Goal: Task Accomplishment & Management: Use online tool/utility

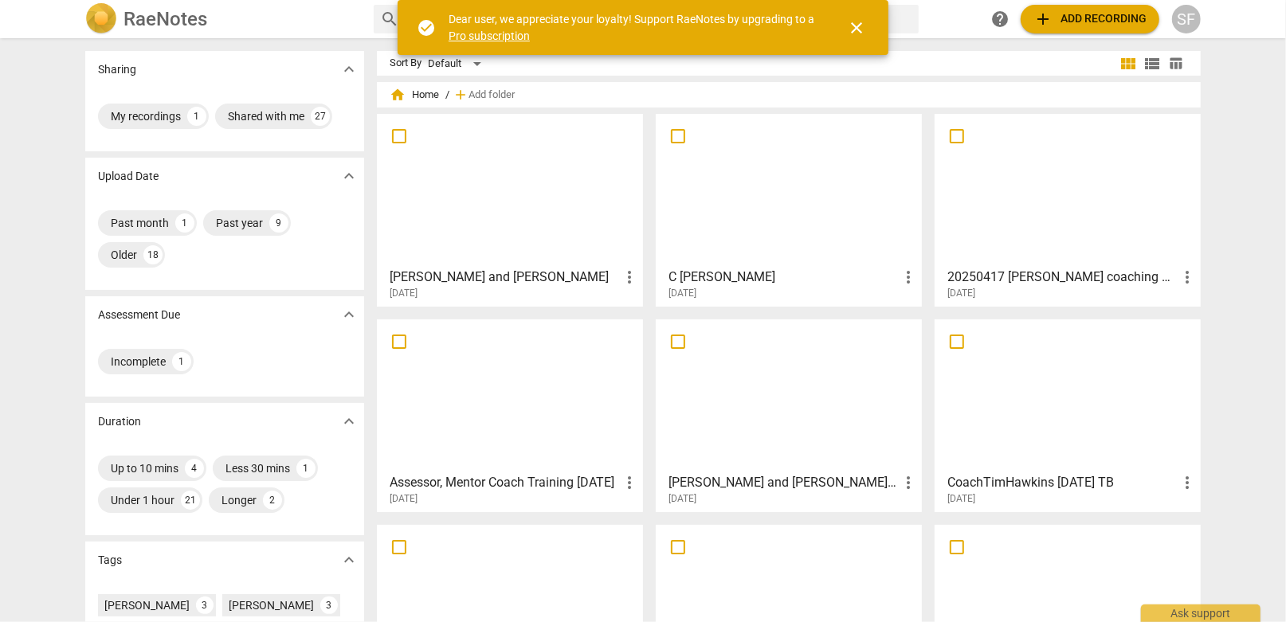
click at [502, 222] on div at bounding box center [509, 189] width 255 height 141
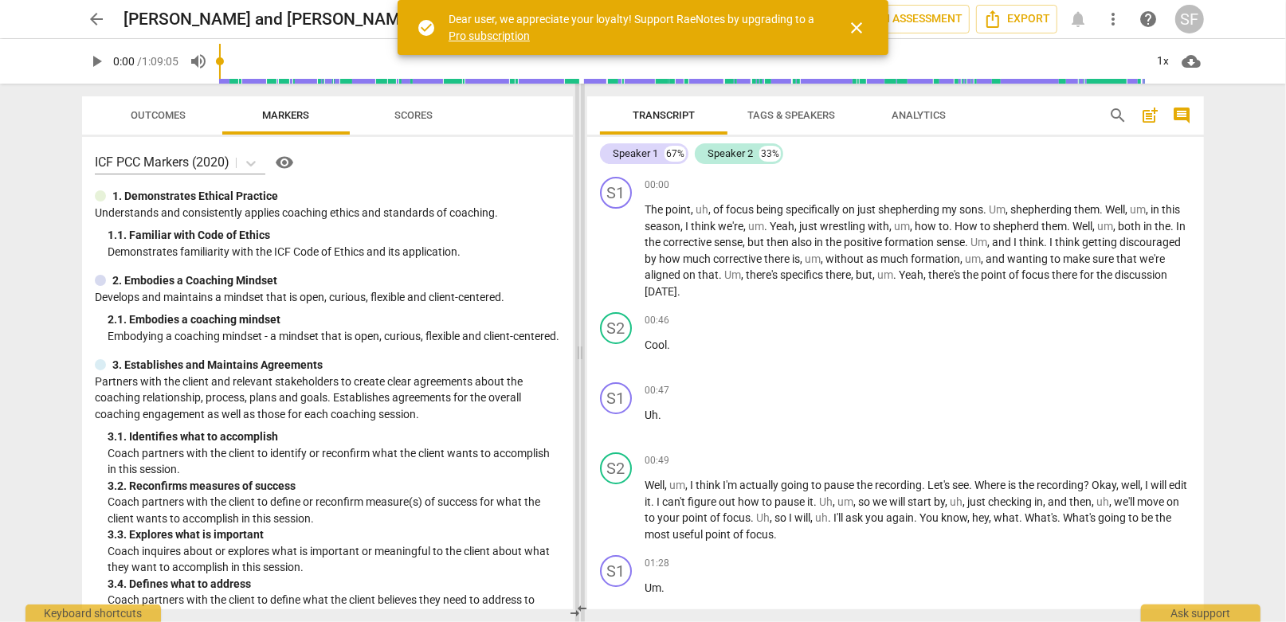
drag, startPoint x: 645, startPoint y: 354, endPoint x: 582, endPoint y: 355, distance: 63.8
click at [582, 355] on span at bounding box center [580, 353] width 10 height 539
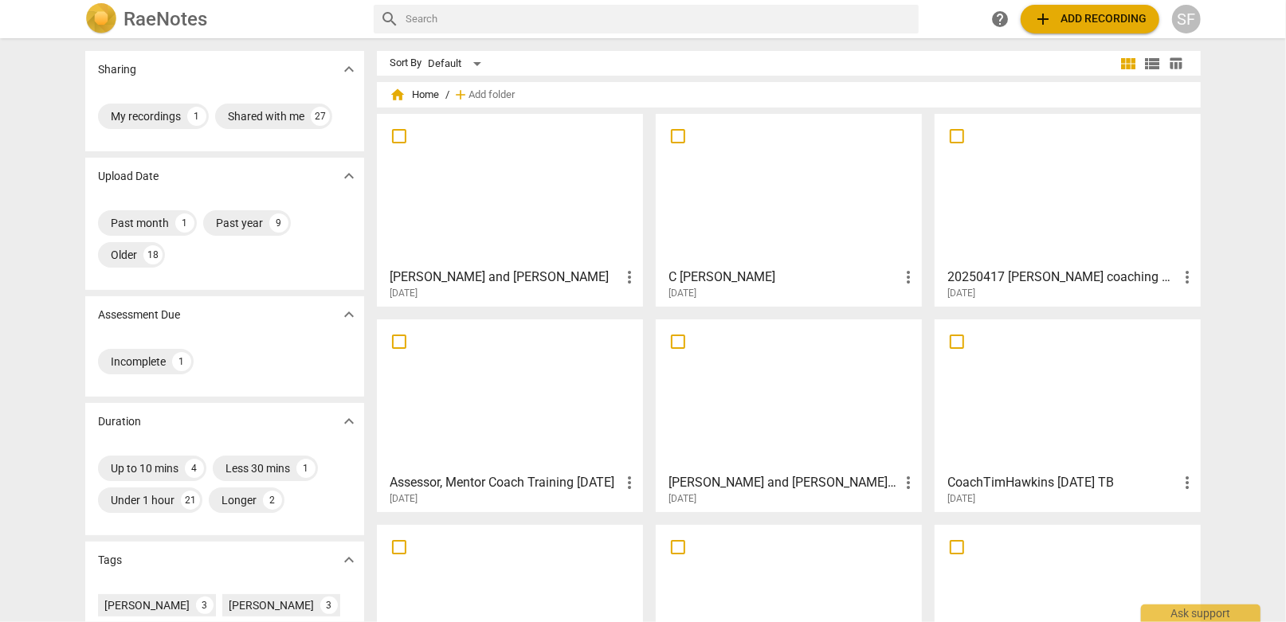
click at [719, 217] on div at bounding box center [788, 189] width 255 height 141
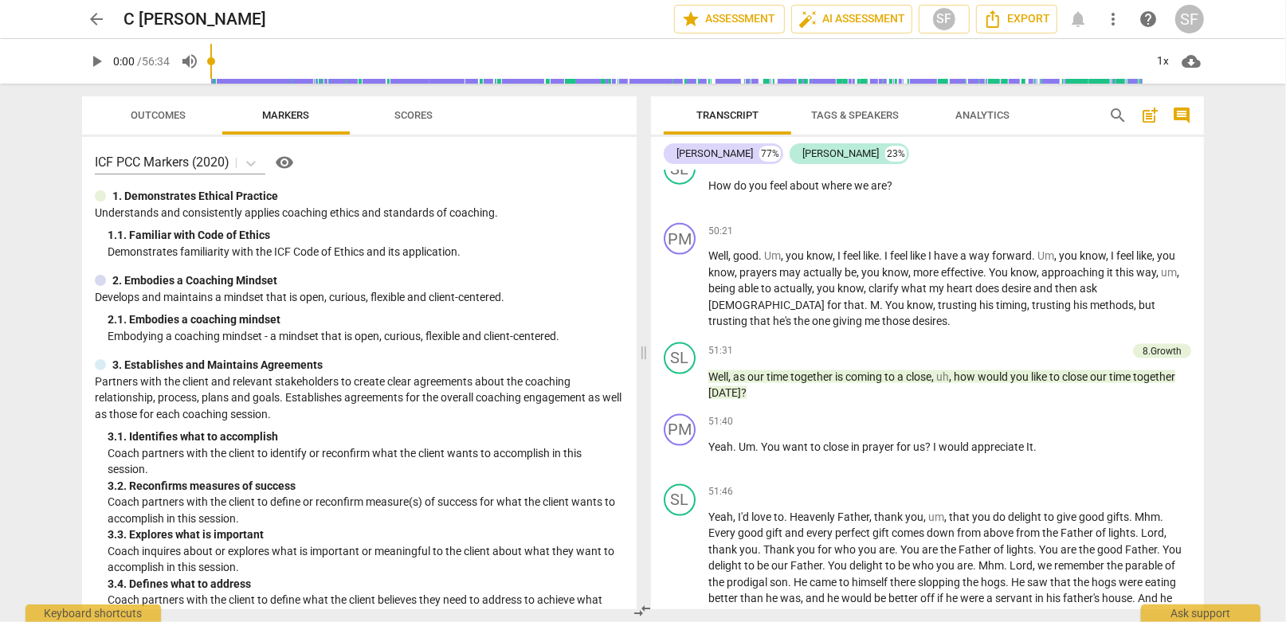
scroll to position [10834, 0]
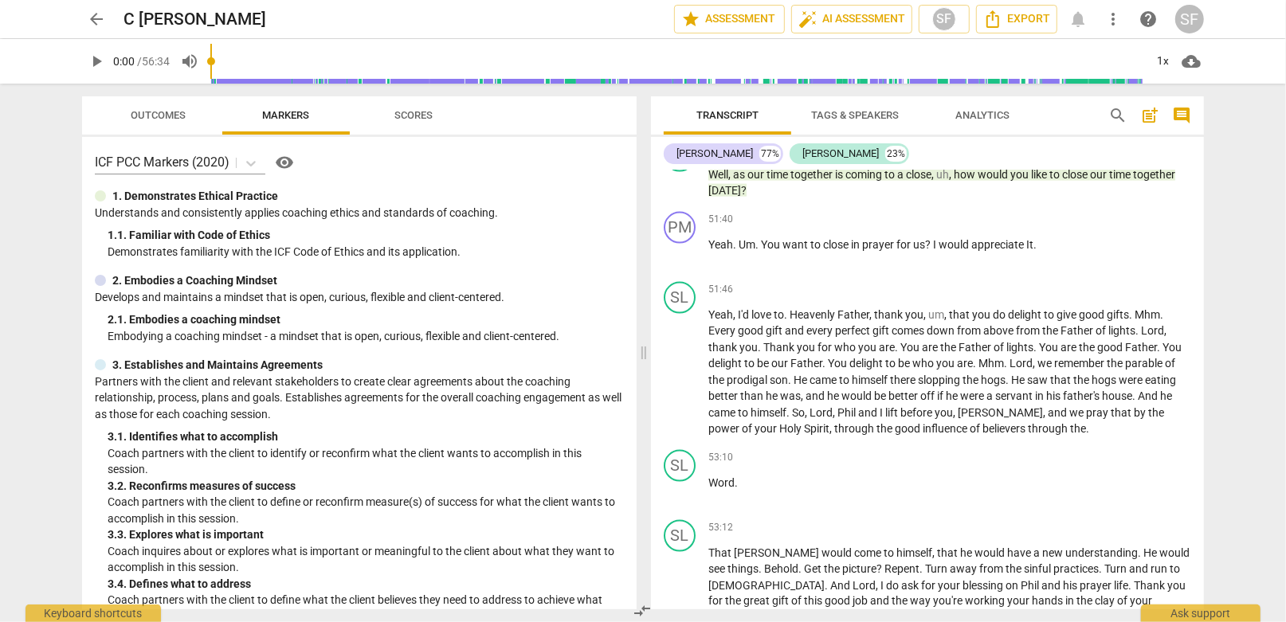
click at [409, 119] on span "Scores" at bounding box center [413, 115] width 38 height 12
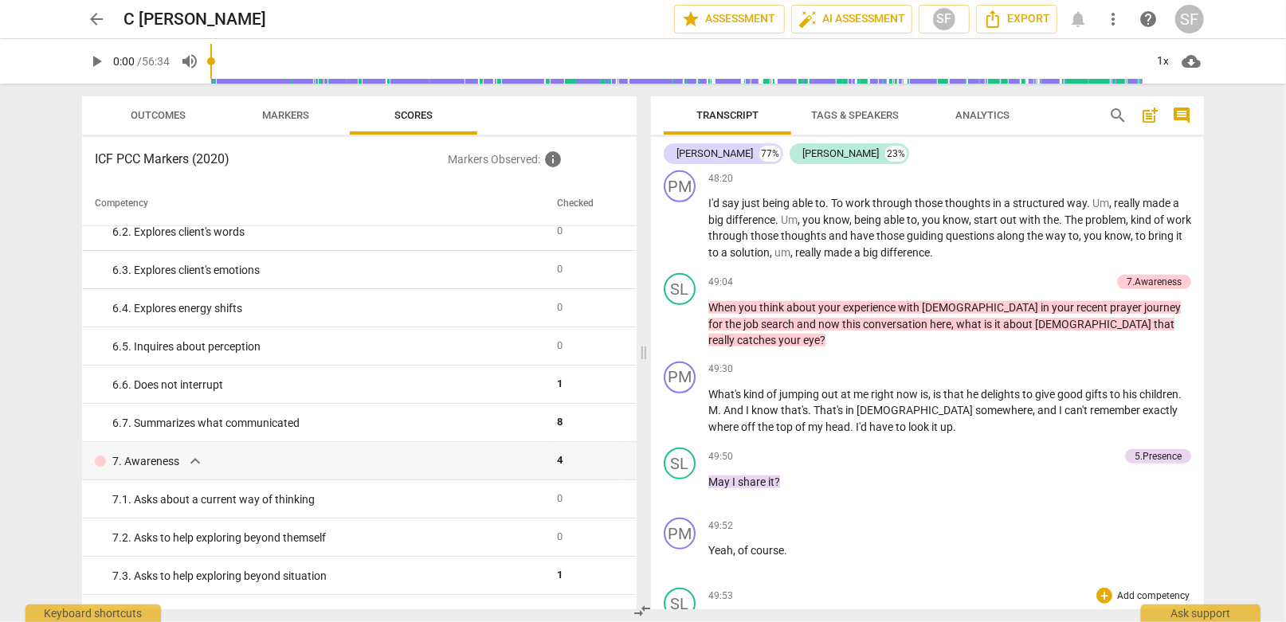
scroll to position [9878, 0]
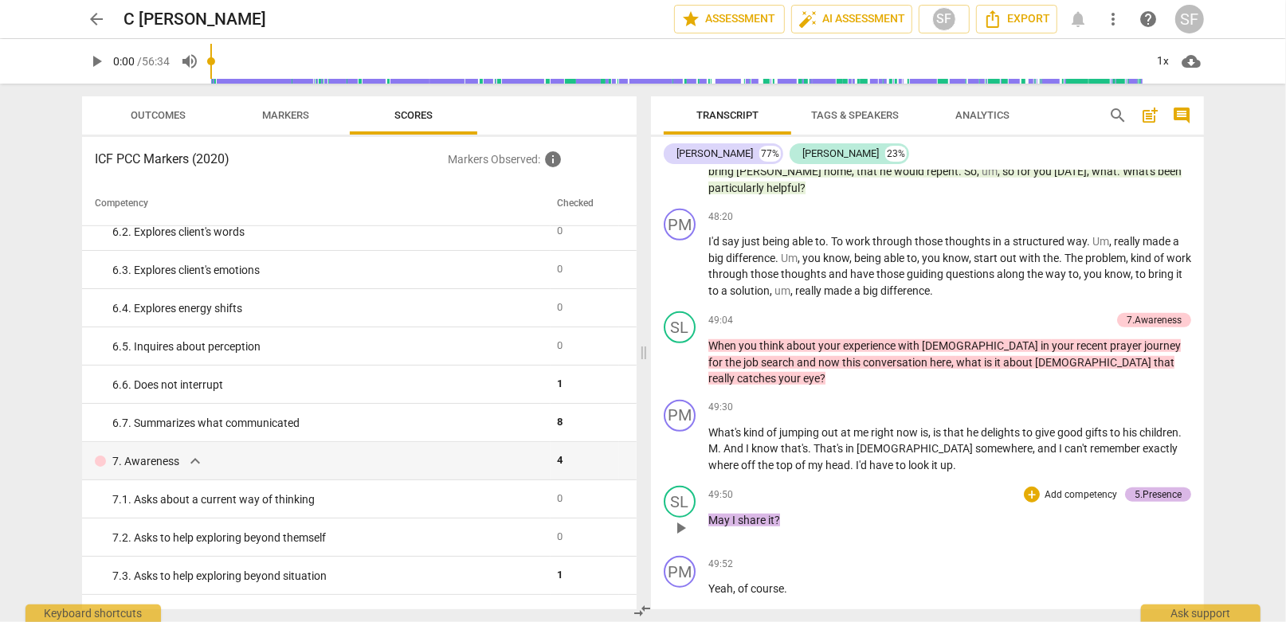
click at [1140, 488] on div "5.Presence" at bounding box center [1157, 495] width 47 height 14
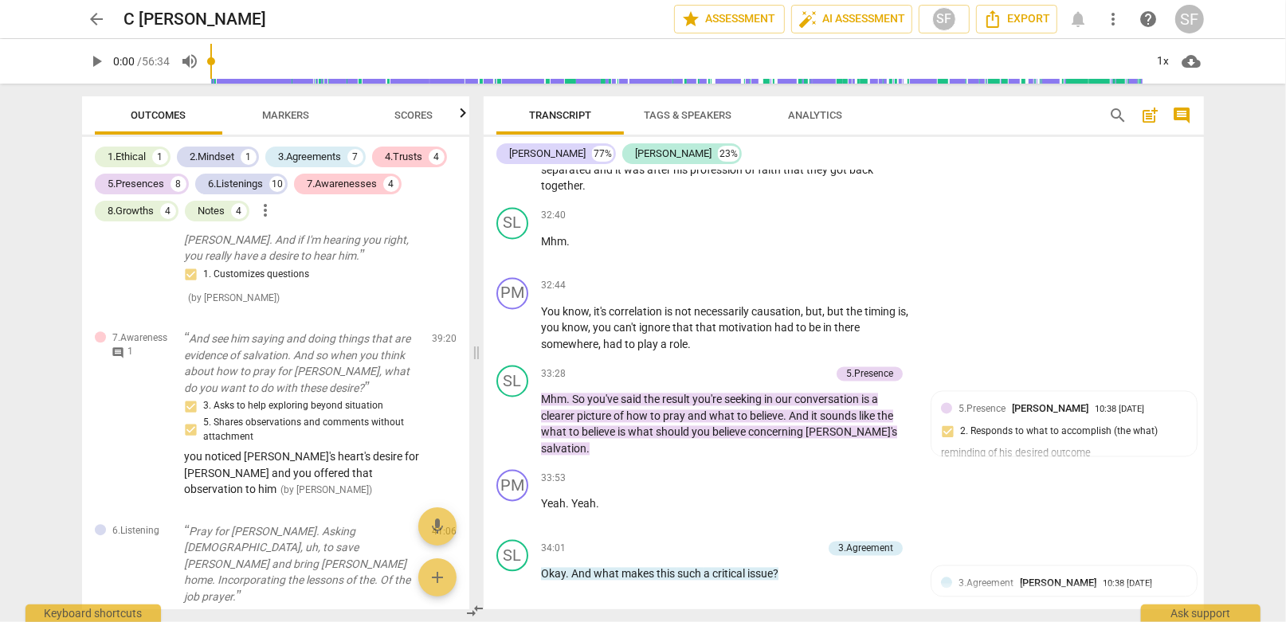
scroll to position [6647, 0]
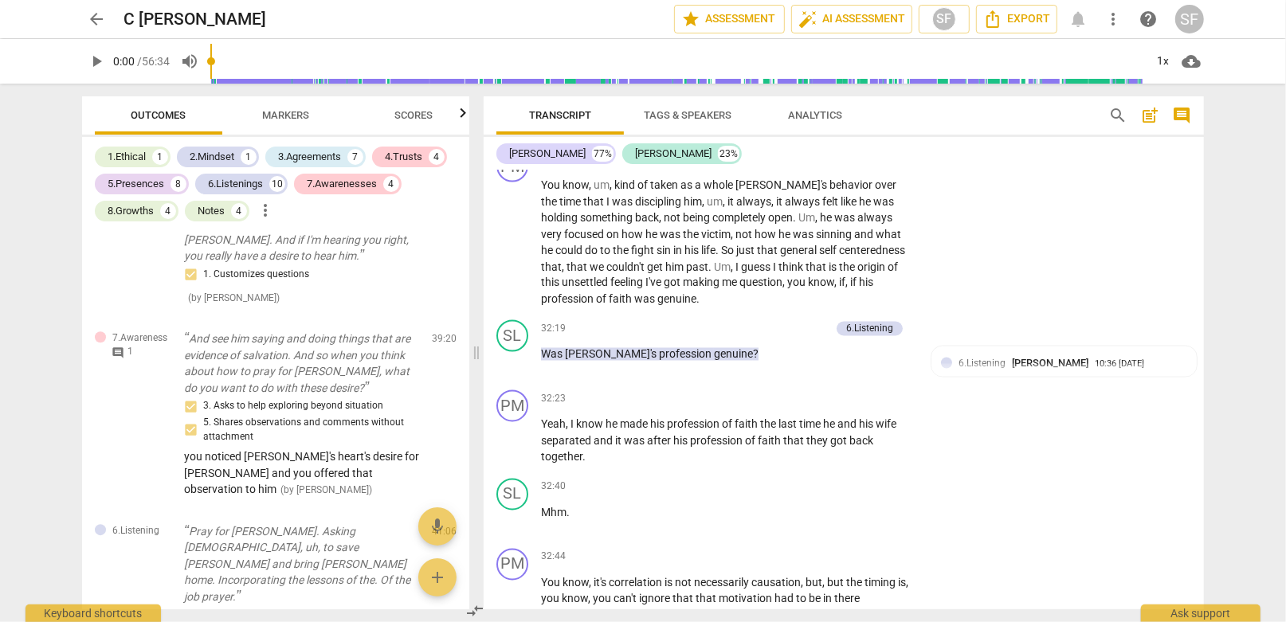
click at [95, 14] on span "arrow_back" at bounding box center [96, 19] width 19 height 19
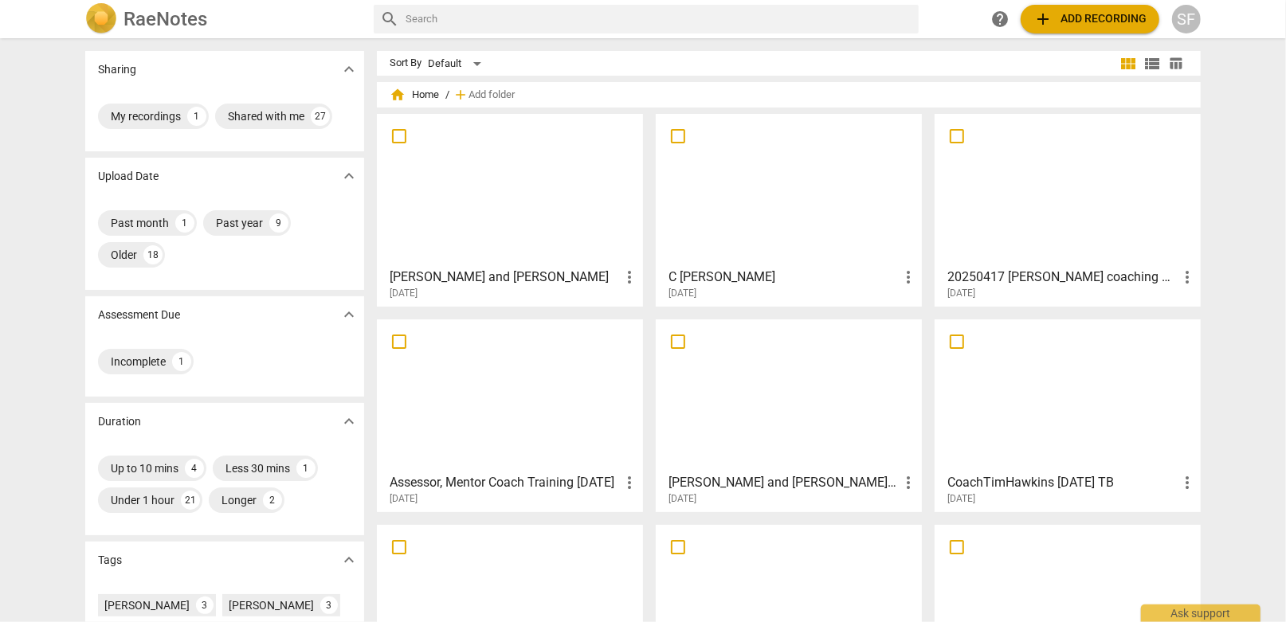
click at [524, 191] on div at bounding box center [509, 189] width 255 height 141
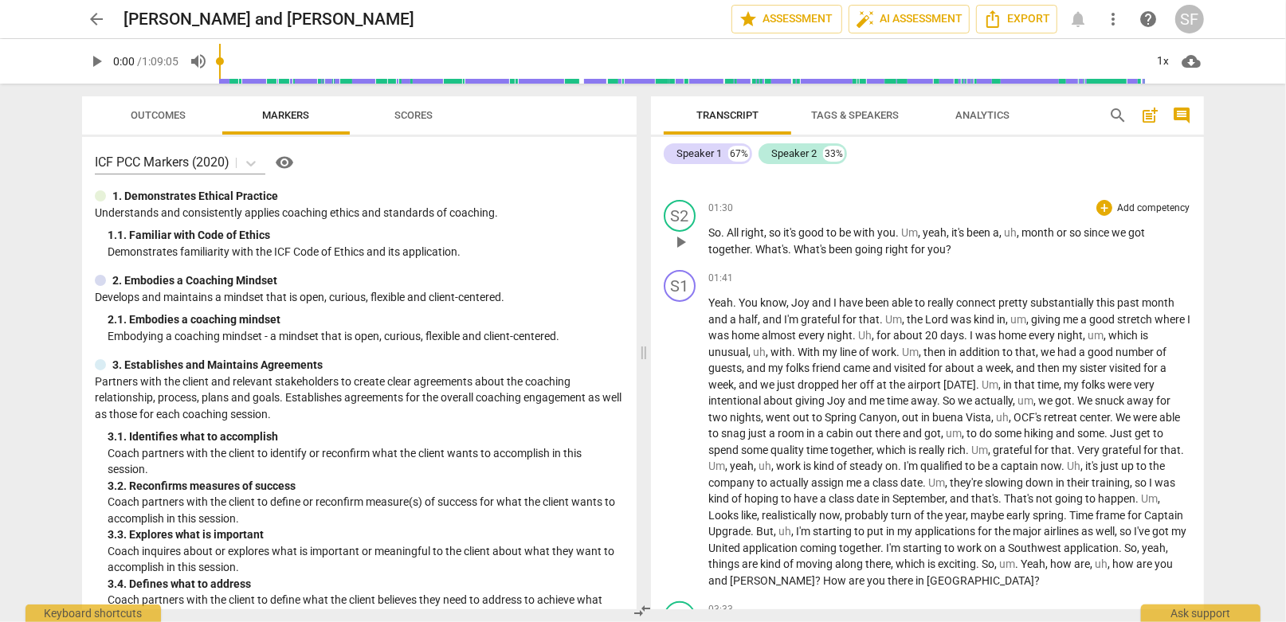
scroll to position [398, 0]
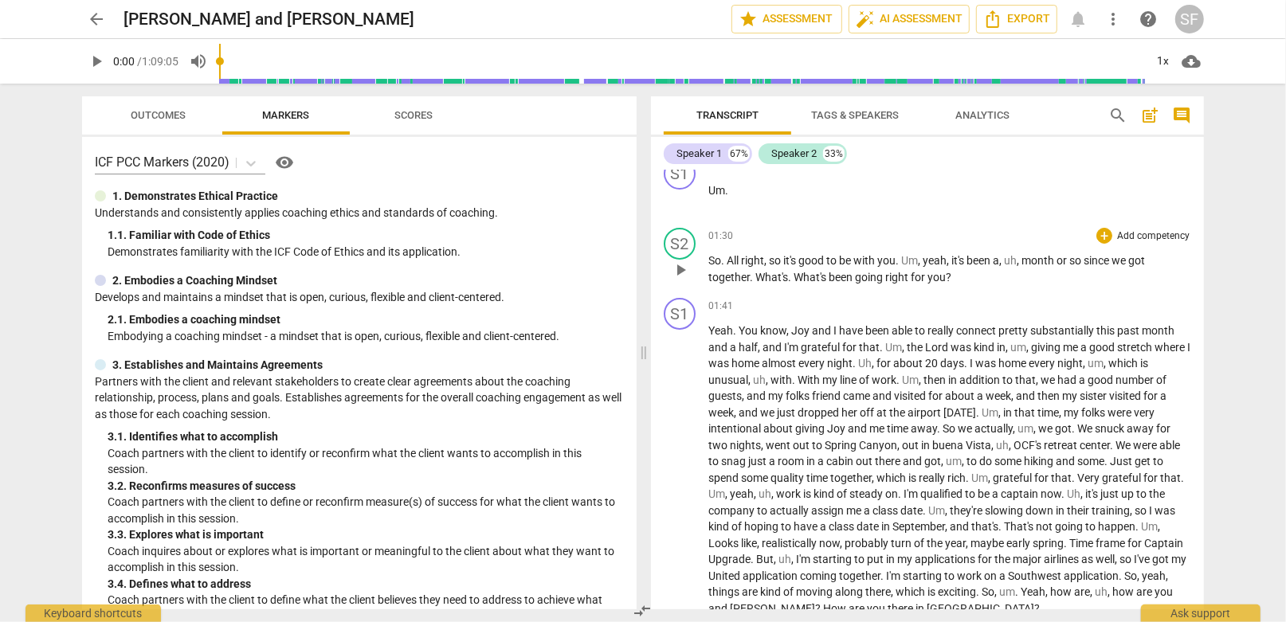
click at [683, 267] on span "play_arrow" at bounding box center [680, 270] width 19 height 19
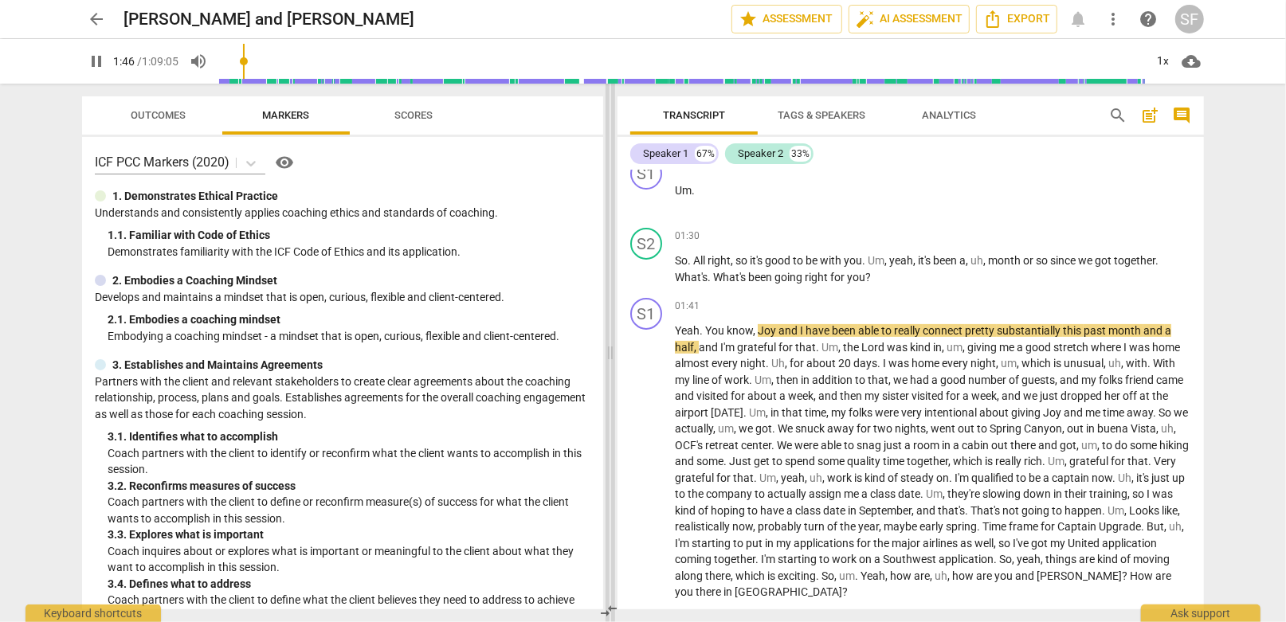
drag, startPoint x: 645, startPoint y: 354, endPoint x: 612, endPoint y: 357, distance: 33.6
click at [612, 357] on span at bounding box center [610, 353] width 10 height 539
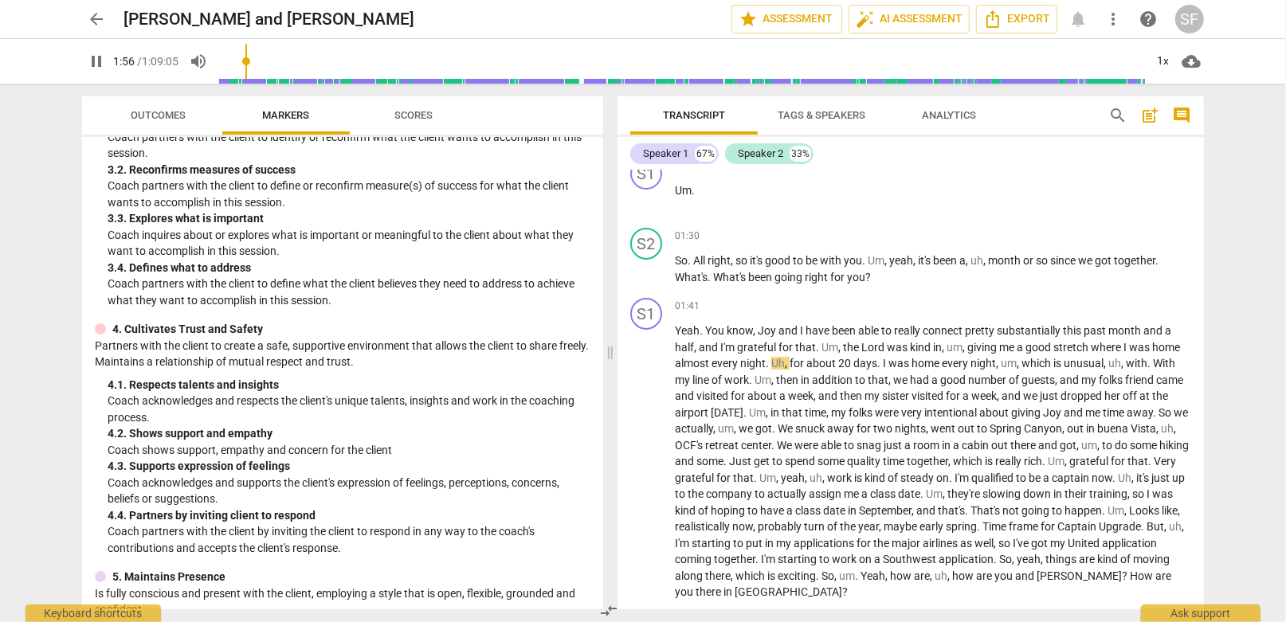
scroll to position [318, 0]
click at [648, 268] on span "pause" at bounding box center [646, 270] width 19 height 19
type input "124"
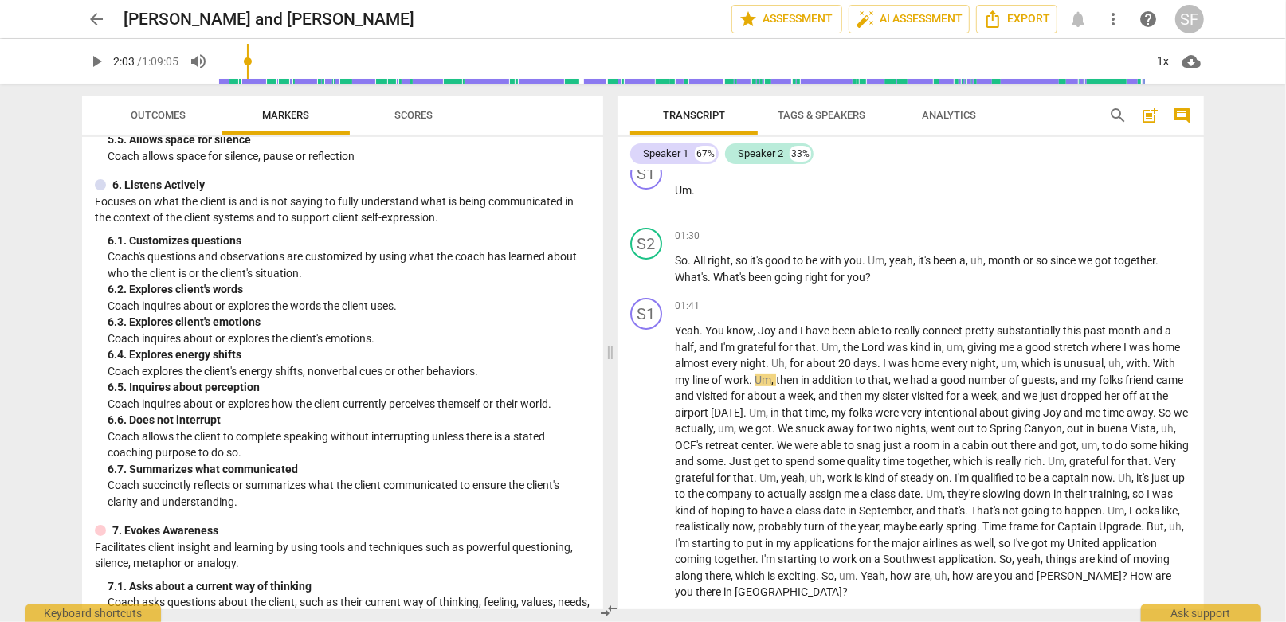
scroll to position [796, 0]
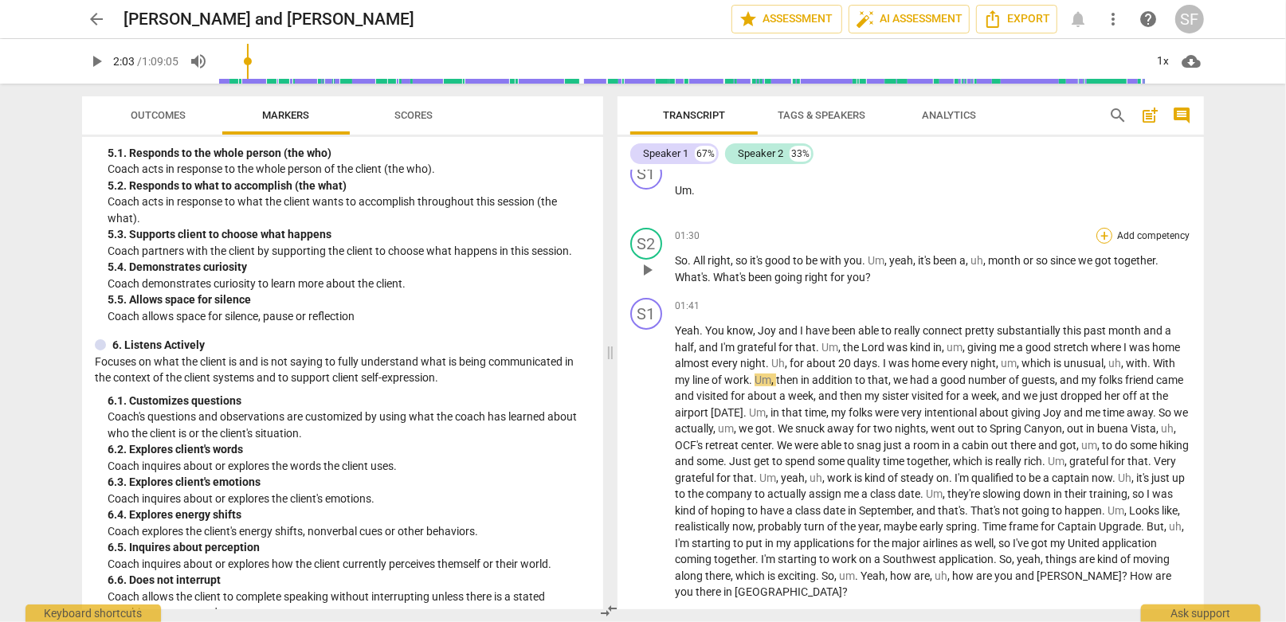
click at [1099, 232] on div "+" at bounding box center [1104, 236] width 16 height 16
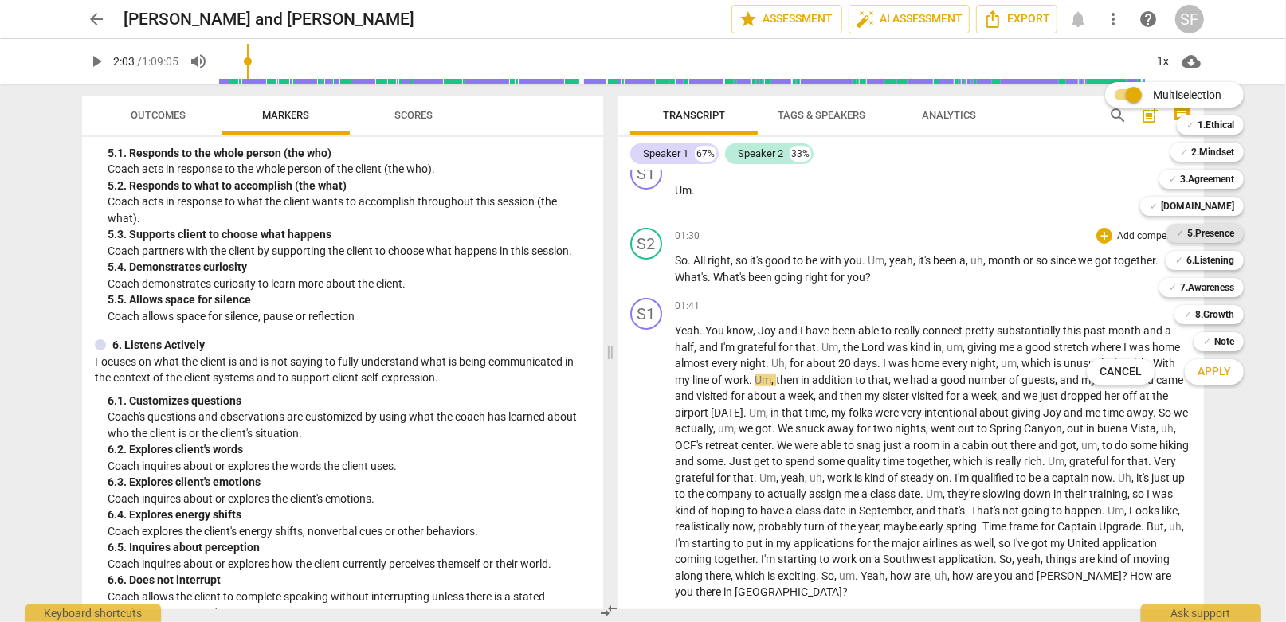
click at [1197, 227] on b "5.Presence" at bounding box center [1210, 233] width 47 height 19
click at [1197, 232] on b "5.Presence" at bounding box center [1210, 233] width 47 height 19
click at [1134, 94] on input "Multiselection" at bounding box center [1134, 95] width 38 height 38
checkbox input "false"
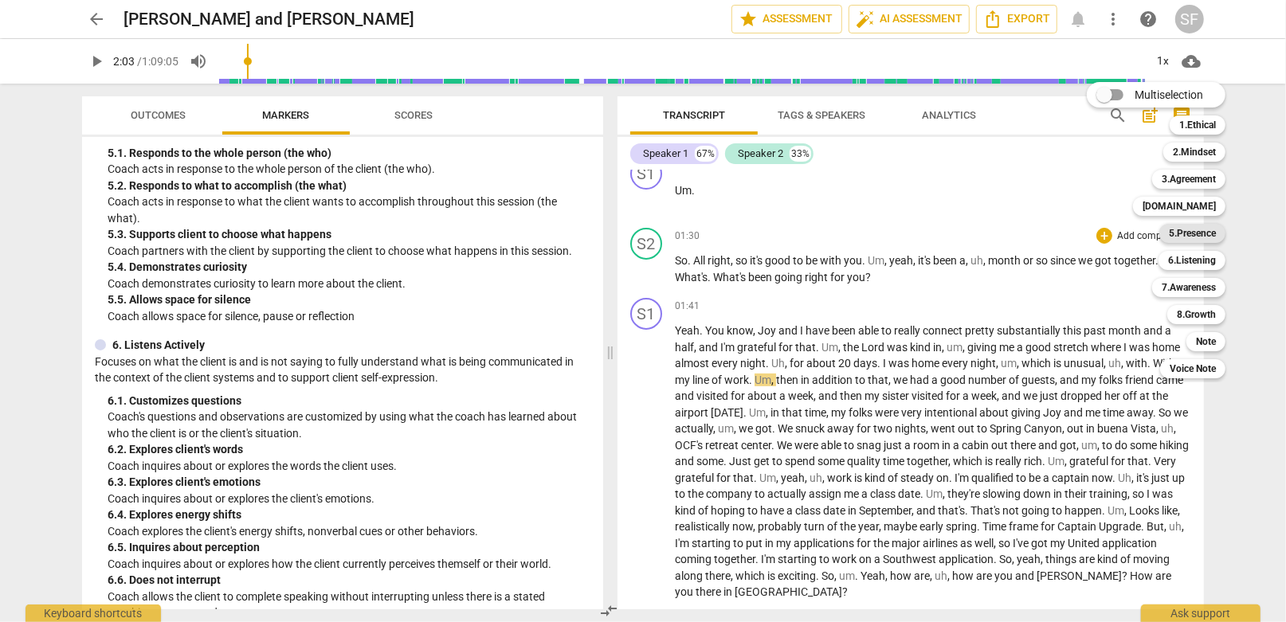
click at [1177, 233] on b "5.Presence" at bounding box center [1192, 233] width 47 height 19
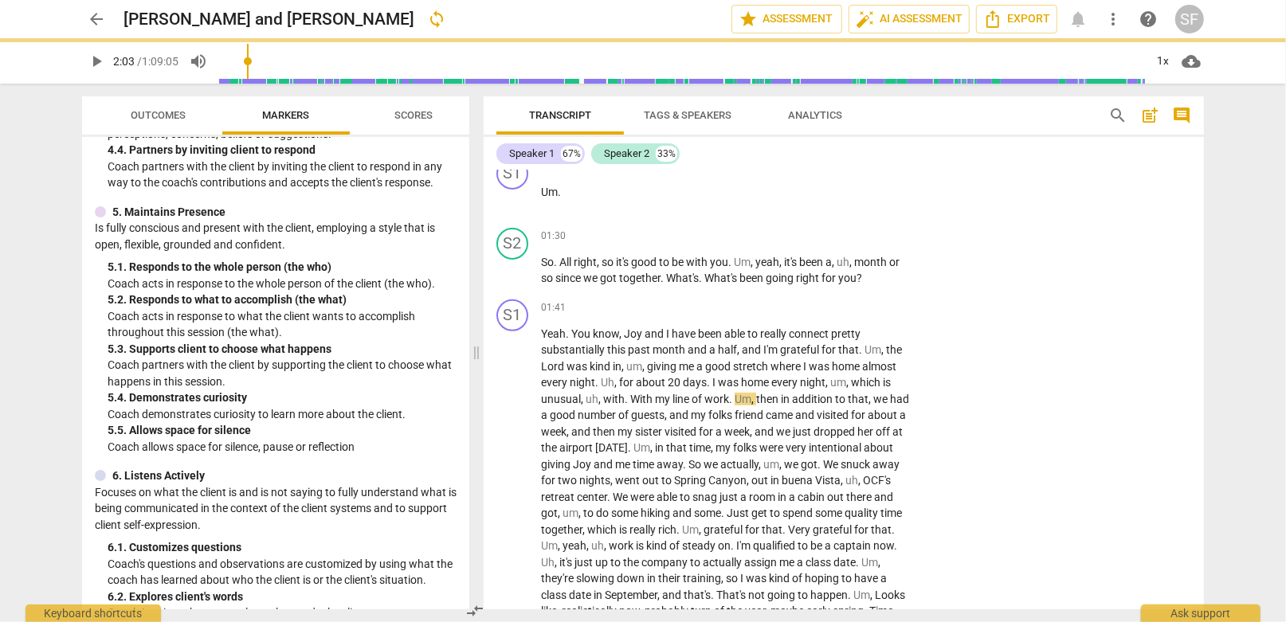
scroll to position [910, 0]
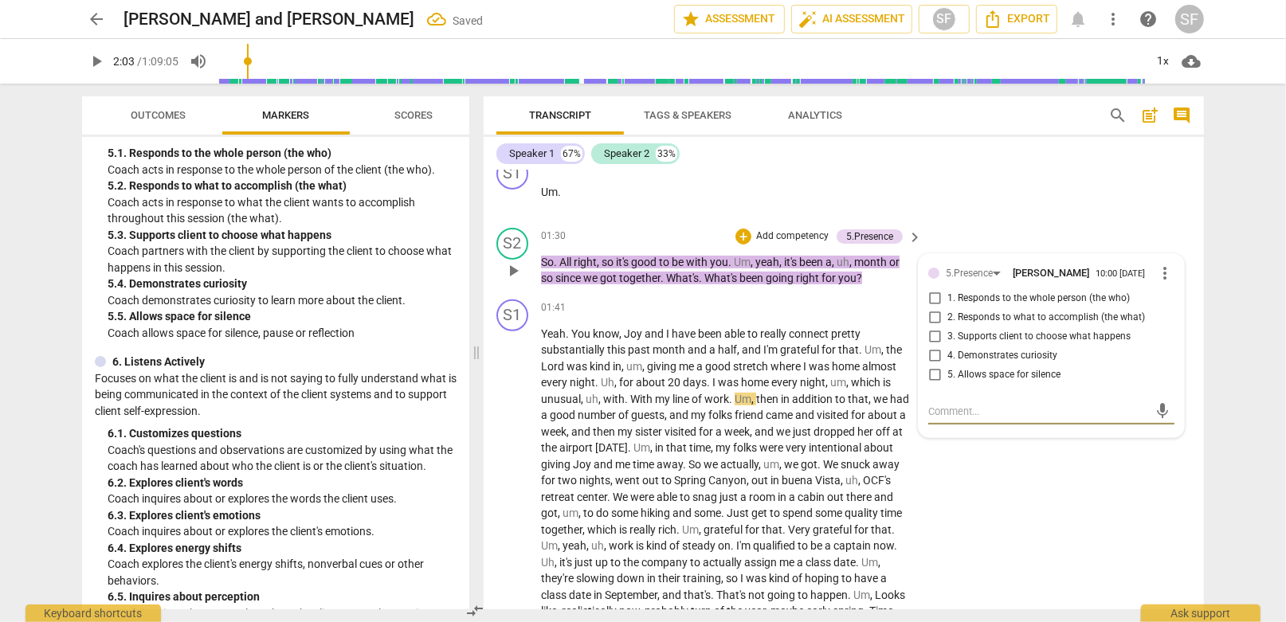
click at [930, 355] on input "4. Demonstrates curiosity" at bounding box center [934, 356] width 25 height 19
checkbox input "true"
click at [745, 300] on div "01:41 + Add competency keyboard_arrow_right" at bounding box center [732, 309] width 382 height 18
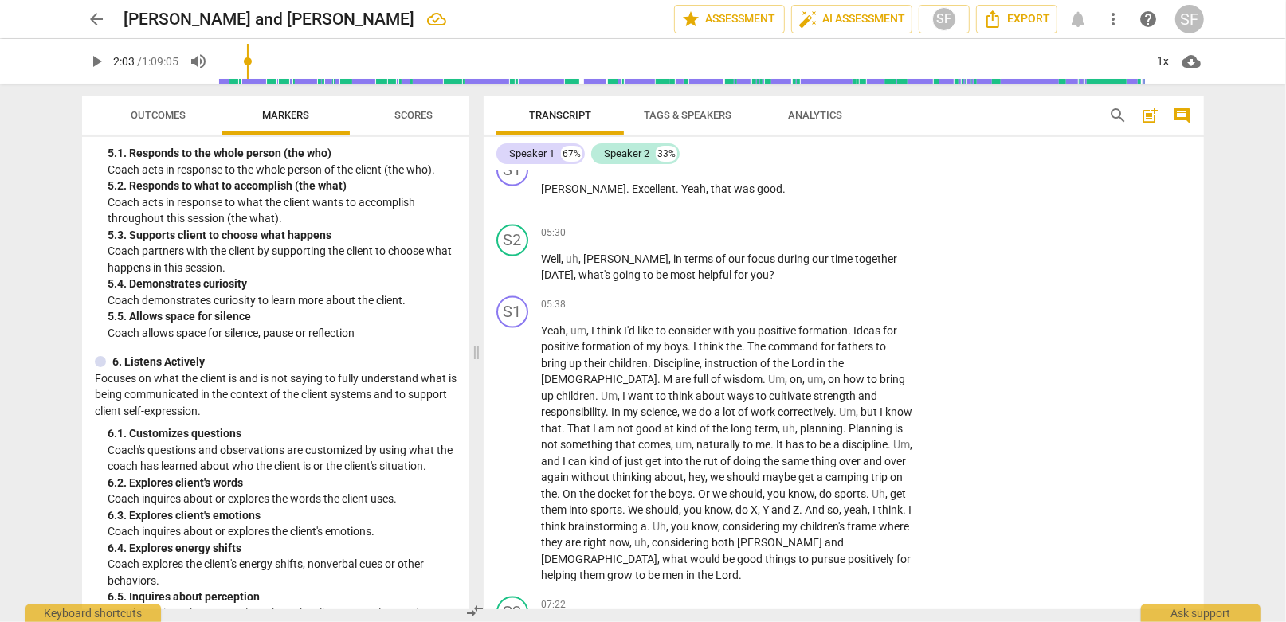
scroll to position [1716, 0]
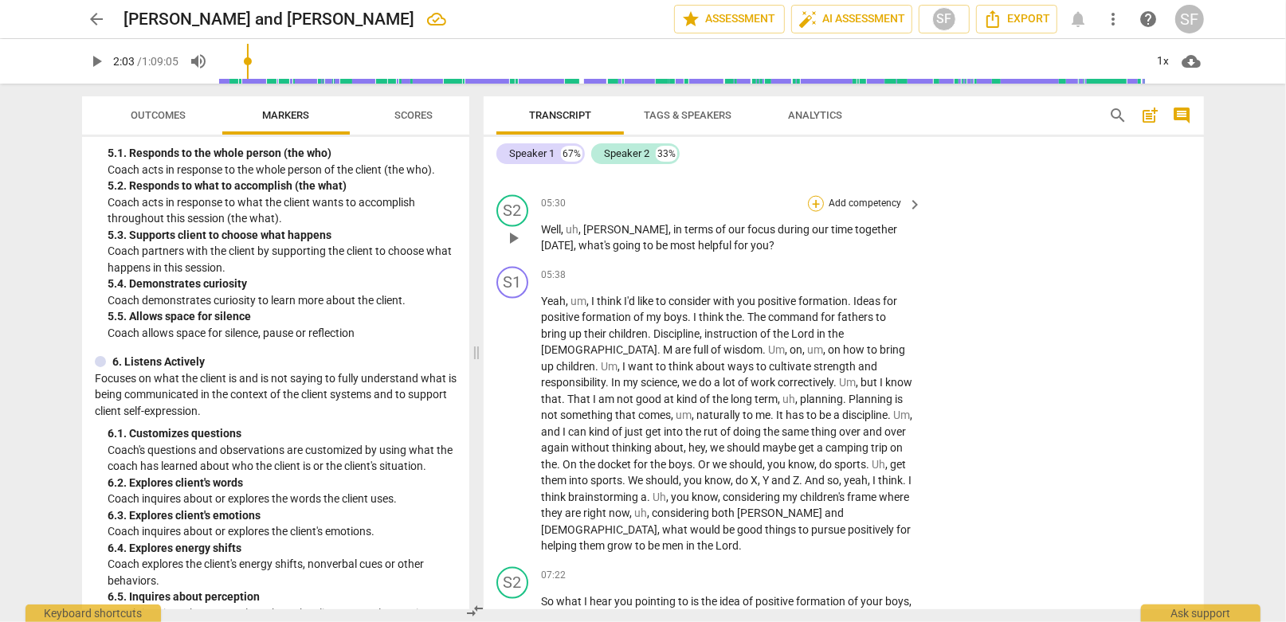
click at [813, 196] on div "+" at bounding box center [816, 204] width 16 height 16
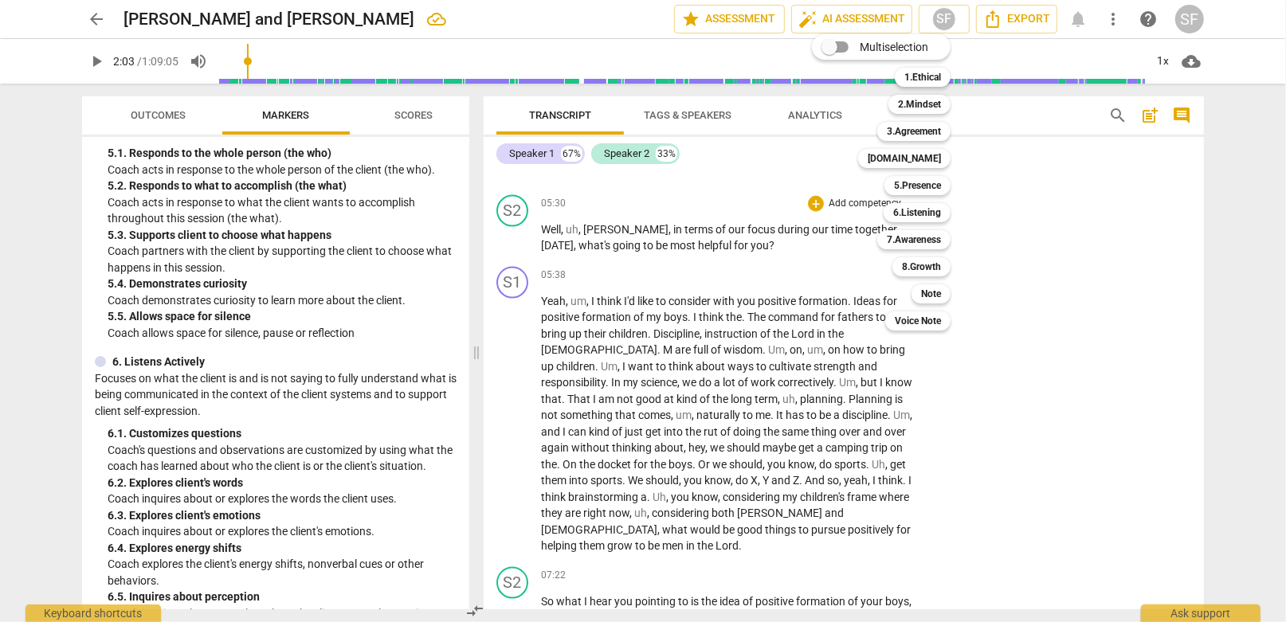
click at [252, 264] on div at bounding box center [643, 311] width 1286 height 622
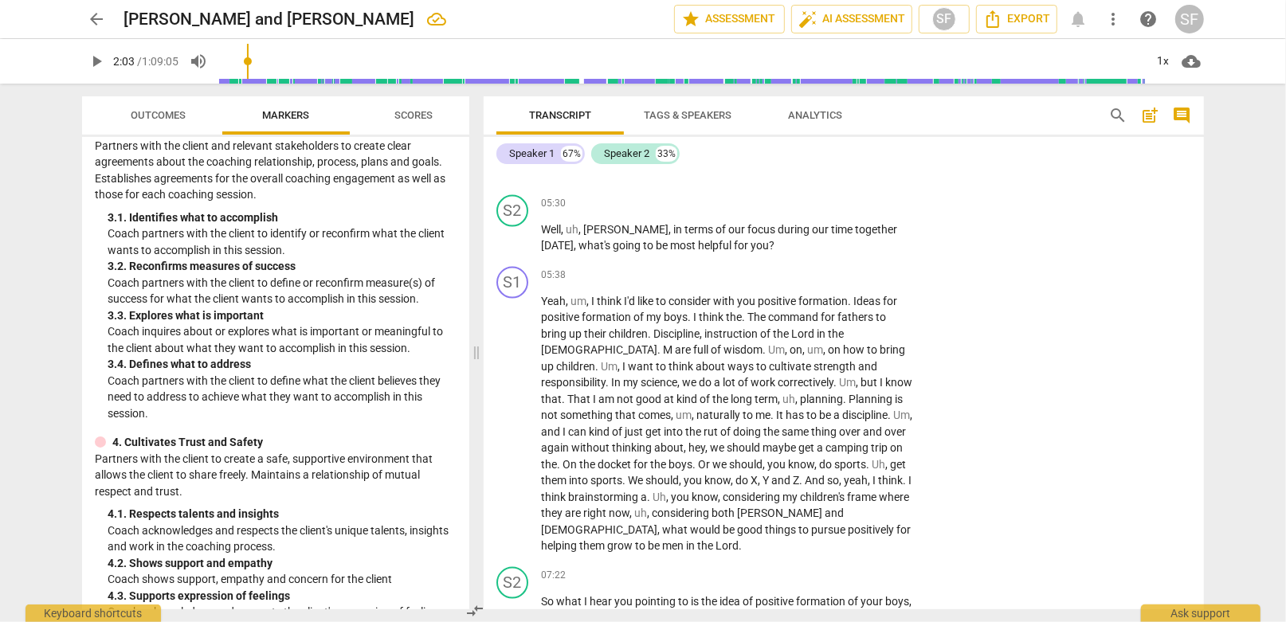
scroll to position [272, 0]
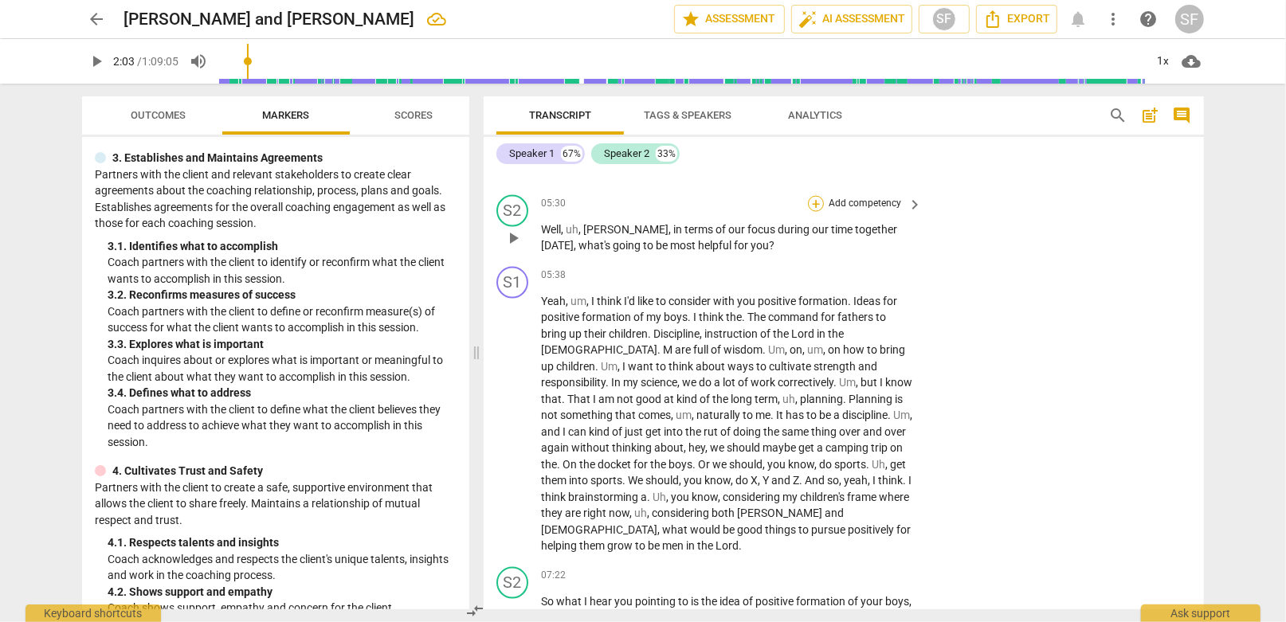
click at [809, 196] on div "+" at bounding box center [816, 204] width 16 height 16
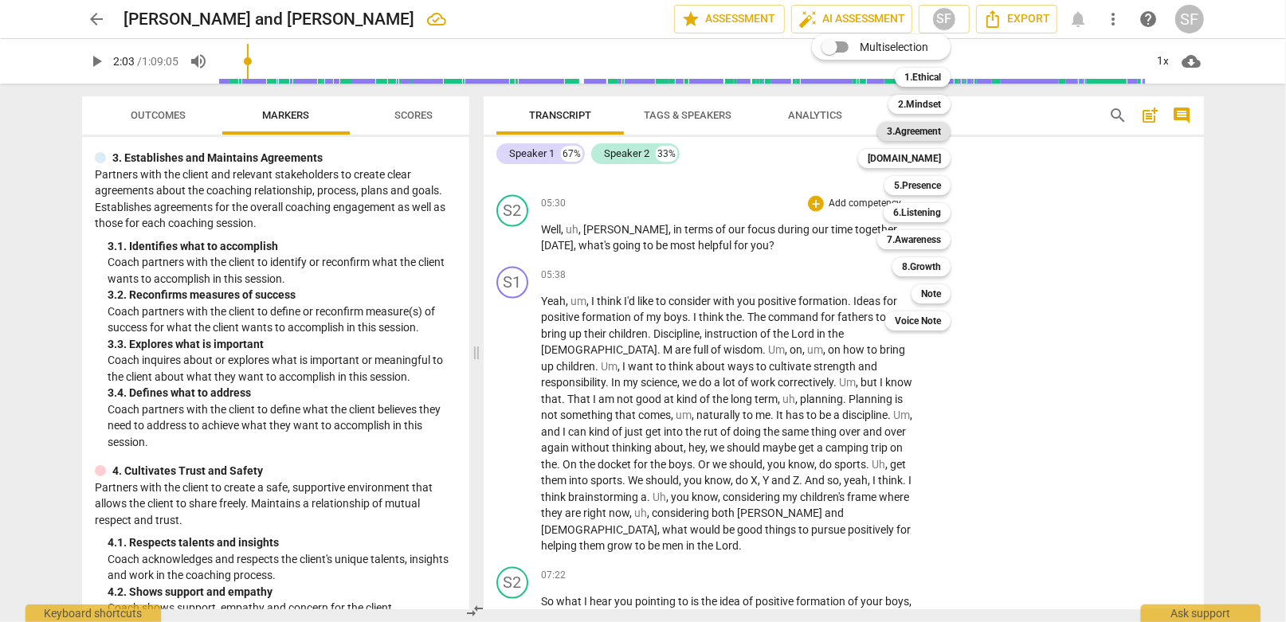
click at [923, 131] on b "3.Agreement" at bounding box center [914, 131] width 54 height 19
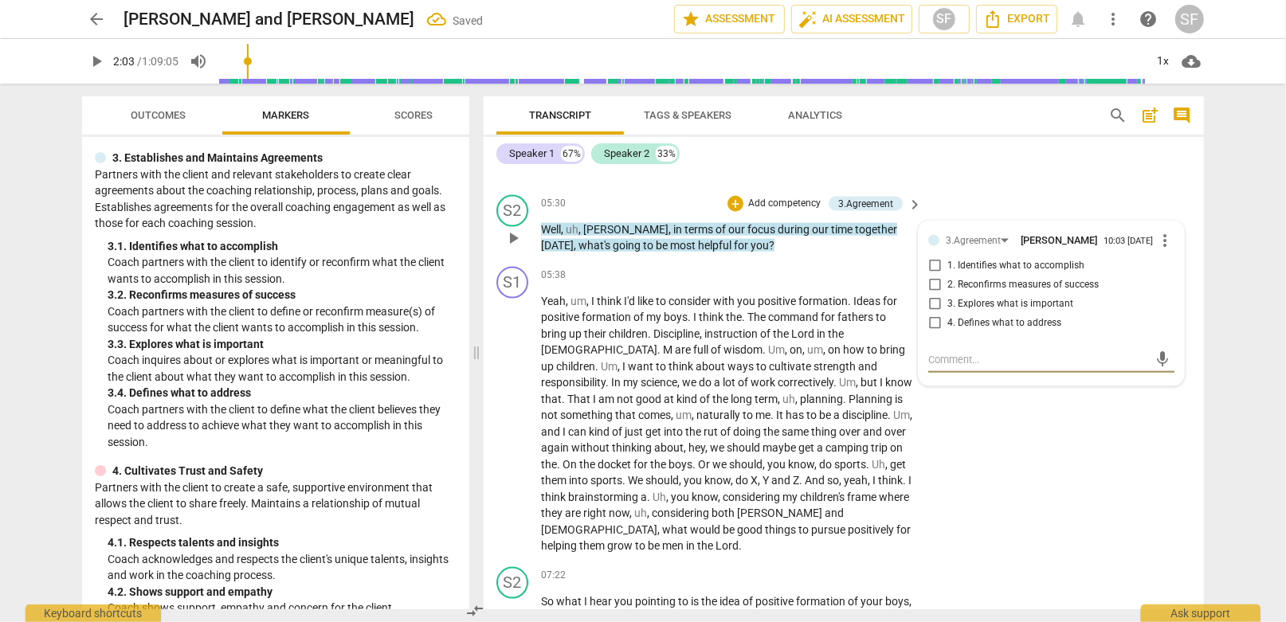
click at [931, 257] on input "1. Identifies what to accomplish" at bounding box center [934, 266] width 25 height 19
checkbox input "true"
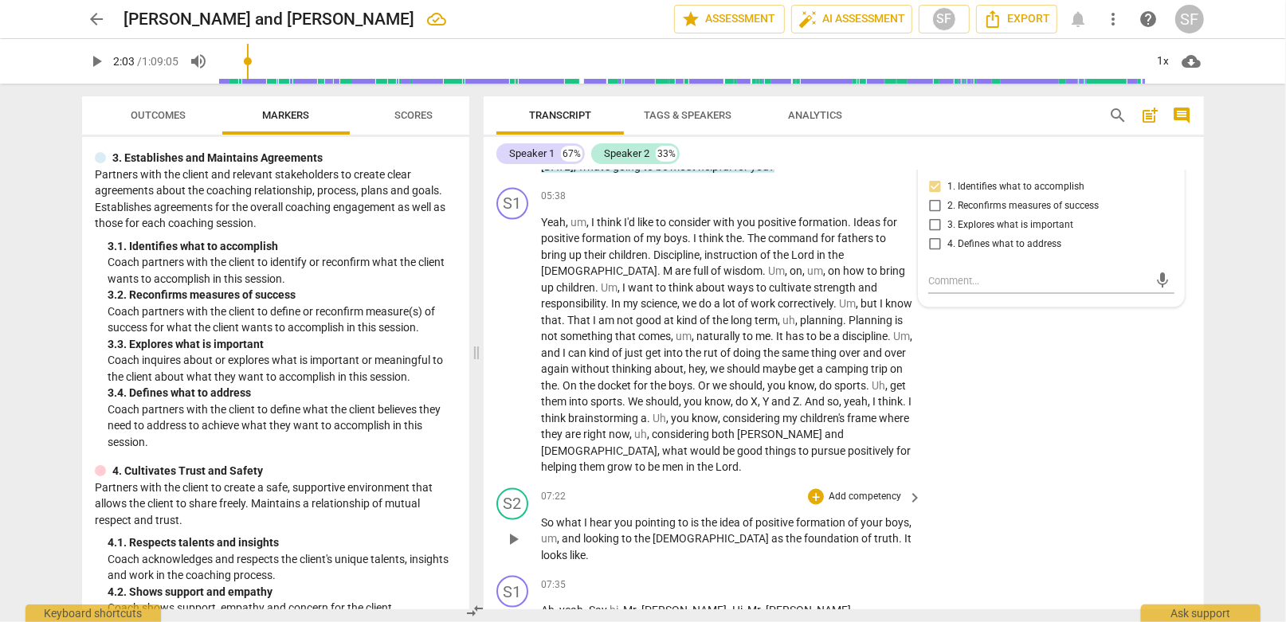
scroll to position [1875, 0]
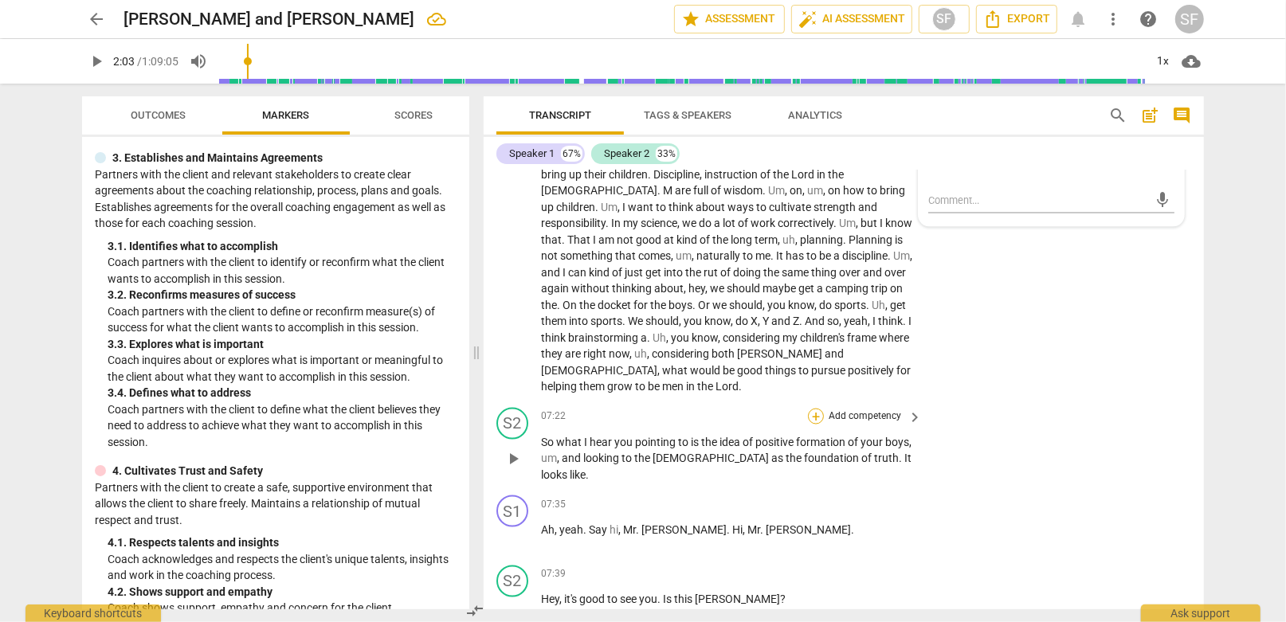
click at [813, 409] on div "+" at bounding box center [816, 417] width 16 height 16
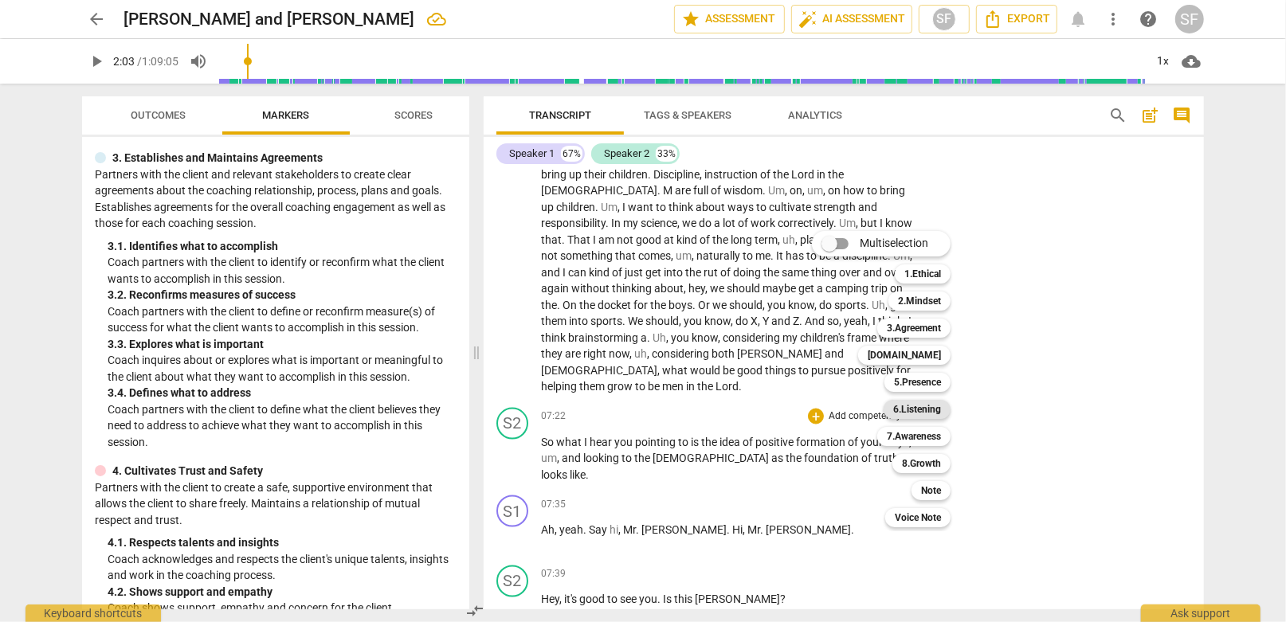
click at [911, 409] on b "6.Listening" at bounding box center [917, 409] width 48 height 19
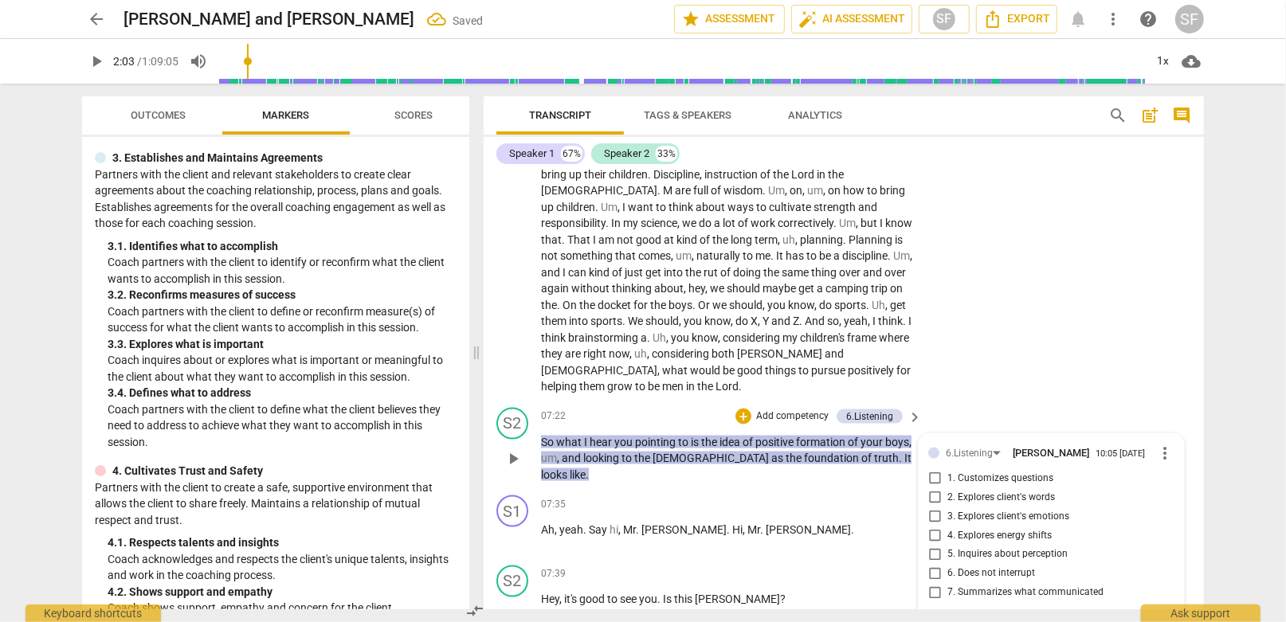
click at [934, 584] on input "7. Summarizes what communicated" at bounding box center [934, 593] width 25 height 19
checkbox input "true"
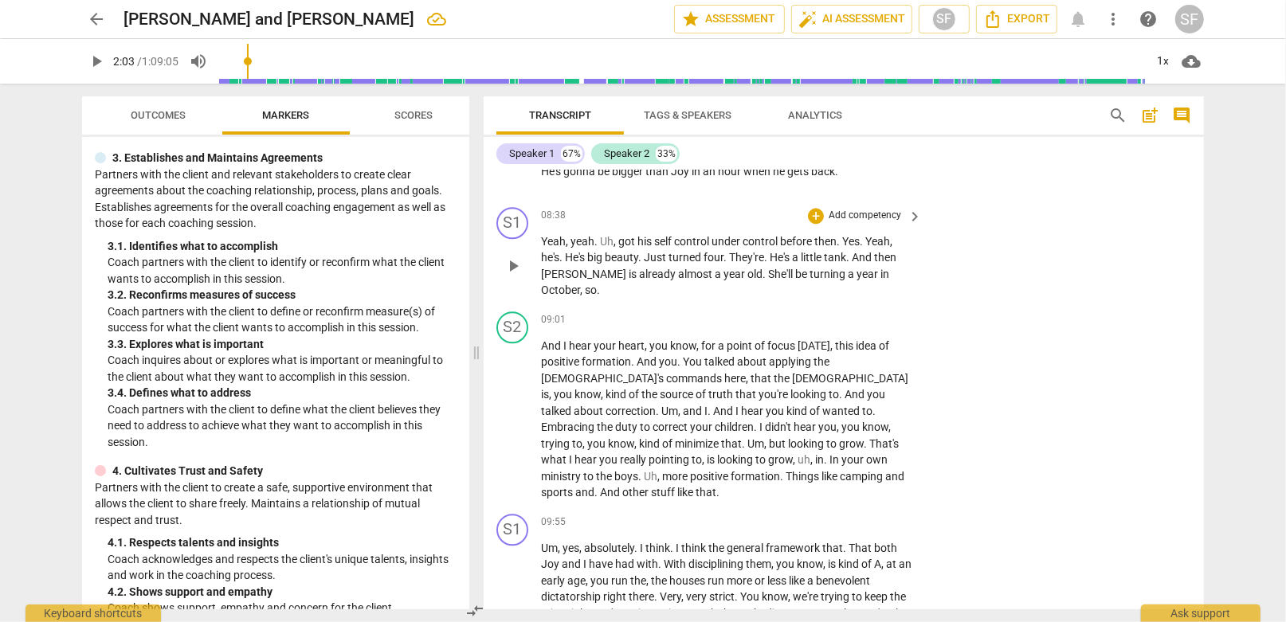
scroll to position [2831, 0]
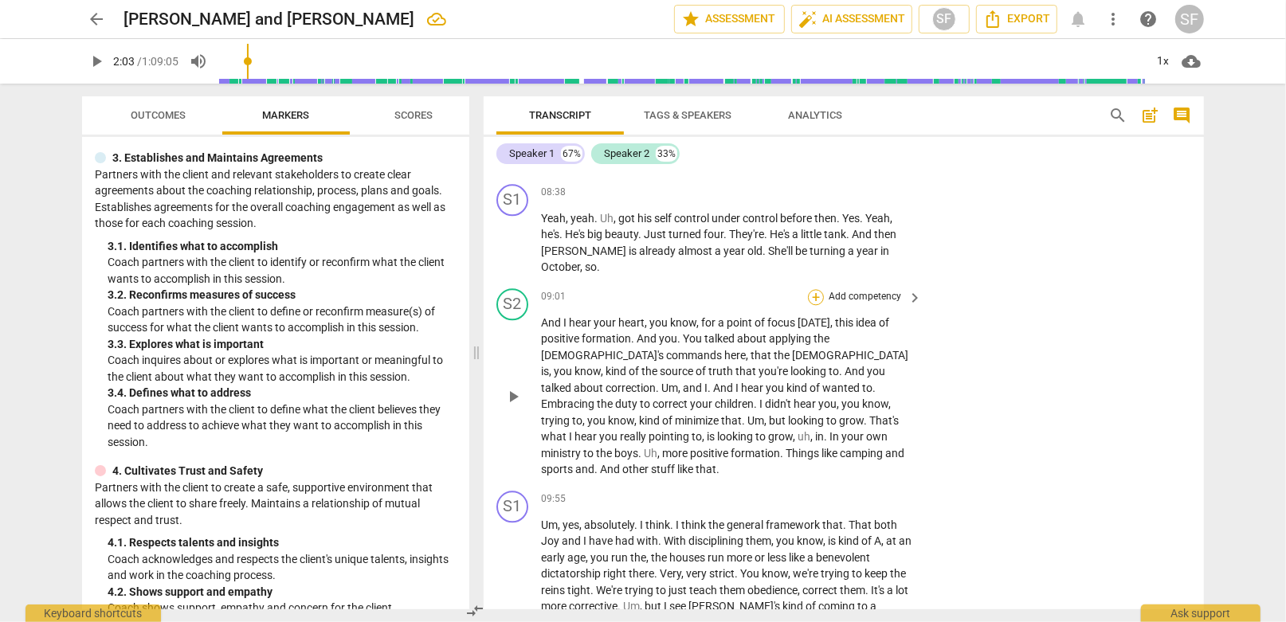
click at [814, 289] on div "+" at bounding box center [816, 297] width 16 height 16
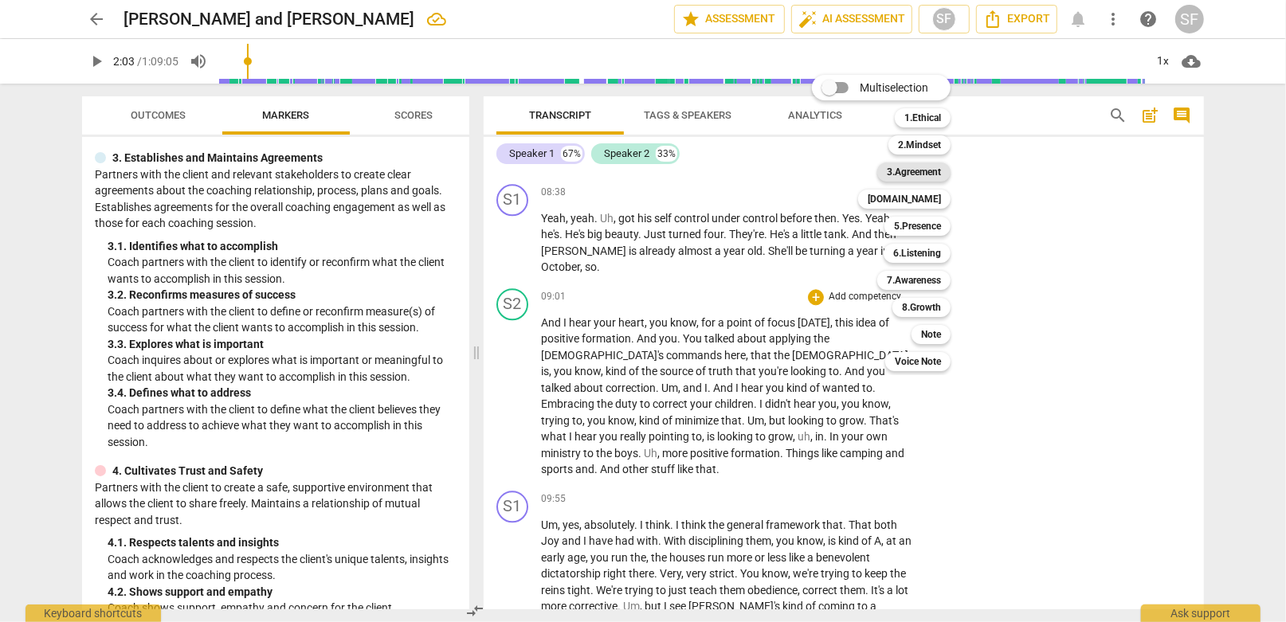
click at [934, 174] on b "3.Agreement" at bounding box center [914, 172] width 54 height 19
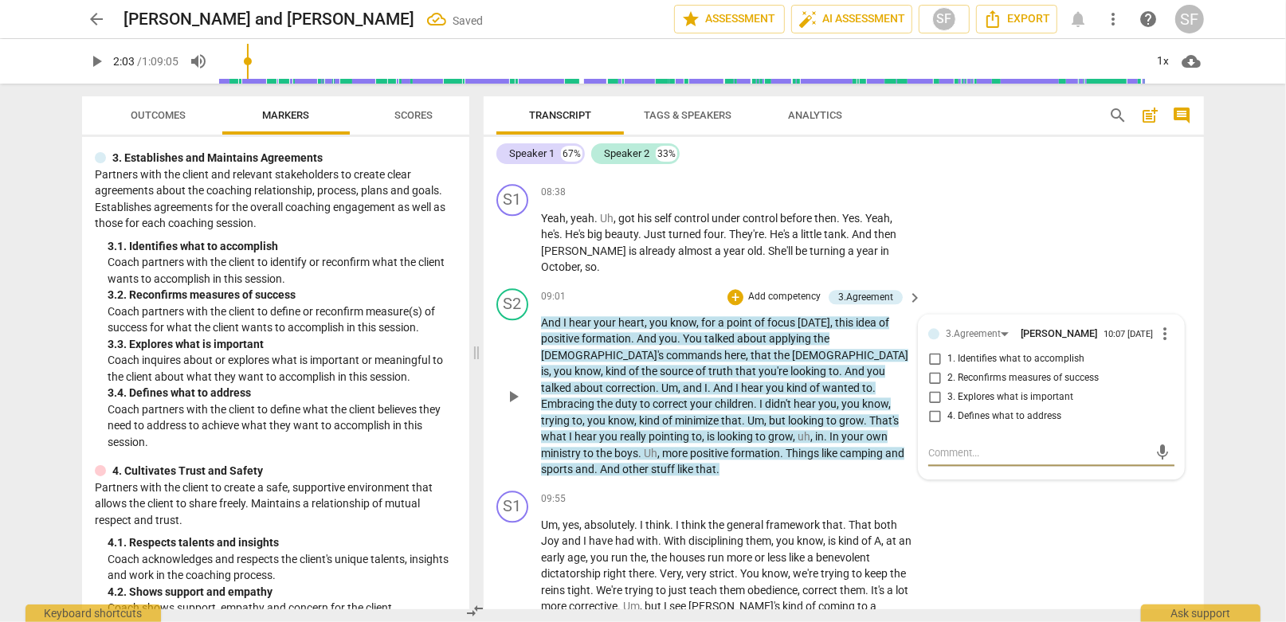
click at [935, 350] on input "1. Identifies what to accomplish" at bounding box center [934, 359] width 25 height 19
checkbox input "true"
click at [938, 445] on textarea at bounding box center [1038, 452] width 221 height 15
type textarea "r"
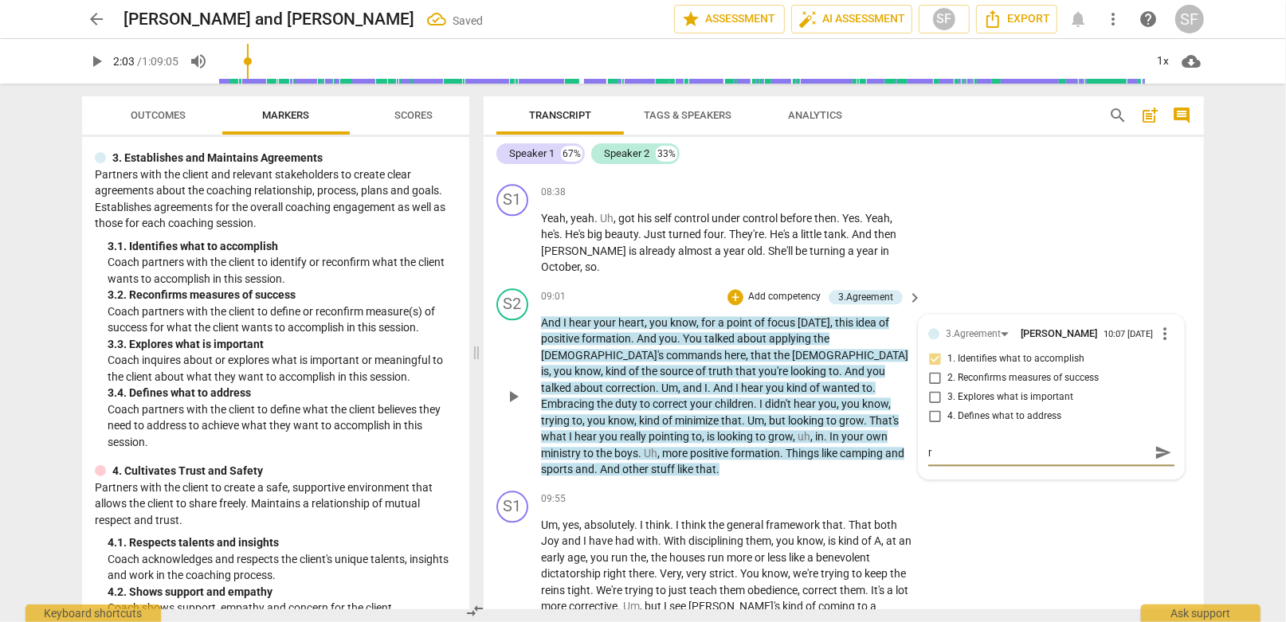
type textarea "re"
type textarea "rec"
type textarea "reco"
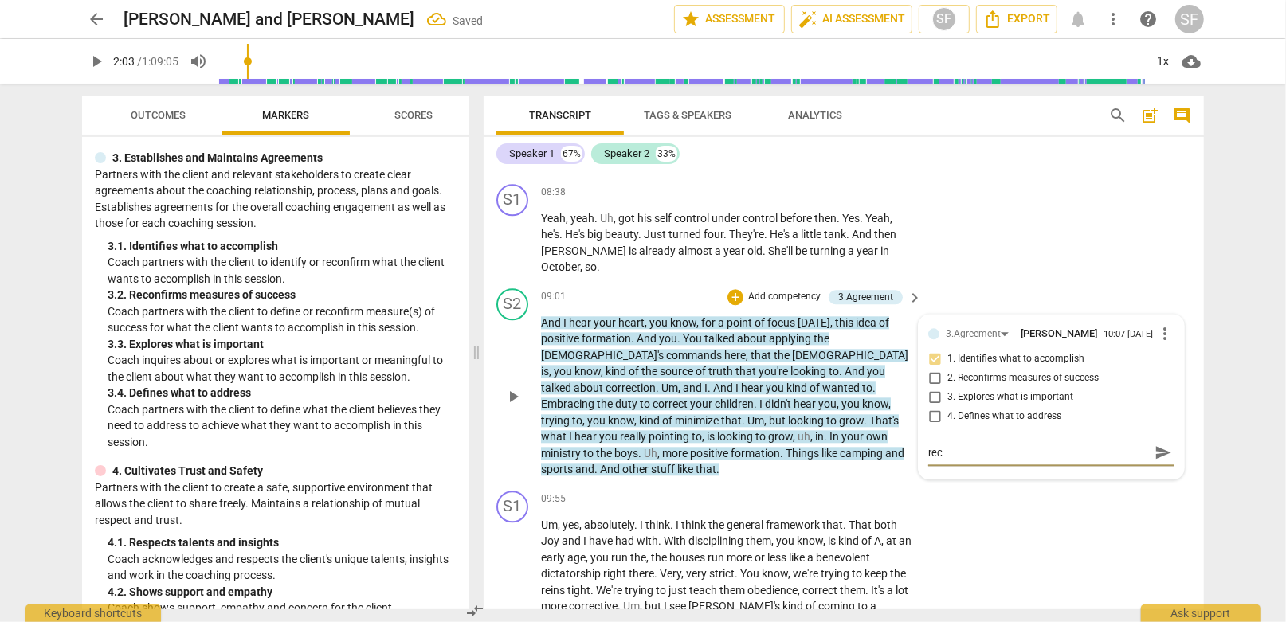
type textarea "reco"
type textarea "recon"
type textarea "reconf"
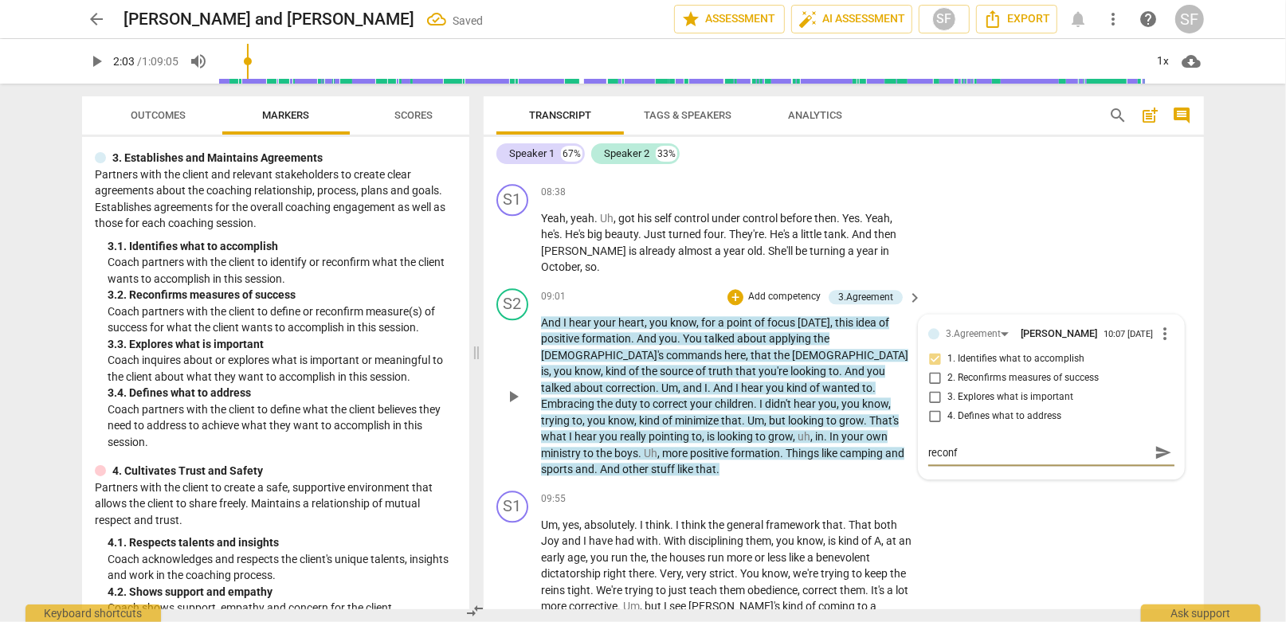
type textarea "reconfi"
type textarea "reconfir"
type textarea "reconfire"
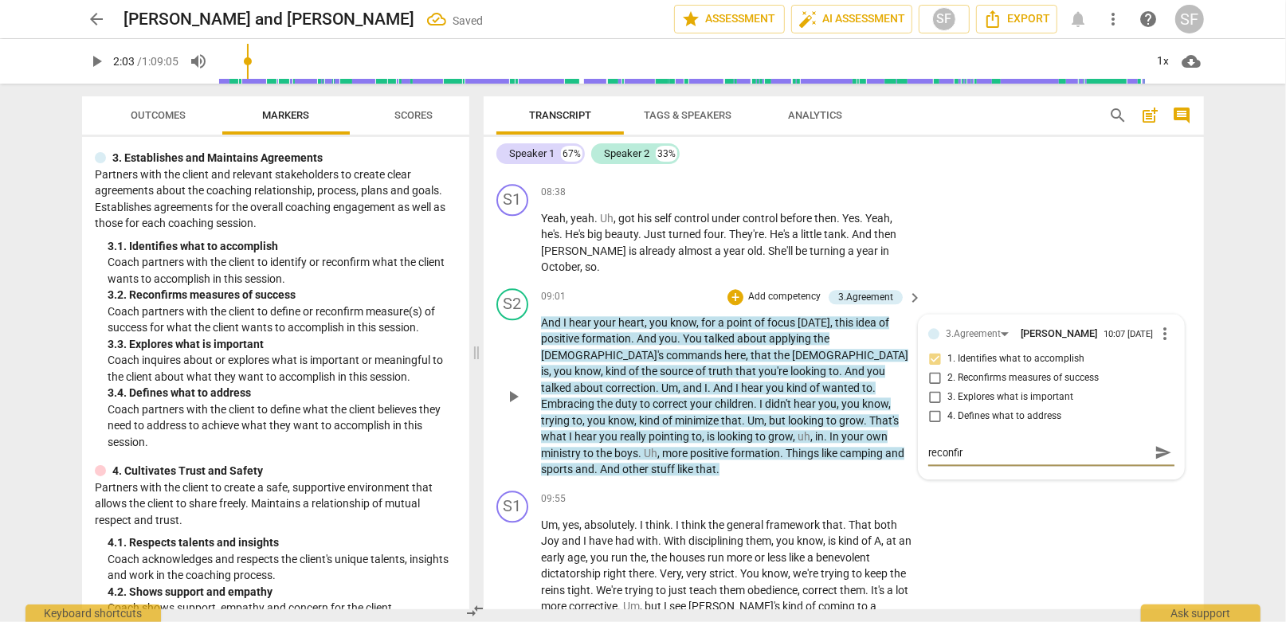
type textarea "reconfire"
type textarea "reconfir"
type textarea "reconfi"
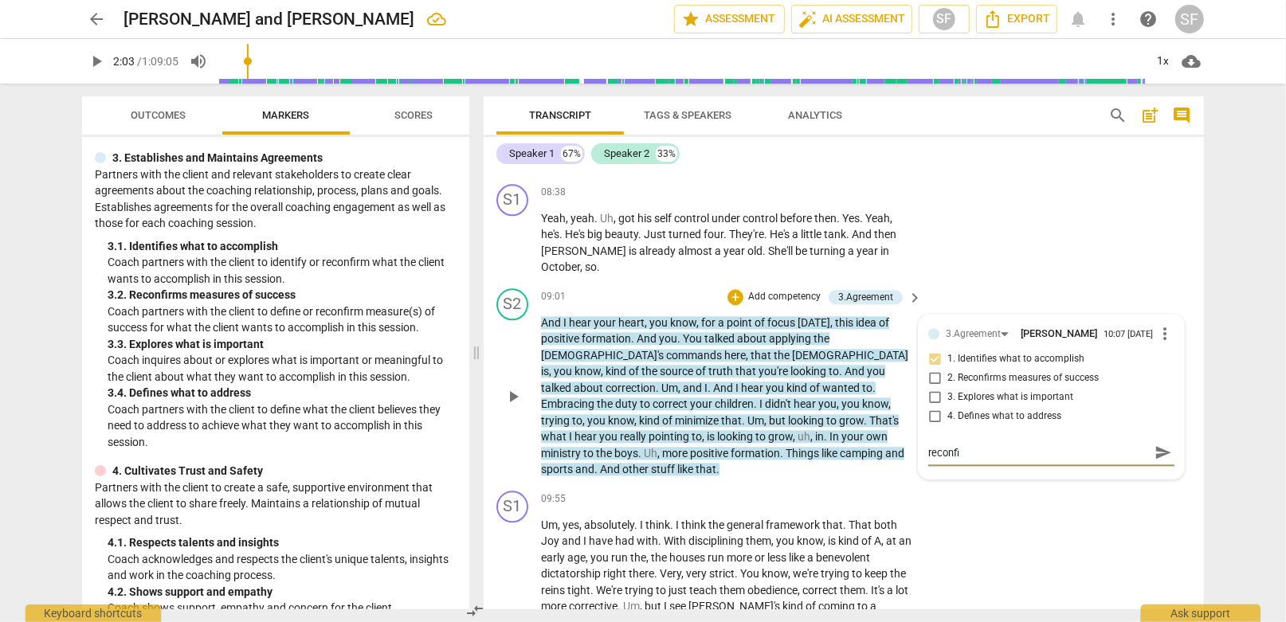
type textarea "reconfir"
type textarea "reconfirm"
type textarea "reconfirme"
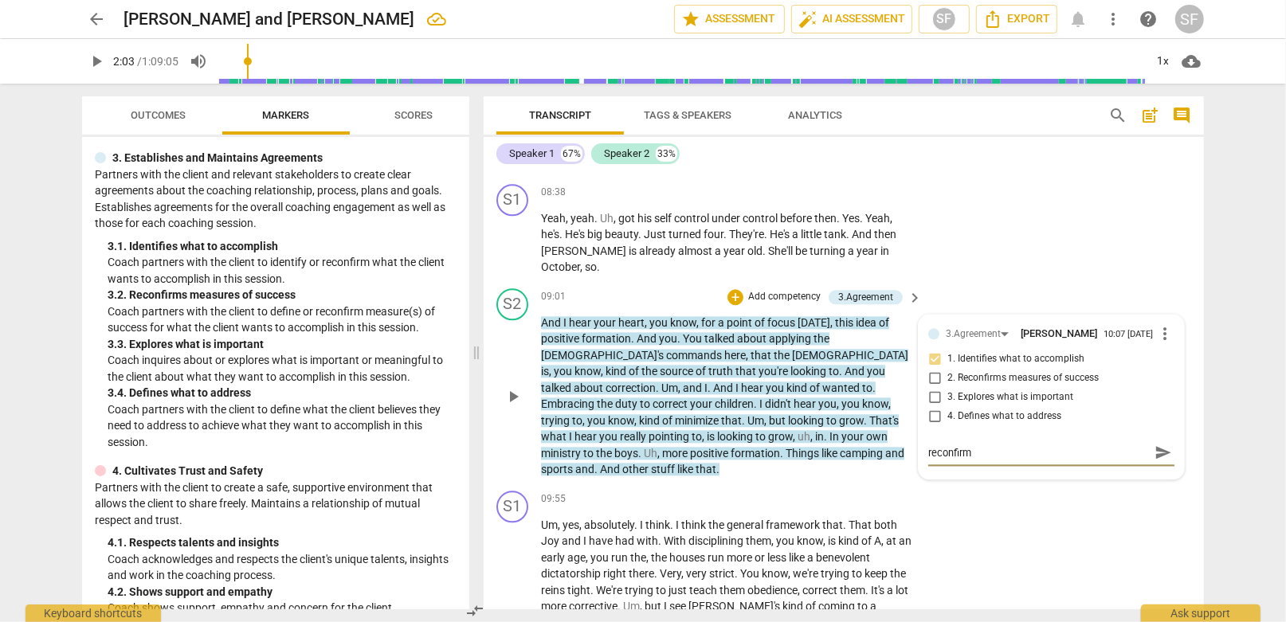
type textarea "reconfirme"
type textarea "reconfirmed"
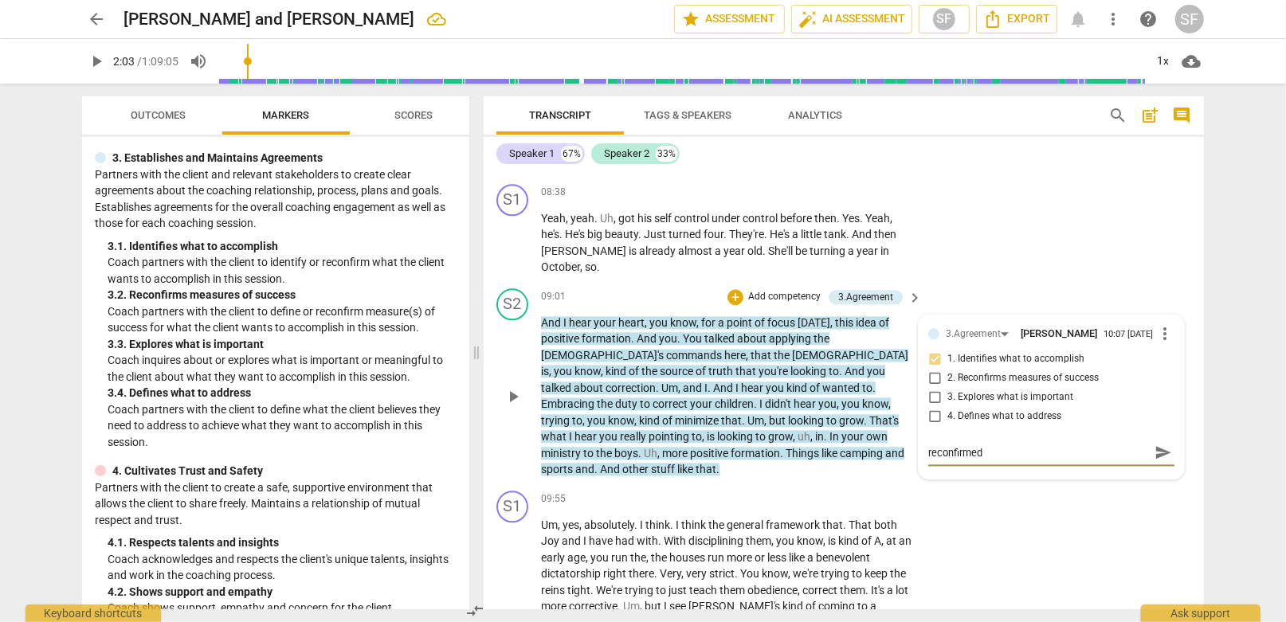
type textarea "reconfirmed a"
type textarea "reconfirmed af"
type textarea "reconfirmed afr"
type textarea "reconfirmed af"
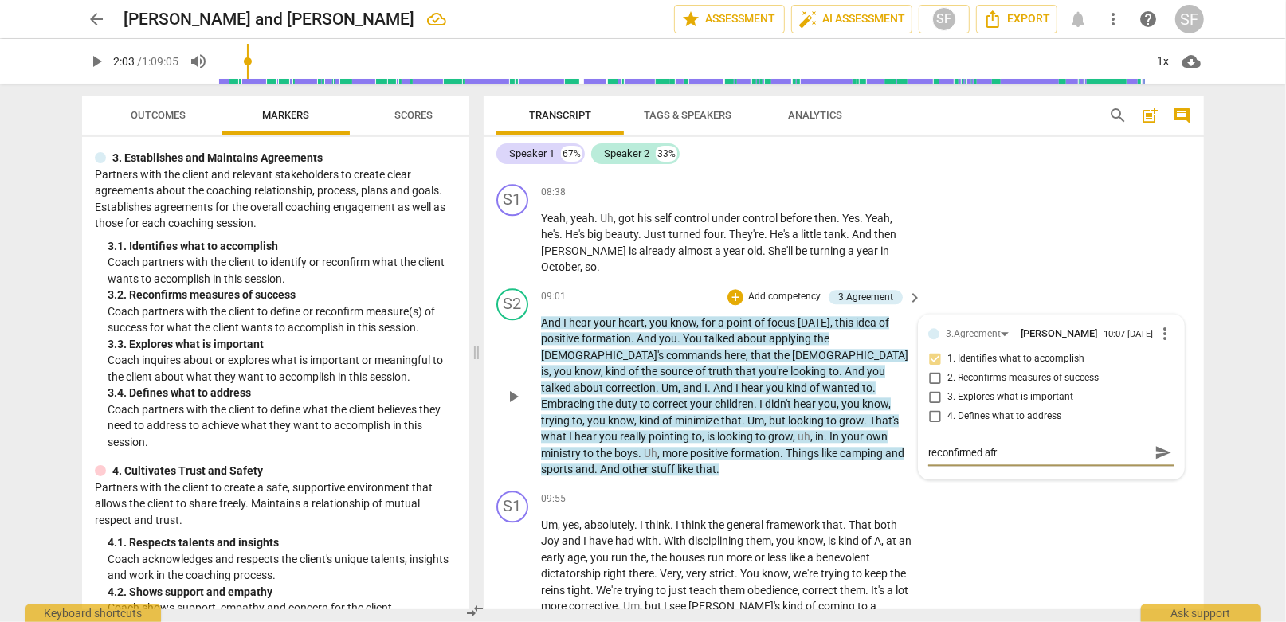
type textarea "reconfirmed af"
type textarea "reconfirmed a"
type textarea "reconfirmed af"
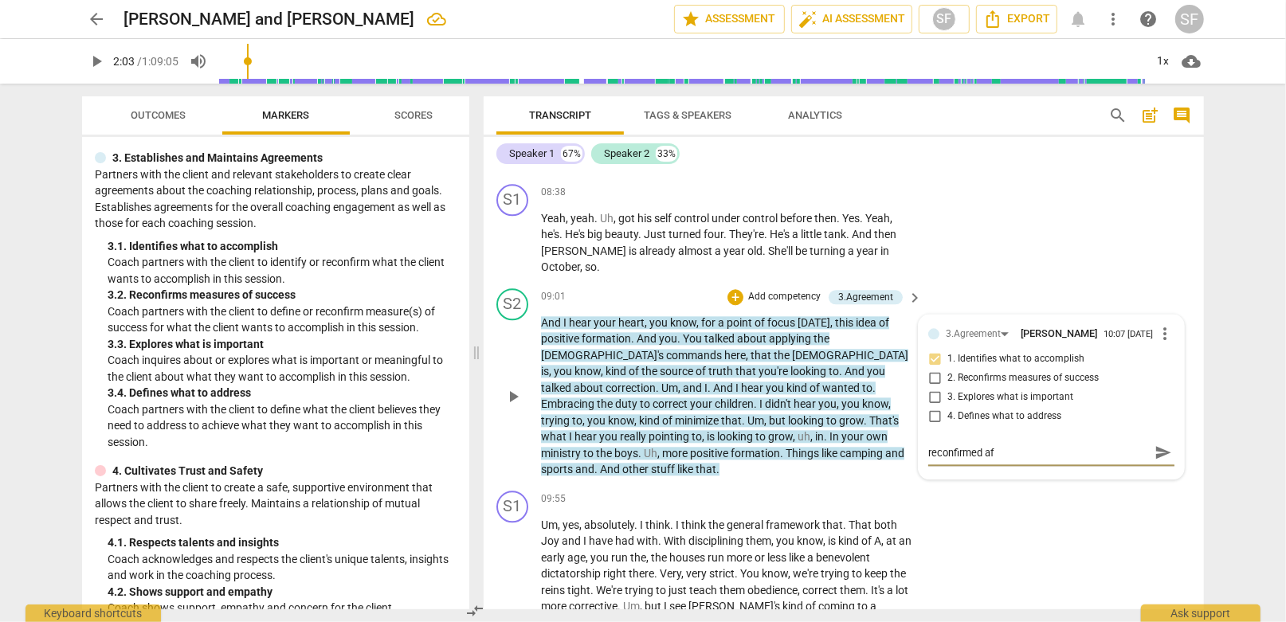
type textarea "reconfirmed aft"
type textarea "reconfirmed afte"
type textarea "reconfirmed after"
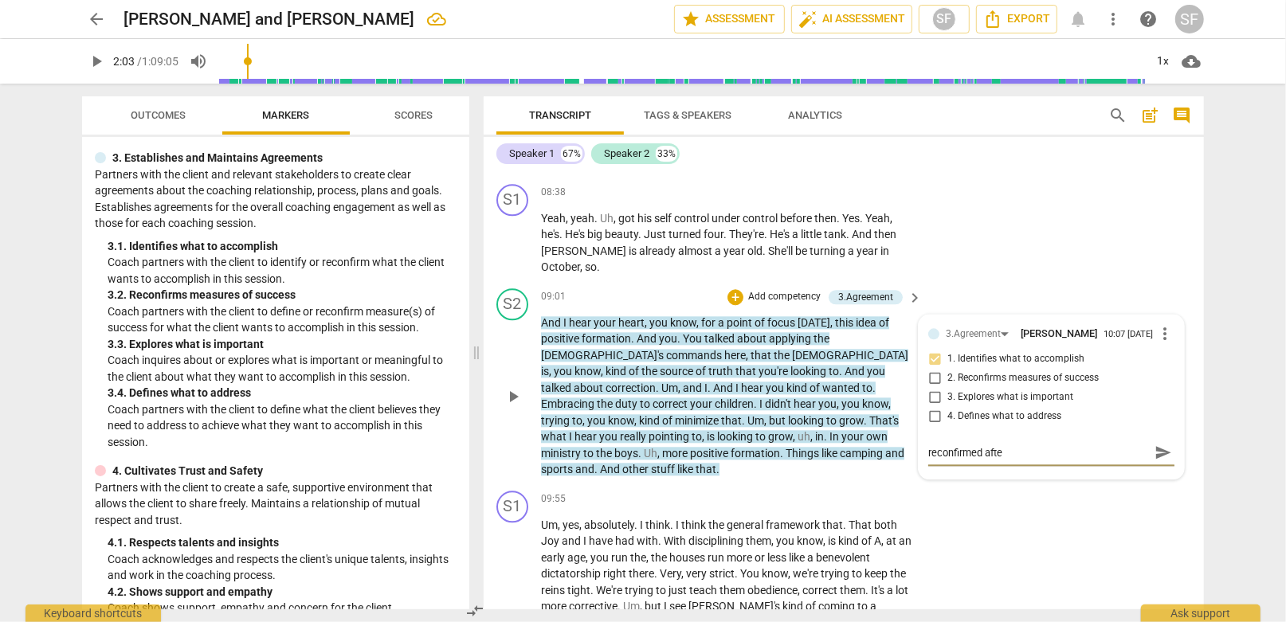
type textarea "reconfirmed after"
type textarea "reconfirmed after L"
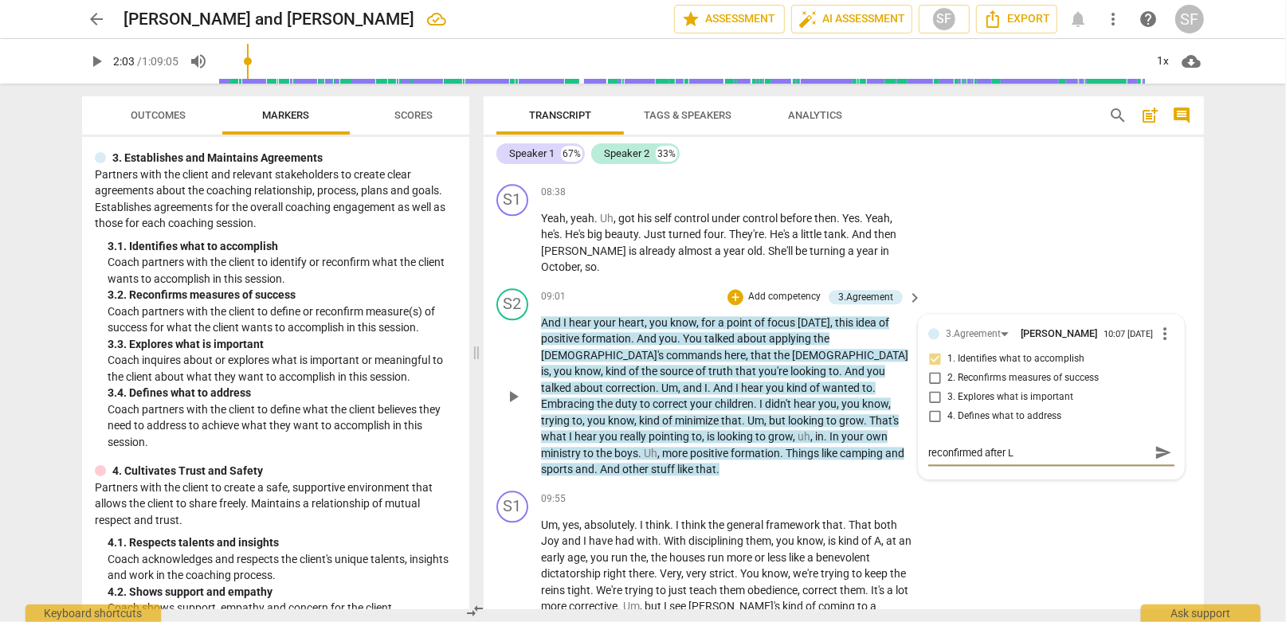
type textarea "reconfirmed after Li"
type textarea "reconfirmed after Lia"
type textarea "reconfirmed after Liam"
type textarea "reconfirmed after Liam'"
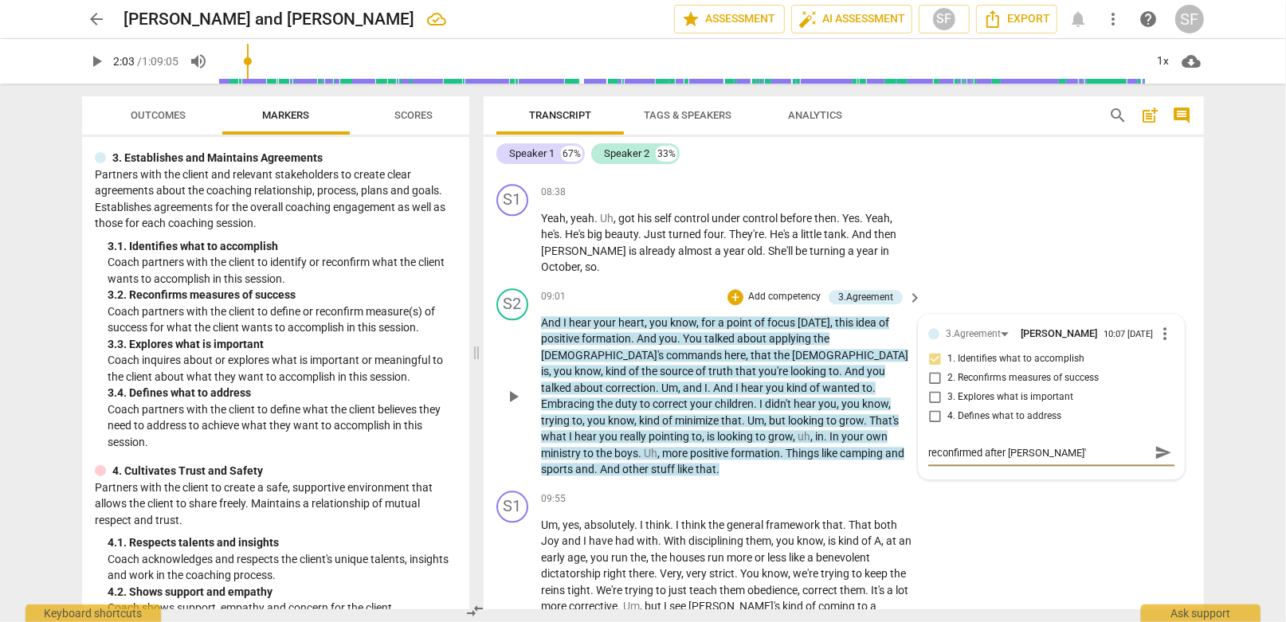
type textarea "reconfirmed after Liam's"
type textarea "reconfirmed after Liam's c"
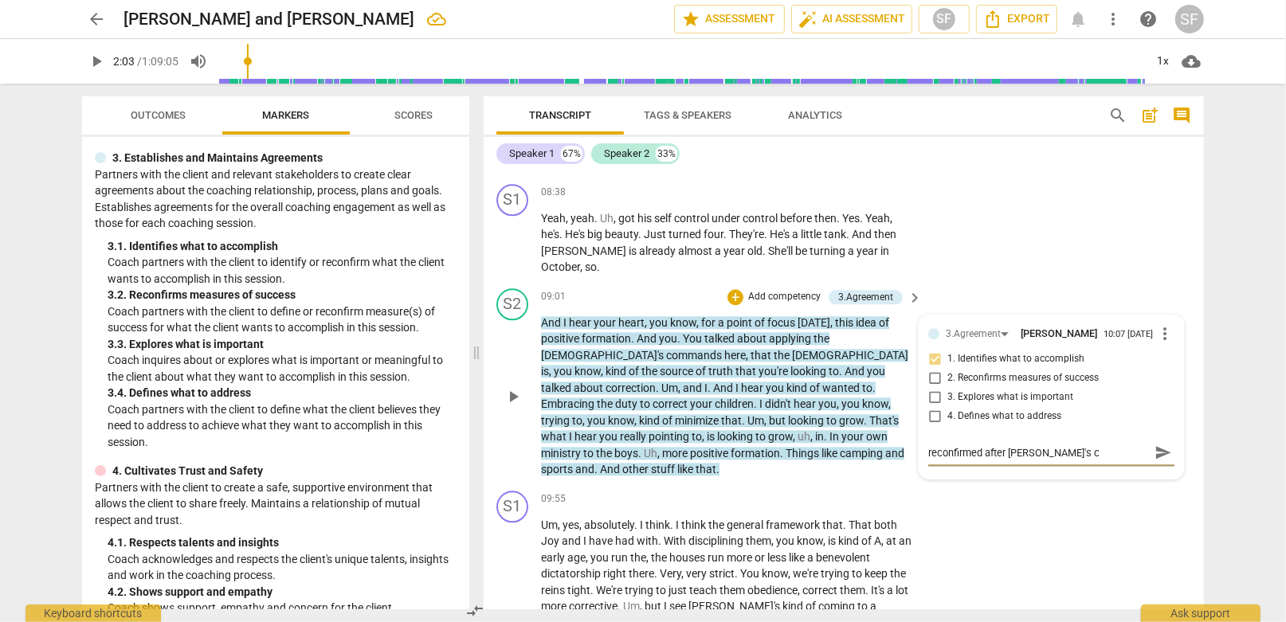
type textarea "reconfirmed after Liam's ca"
type textarea "reconfirmed after Liam's cam"
type textarea "reconfirmed after Liam's came"
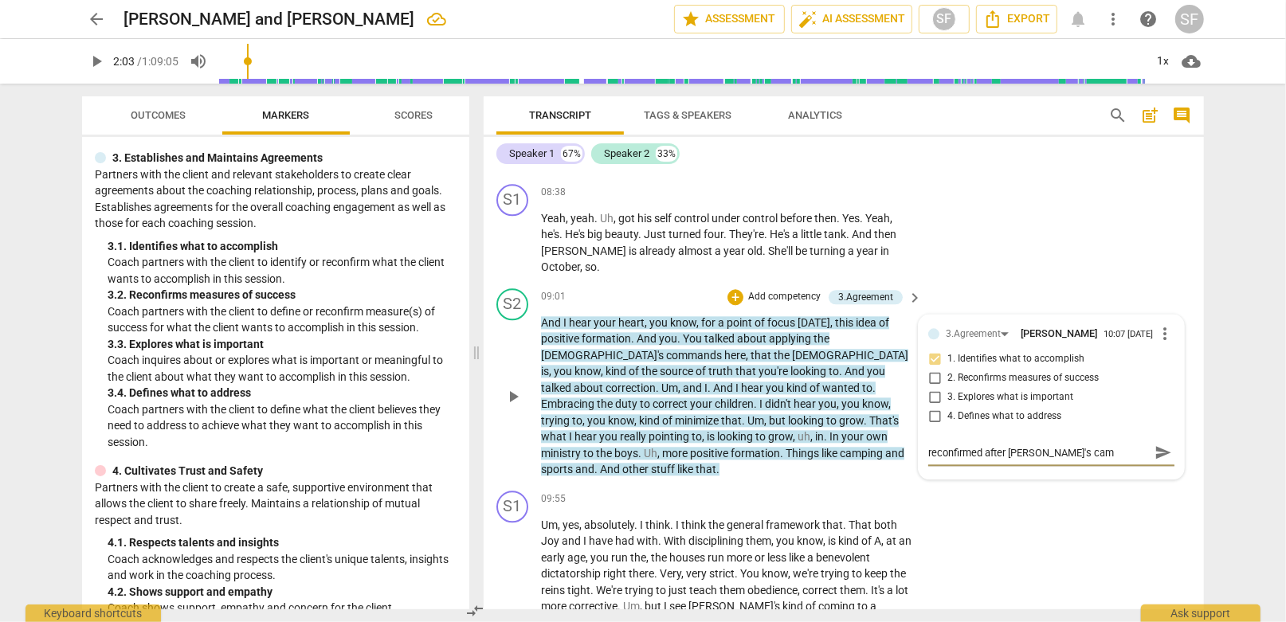
type textarea "reconfirmed after Liam's came"
type textarea "reconfirmed after Liam's cameo"
click at [1051, 445] on textarea "reconfirmed after Liam's cameo" at bounding box center [1038, 452] width 221 height 15
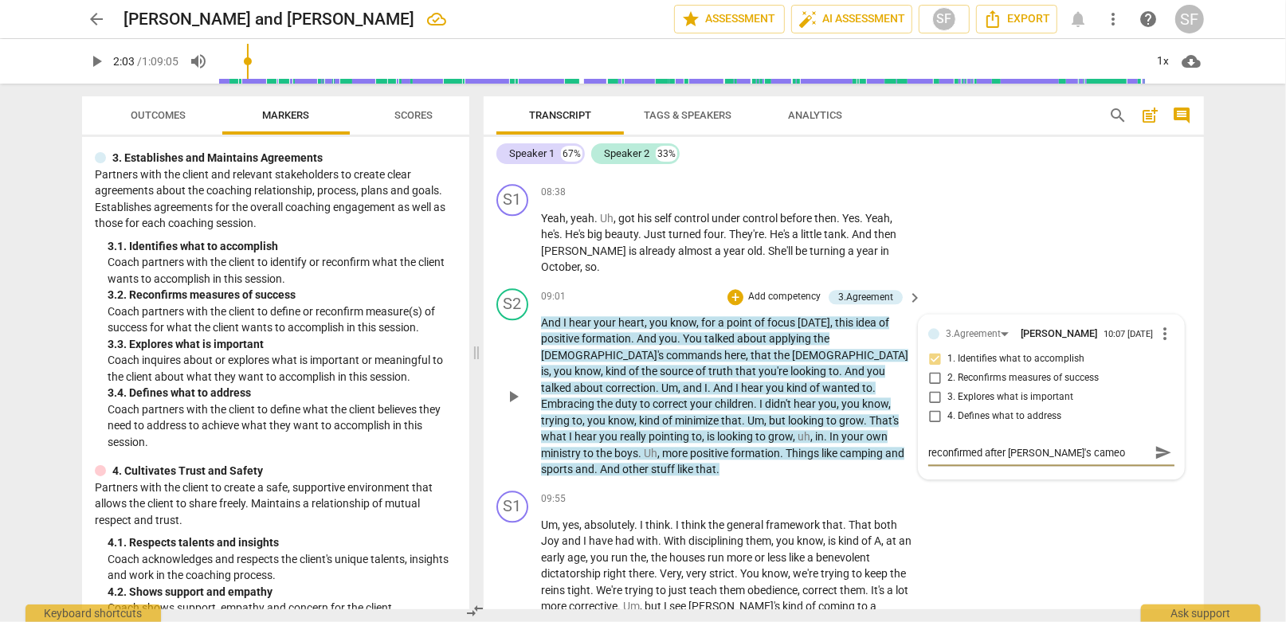
type textarea "reconfirmed after Liam's p"
type textarea "reconfirmed after Liam's po"
type textarea "reconfirmed after Liam's pop"
type textarea "reconfirmed after Liam's pop-"
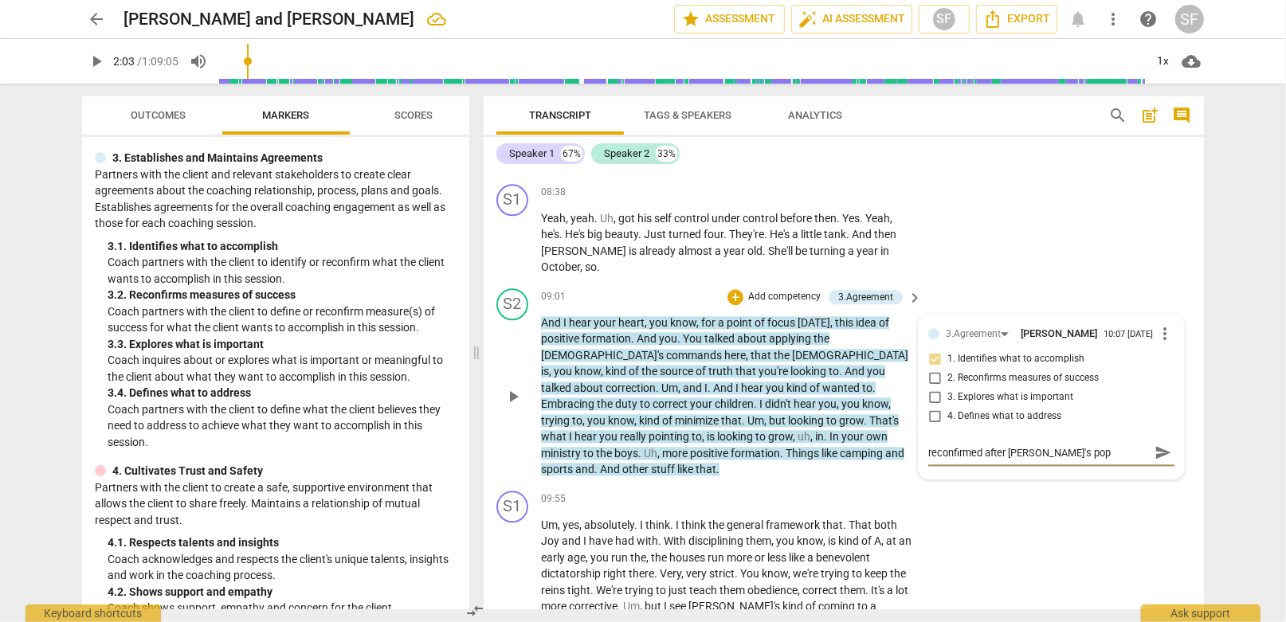
type textarea "reconfirmed after Liam's pop-"
type textarea "reconfirmed after Liam's pop-i"
type textarea "reconfirmed after Liam's pop-in"
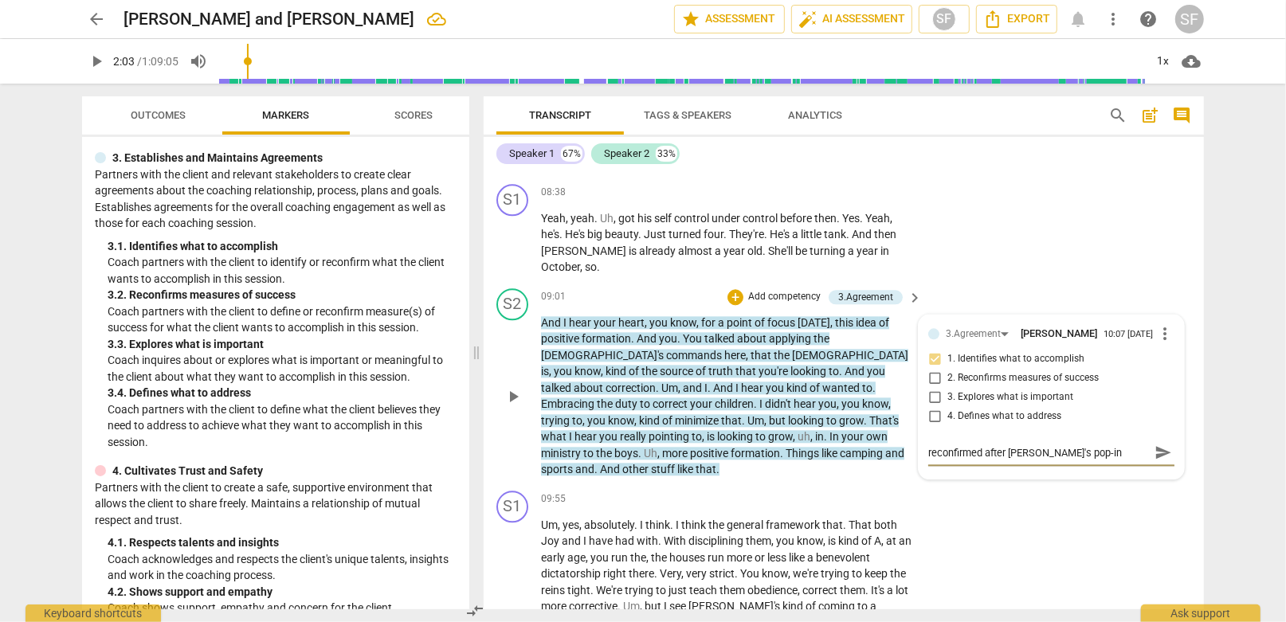
click at [1154, 444] on span "send" at bounding box center [1163, 453] width 18 height 18
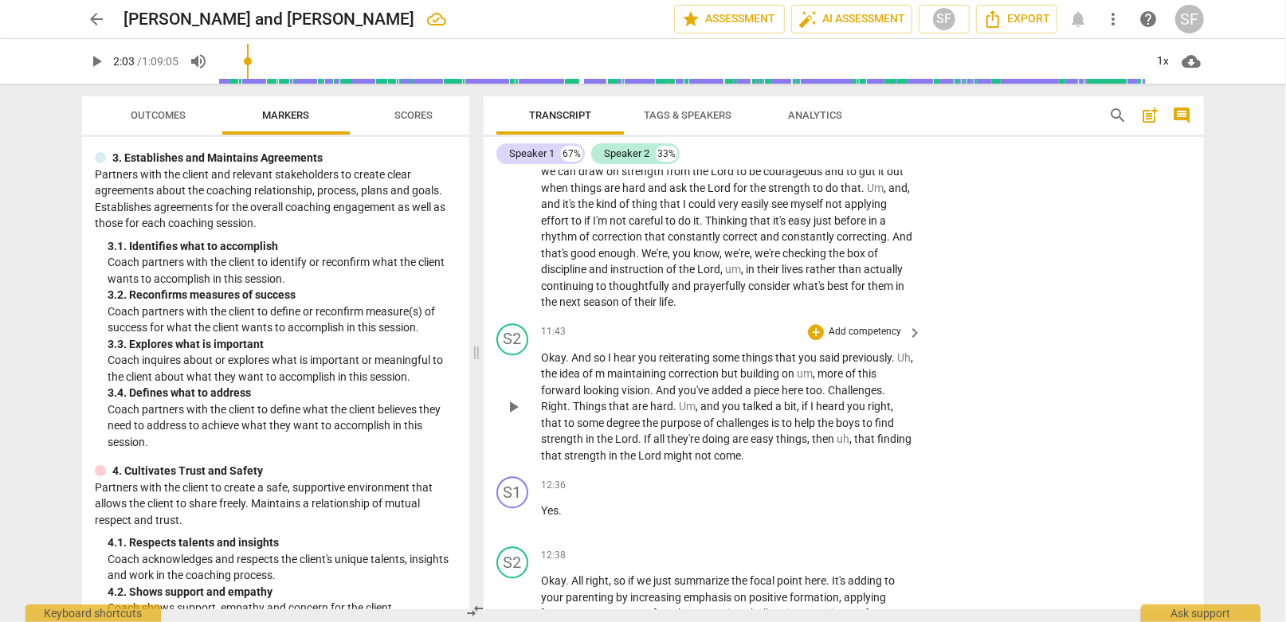
scroll to position [3357, 0]
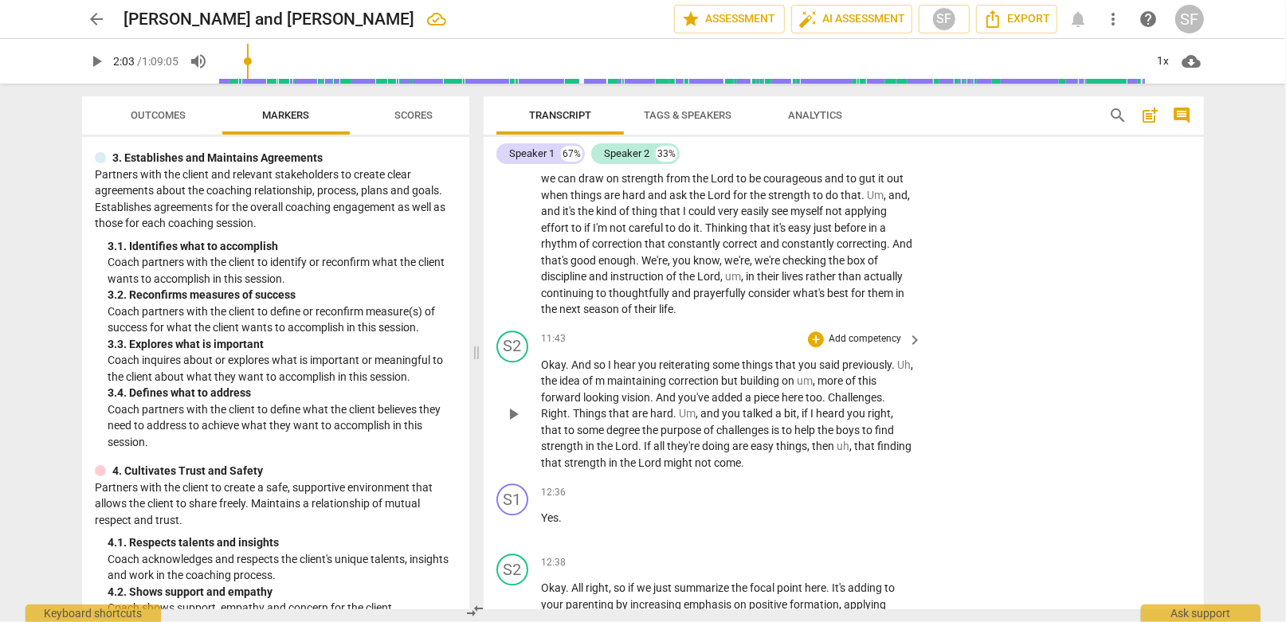
click at [908, 331] on span "keyboard_arrow_right" at bounding box center [914, 340] width 19 height 19
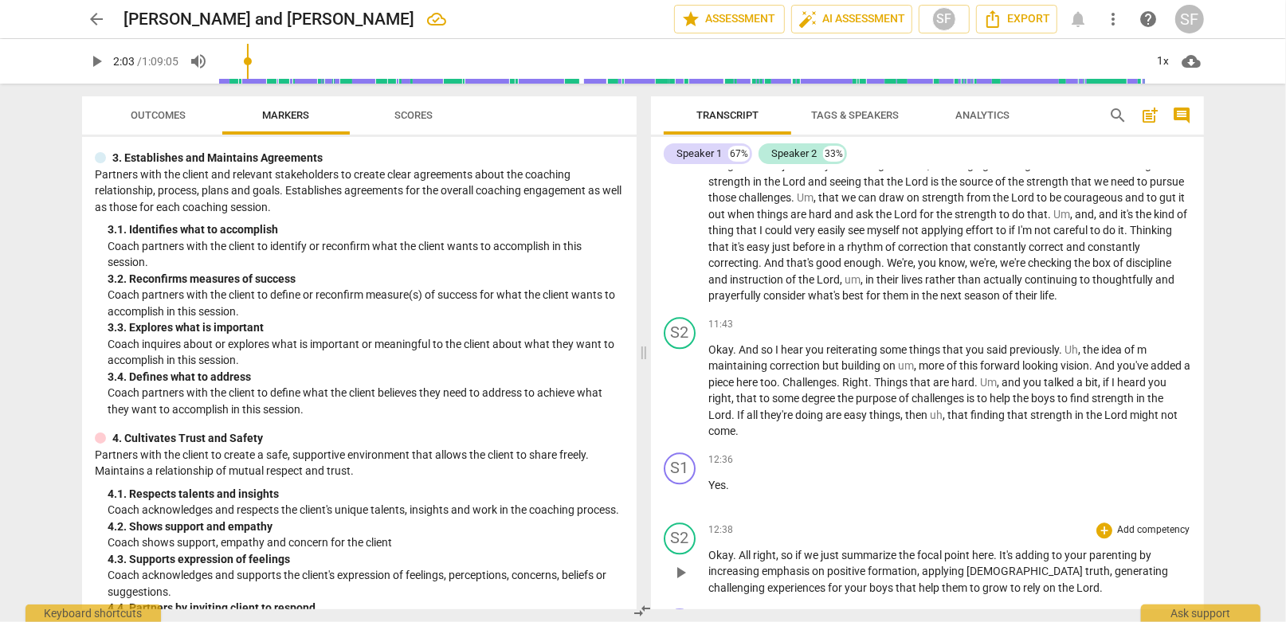
scroll to position [2873, 0]
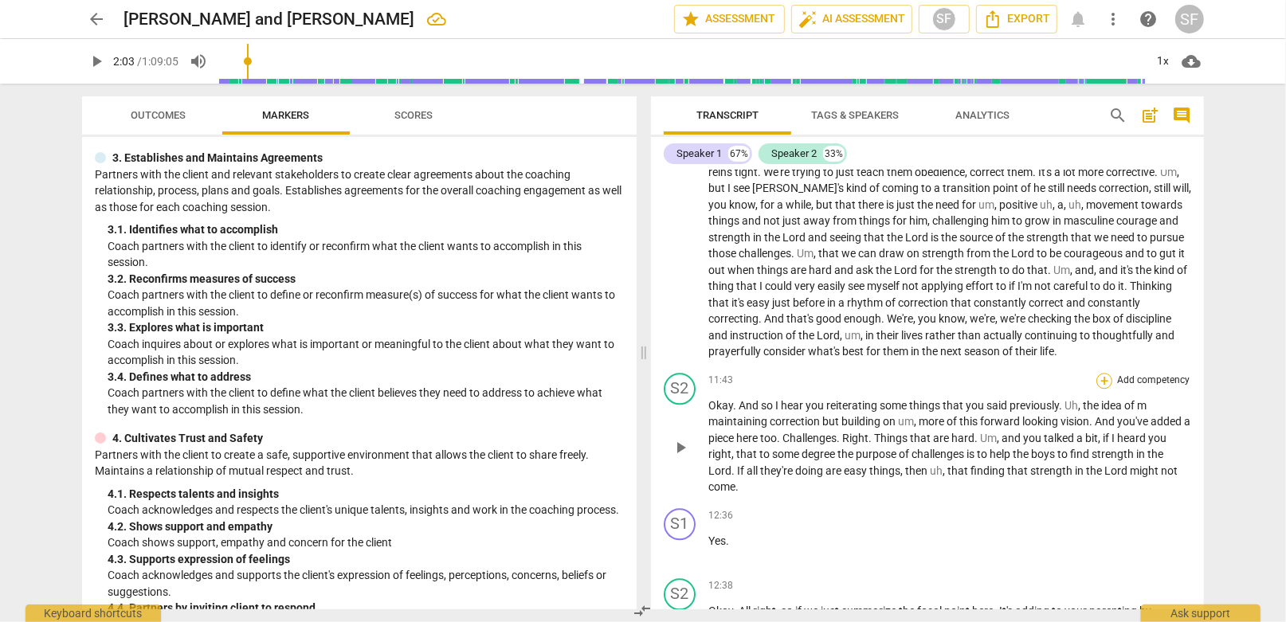
click at [1103, 373] on div "+" at bounding box center [1104, 381] width 16 height 16
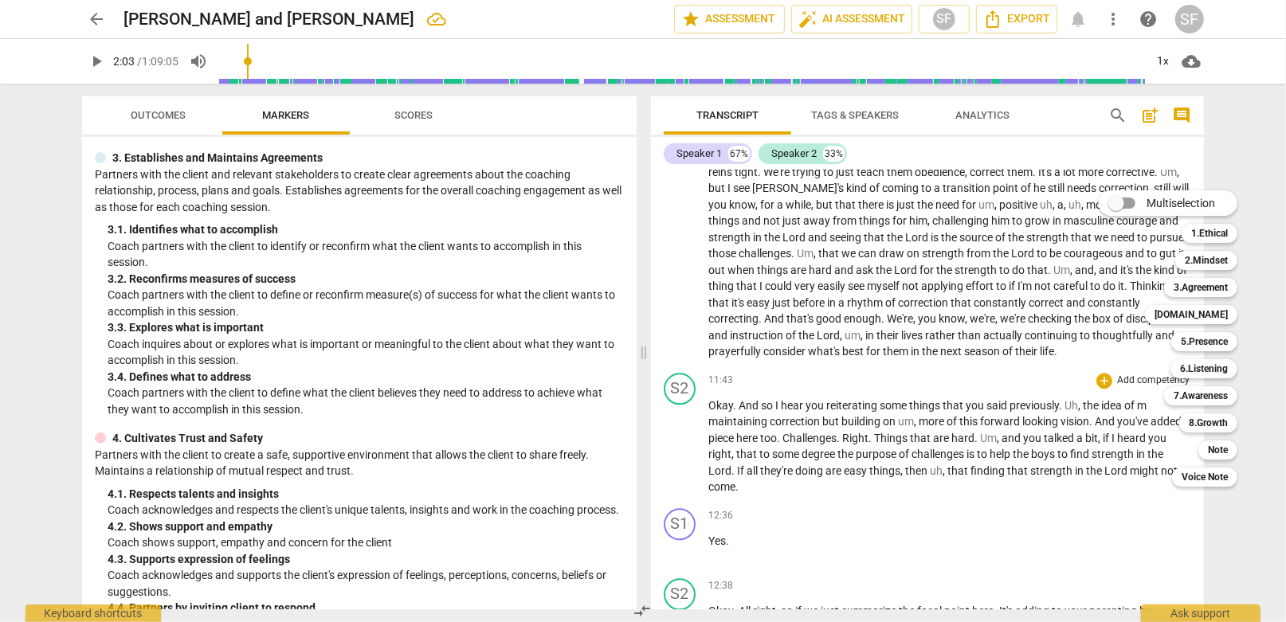
click at [1119, 198] on input "Multiselection" at bounding box center [1116, 203] width 38 height 38
checkbox input "true"
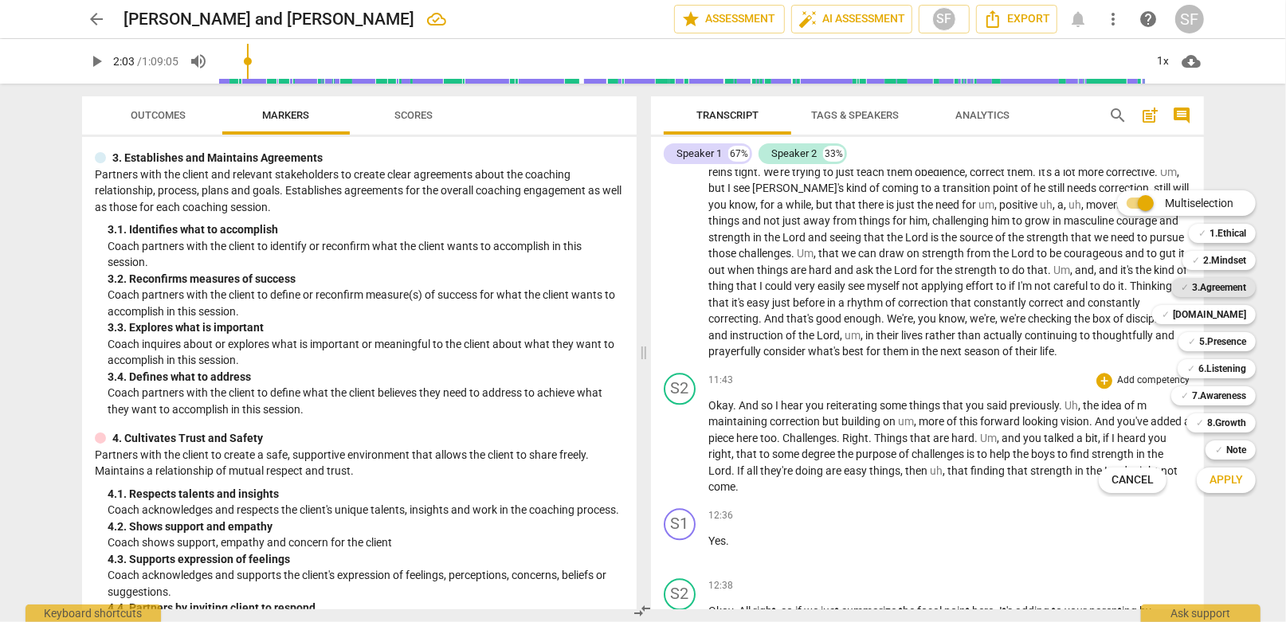
click at [1201, 287] on b "3.Agreement" at bounding box center [1219, 287] width 54 height 19
click at [1220, 366] on b "6.Listening" at bounding box center [1222, 368] width 48 height 19
click at [1220, 486] on span "Apply" at bounding box center [1225, 480] width 33 height 16
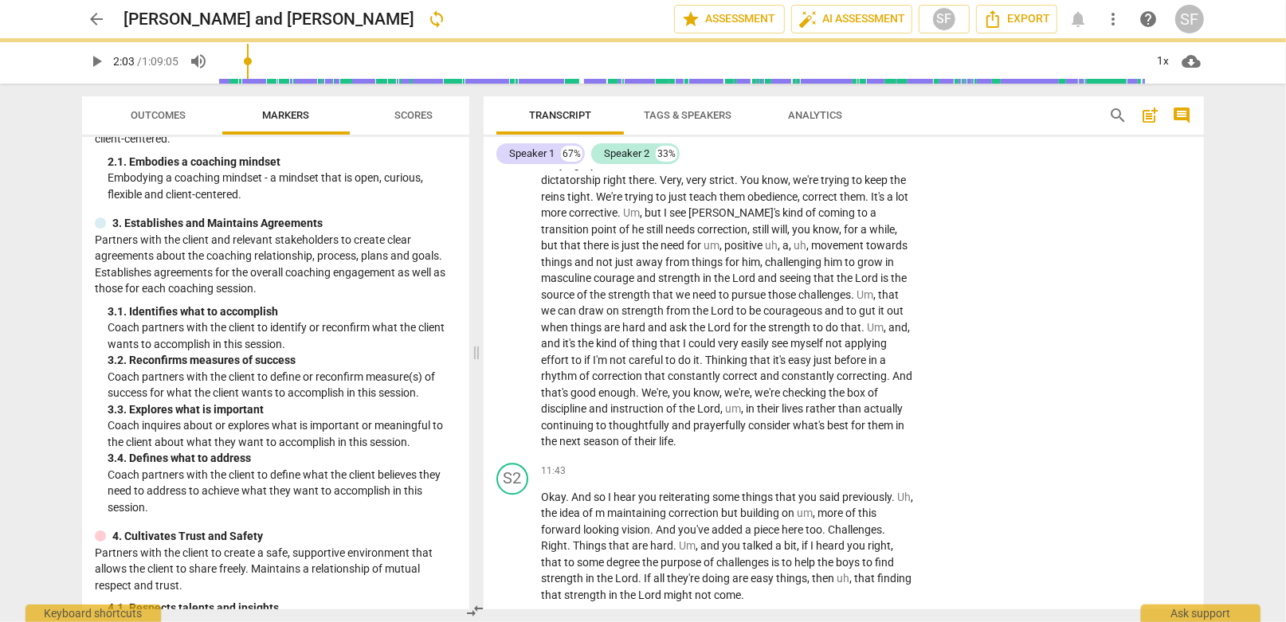
scroll to position [272, 0]
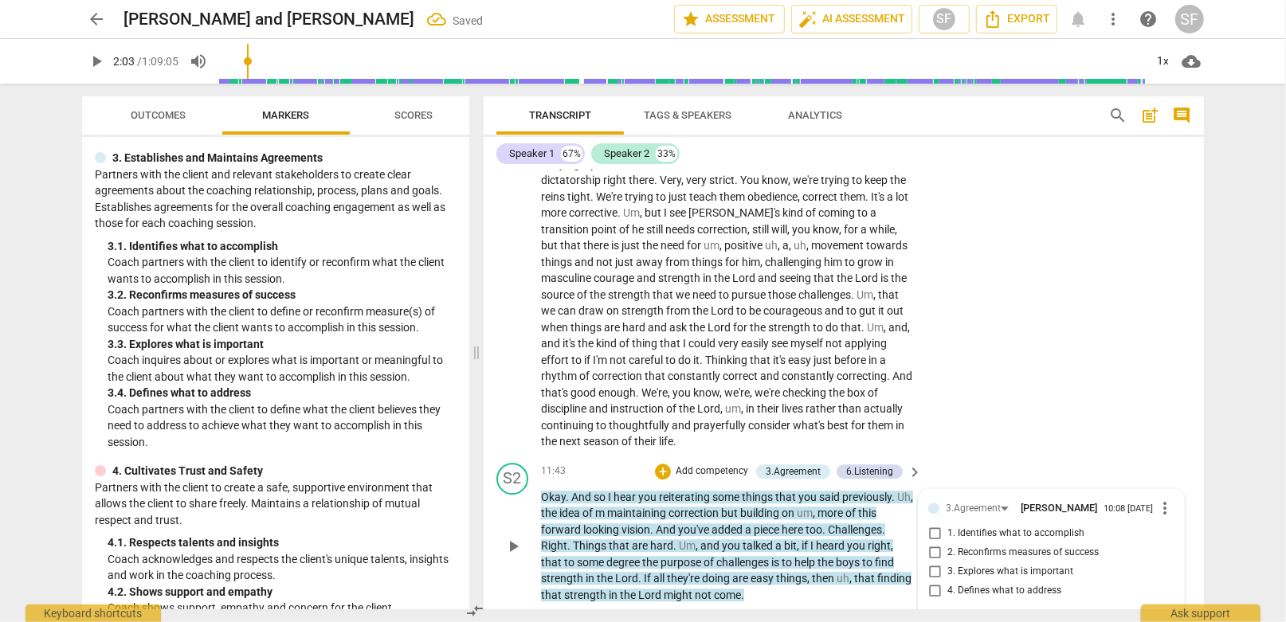
click at [932, 524] on input "1. Identifies what to accomplish" at bounding box center [934, 533] width 25 height 19
checkbox input "true"
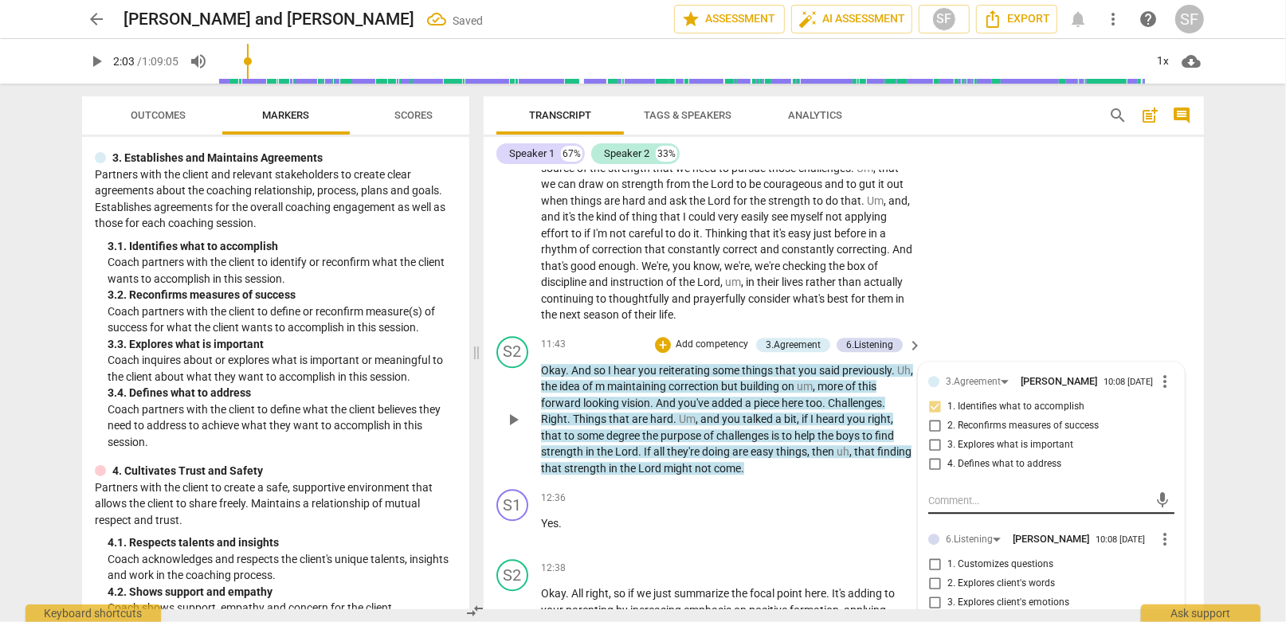
scroll to position [3384, 0]
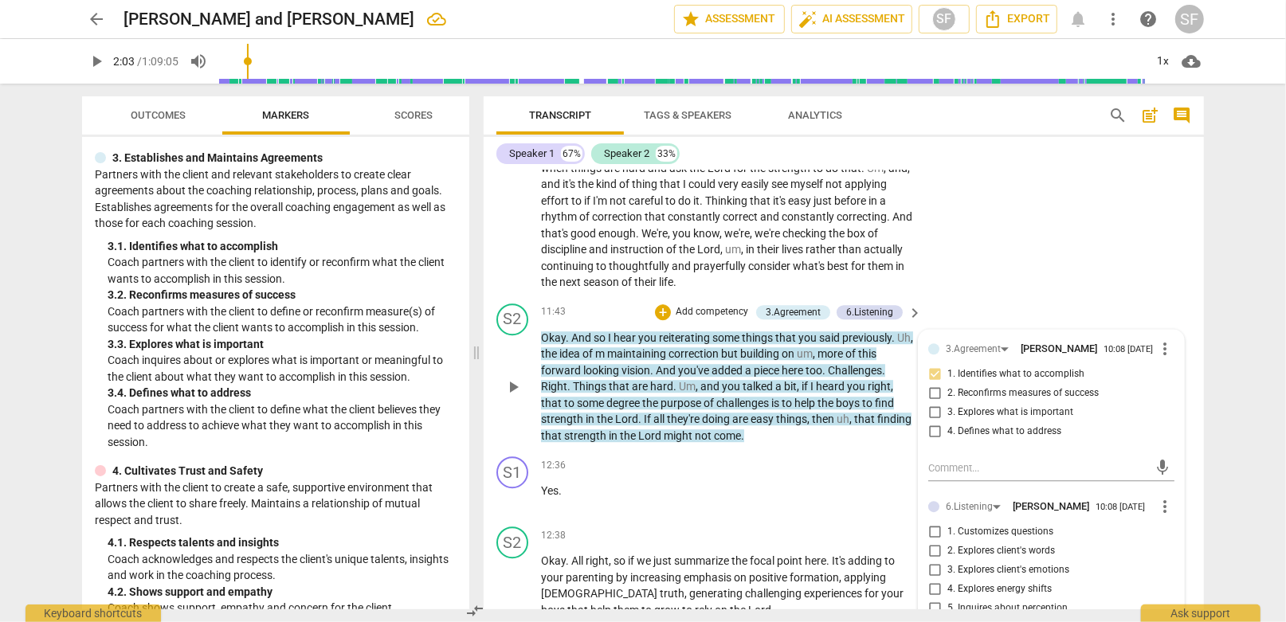
checkbox input "true"
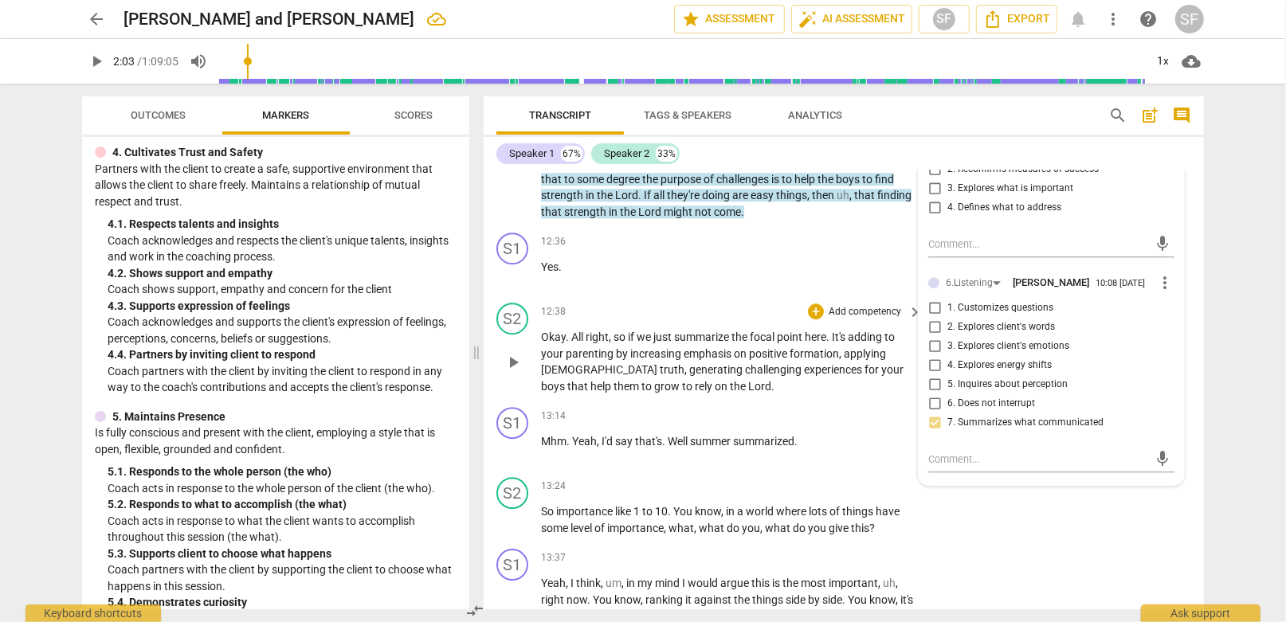
scroll to position [3623, 0]
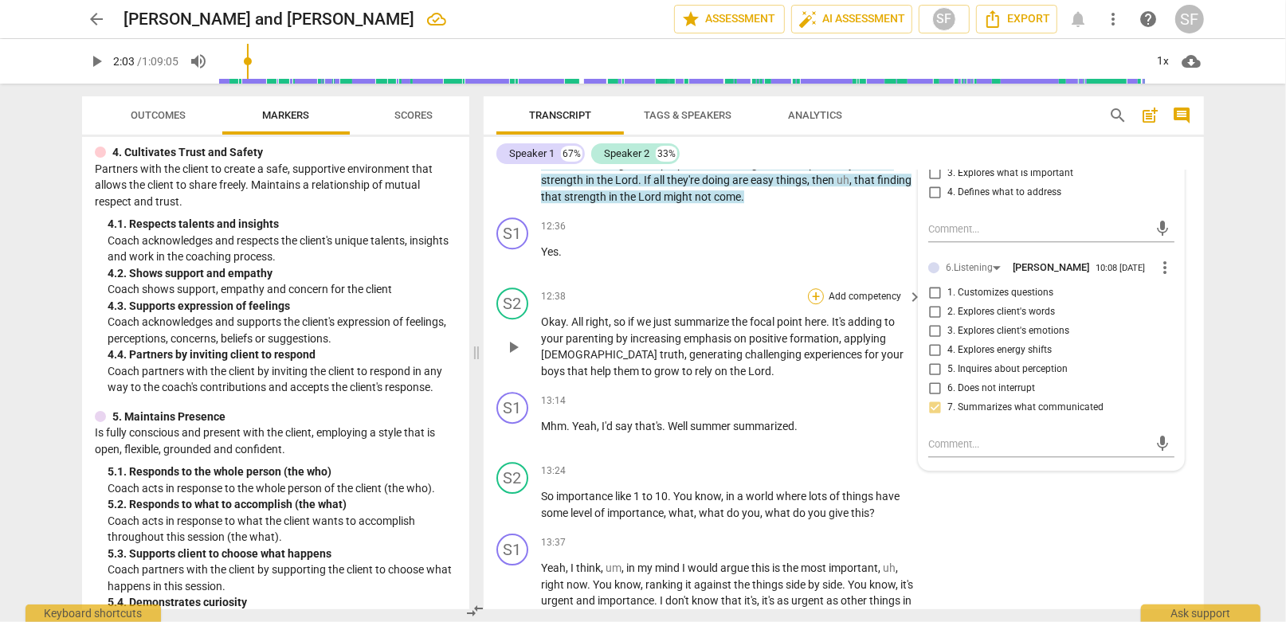
click at [811, 288] on div "+" at bounding box center [816, 296] width 16 height 16
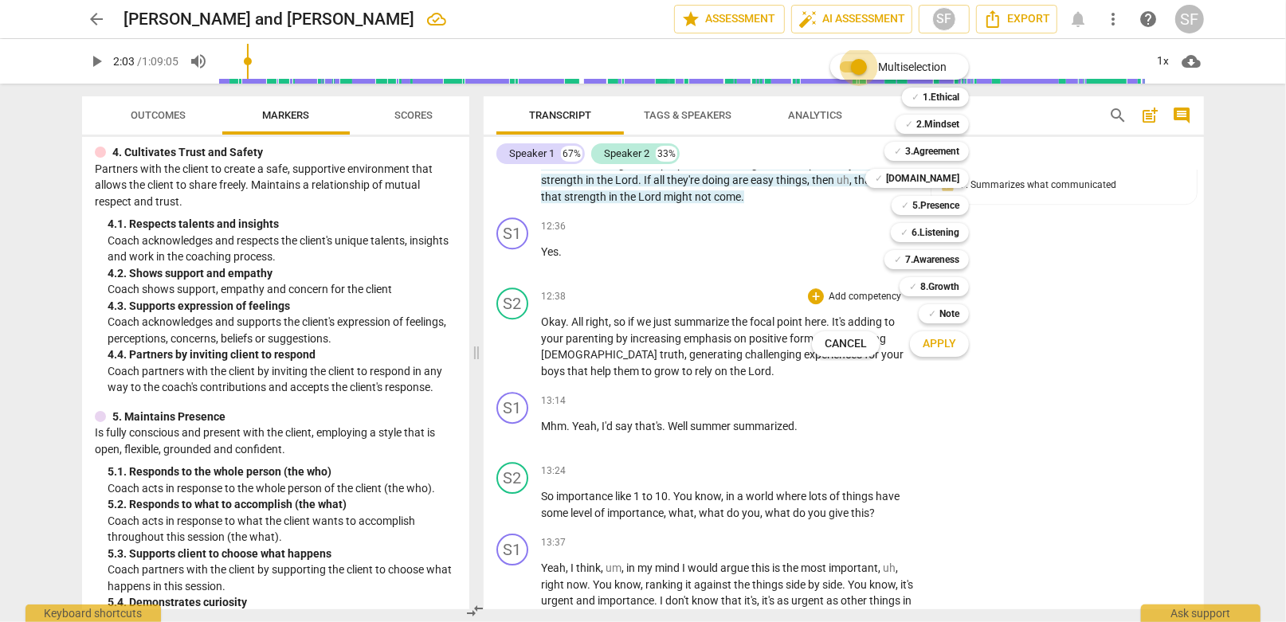
click at [860, 66] on input "Multiselection" at bounding box center [859, 67] width 38 height 38
checkbox input "false"
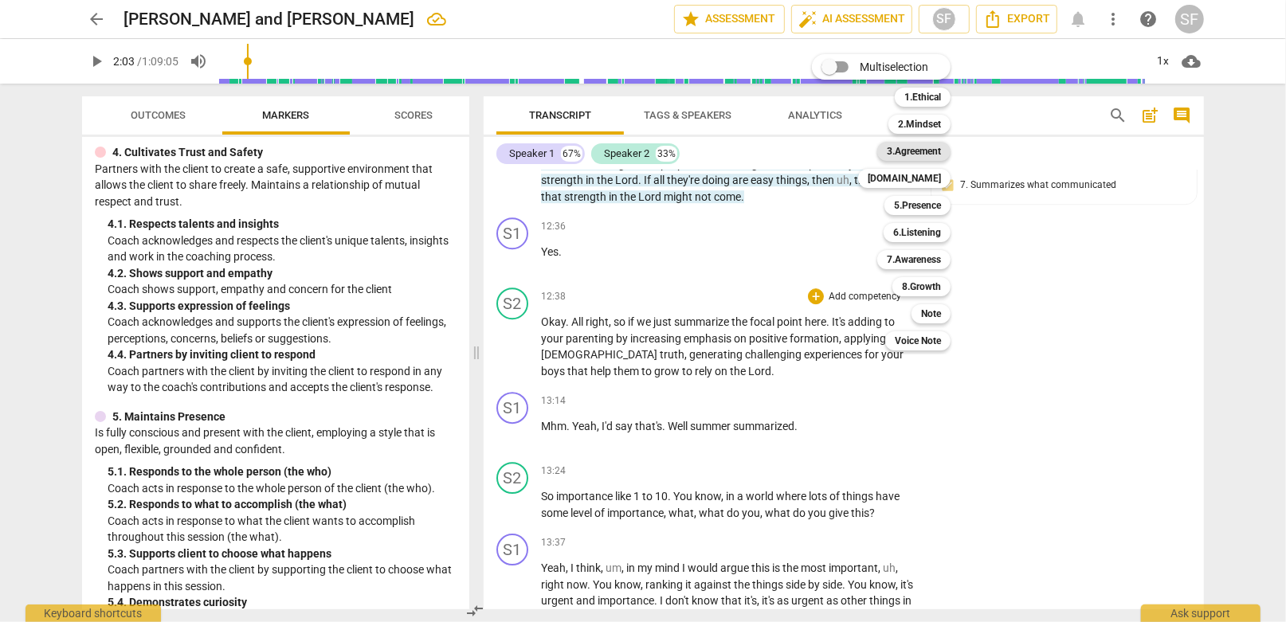
click at [913, 144] on b "3.Agreement" at bounding box center [914, 151] width 54 height 19
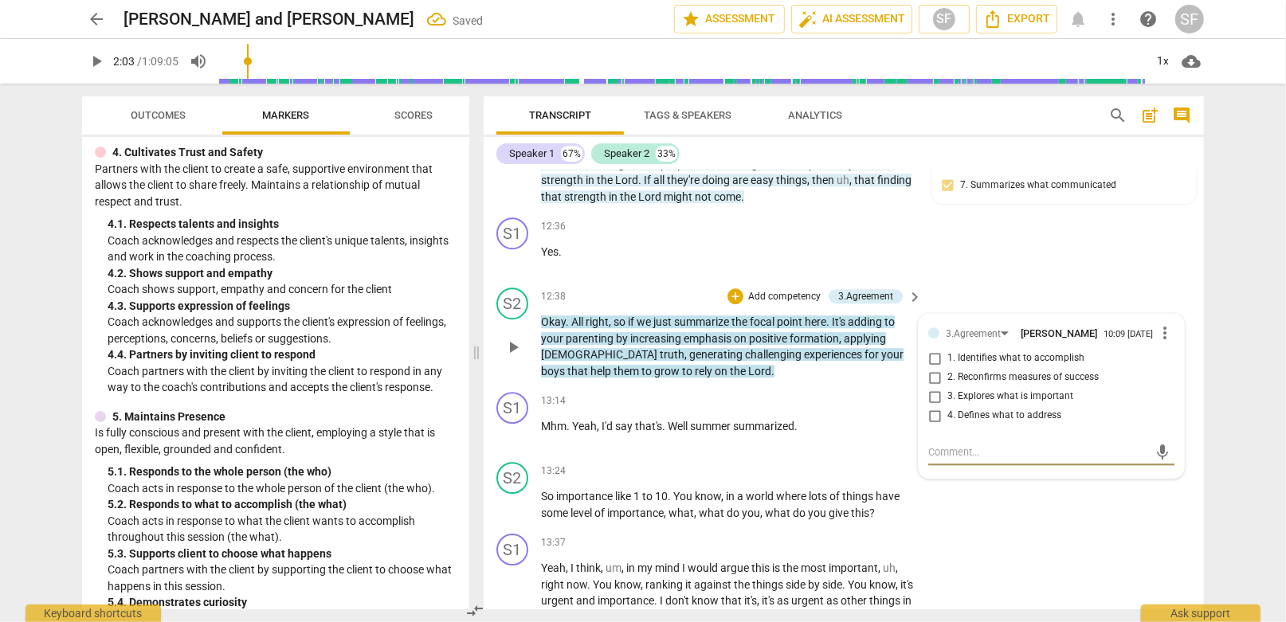
click at [934, 349] on input "1. Identifies what to accomplish" at bounding box center [934, 358] width 25 height 19
checkbox input "true"
click at [742, 386] on div "S1 play_arrow pause 13:14 + Add competency keyboard_arrow_right Mhm . Yeah , I'…" at bounding box center [844, 421] width 720 height 70
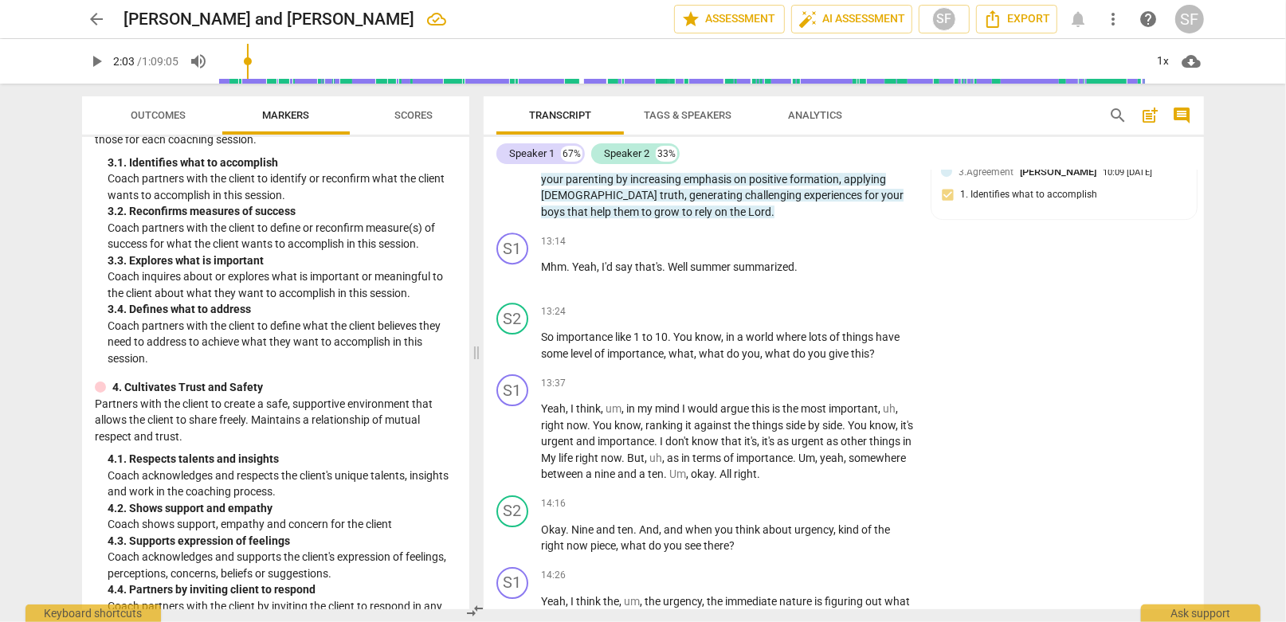
scroll to position [352, 0]
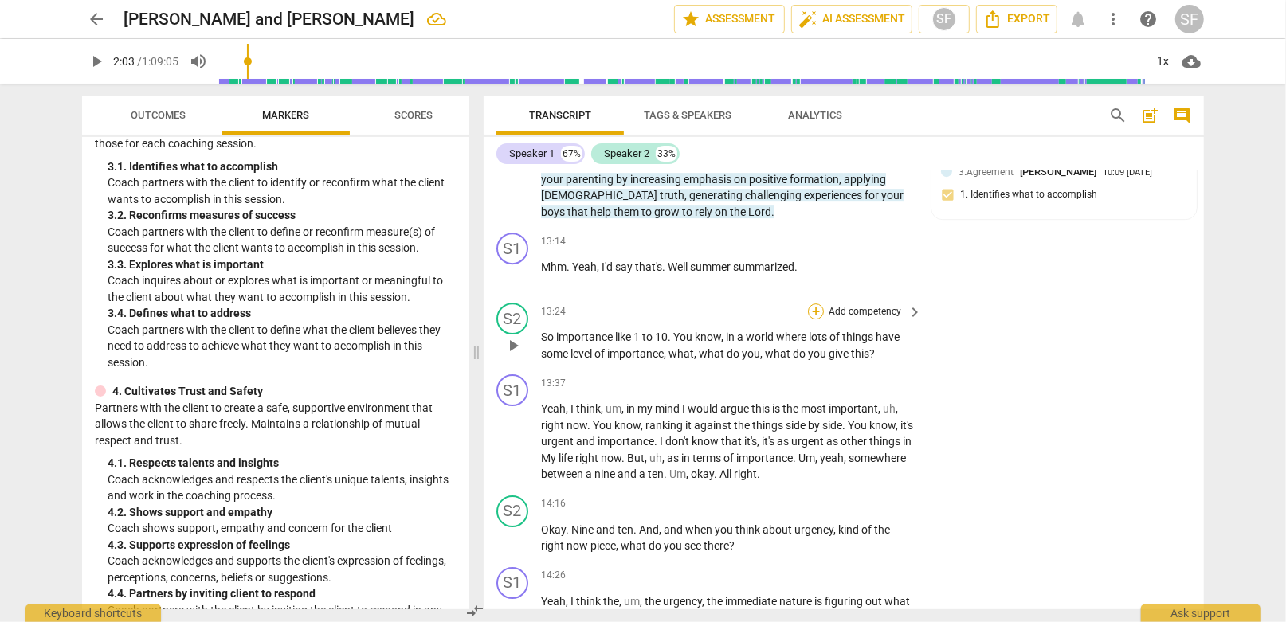
click at [813, 304] on div "+" at bounding box center [816, 312] width 16 height 16
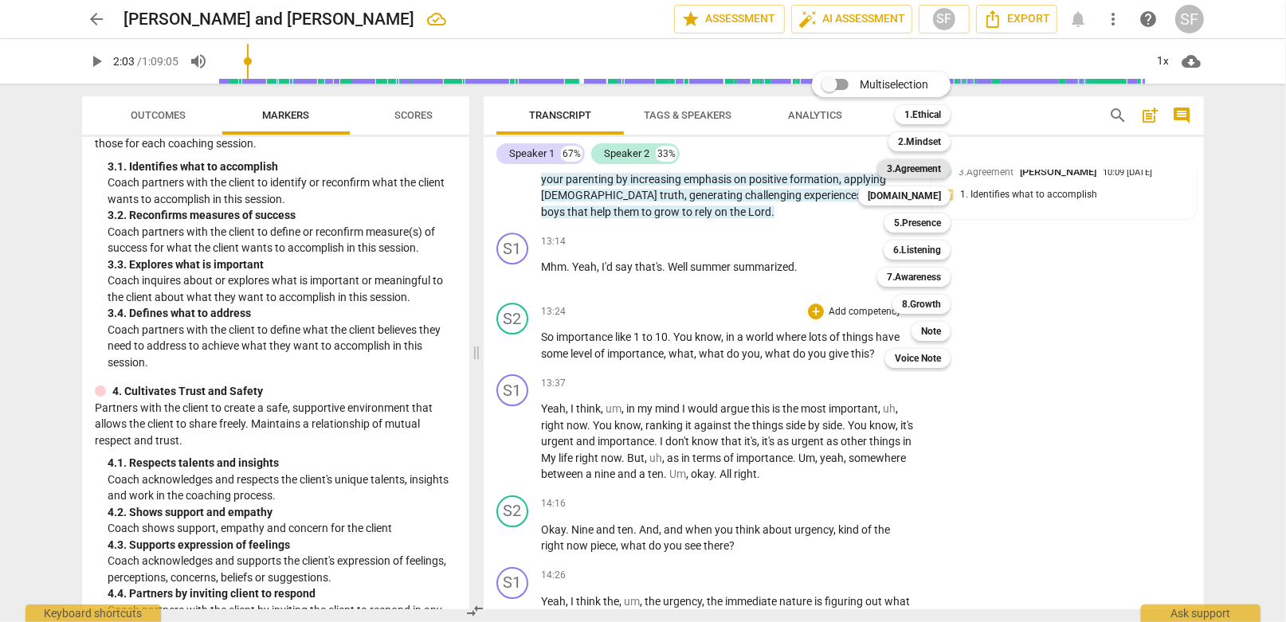
click at [910, 171] on b "3.Agreement" at bounding box center [914, 168] width 54 height 19
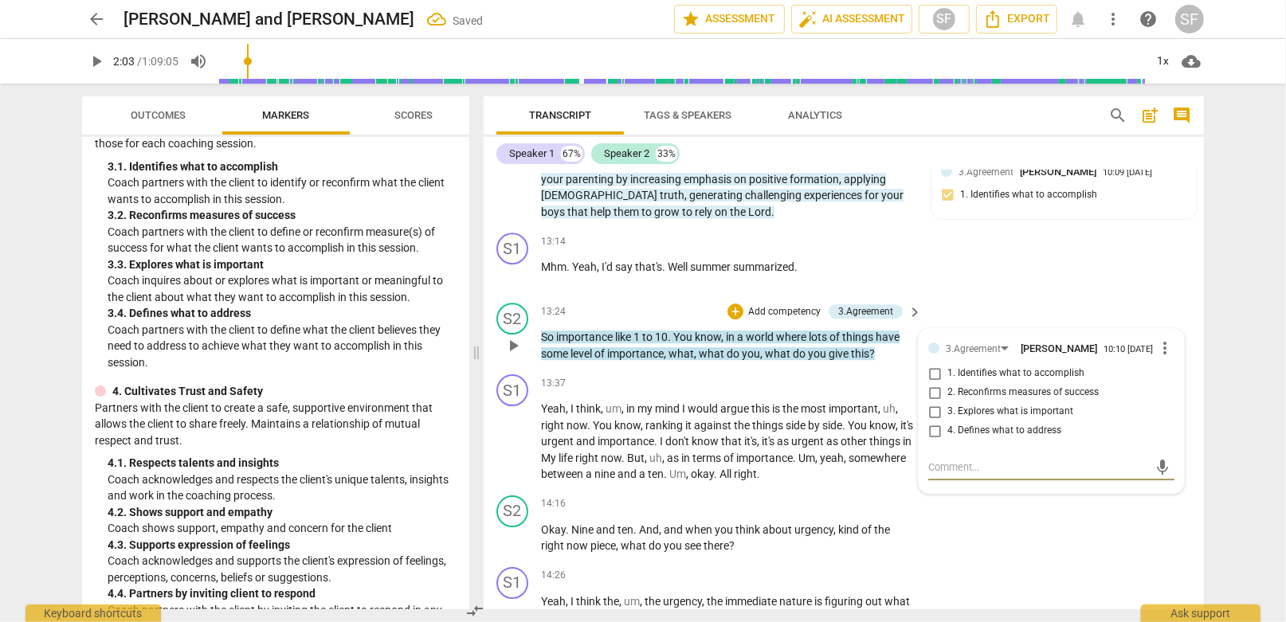
click at [930, 402] on input "3. Explores what is important" at bounding box center [934, 411] width 25 height 19
checkbox input "true"
click at [817, 496] on div "+" at bounding box center [816, 504] width 16 height 16
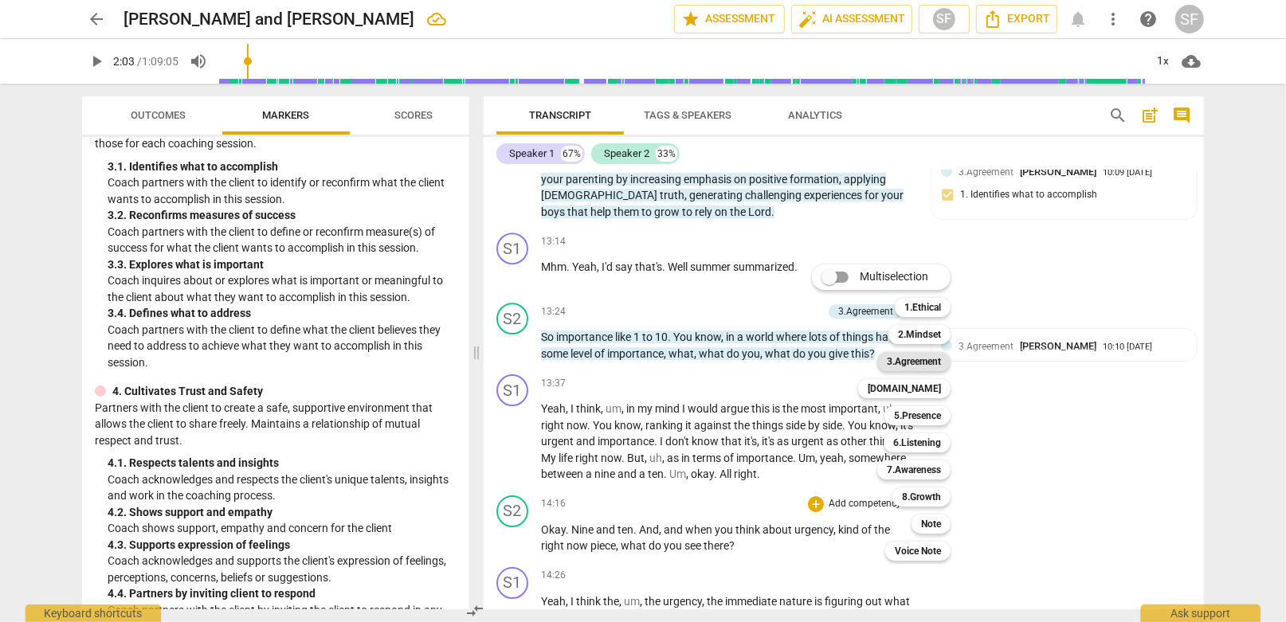
click at [918, 358] on b "3.Agreement" at bounding box center [914, 361] width 54 height 19
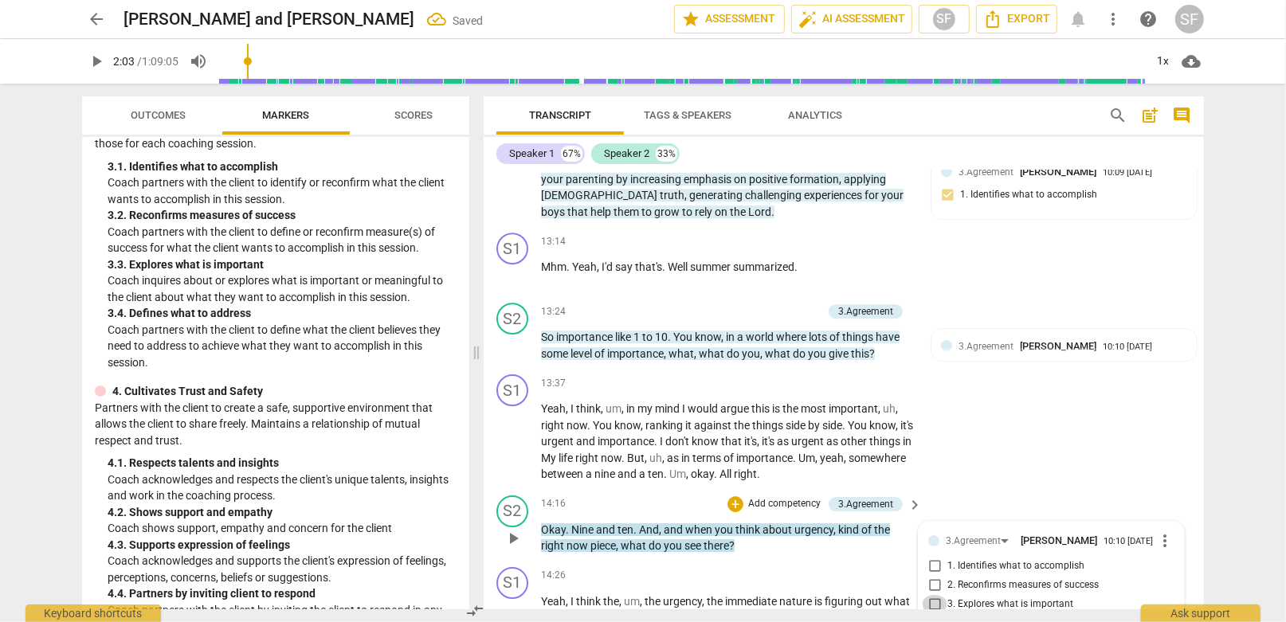
click at [930, 595] on input "3. Explores what is important" at bounding box center [934, 604] width 25 height 19
checkbox input "true"
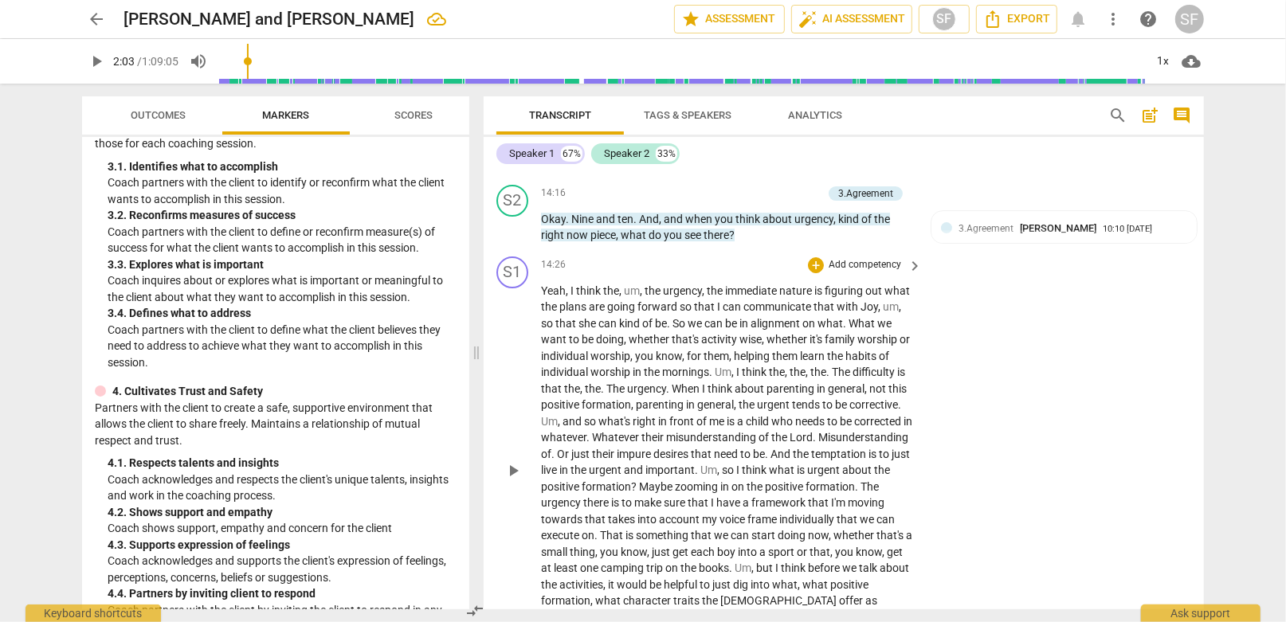
scroll to position [4095, 0]
click at [808, 495] on span "framework" at bounding box center [779, 501] width 57 height 13
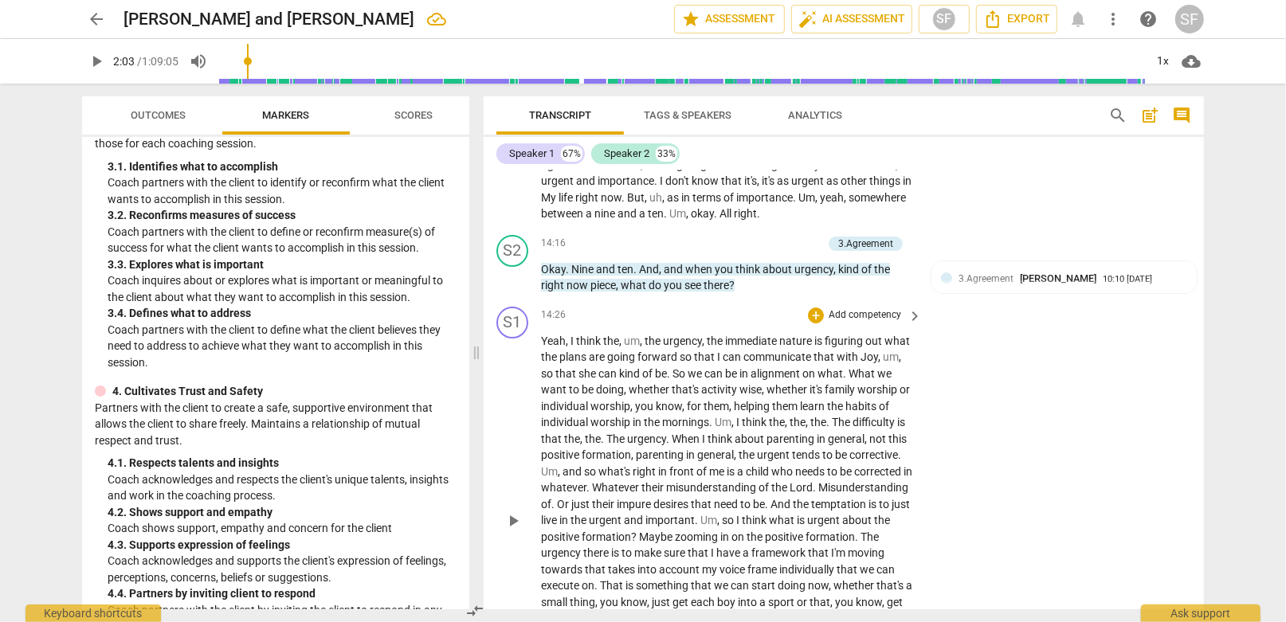
scroll to position [4015, 0]
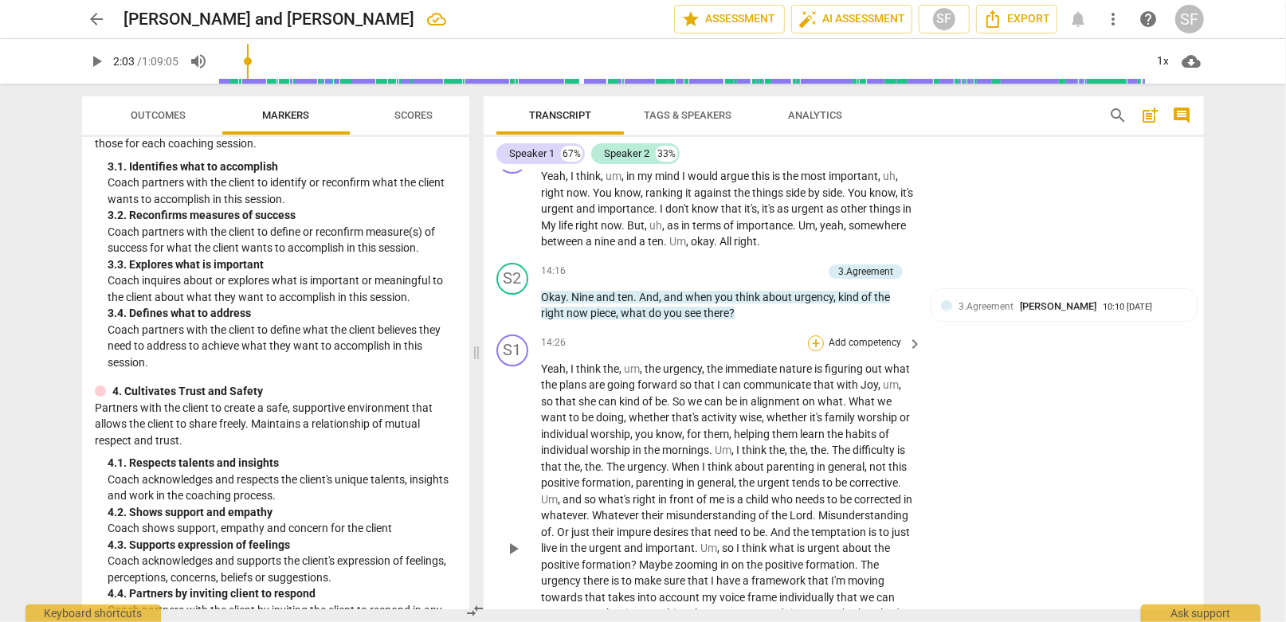
click at [812, 335] on div "+" at bounding box center [816, 343] width 16 height 16
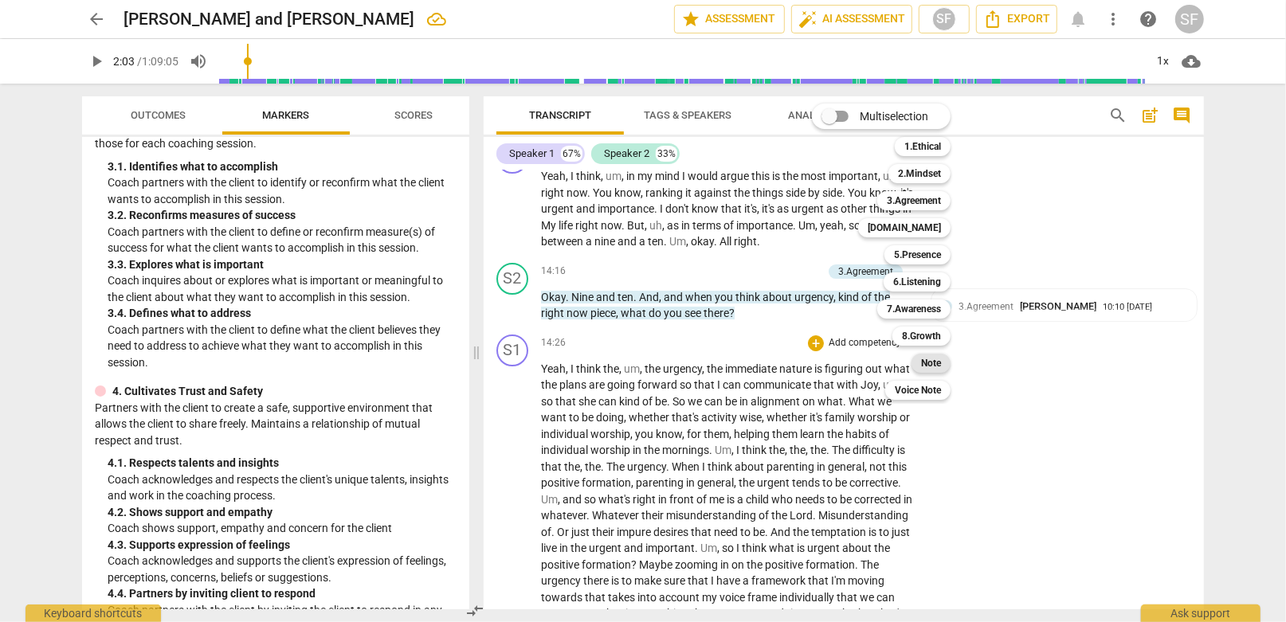
click at [927, 362] on b "Note" at bounding box center [931, 363] width 20 height 19
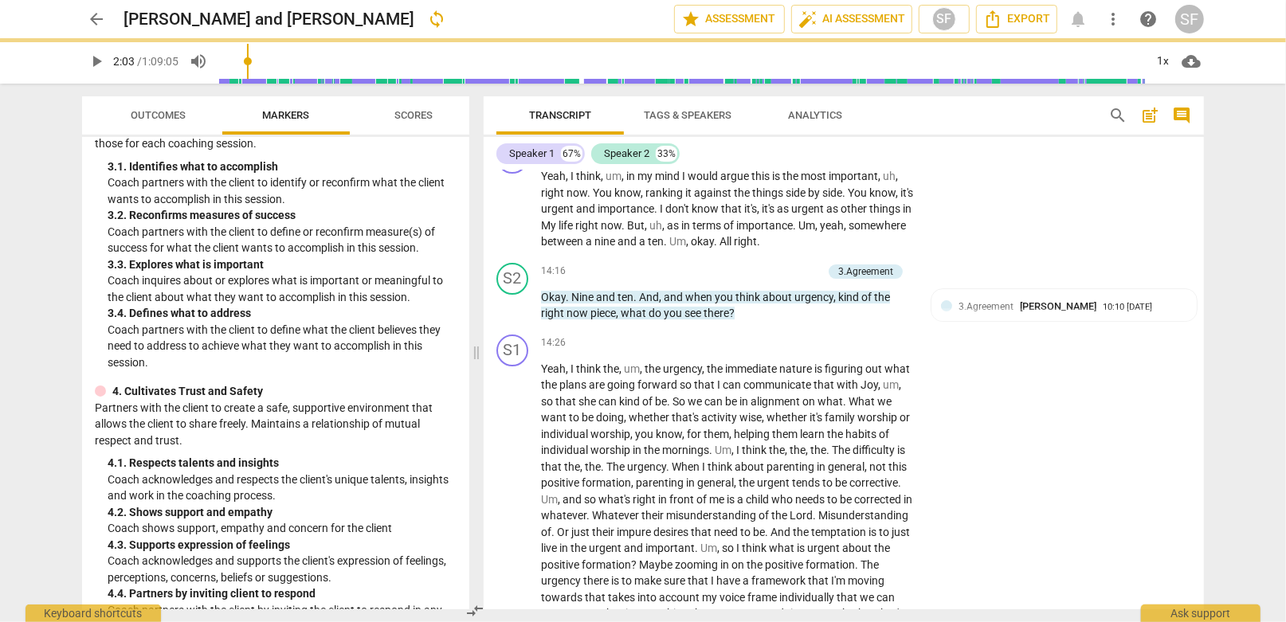
scroll to position [4068, 0]
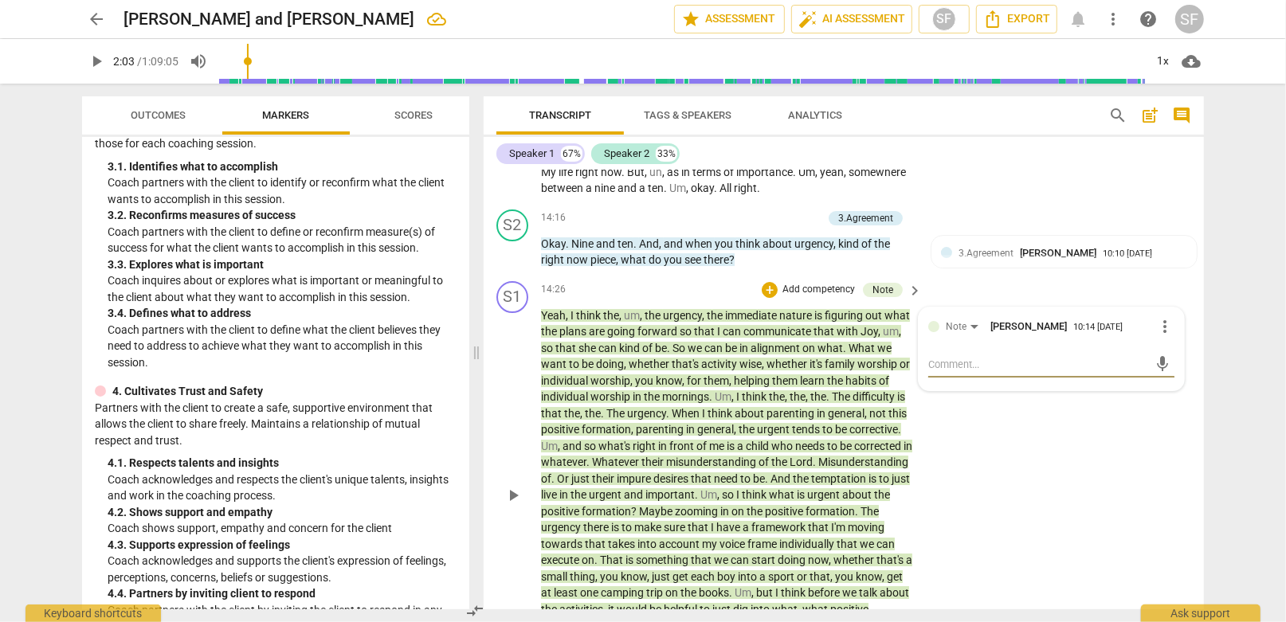
type textarea "a"
type textarea "a f"
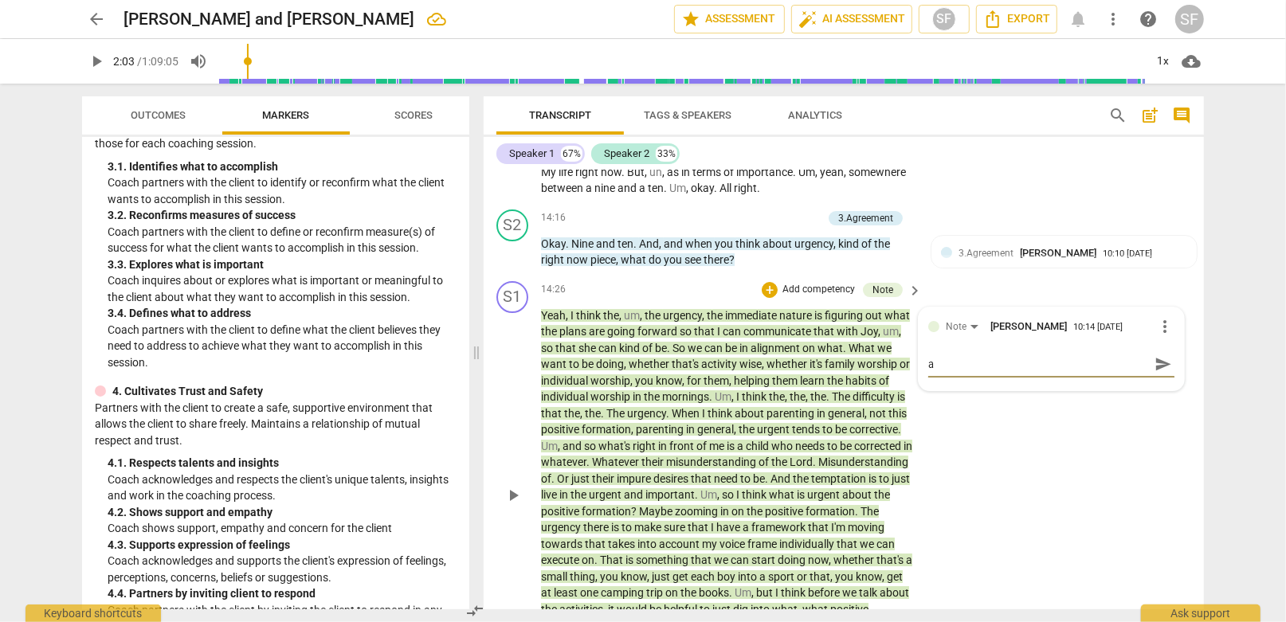
type textarea "a f"
type textarea "a fr"
type textarea "a fra"
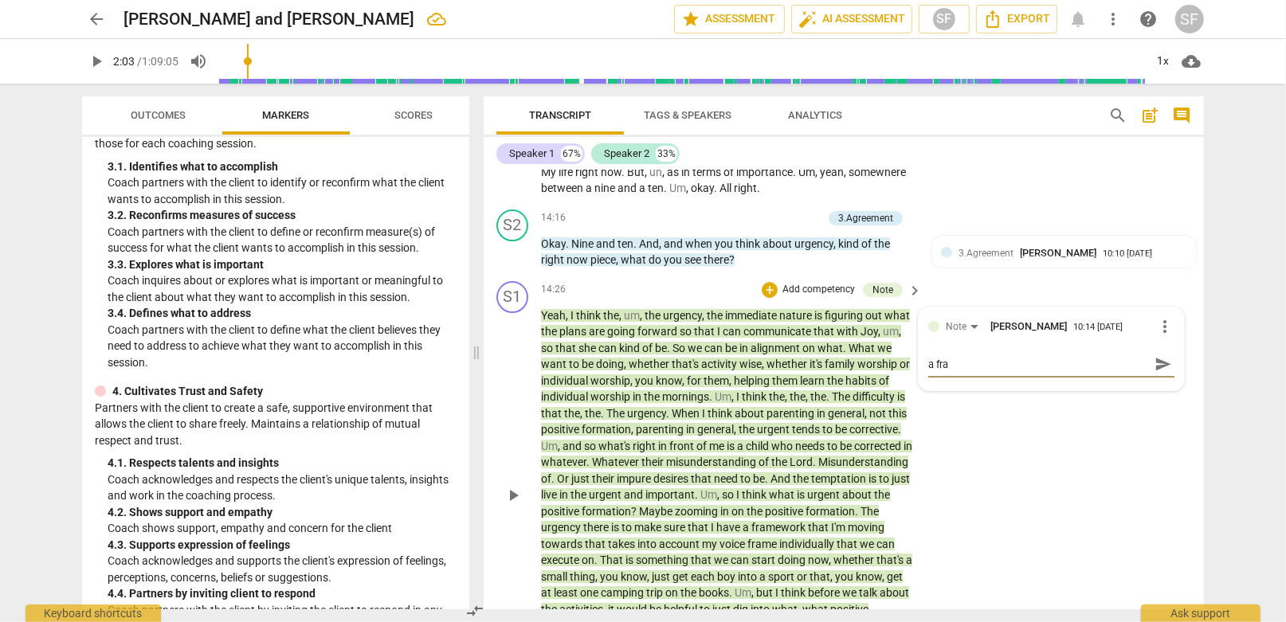
type textarea "a fram"
type textarea "a frame"
type textarea "a framew"
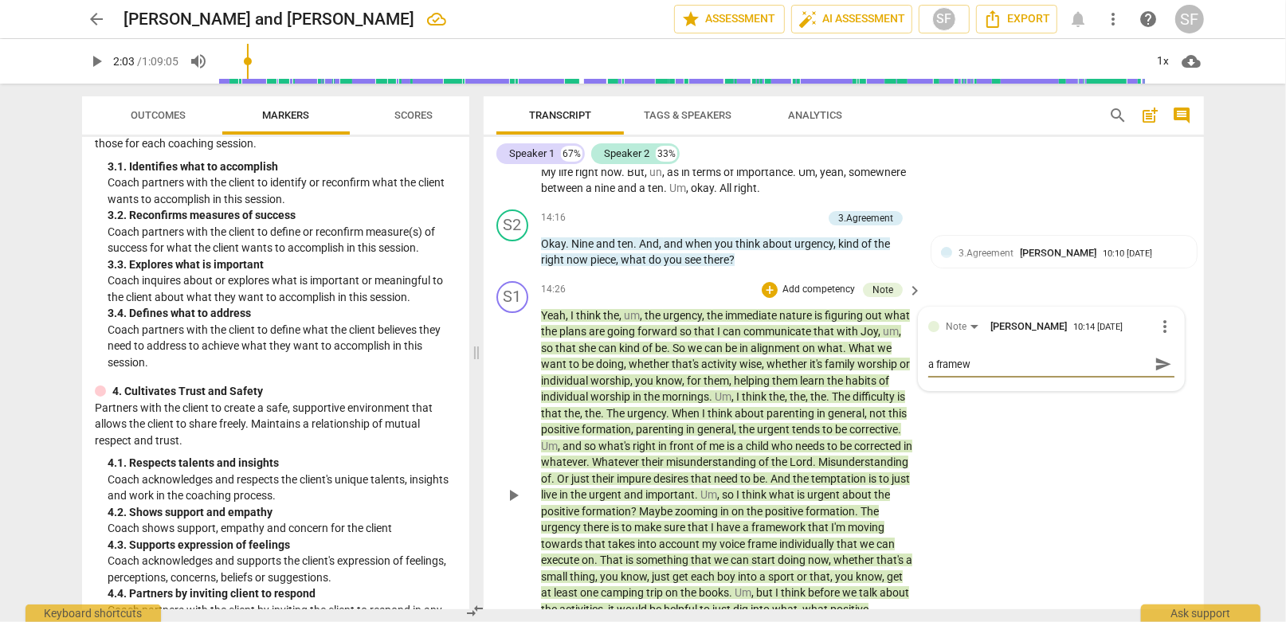
type textarea "a framewo"
type textarea "a framewor"
type textarea "a framework"
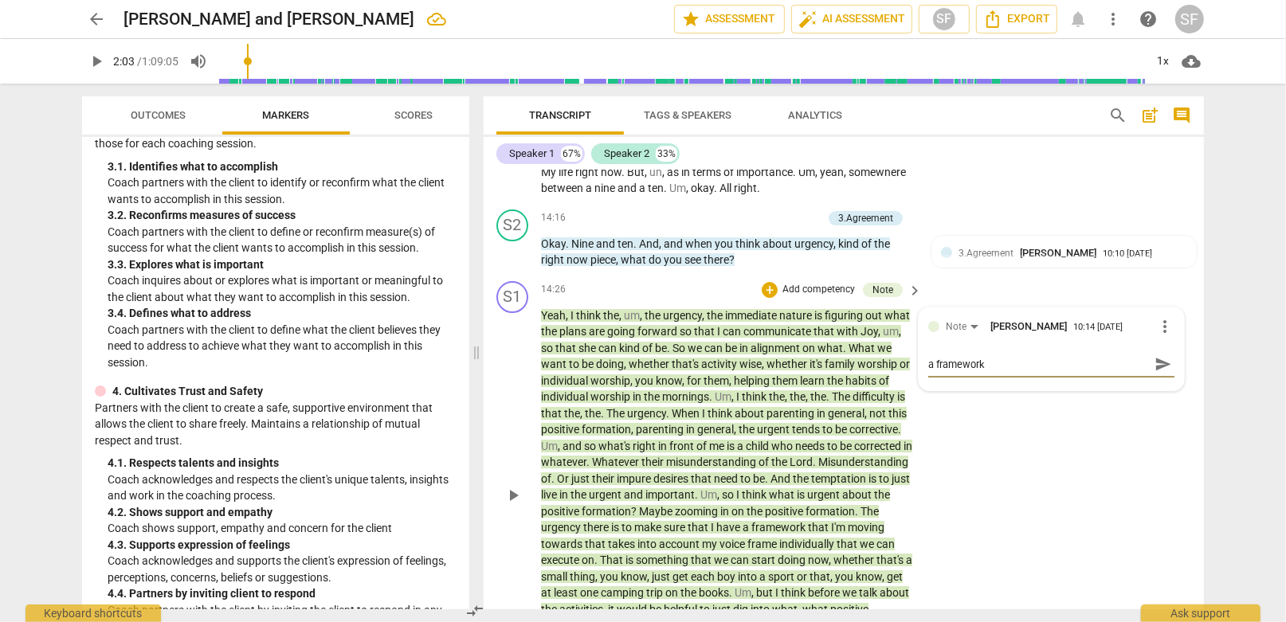
type textarea "a framework"
type textarea "a framework i"
type textarea "a framework is"
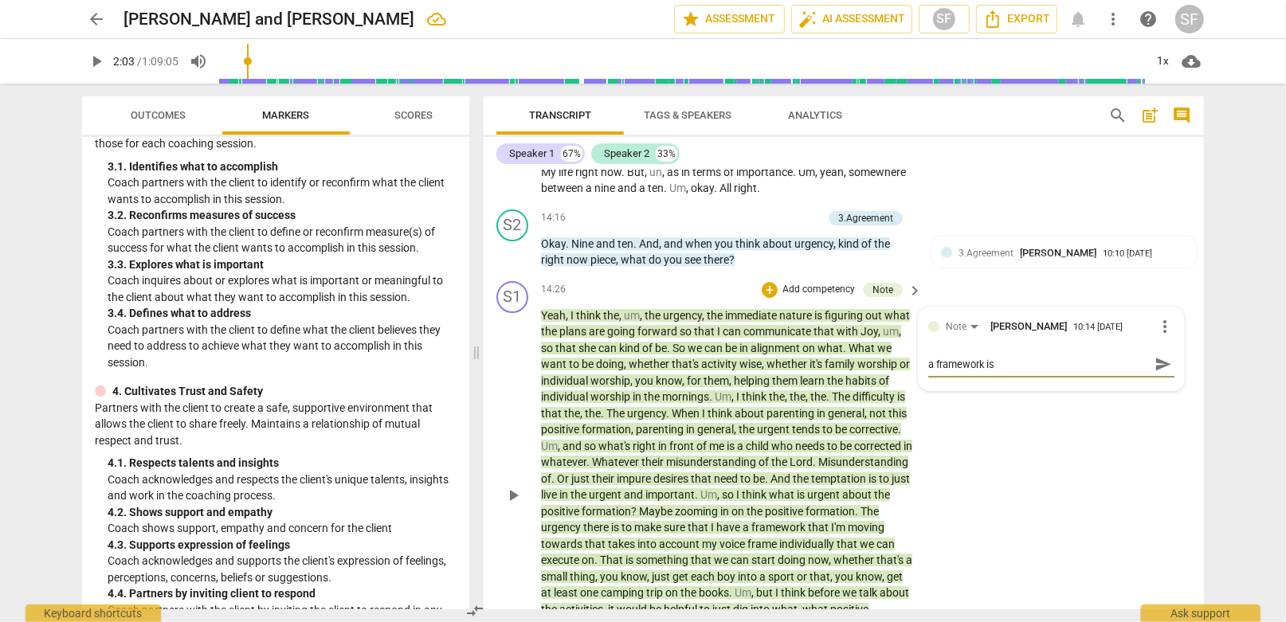
type textarea "a framework is"
type textarea "a framework is i"
type textarea "a framework is im"
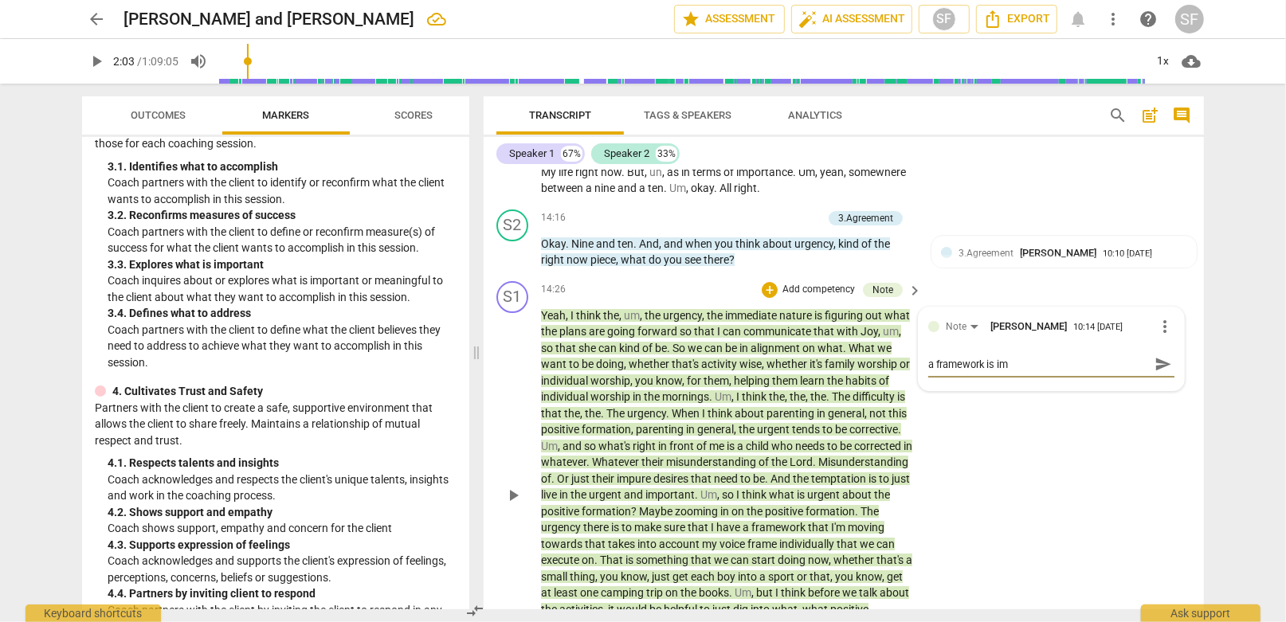
type textarea "a framework is imp"
type textarea "a framework is impo"
type textarea "a framework is impor"
type textarea "a framework is import"
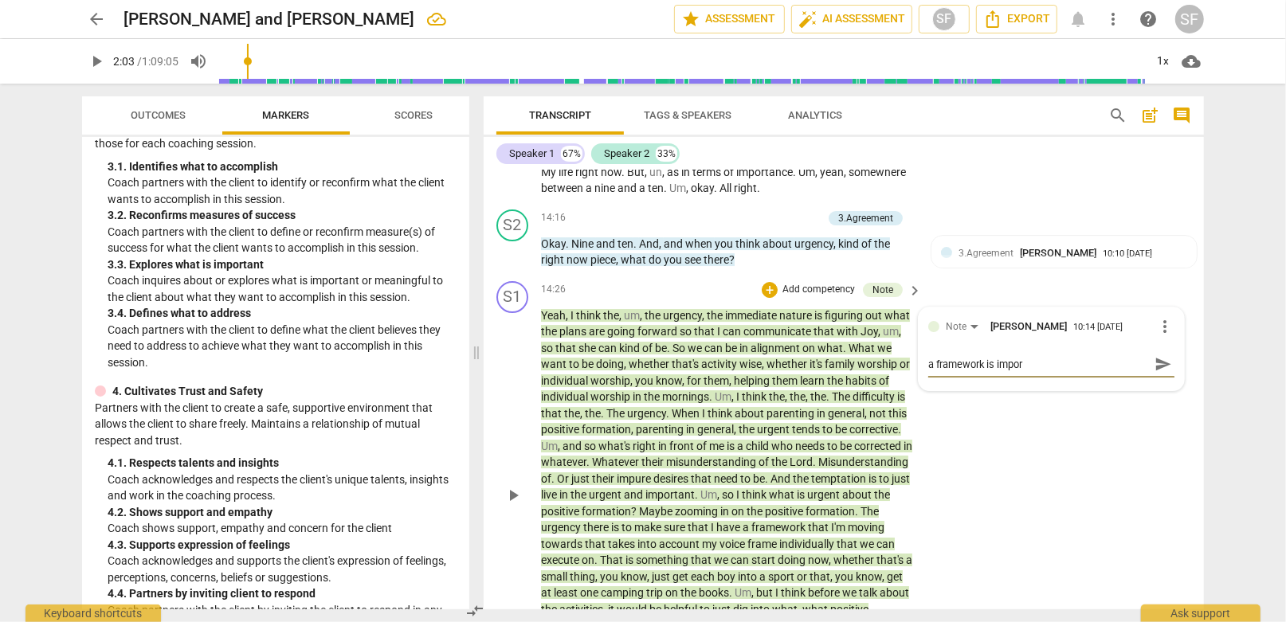
type textarea "a framework is import"
type textarea "a framework is importa"
type textarea "a framework is importan"
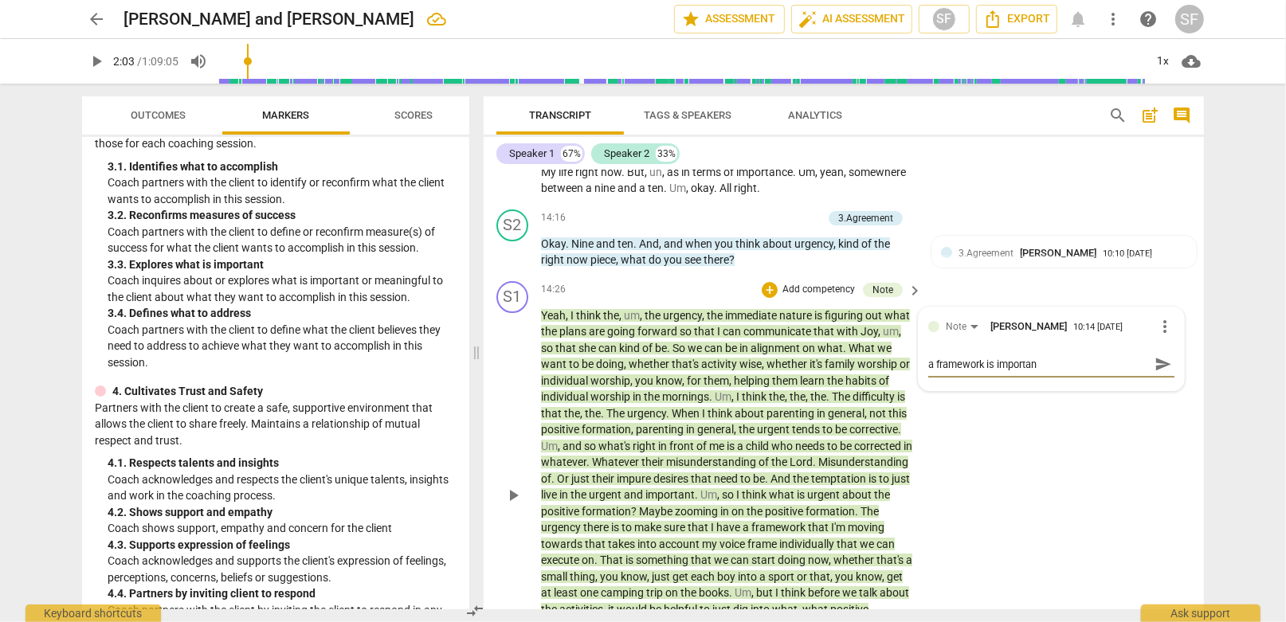
type textarea "a framework is important"
type textarea "a framework is important t"
type textarea "a framework is important to"
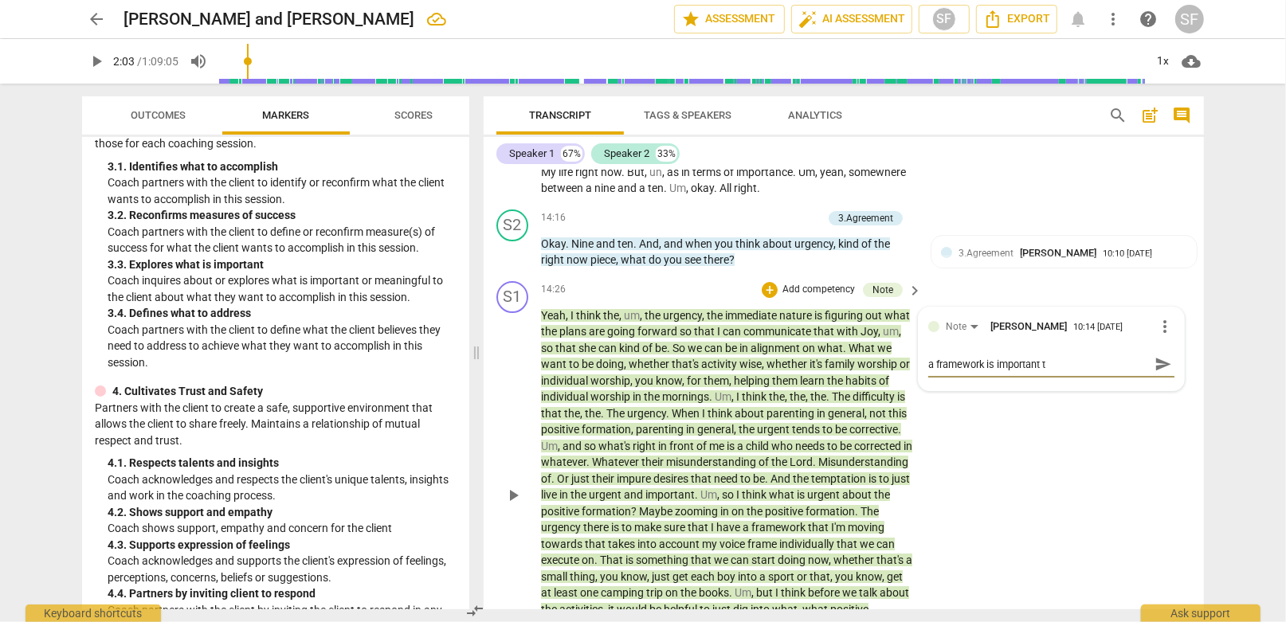
type textarea "a framework is important to"
type textarea "a framework is important to h"
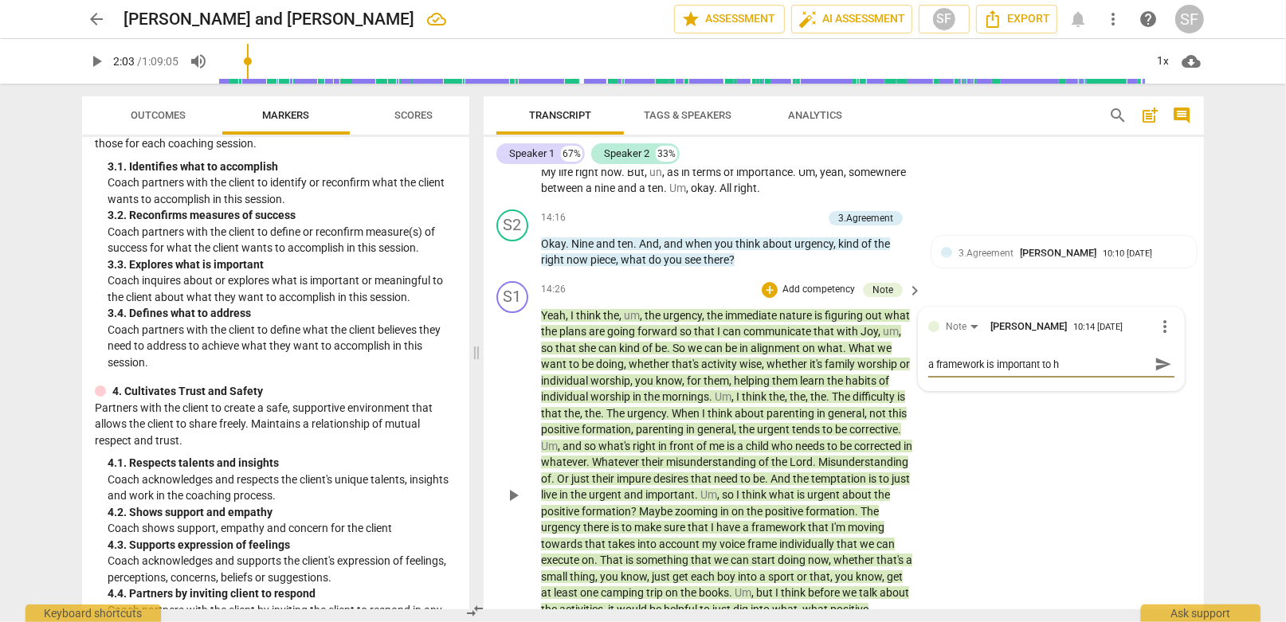
type textarea "a framework is important to hi"
type textarea "a framework is important to him"
type textarea "a framework is important to him;"
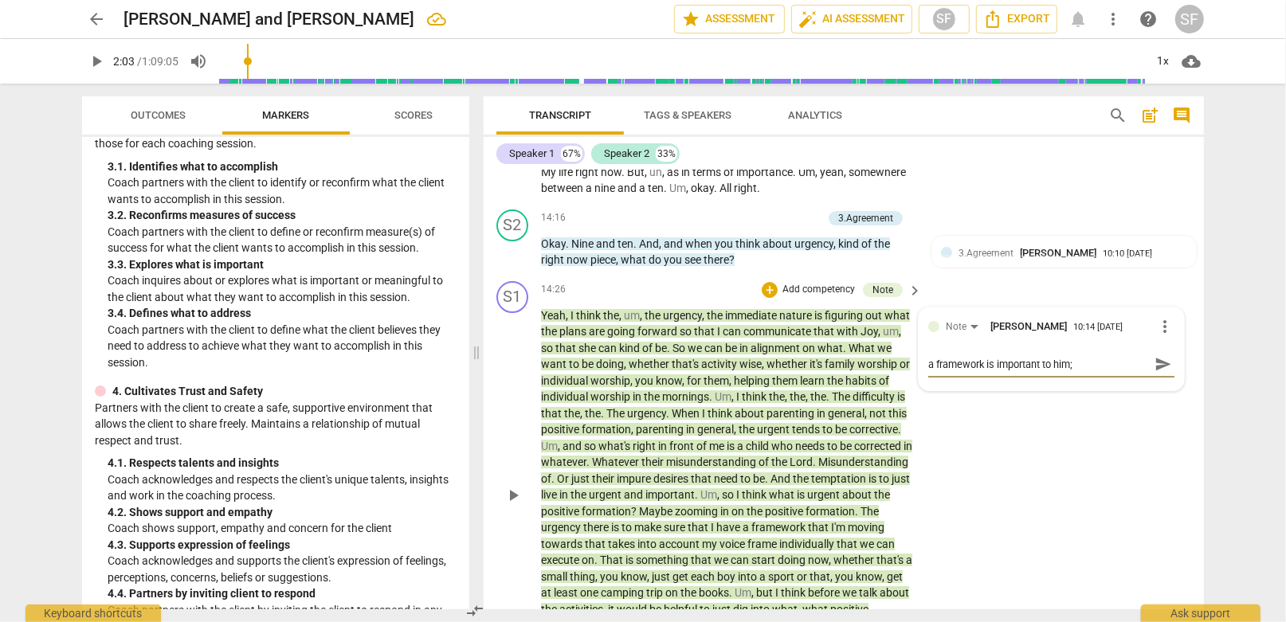
type textarea "a framework is important to him;"
type textarea "a framework is important to him; r"
type textarea "a framework is important to him; re"
type textarea "a framework is important to him; rep"
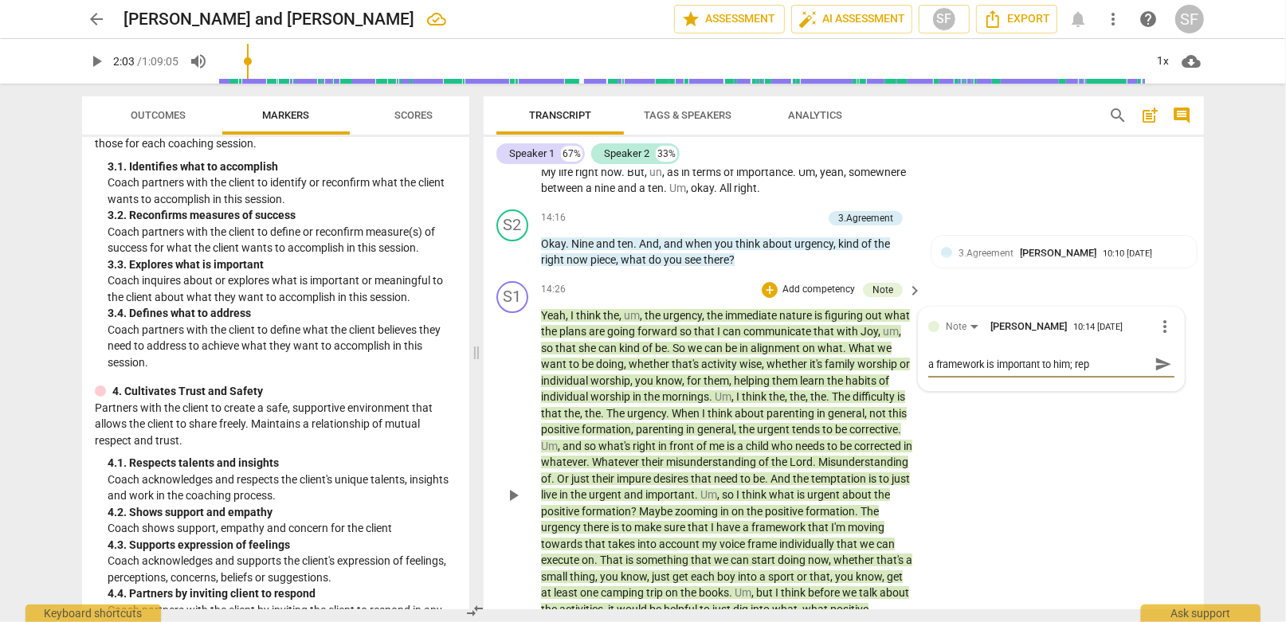
type textarea "a framework is important to him; repe"
type textarea "a framework is important to him; repea"
type textarea "a framework is important to him; repeat"
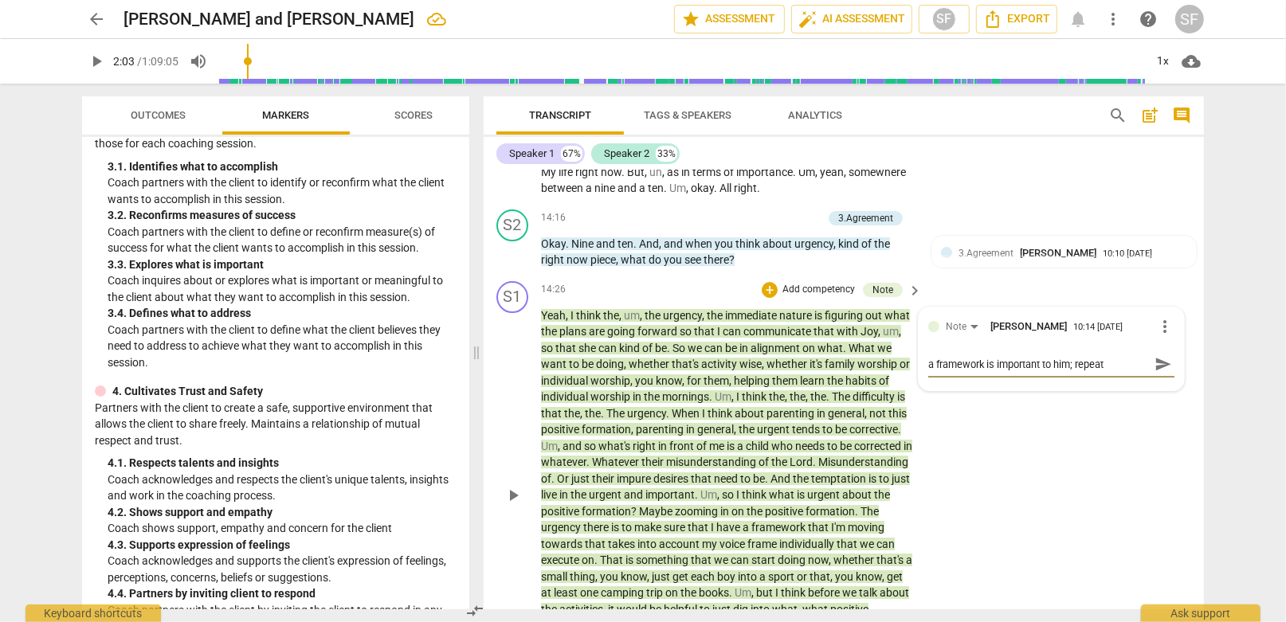
type textarea "a framework is important to him; repeate"
type textarea "a framework is important to him; repeated"
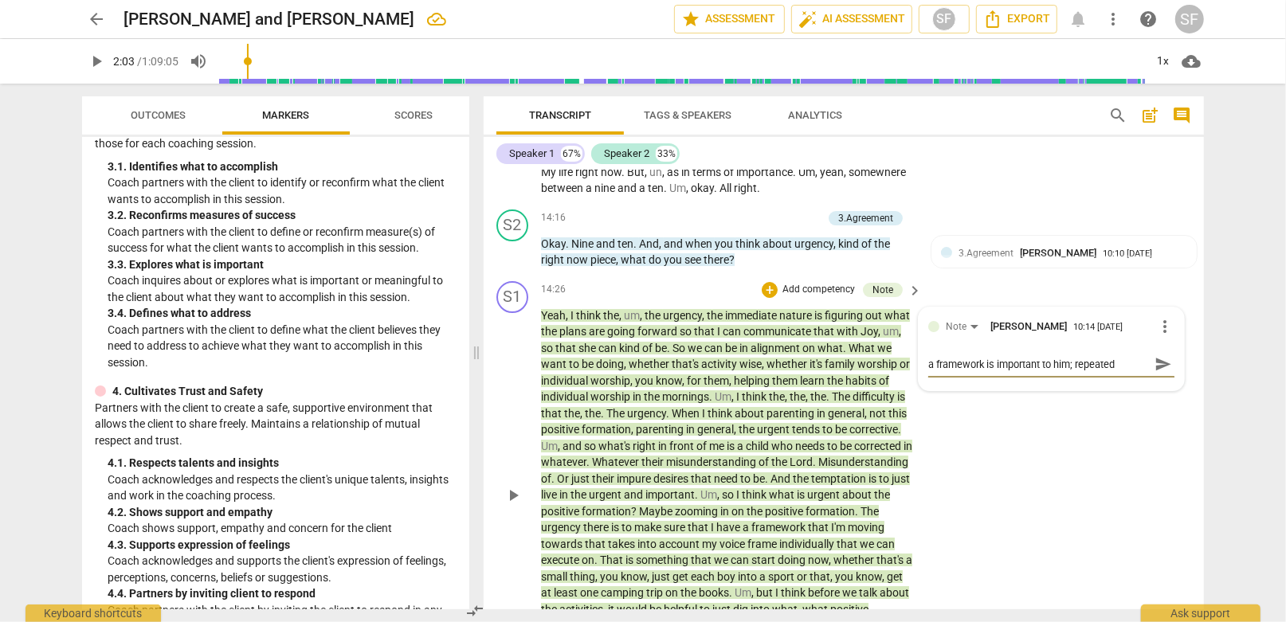
type textarea "a framework is important to him; repeated t"
type textarea "a framework is important to him; repeated th"
type textarea "a framework is important to him; repeated thi"
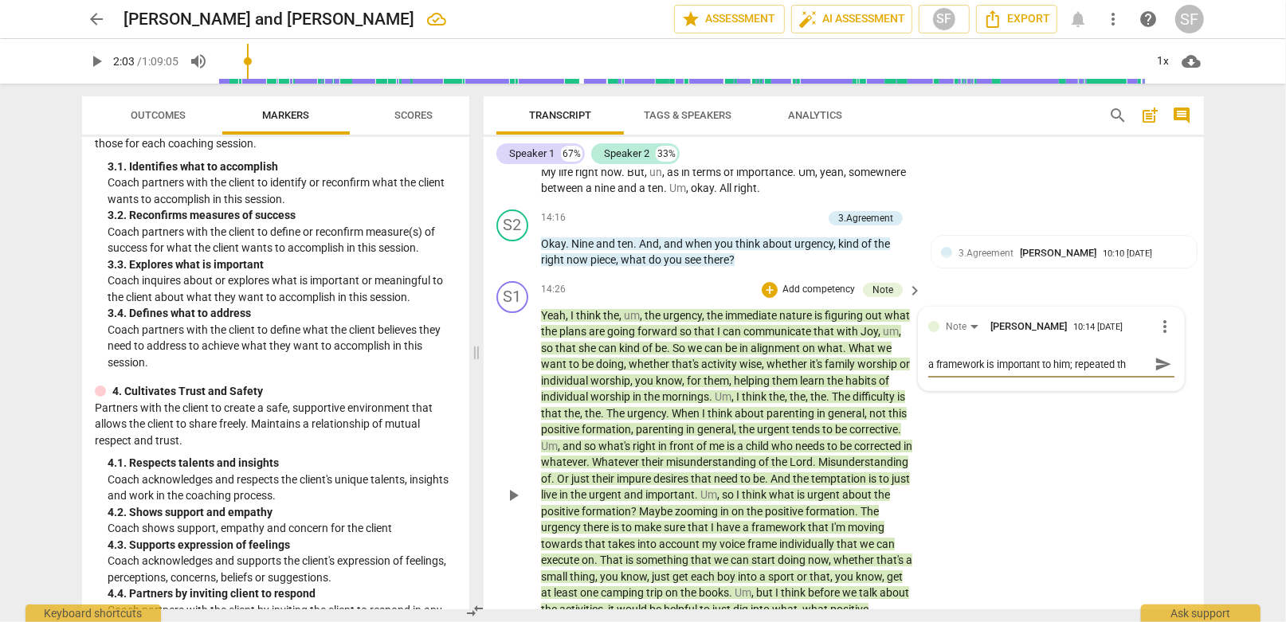
type textarea "a framework is important to him; repeated thi"
type textarea "a framework is important to him; repeated this"
type textarea "a framework is important to him; repeated this wo"
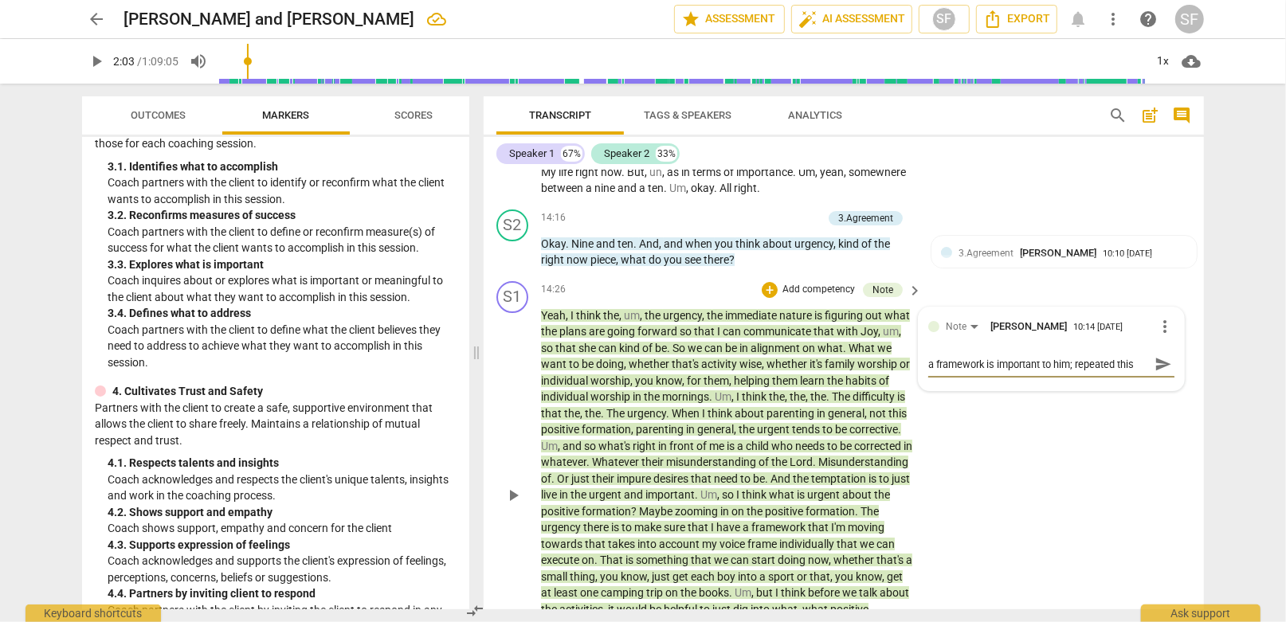
type textarea "a framework is important to him; repeated this wor"
type textarea "a framework is important to him; repeated this word"
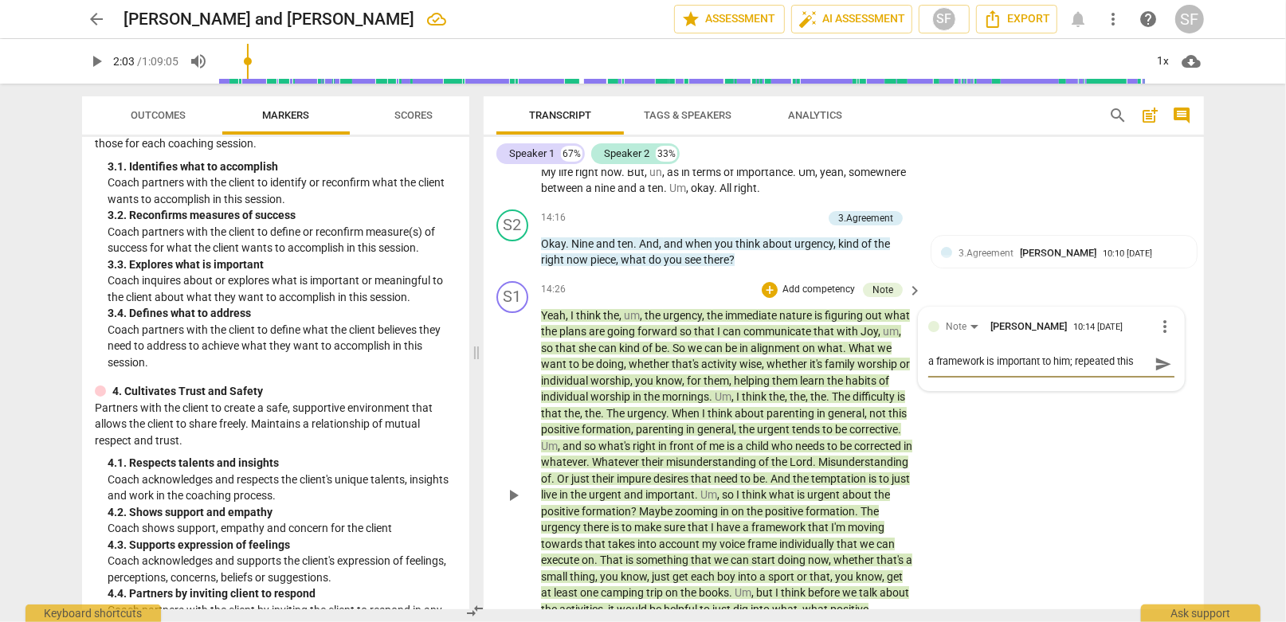
scroll to position [0, 0]
click at [1073, 357] on textarea "a framework is important to him; repeated this word" at bounding box center [1038, 364] width 221 height 15
click at [1076, 357] on textarea "a framework is important to him; repeated this word" at bounding box center [1038, 364] width 221 height 15
type textarea "a framework is important to him; hrepeated this word"
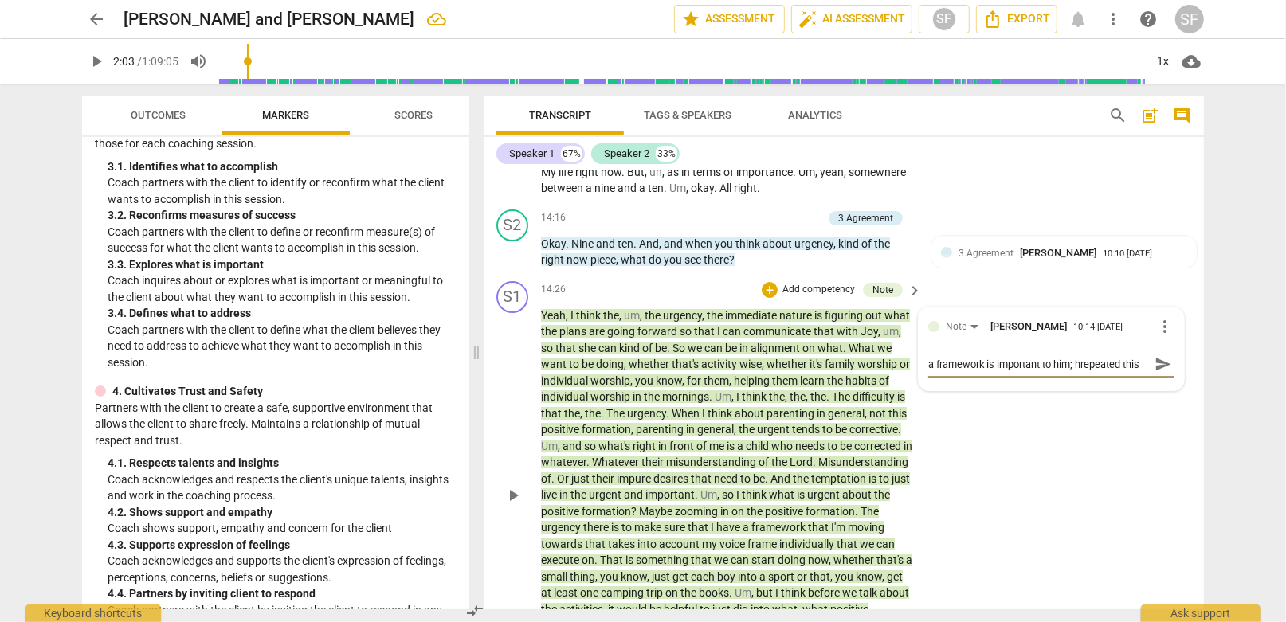
type textarea "a framework is important to him; herepeated this word"
type textarea "a framework is important to him; he repeated this word"
click at [1154, 363] on span "send" at bounding box center [1163, 372] width 18 height 18
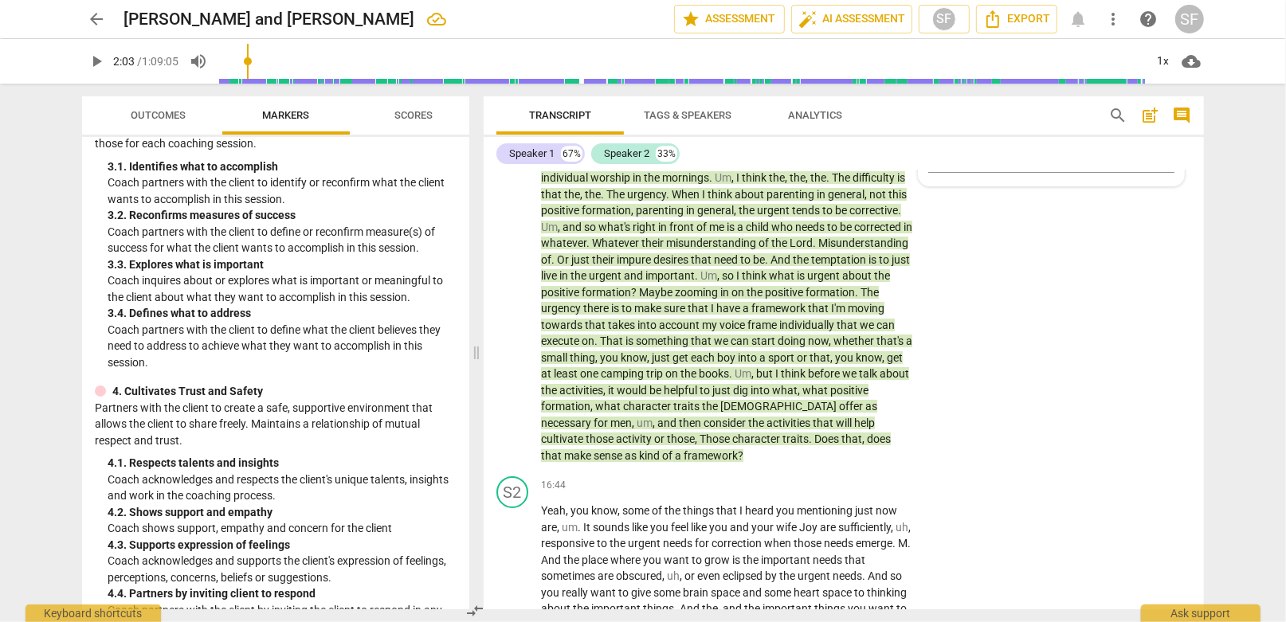
scroll to position [4228, 0]
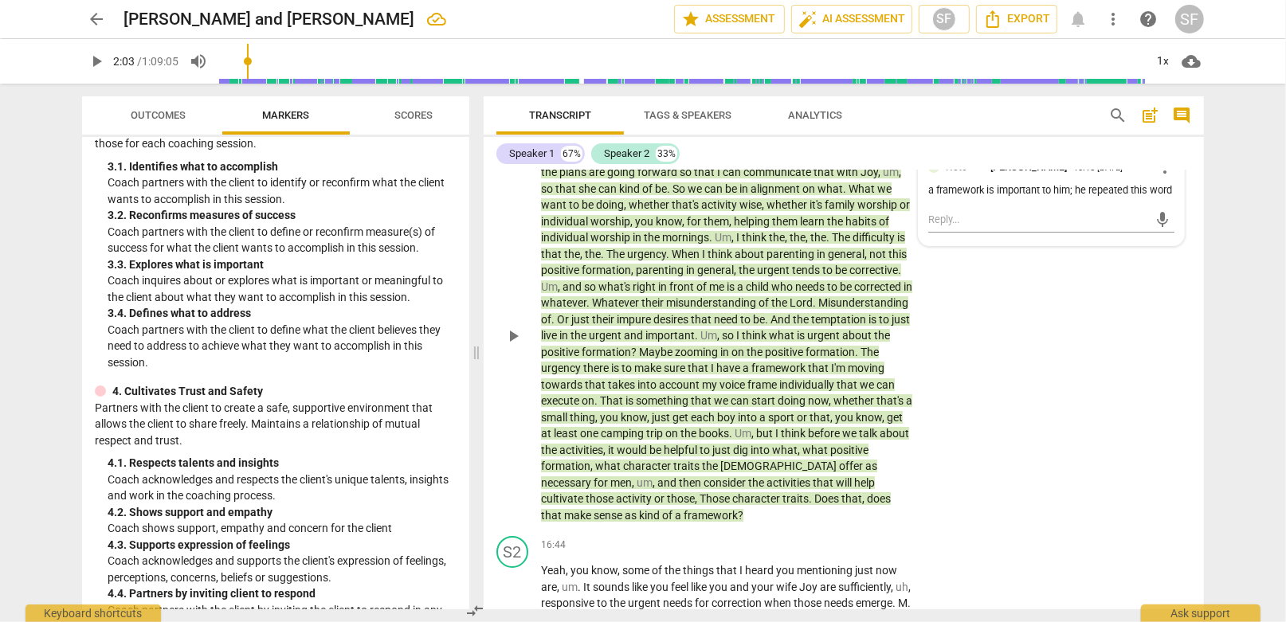
click at [664, 362] on span "make" at bounding box center [648, 368] width 29 height 13
click at [514, 327] on span "pause" at bounding box center [512, 336] width 19 height 19
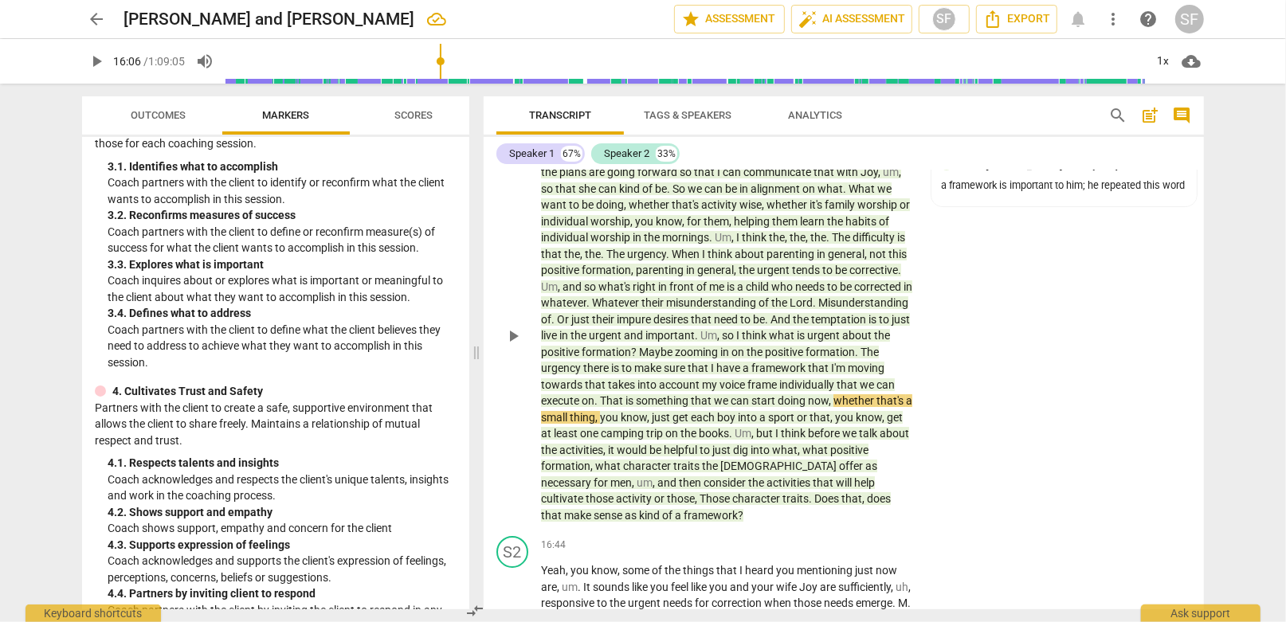
type input "967"
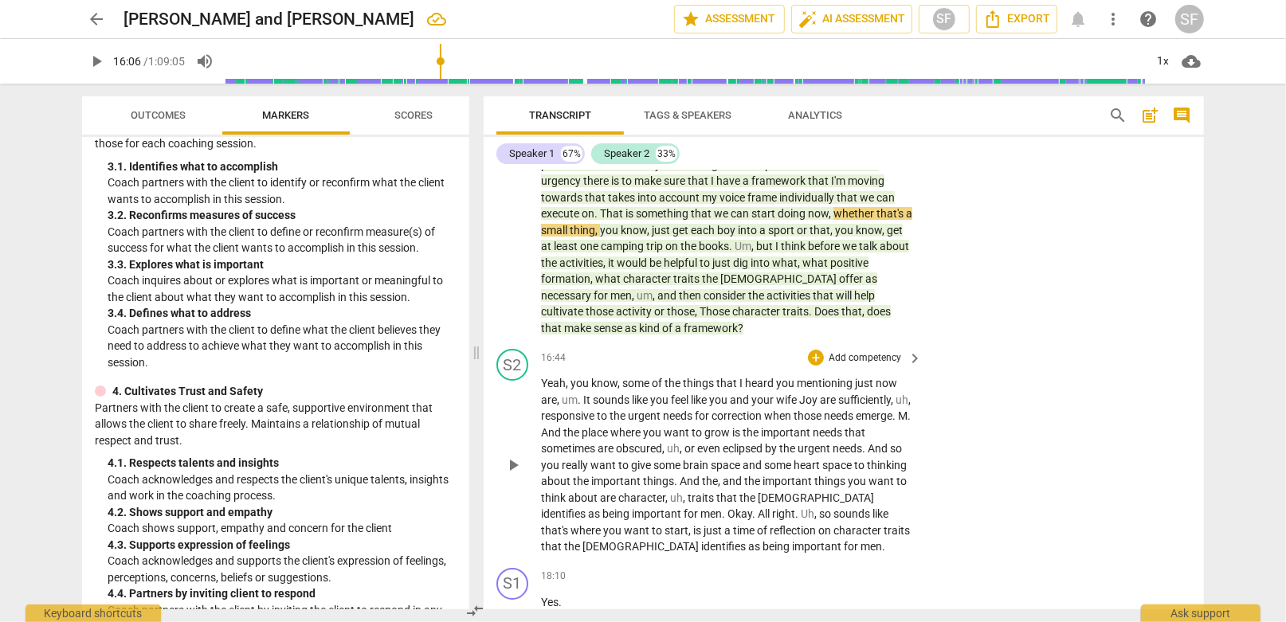
scroll to position [4387, 0]
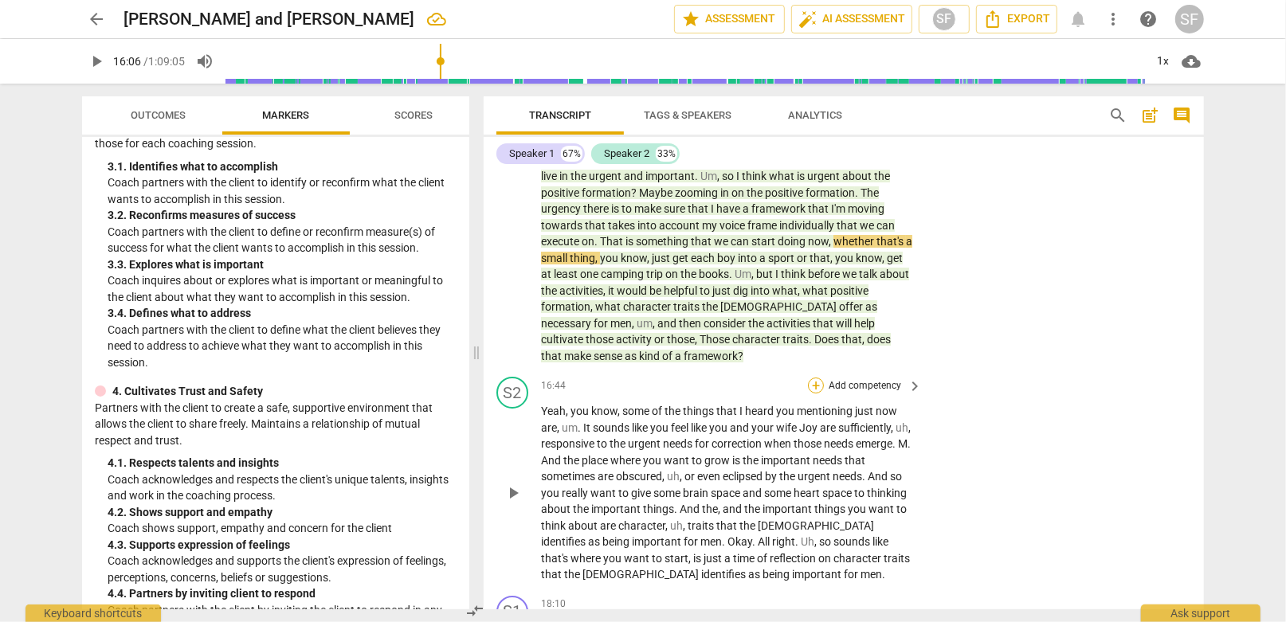
click at [814, 378] on div "+" at bounding box center [816, 386] width 16 height 16
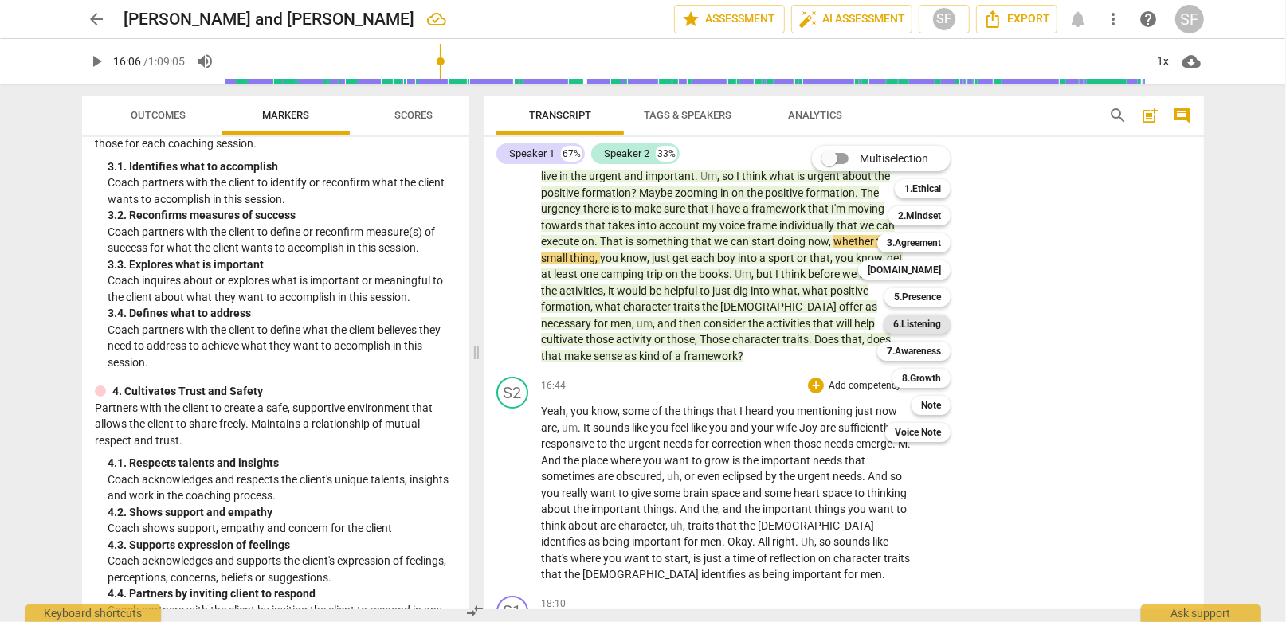
click at [917, 321] on b "6.Listening" at bounding box center [917, 324] width 48 height 19
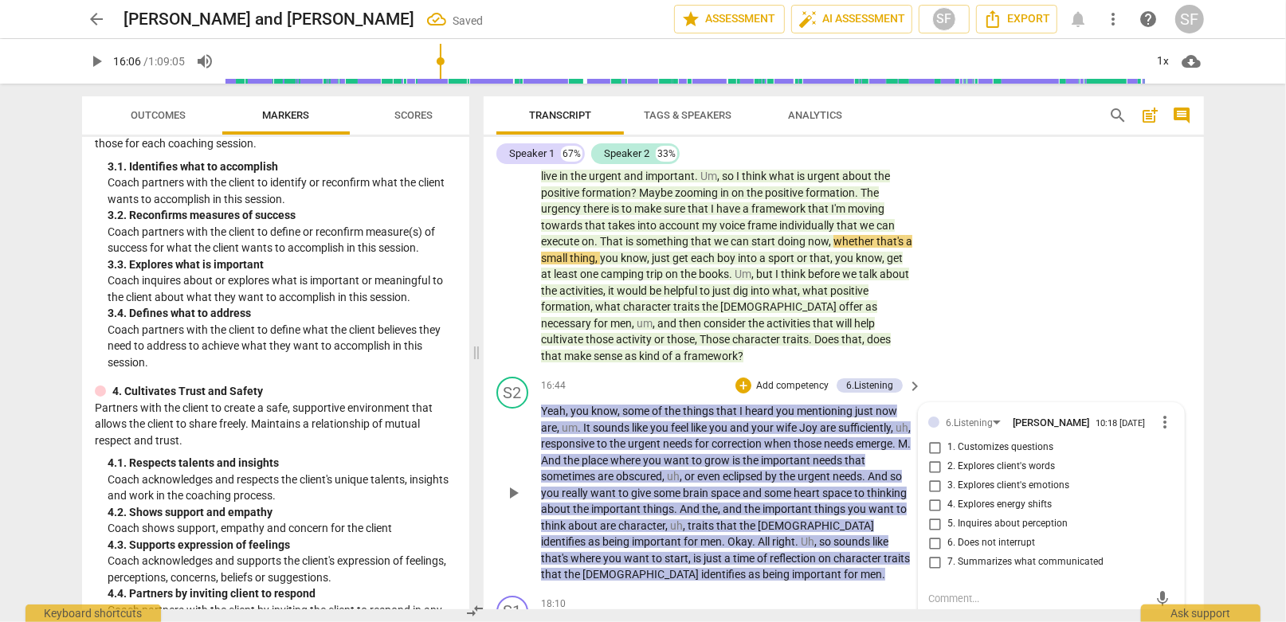
click at [934, 553] on input "7. Summarizes what communicated" at bounding box center [934, 562] width 25 height 19
checkbox input "true"
click at [935, 591] on textarea at bounding box center [1038, 598] width 221 height 15
type textarea "r"
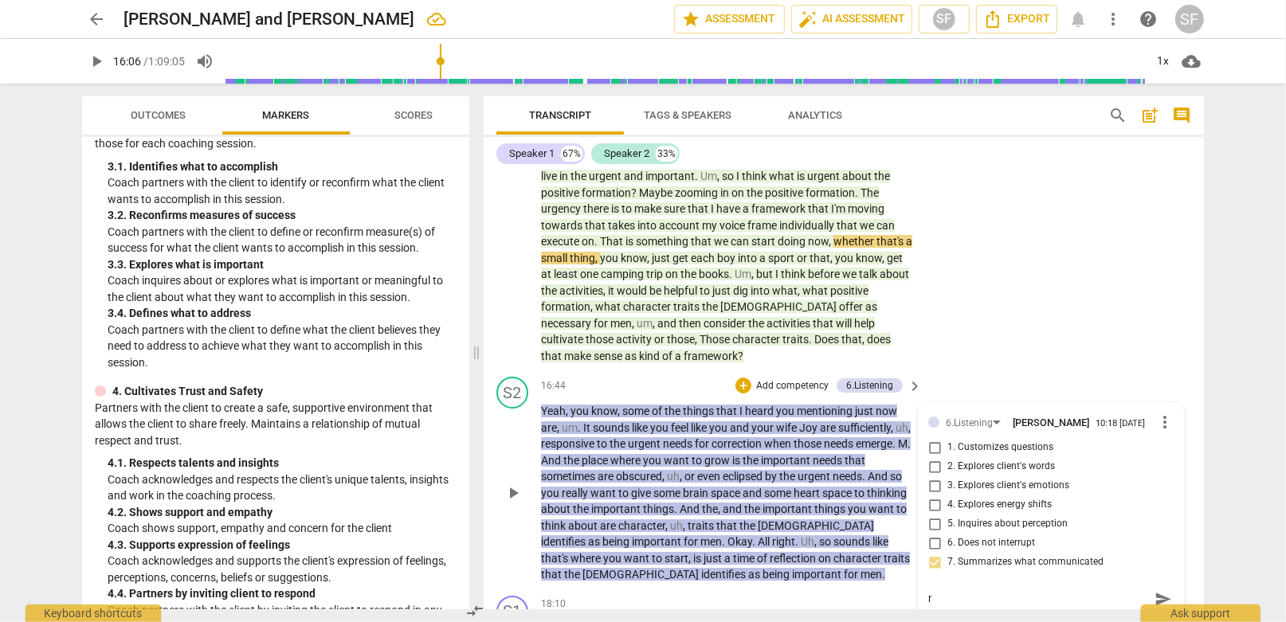
type textarea "re"
type textarea "rec"
type textarea "reco"
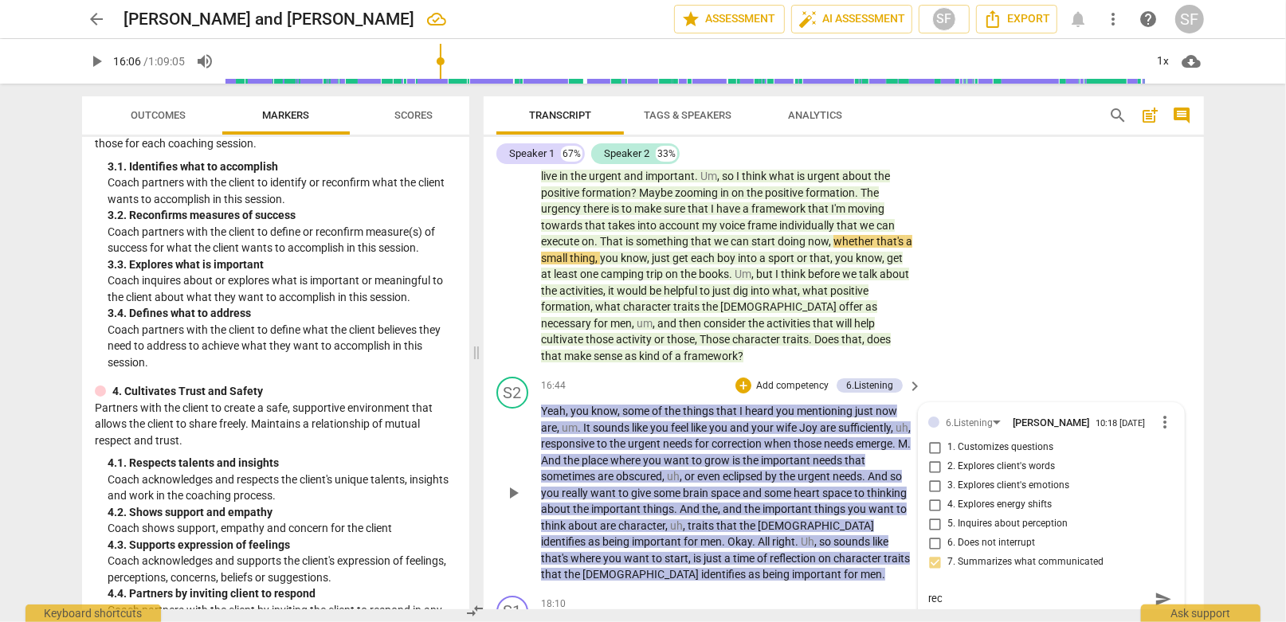
type textarea "reco"
type textarea "recom"
type textarea "recomm"
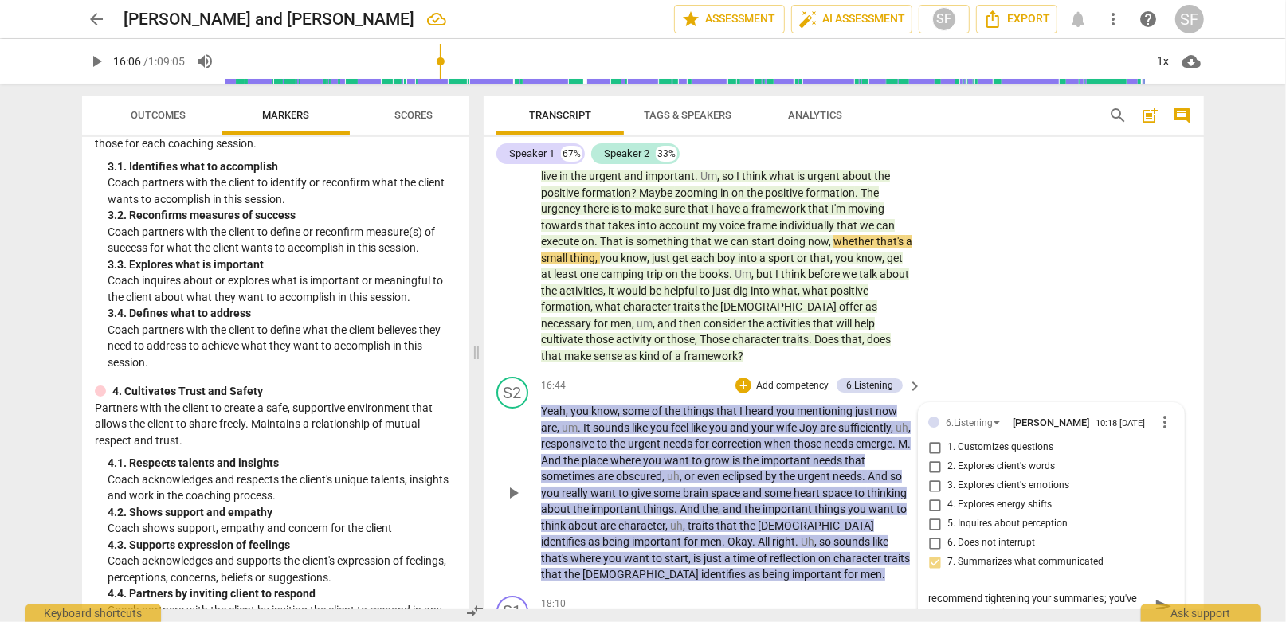
click at [830, 484] on p "Yeah , you know , some of the things that I heard you mentioning just now are ,…" at bounding box center [727, 493] width 373 height 180
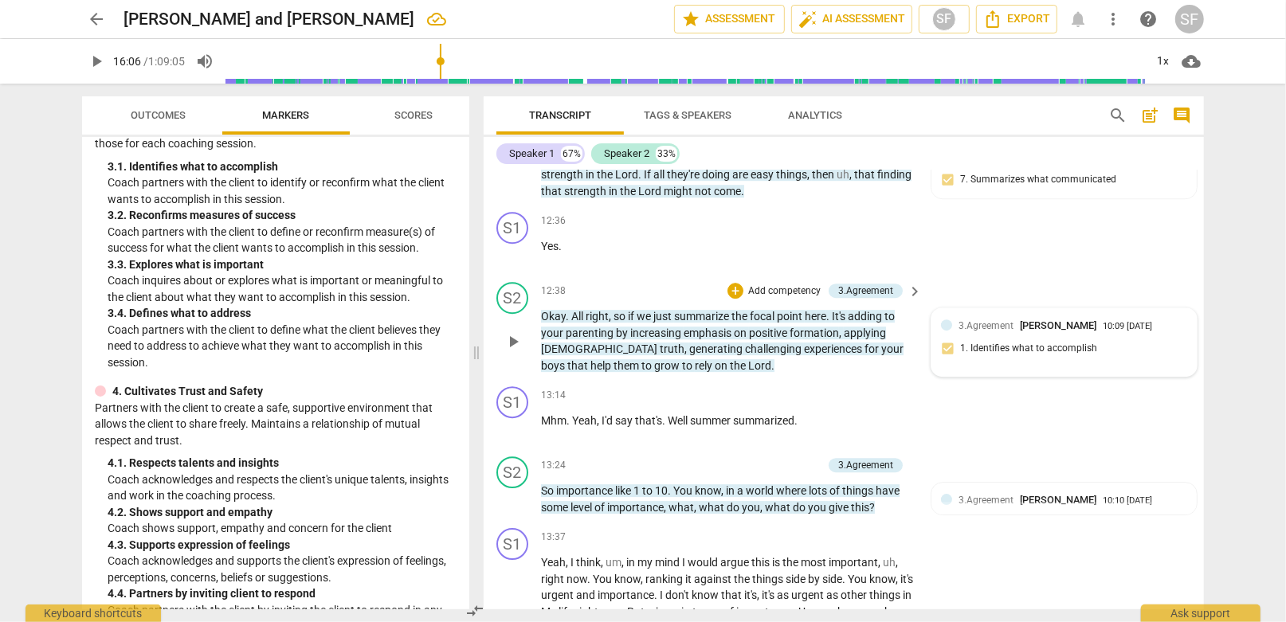
scroll to position [3590, 0]
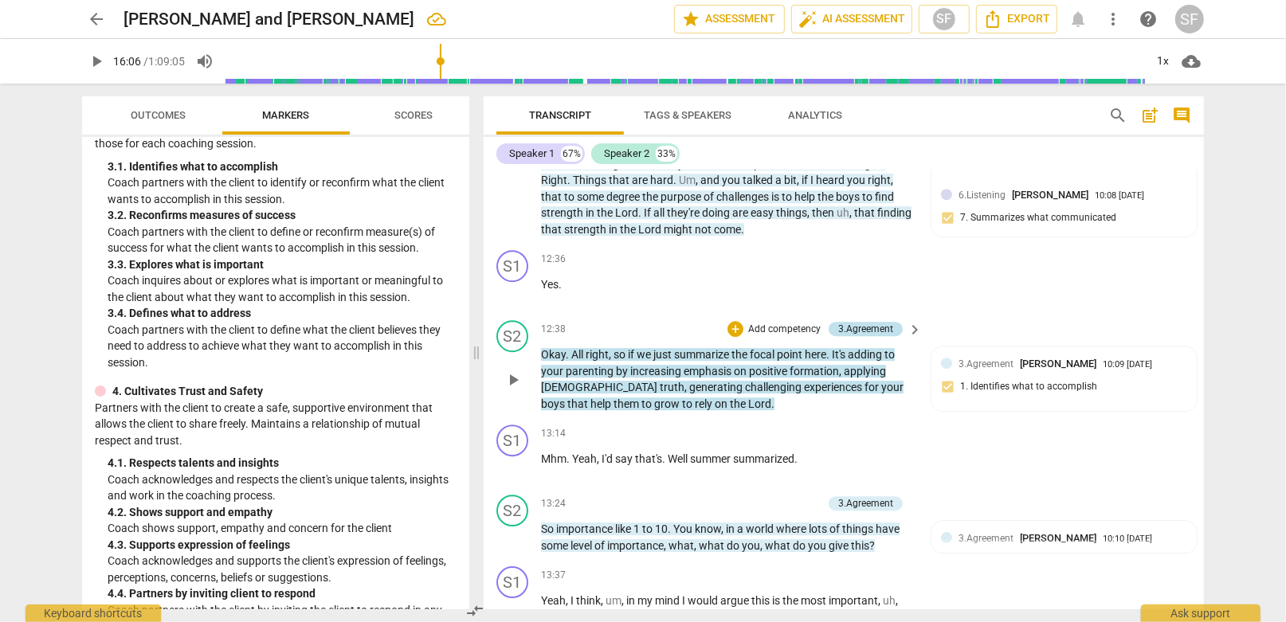
click at [847, 322] on div "3.Agreement" at bounding box center [865, 329] width 55 height 14
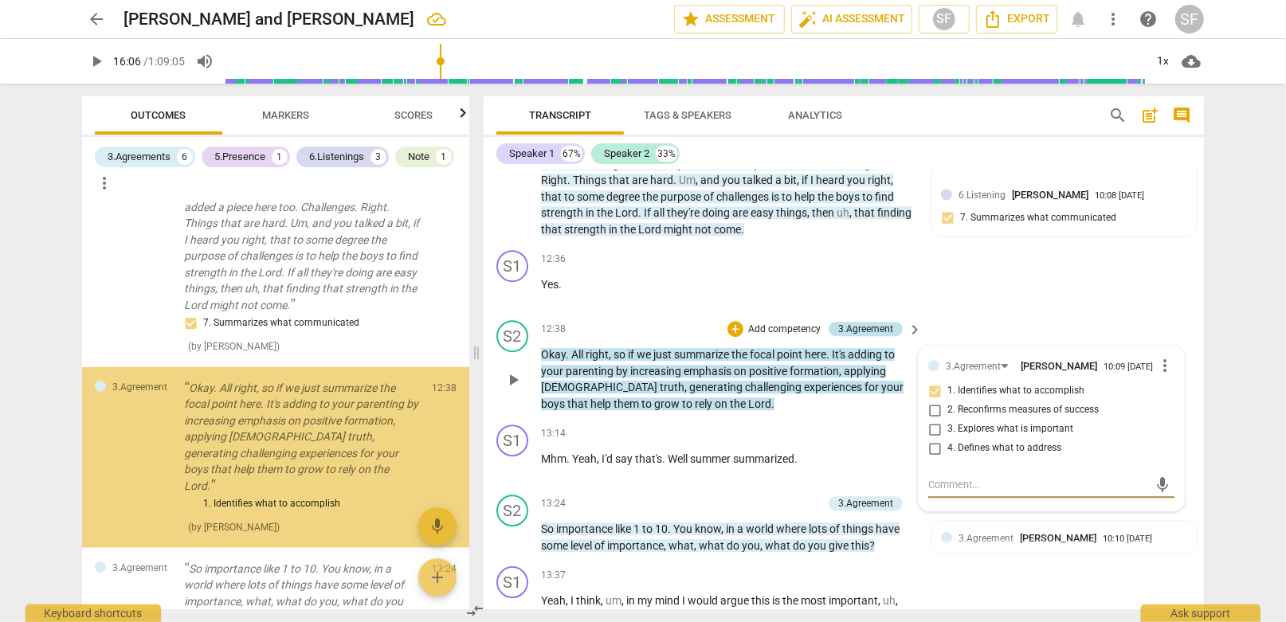
scroll to position [1077, 0]
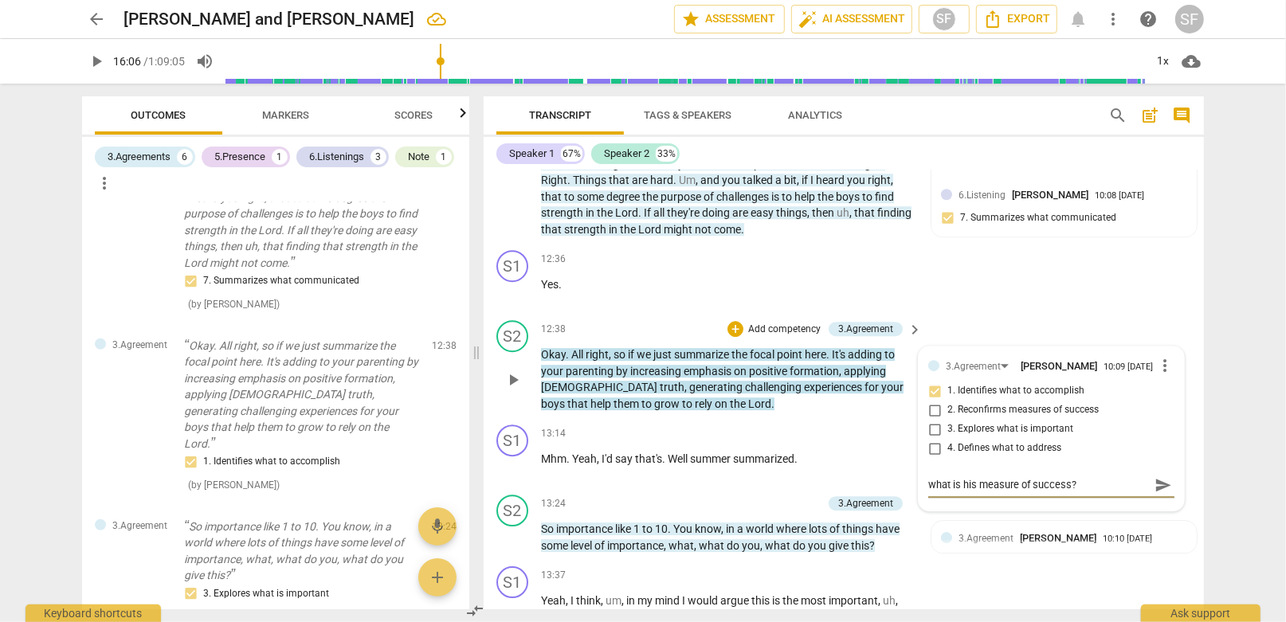
click at [928, 477] on textarea "what is his measure of success?" at bounding box center [1038, 484] width 221 height 15
click at [1155, 484] on span "send" at bounding box center [1163, 493] width 18 height 18
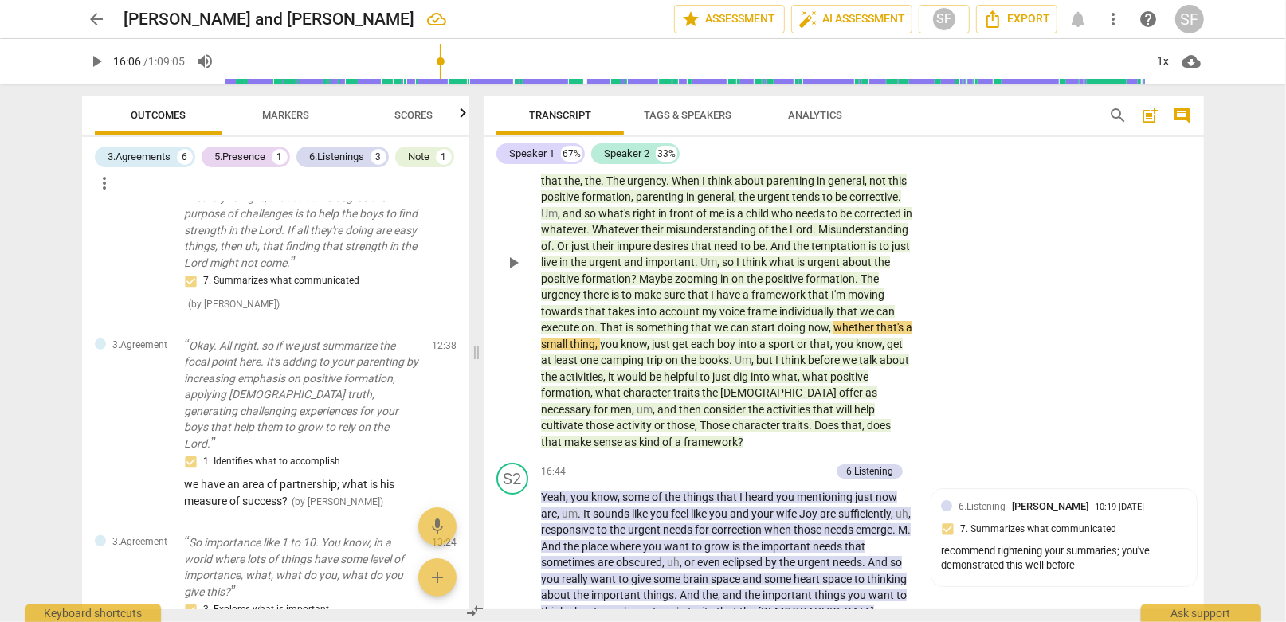
scroll to position [4307, 0]
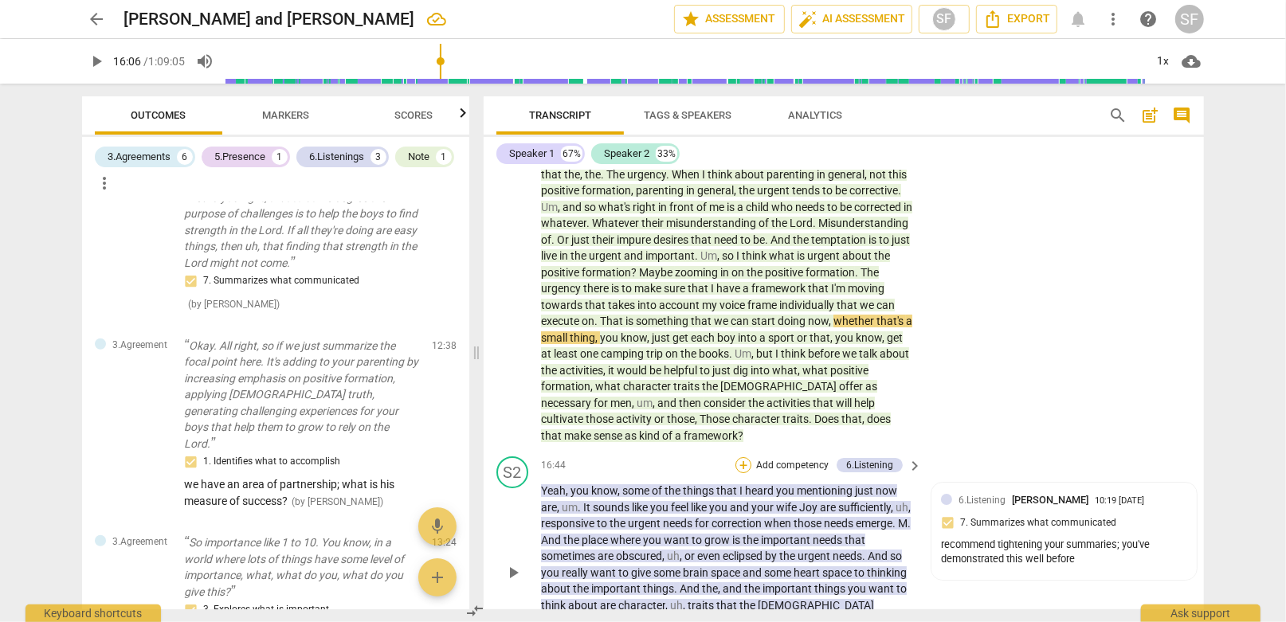
click at [742, 457] on div "+" at bounding box center [743, 465] width 16 height 16
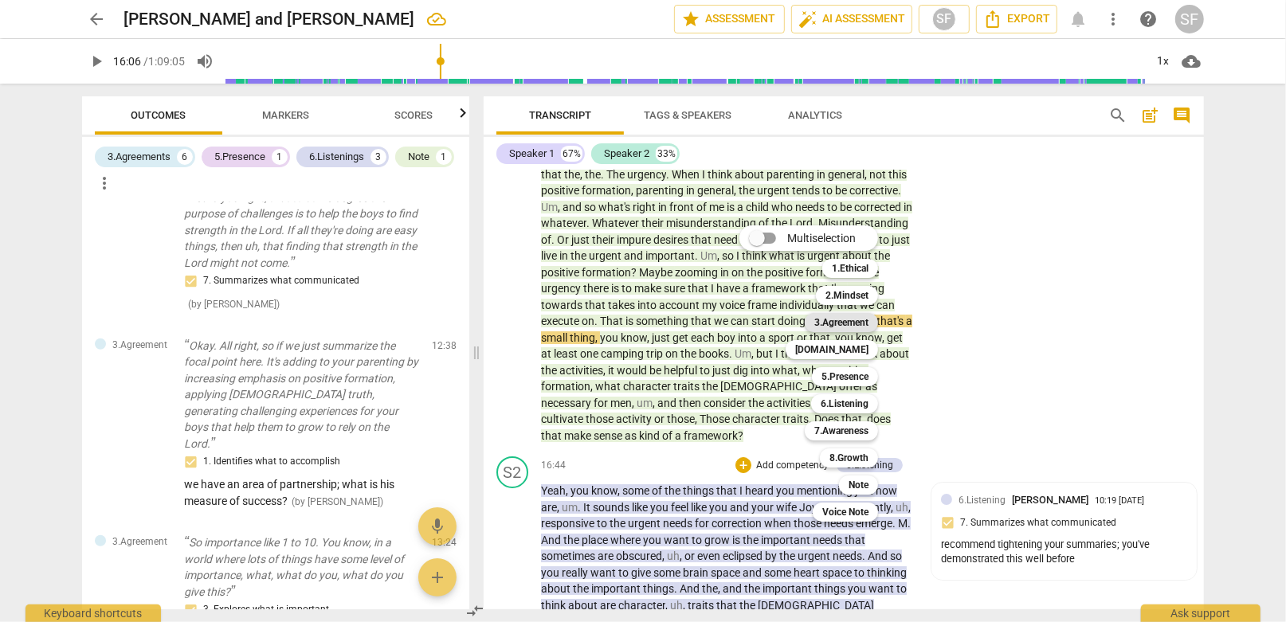
click at [838, 320] on b "3.Agreement" at bounding box center [841, 322] width 54 height 19
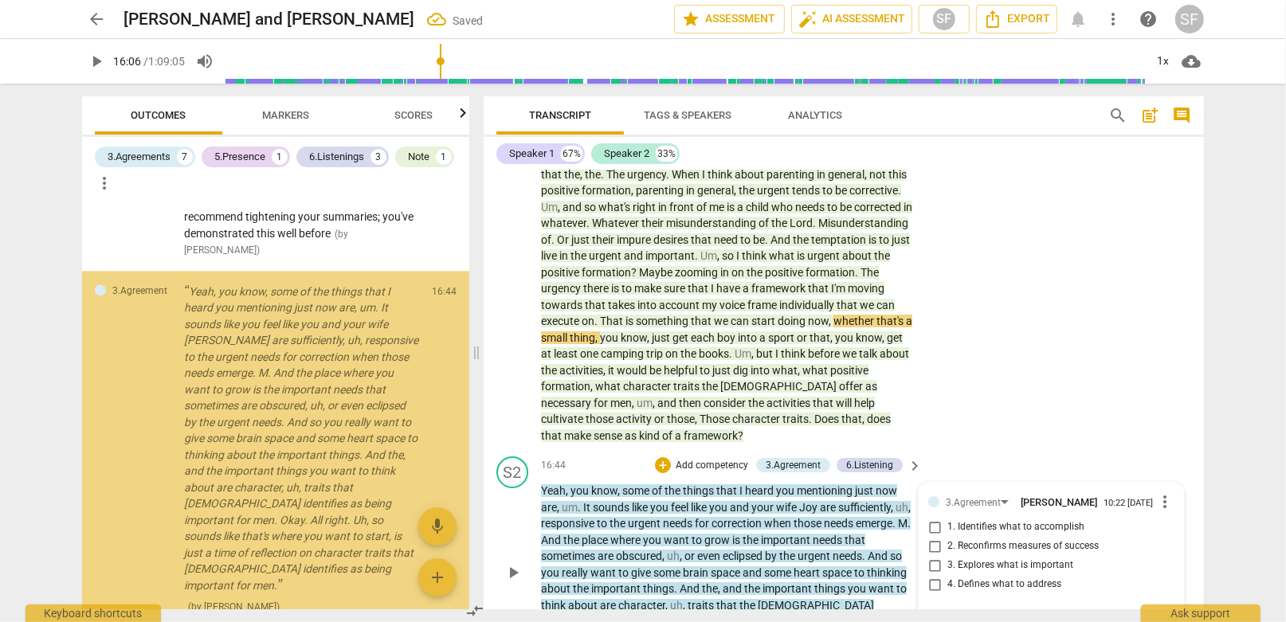
scroll to position [2666, 0]
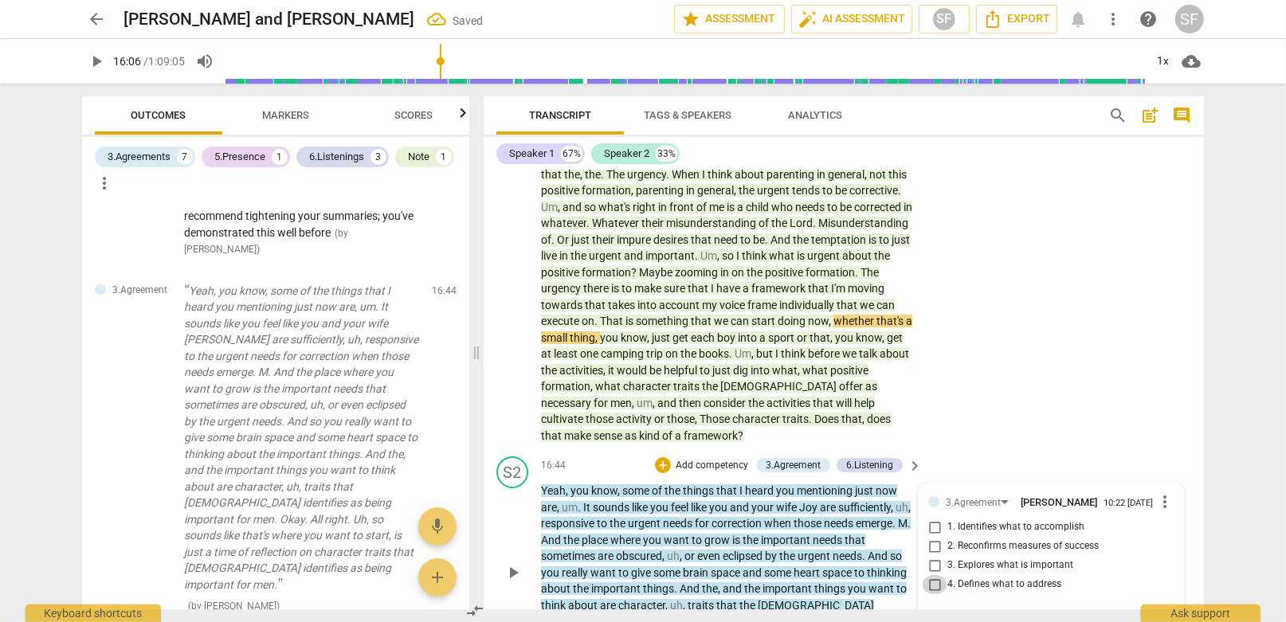
click at [932, 575] on input "4. Defines what to address" at bounding box center [934, 584] width 25 height 19
click at [937, 613] on textarea at bounding box center [1038, 620] width 221 height 15
click at [928, 613] on textarea "start with char traits" at bounding box center [1038, 620] width 221 height 15
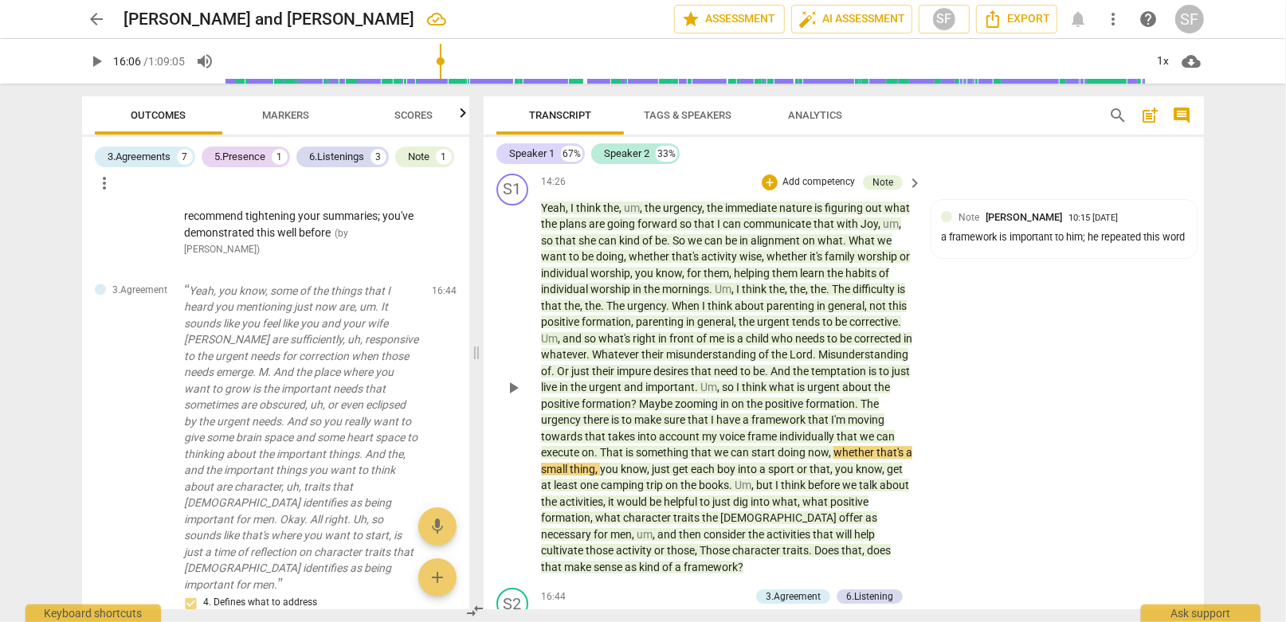
scroll to position [4148, 0]
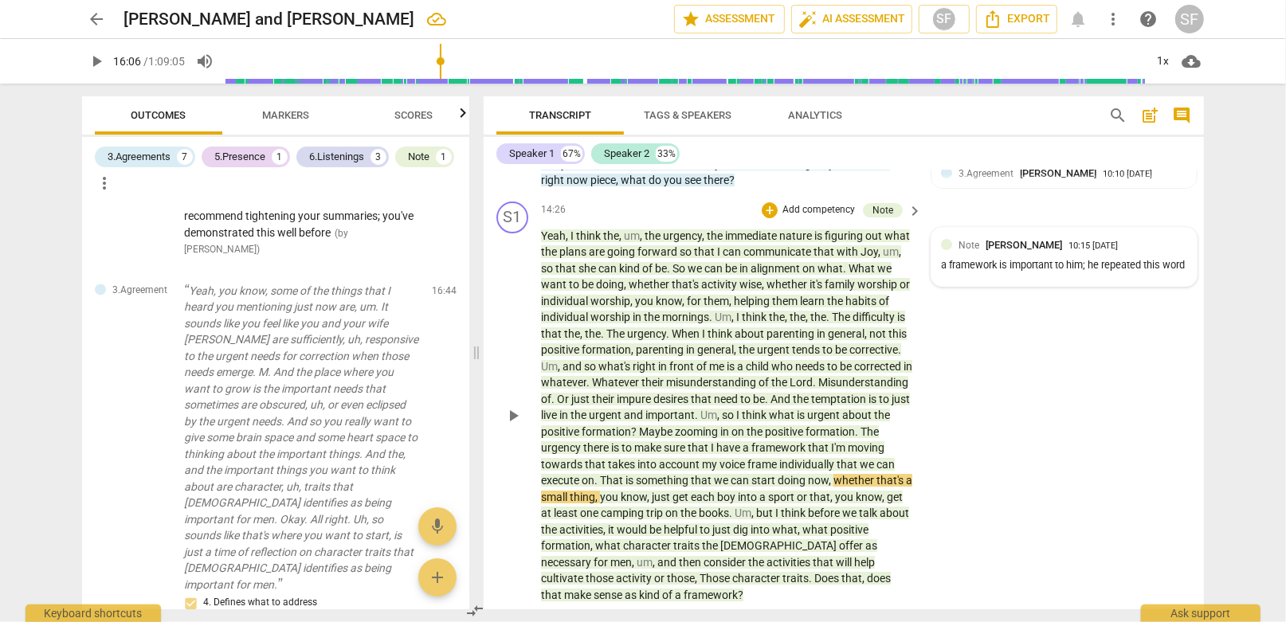
click at [1009, 258] on div "a framework is important to him; he repeated this word" at bounding box center [1064, 265] width 246 height 15
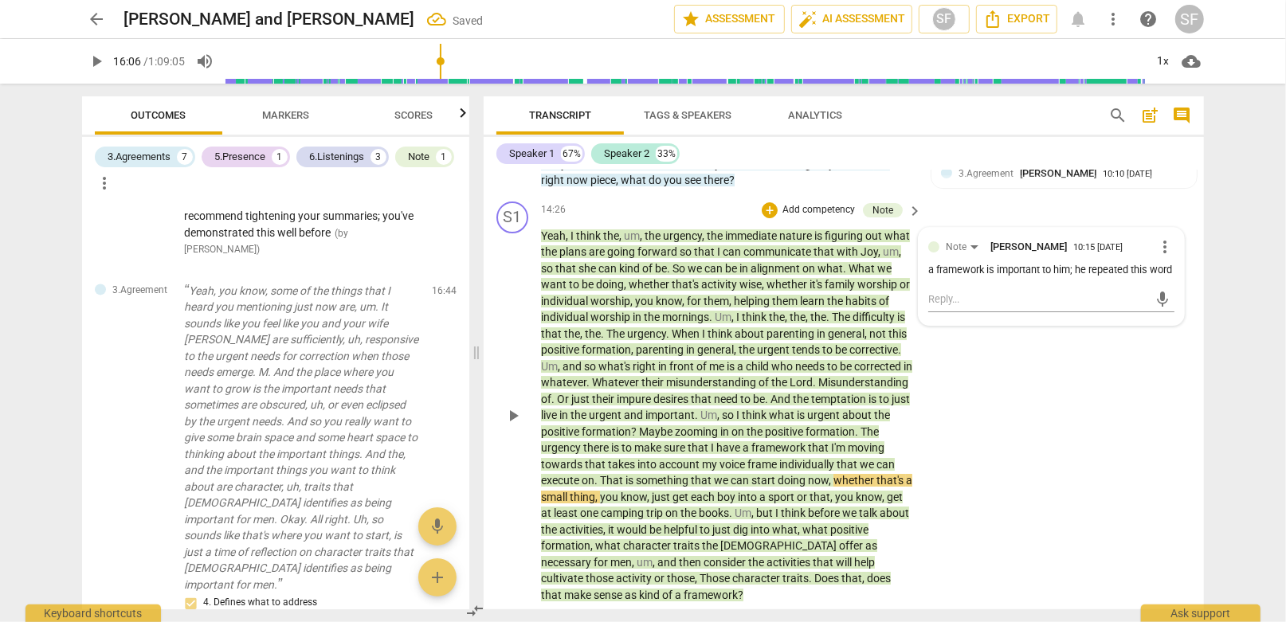
click at [993, 263] on div "a framework is important to him; he repeated this word" at bounding box center [1051, 270] width 246 height 15
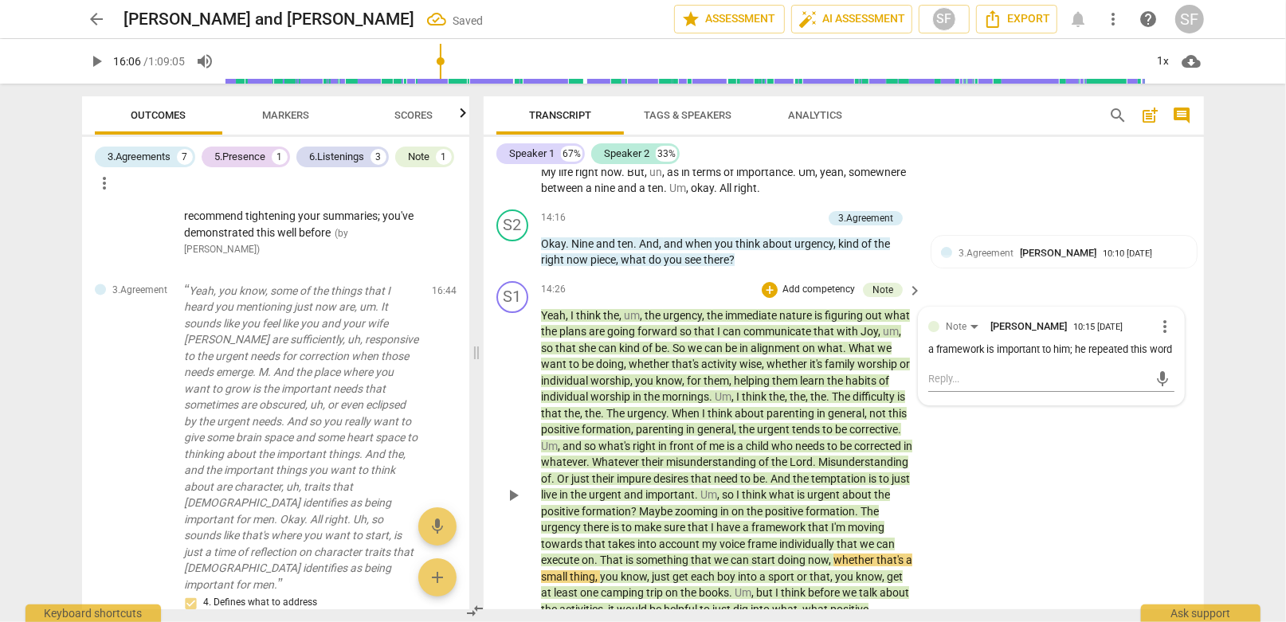
click at [1157, 317] on span "more_vert" at bounding box center [1164, 326] width 19 height 19
click at [1161, 232] on li "Edit" at bounding box center [1177, 235] width 55 height 30
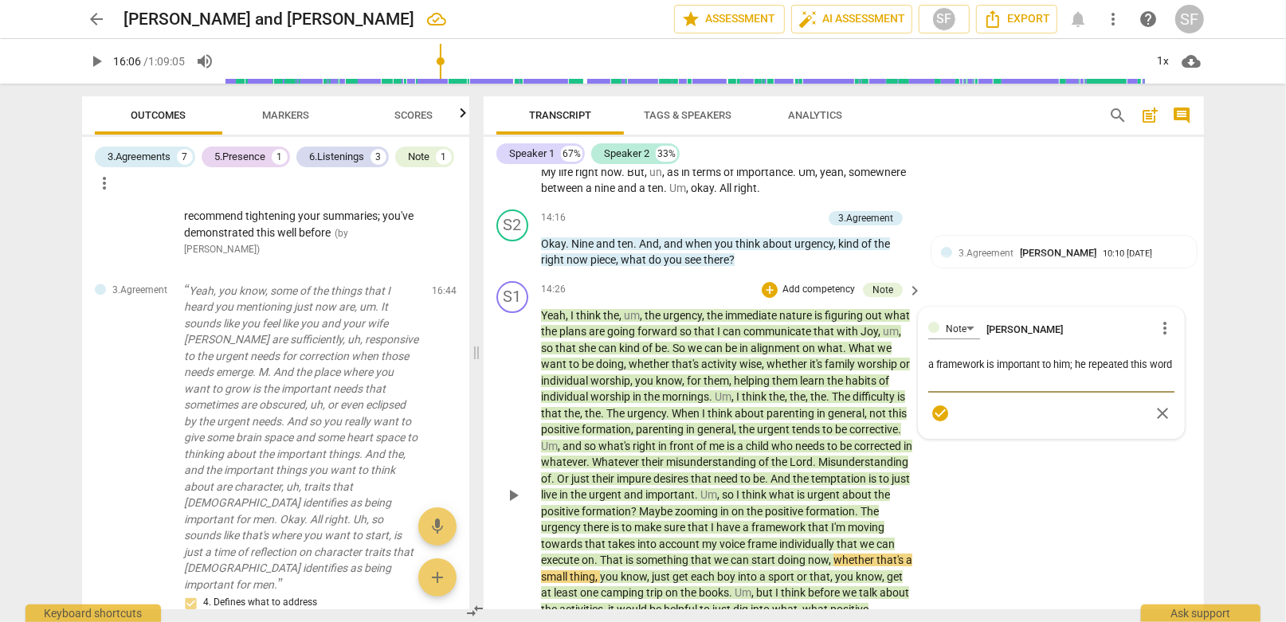
click at [994, 357] on textarea "a framework is important to him; he repeated this word" at bounding box center [1051, 372] width 246 height 30
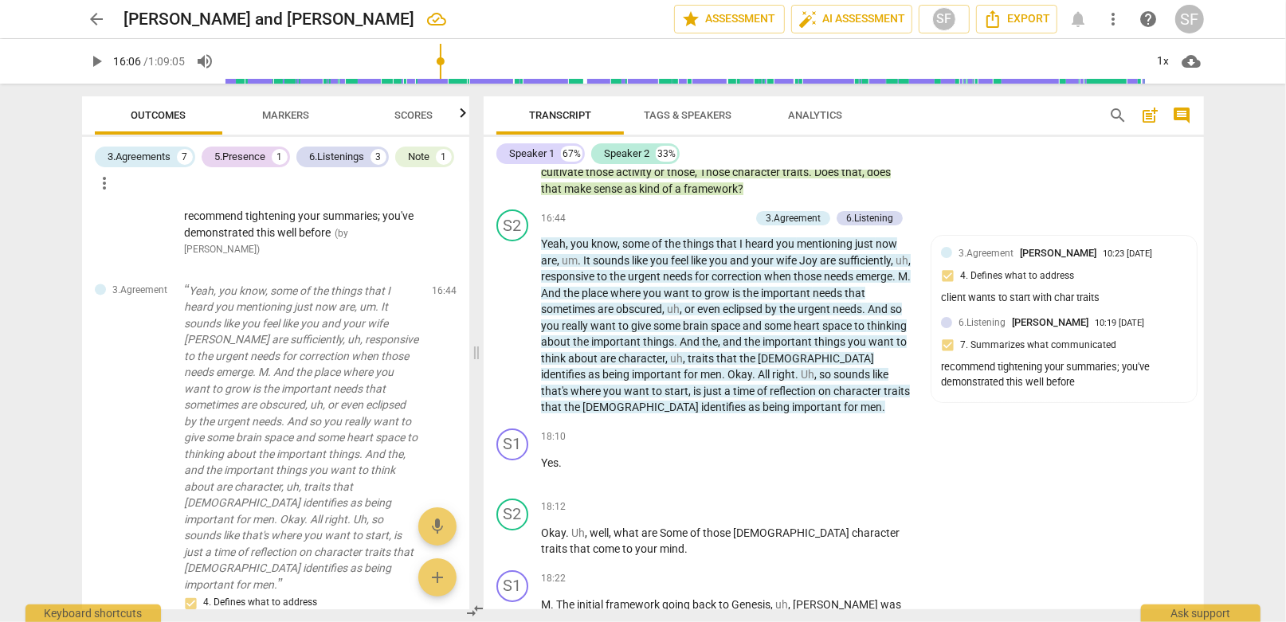
scroll to position [4546, 0]
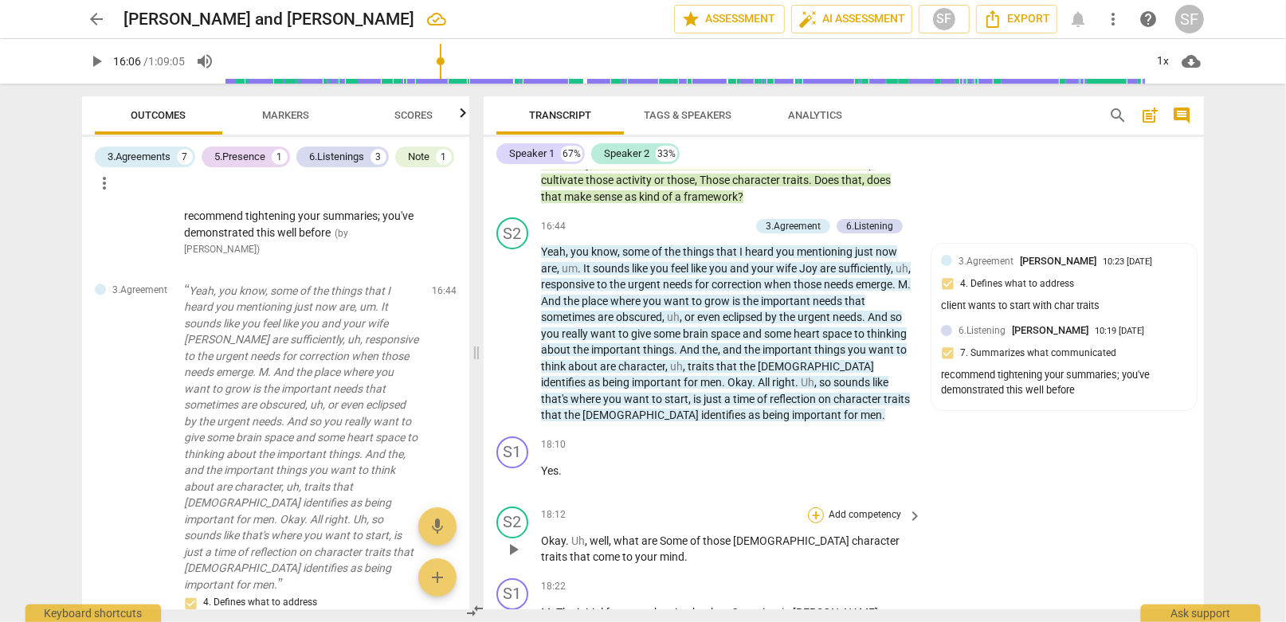
click at [813, 507] on div "+" at bounding box center [816, 515] width 16 height 16
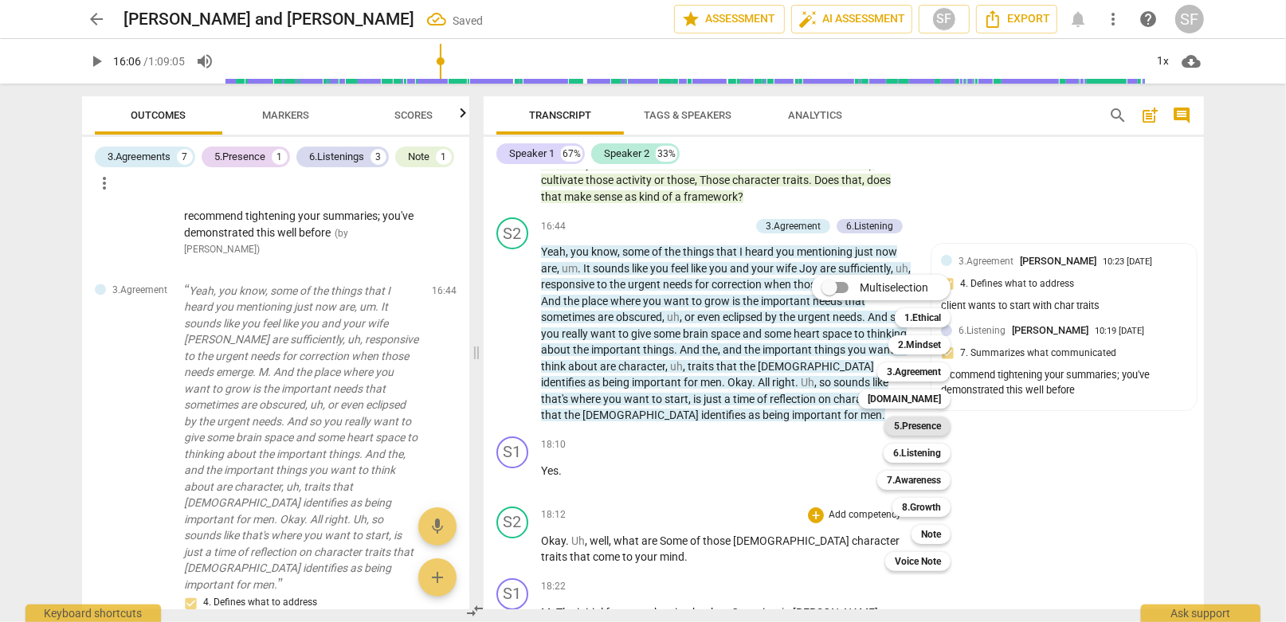
click at [924, 425] on b "5.Presence" at bounding box center [917, 426] width 47 height 19
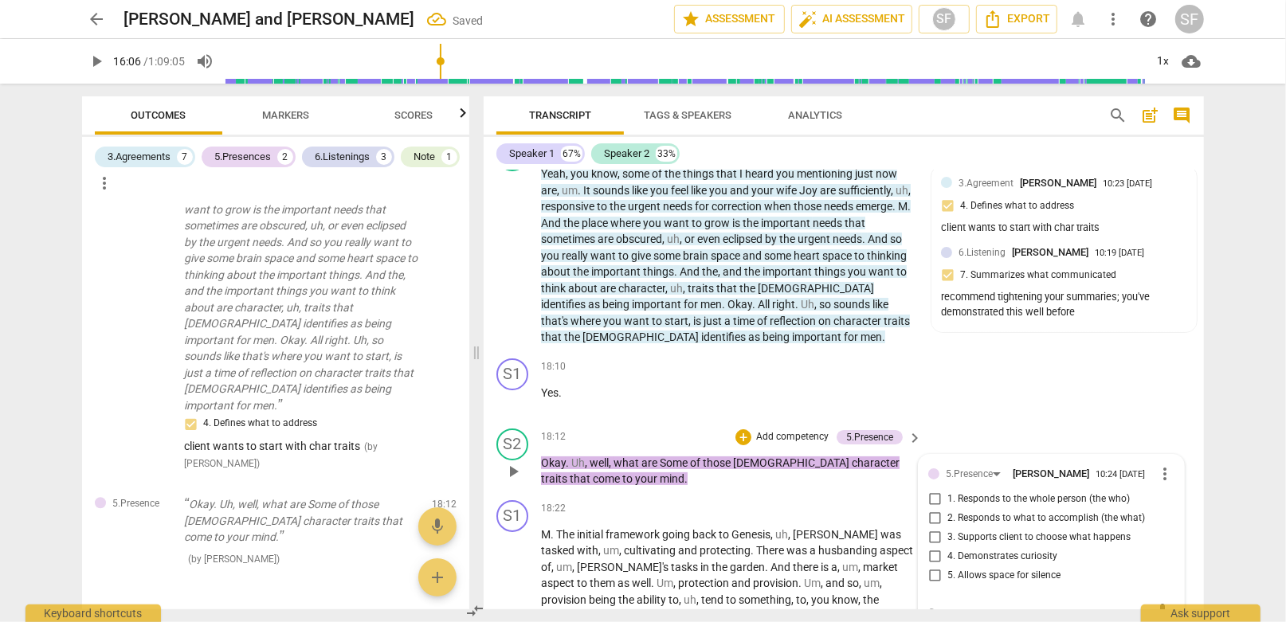
scroll to position [4626, 0]
click at [951, 603] on textarea at bounding box center [1038, 610] width 221 height 15
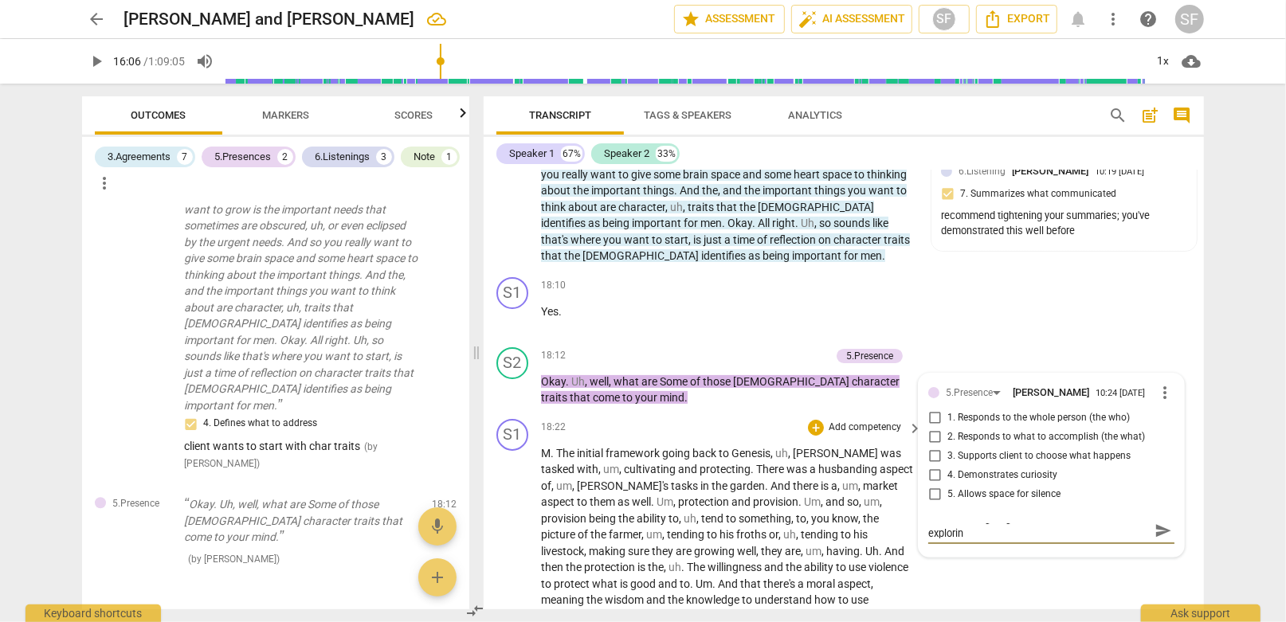
scroll to position [0, 0]
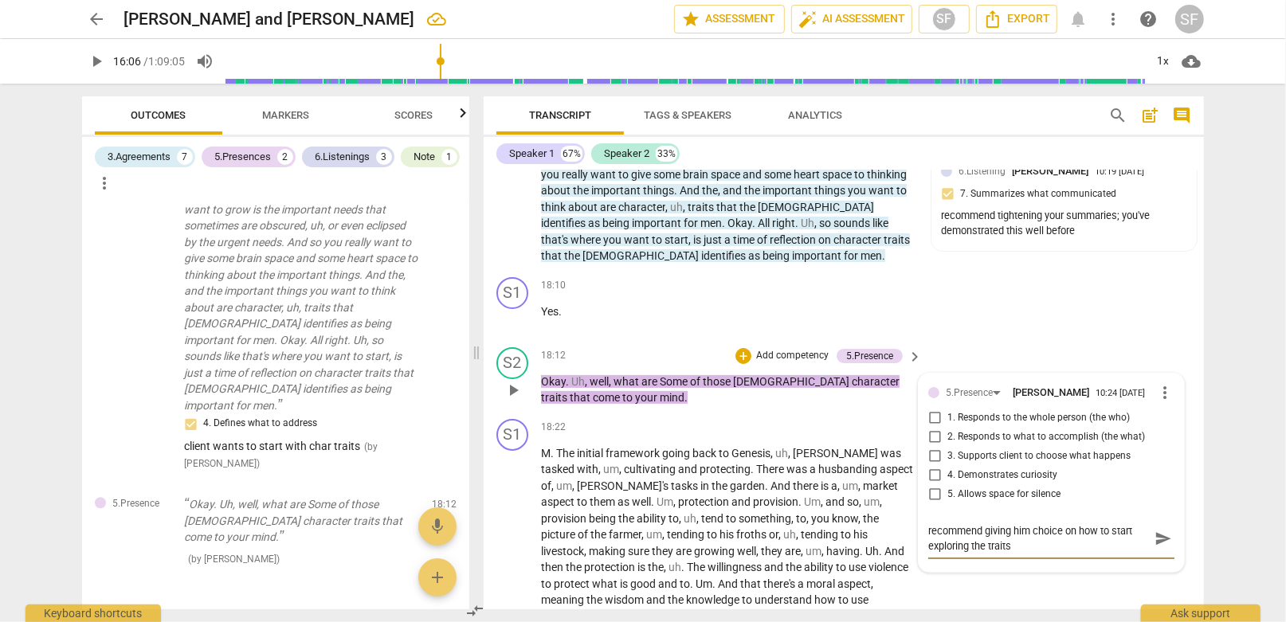
click at [1158, 530] on span "send" at bounding box center [1163, 539] width 18 height 18
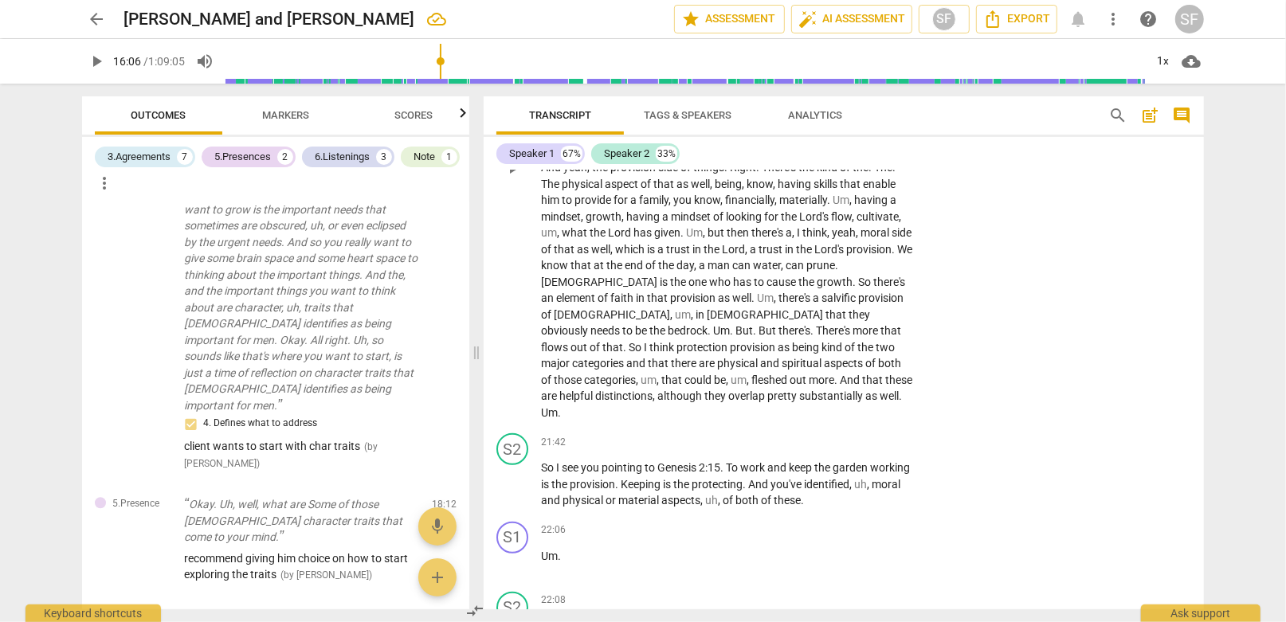
scroll to position [5263, 0]
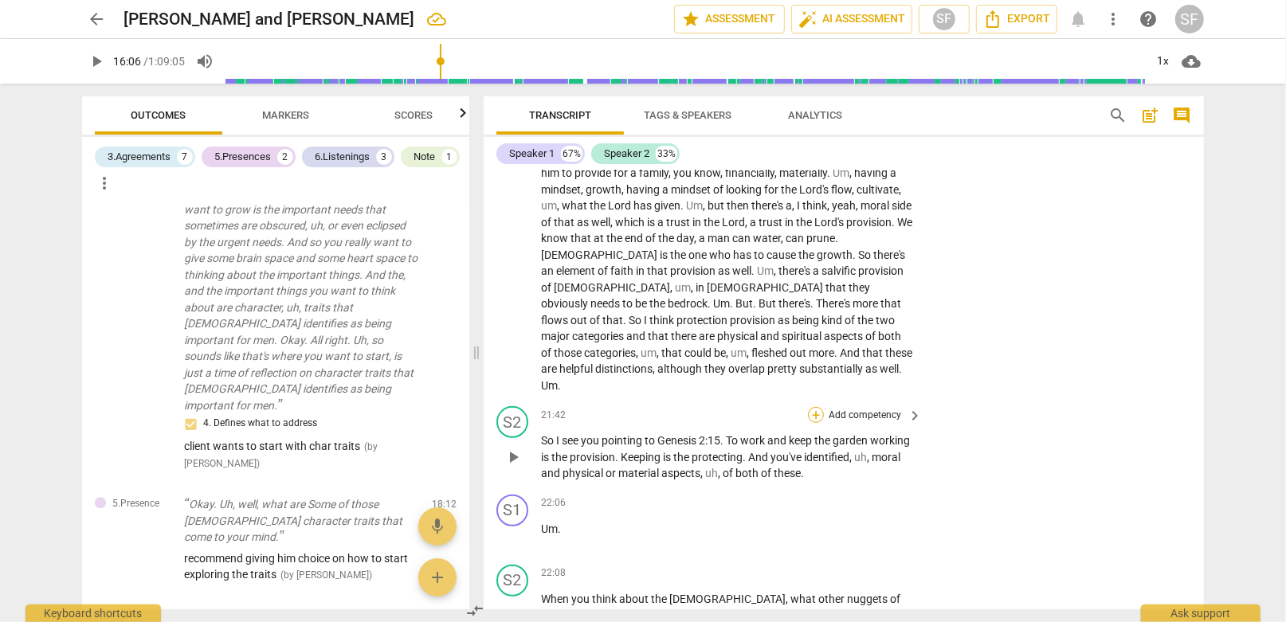
click at [815, 407] on div "+" at bounding box center [816, 415] width 16 height 16
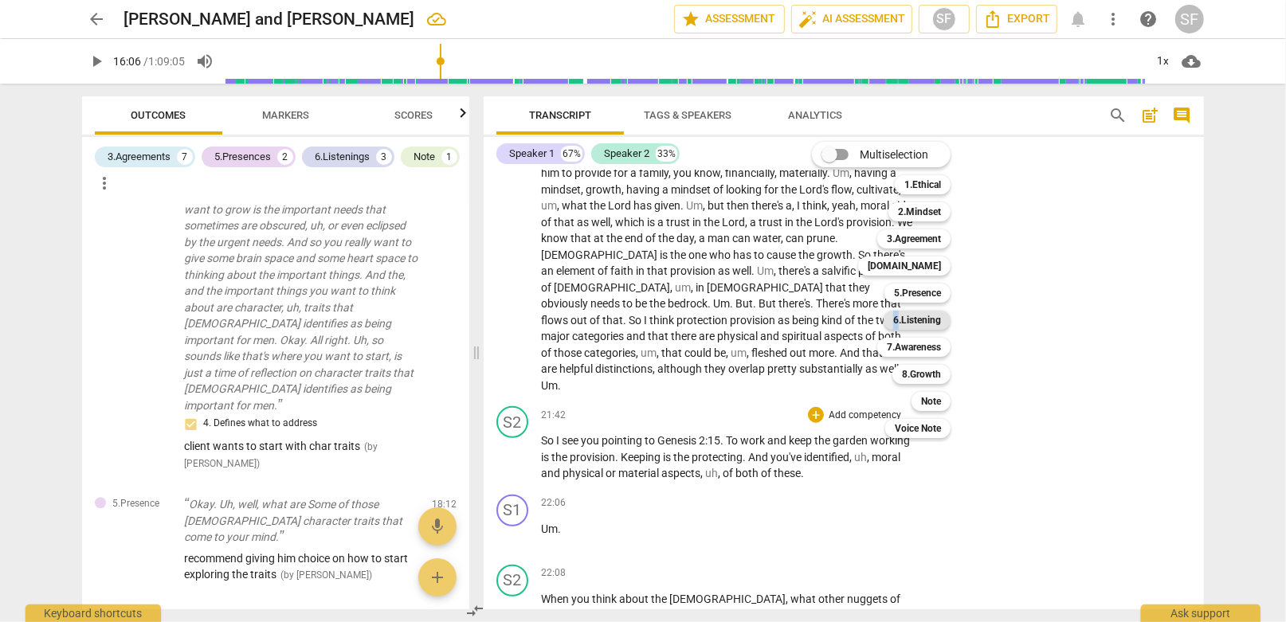
click at [897, 320] on b "6.Listening" at bounding box center [917, 320] width 48 height 19
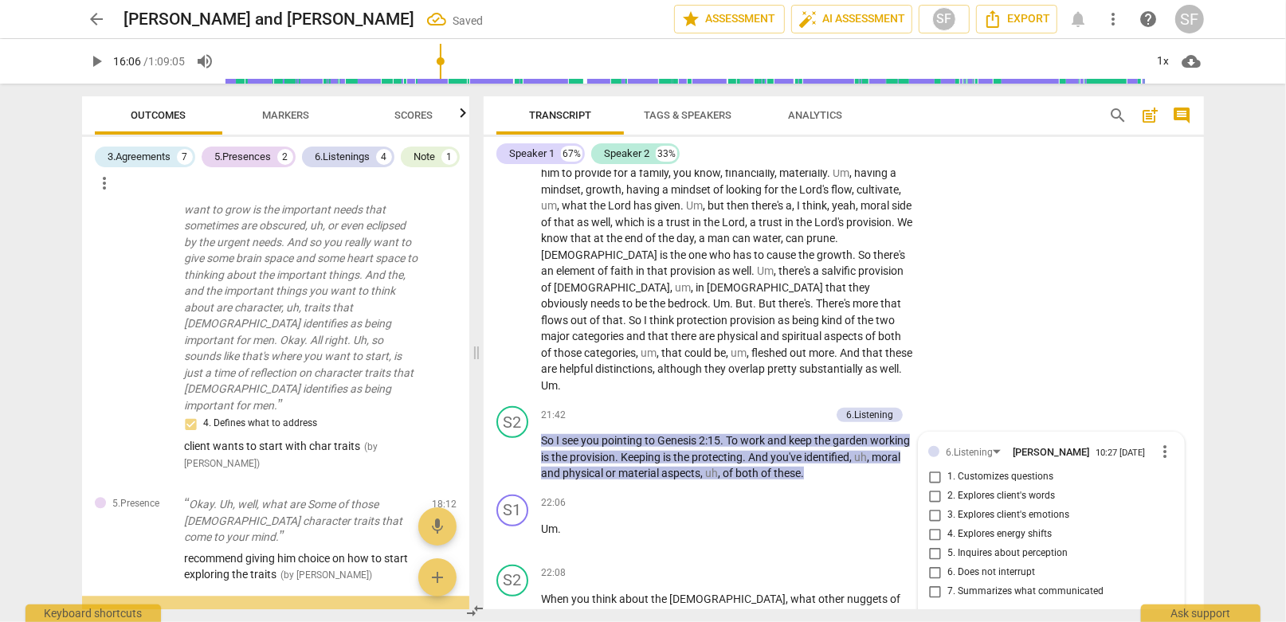
scroll to position [2989, 0]
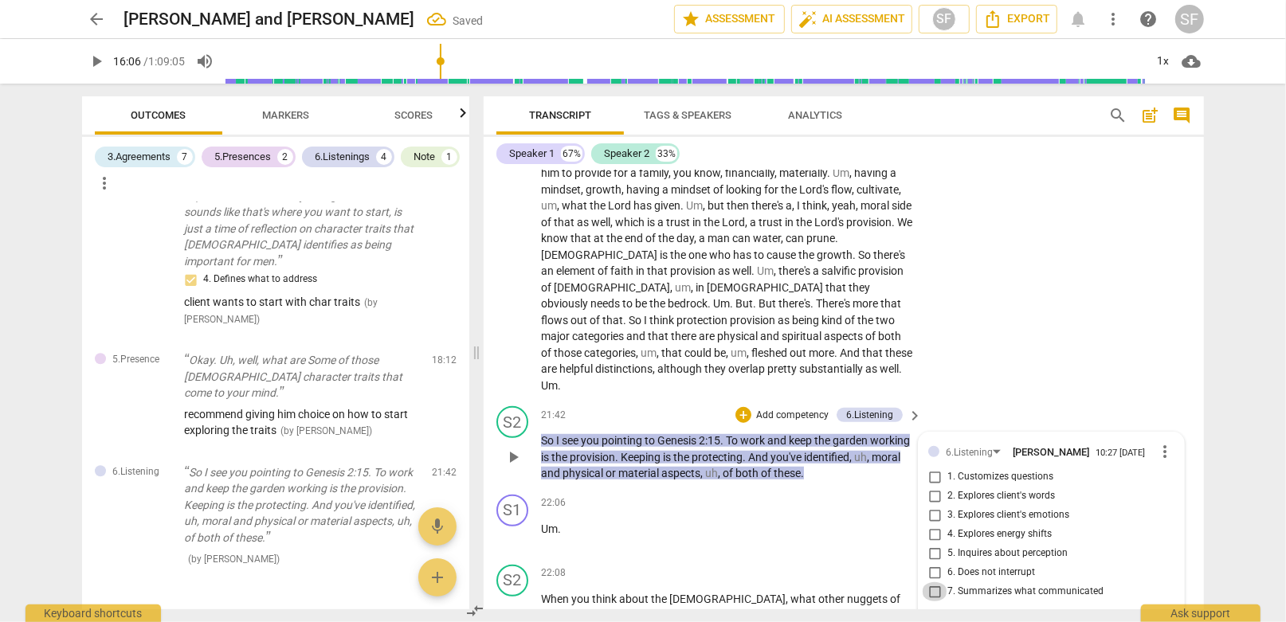
click at [931, 582] on input "7. Summarizes what communicated" at bounding box center [934, 591] width 25 height 19
click at [931, 563] on input "6. Does not interrupt" at bounding box center [934, 572] width 25 height 19
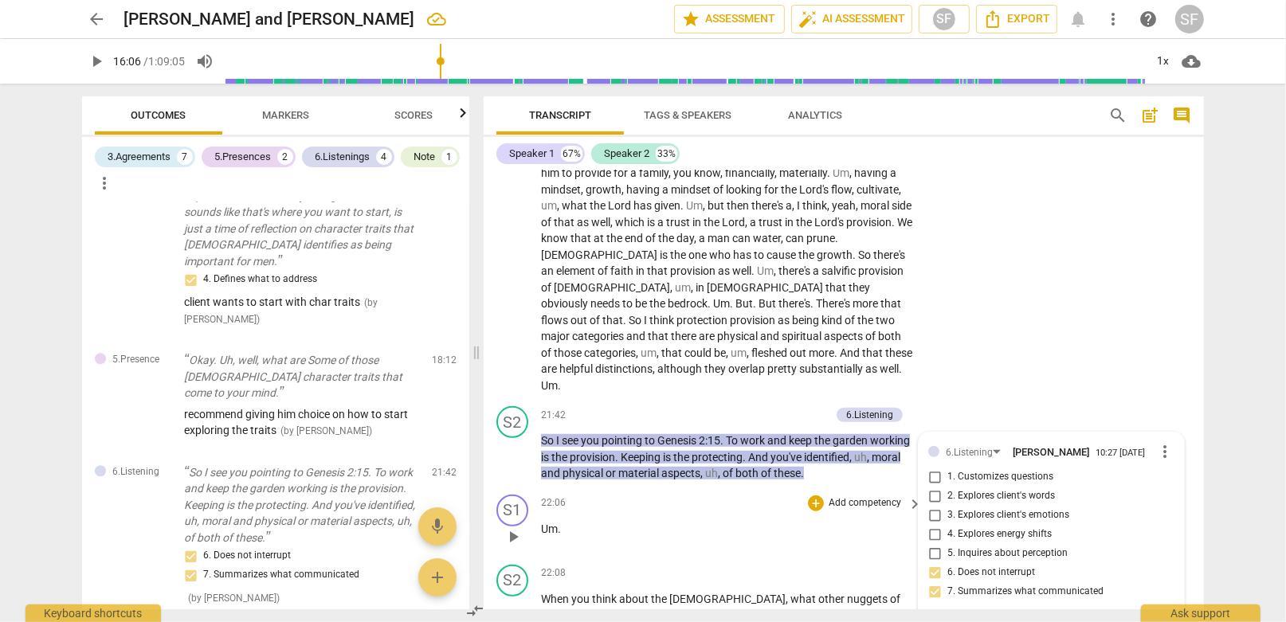
click at [699, 488] on div "S1 play_arrow pause 22:06 + Add competency keyboard_arrow_right Um ." at bounding box center [844, 523] width 720 height 70
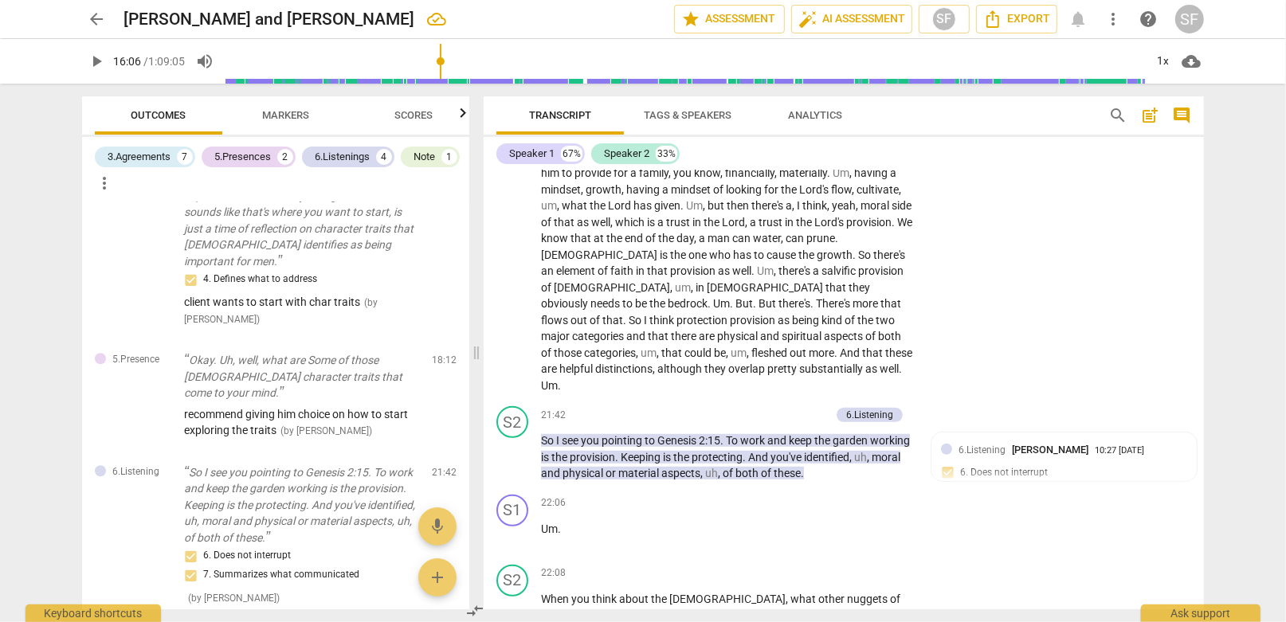
click at [284, 119] on span "Markers" at bounding box center [286, 115] width 47 height 12
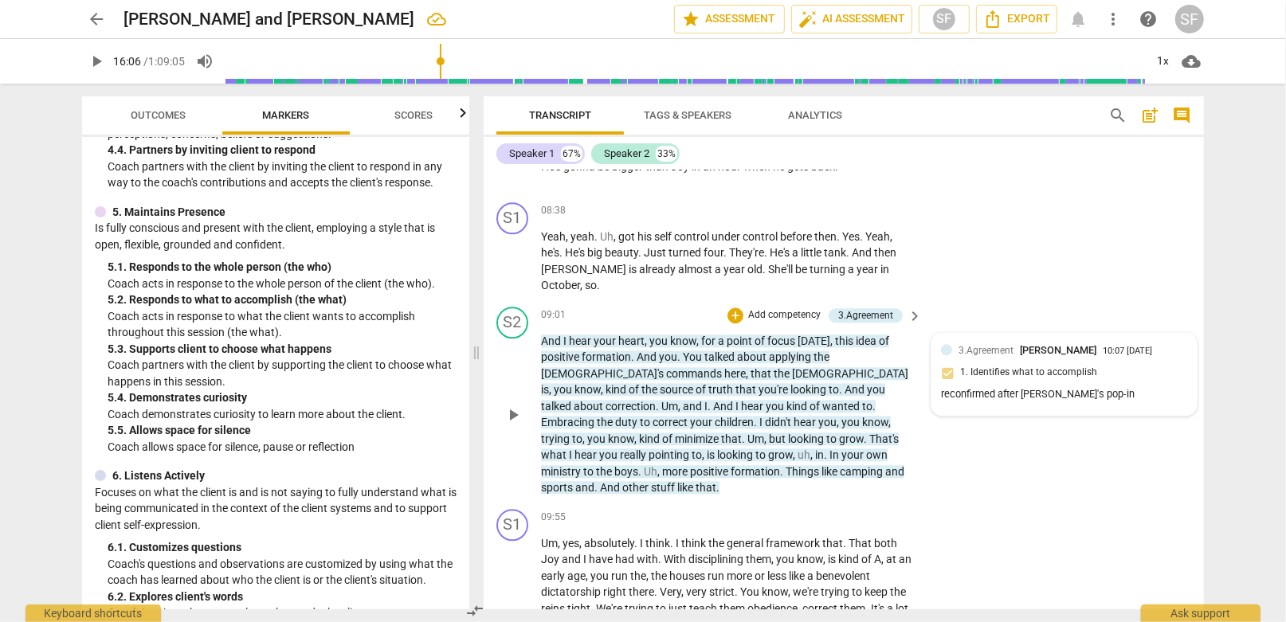
scroll to position [2794, 0]
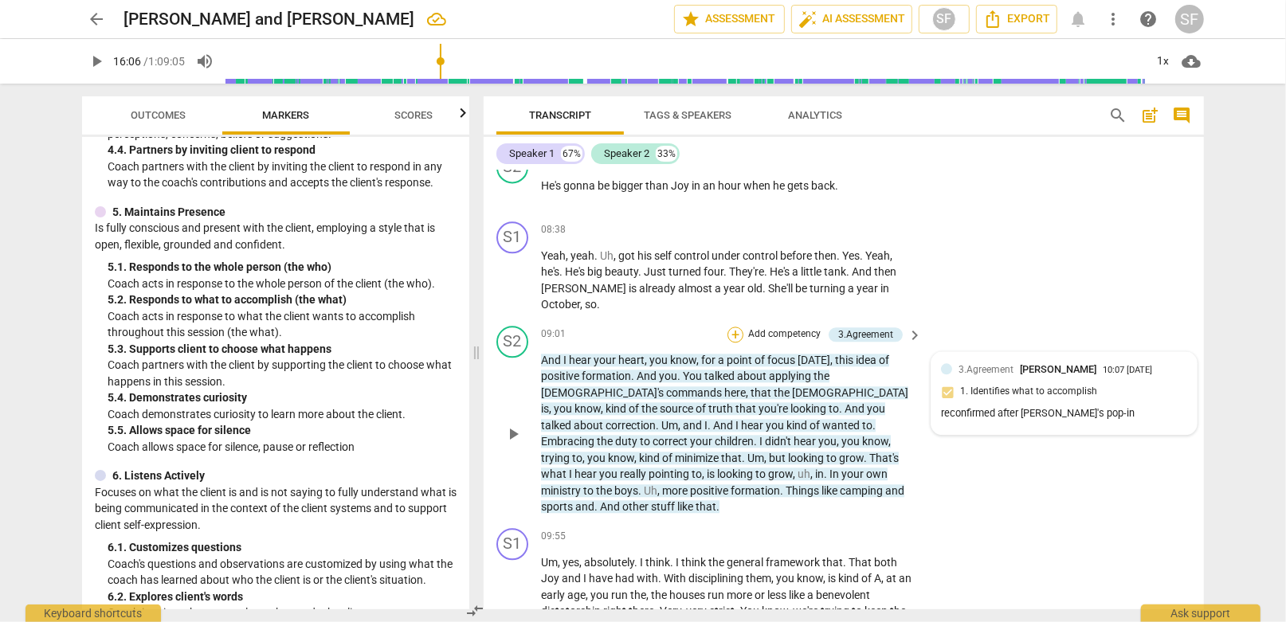
click at [736, 327] on div "+" at bounding box center [735, 335] width 16 height 16
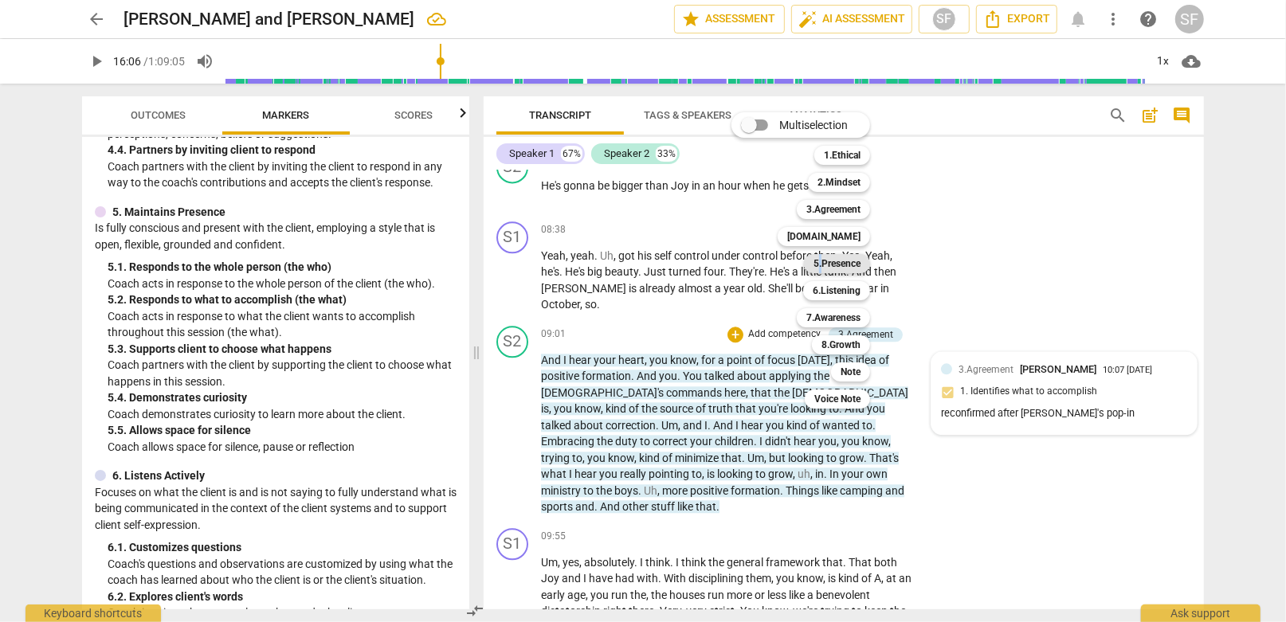
click at [821, 264] on b "5.Presence" at bounding box center [836, 263] width 47 height 19
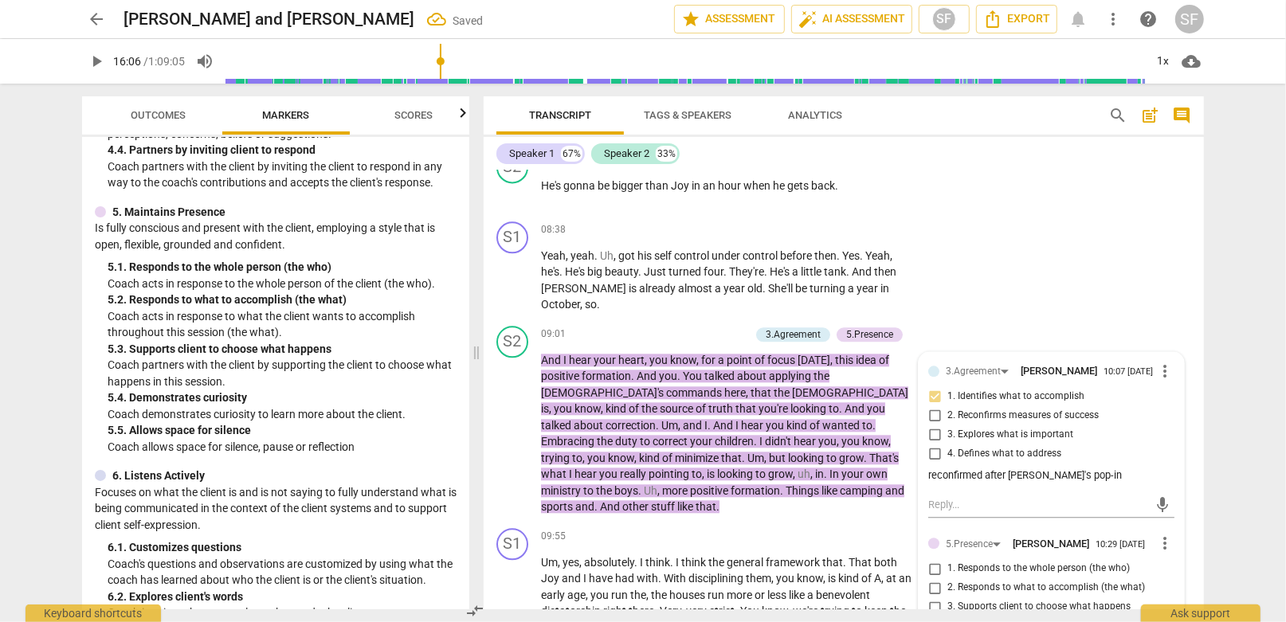
click at [931, 559] on input "1. Responds to the whole person (the who)" at bounding box center [934, 568] width 25 height 19
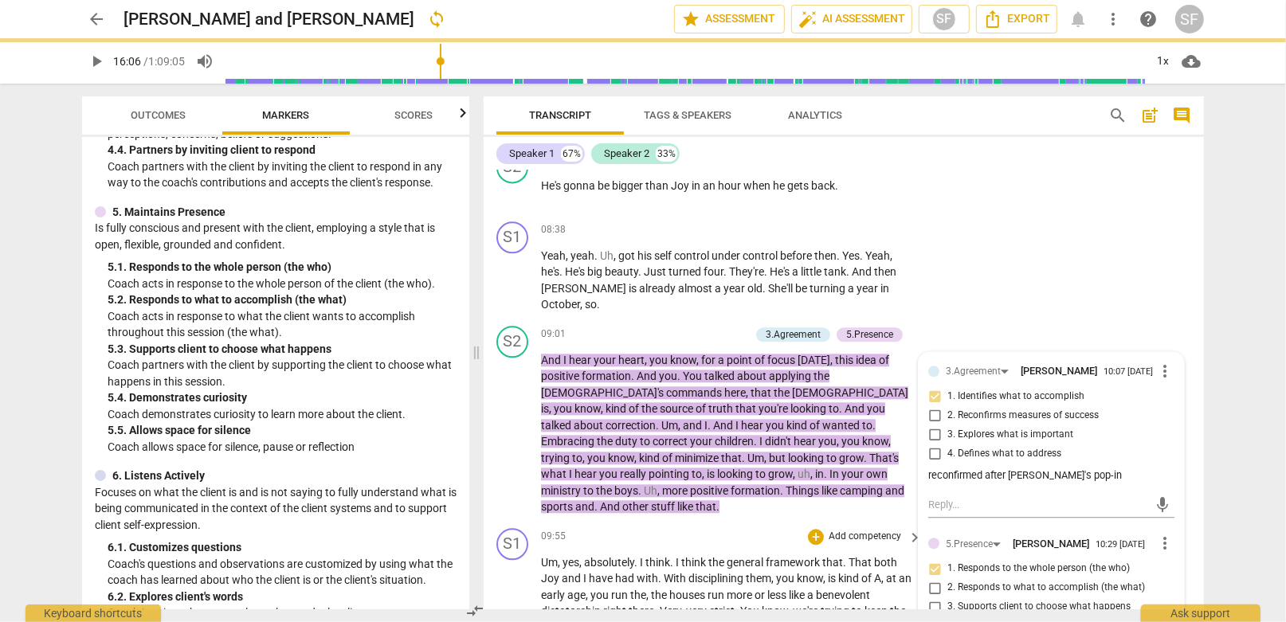
scroll to position [2953, 0]
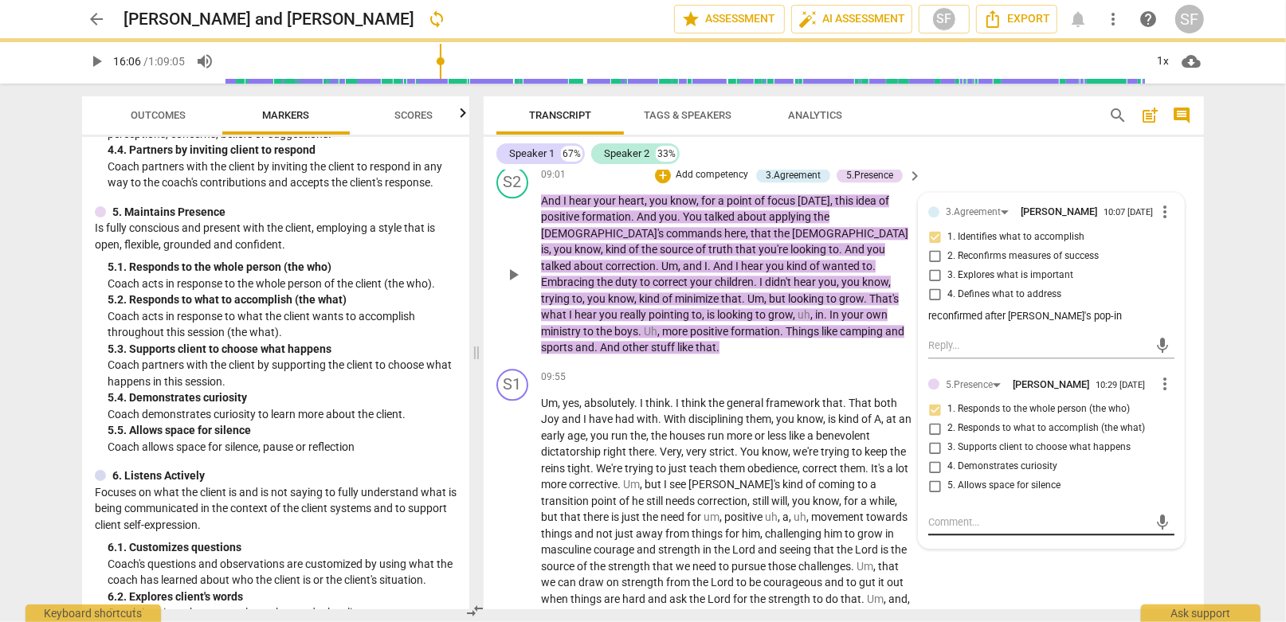
click at [936, 515] on textarea at bounding box center [1038, 522] width 221 height 15
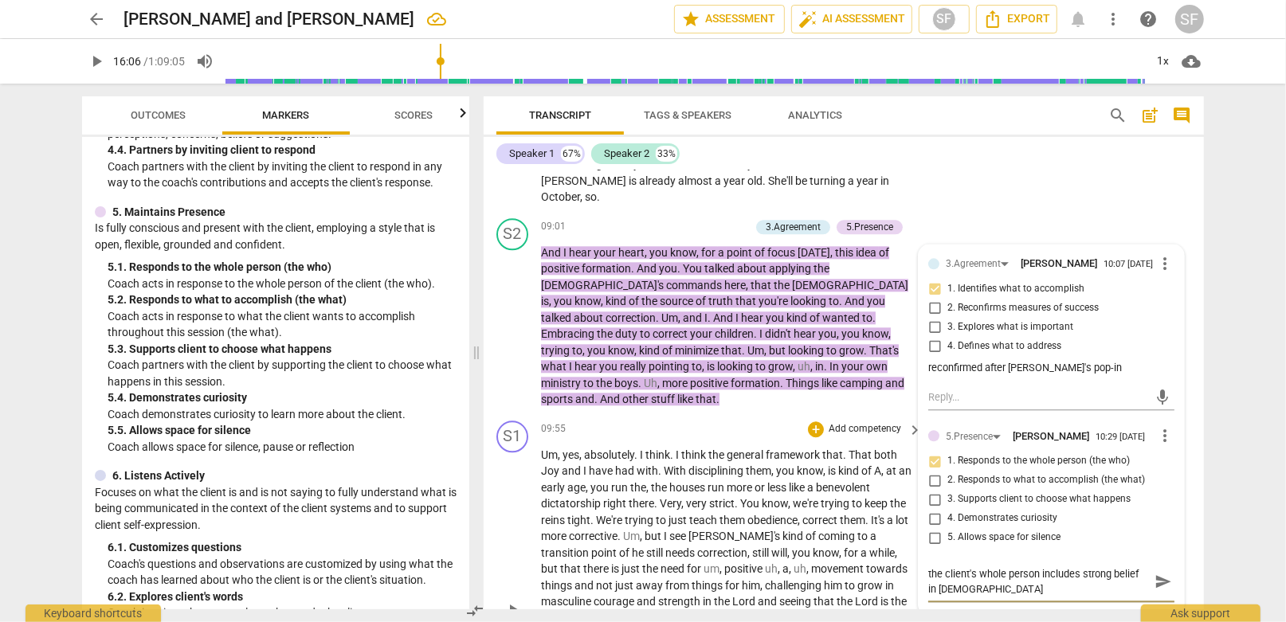
scroll to position [2873, 0]
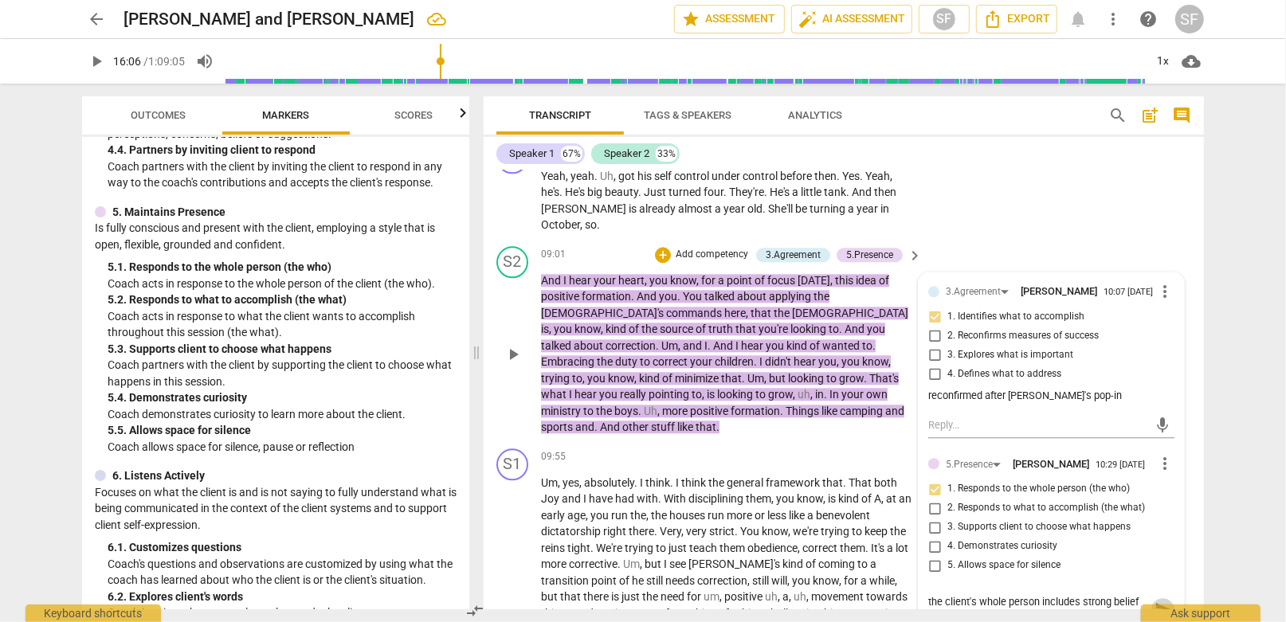
click at [1155, 601] on span "send" at bounding box center [1163, 610] width 18 height 18
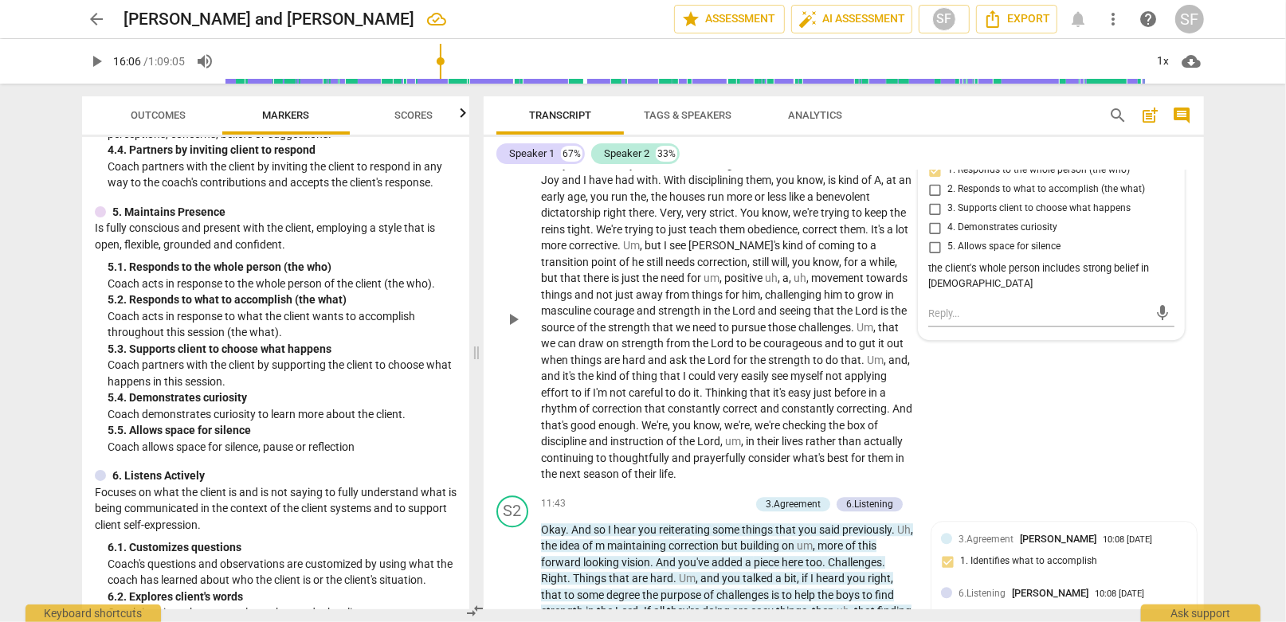
scroll to position [3033, 0]
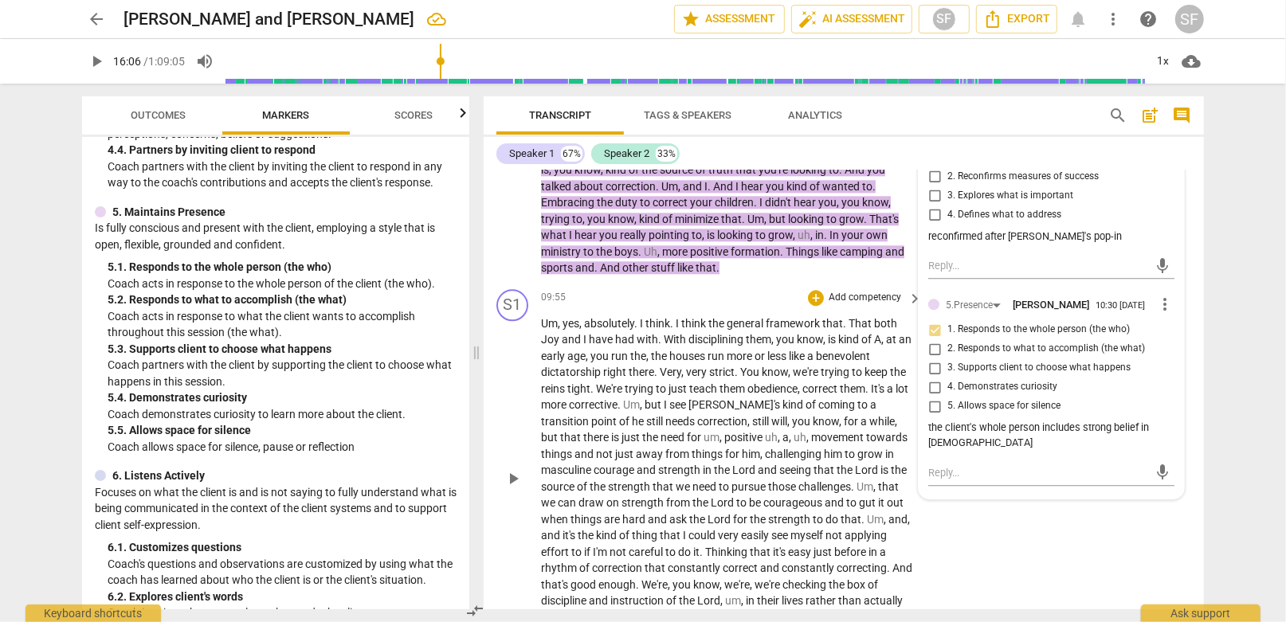
click at [753, 350] on span "more" at bounding box center [741, 356] width 28 height 13
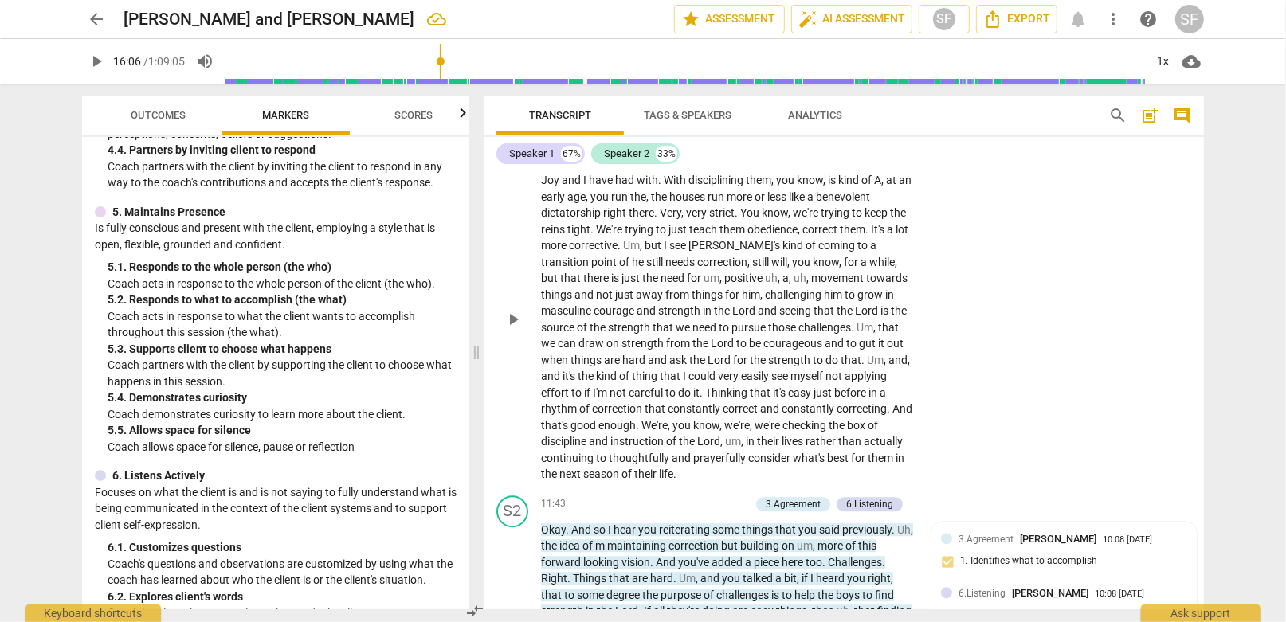
scroll to position [3272, 0]
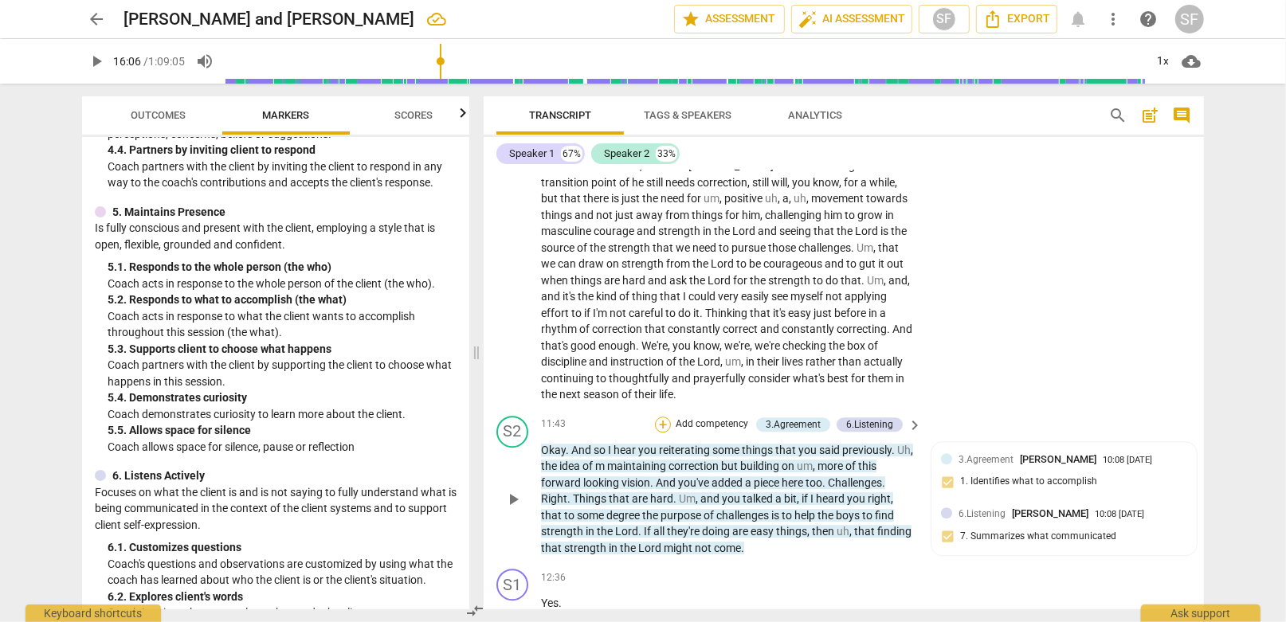
click at [661, 417] on div "+" at bounding box center [663, 425] width 16 height 16
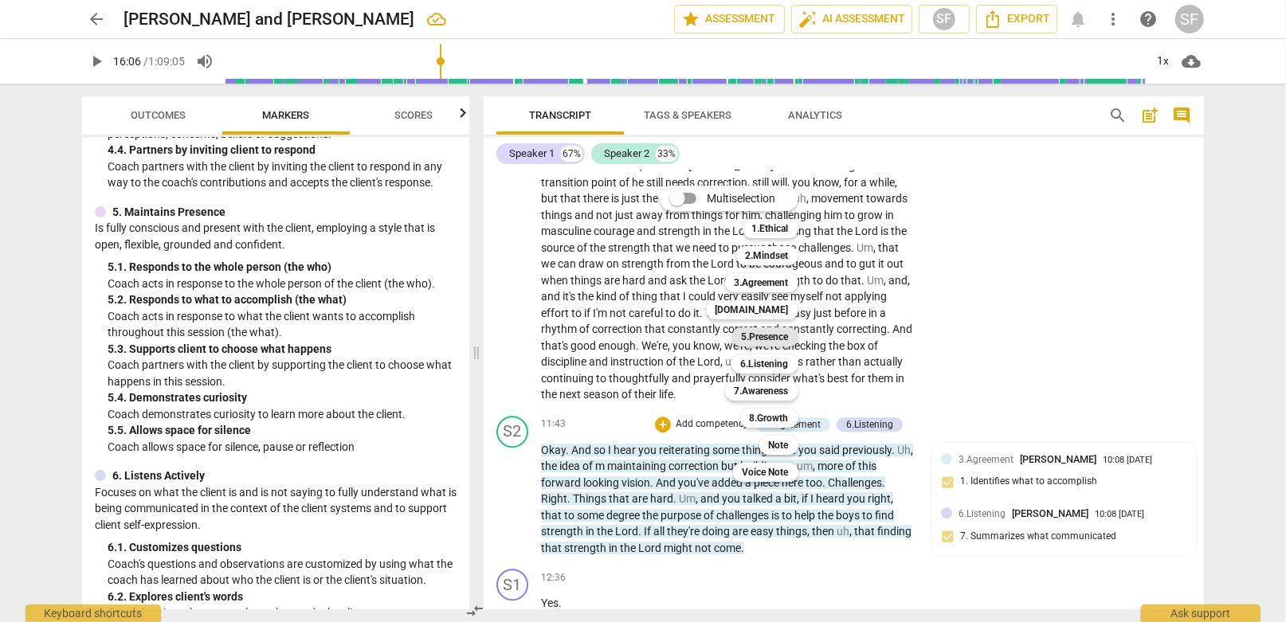
click at [768, 339] on b "5.Presence" at bounding box center [765, 336] width 47 height 19
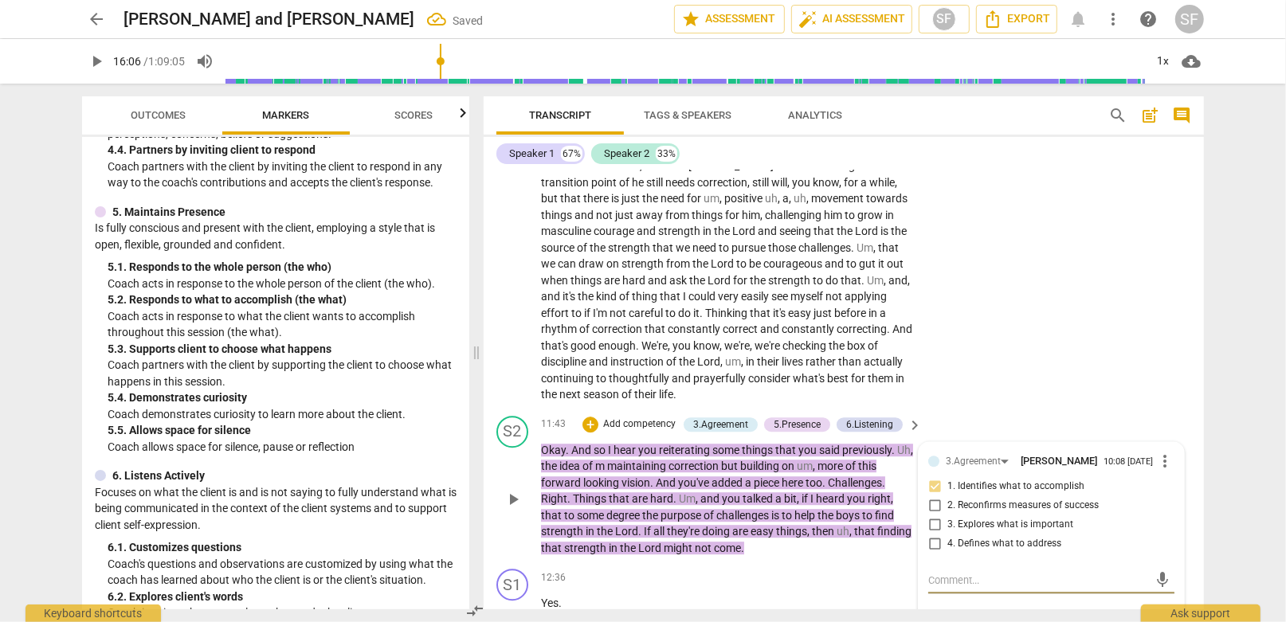
click at [748, 595] on p "Yes ." at bounding box center [727, 603] width 373 height 17
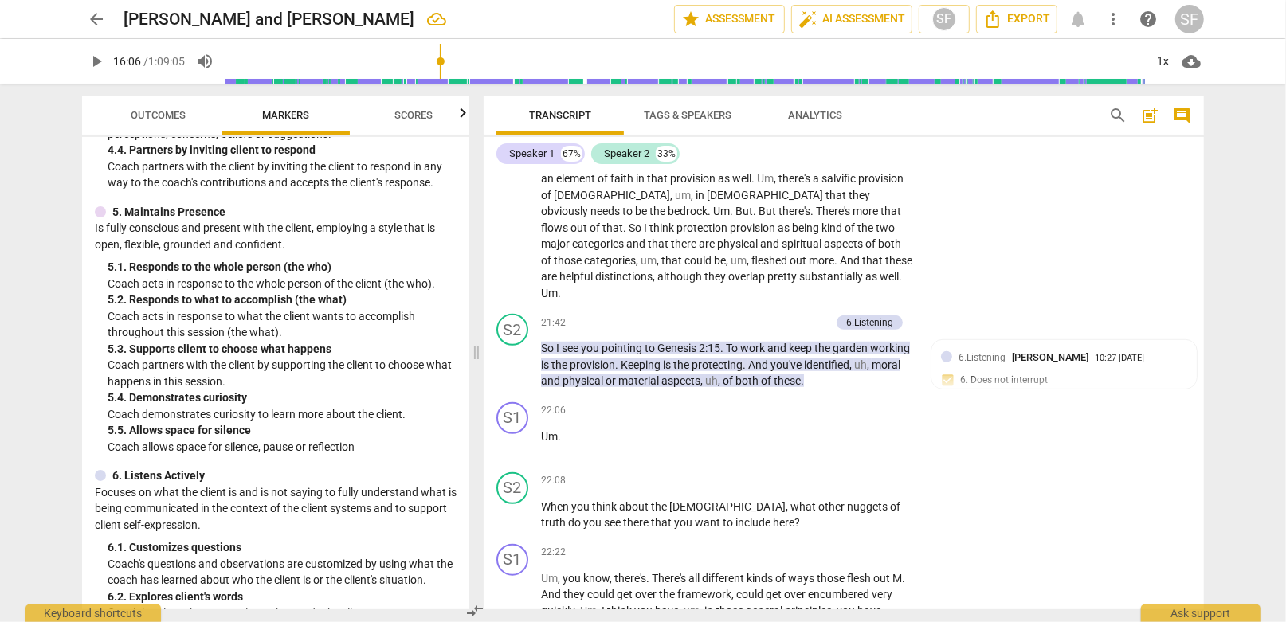
scroll to position [5423, 0]
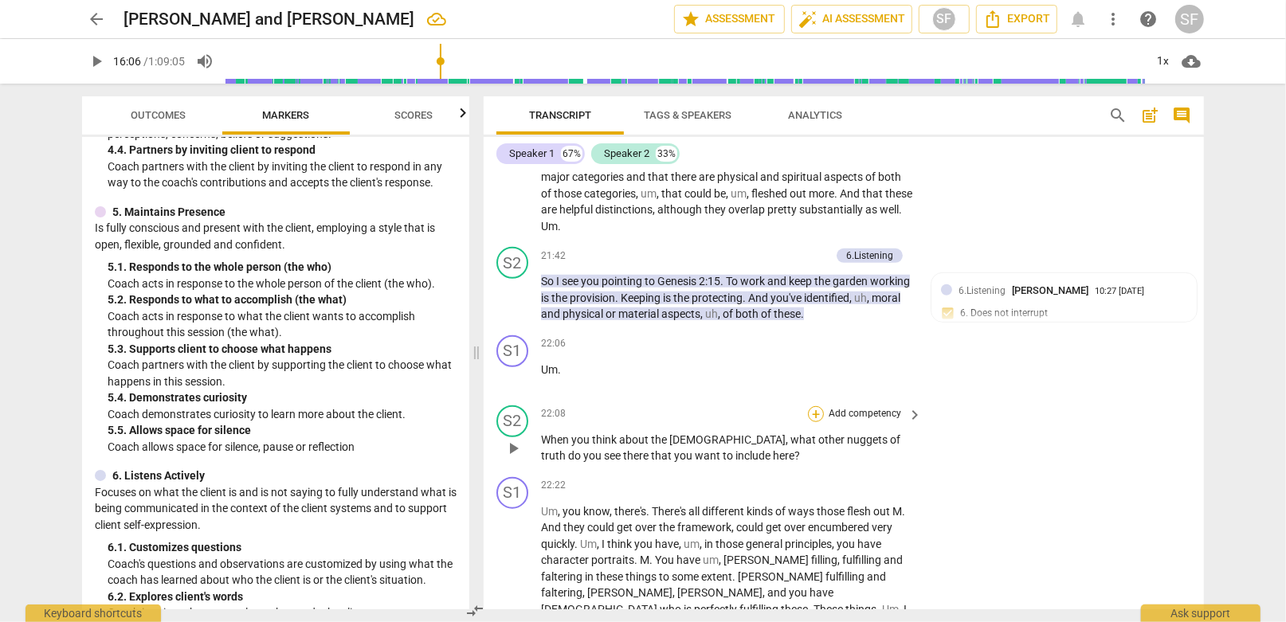
click at [815, 406] on div "+" at bounding box center [816, 414] width 16 height 16
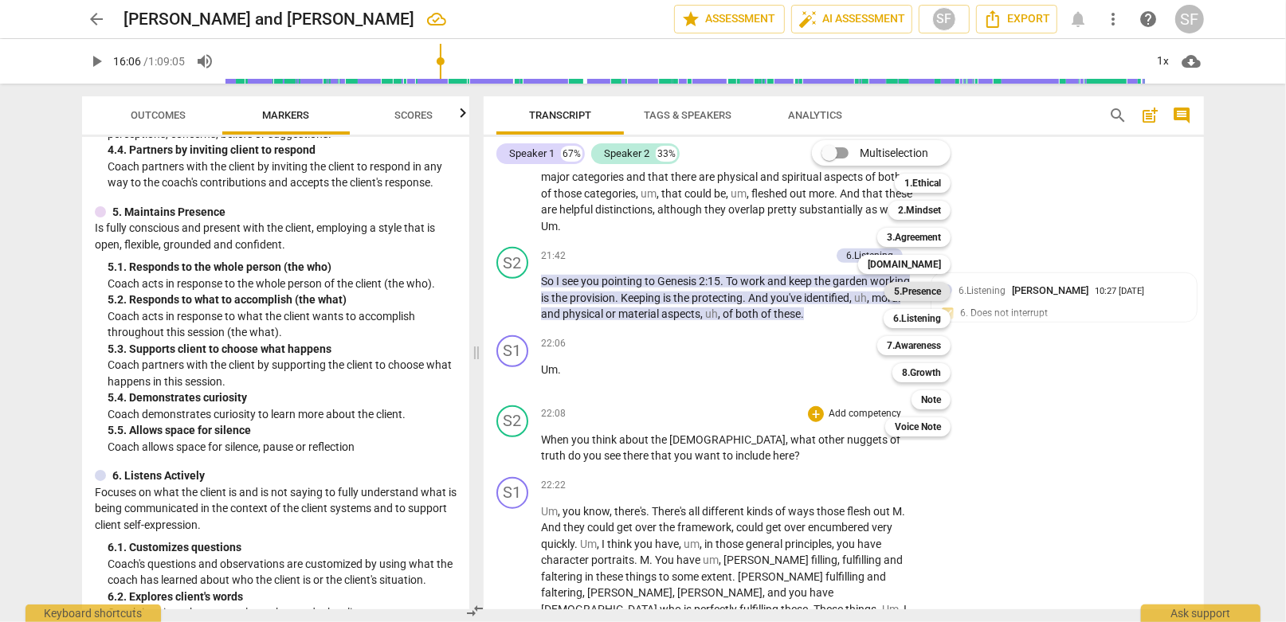
click at [910, 292] on b "5.Presence" at bounding box center [917, 291] width 47 height 19
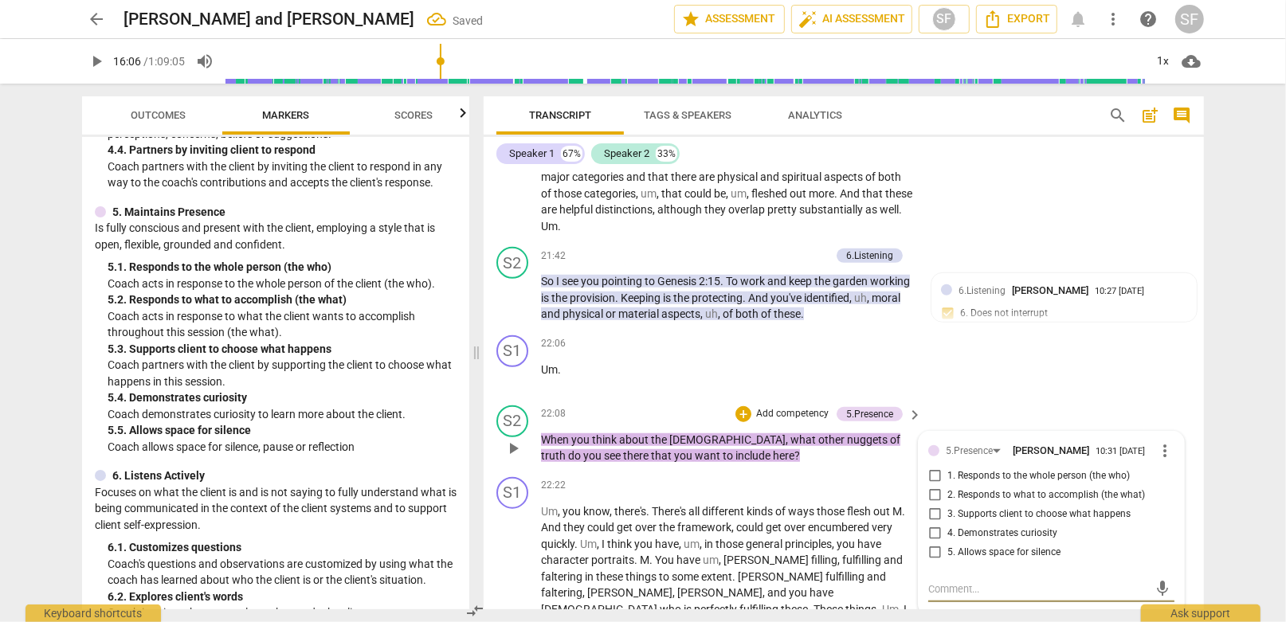
click at [930, 467] on input "1. Responds to the whole person (the who)" at bounding box center [934, 476] width 25 height 19
click at [931, 486] on input "2. Responds to what to accomplish (the what)" at bounding box center [934, 495] width 25 height 19
click at [932, 524] on input "4. Demonstrates curiosity" at bounding box center [934, 533] width 25 height 19
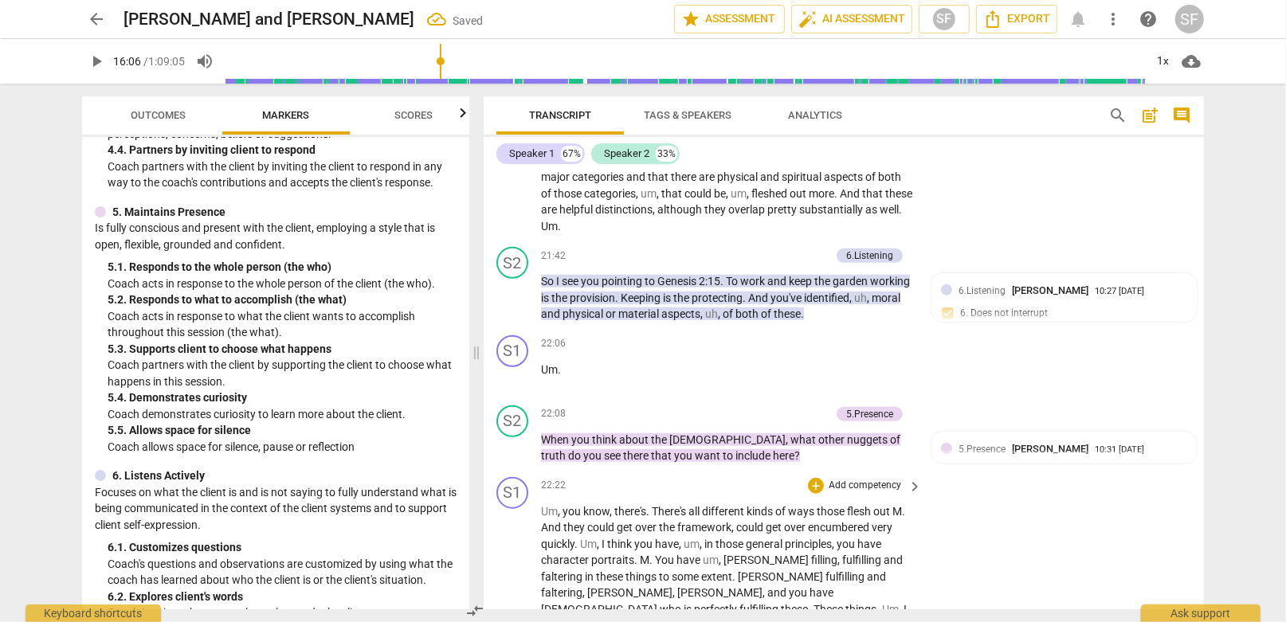
scroll to position [5582, 0]
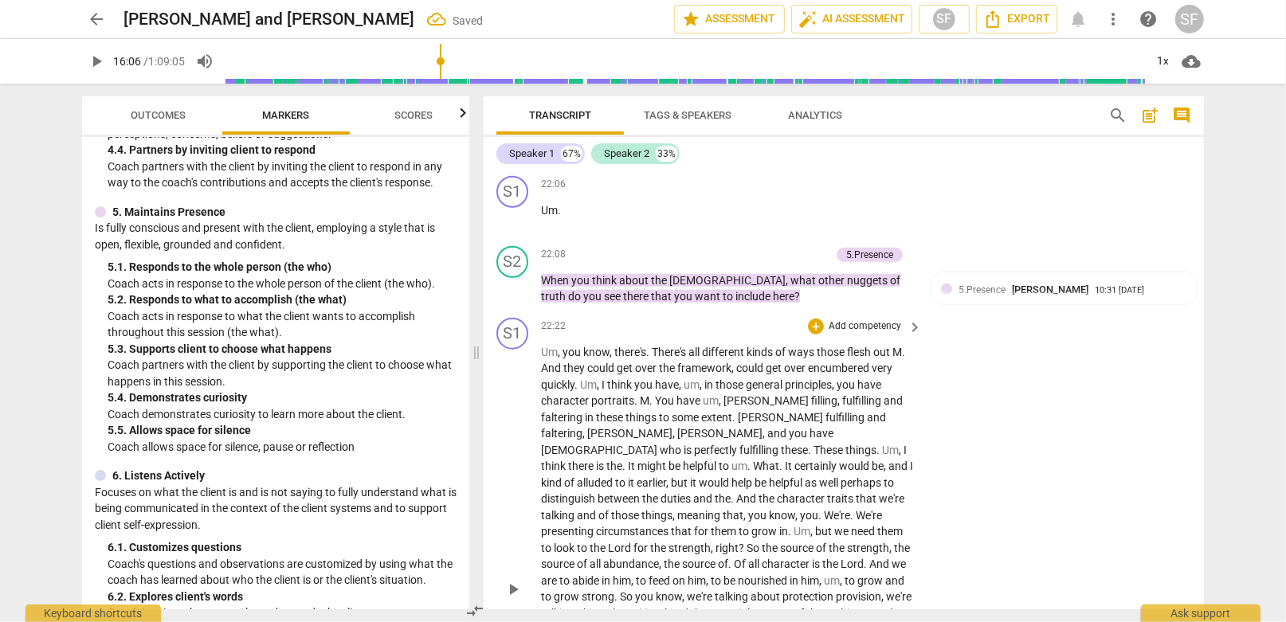
click at [774, 346] on span "kinds" at bounding box center [760, 352] width 29 height 13
click at [813, 319] on div "+" at bounding box center [816, 327] width 16 height 16
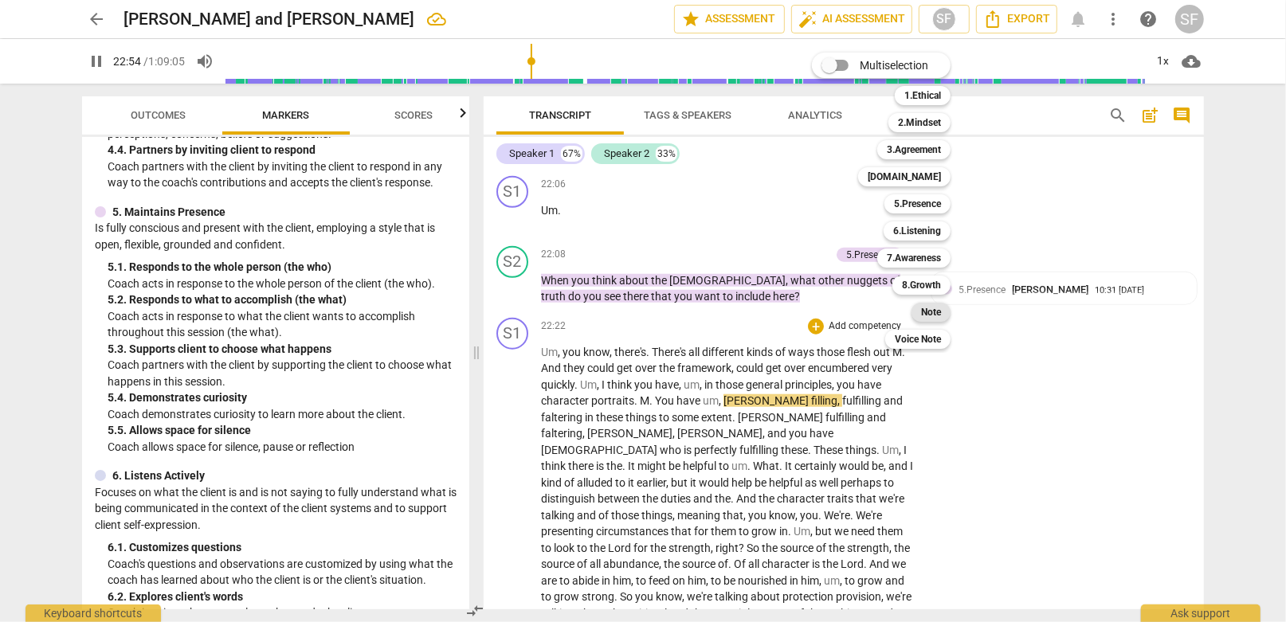
click at [927, 314] on b "Note" at bounding box center [931, 312] width 20 height 19
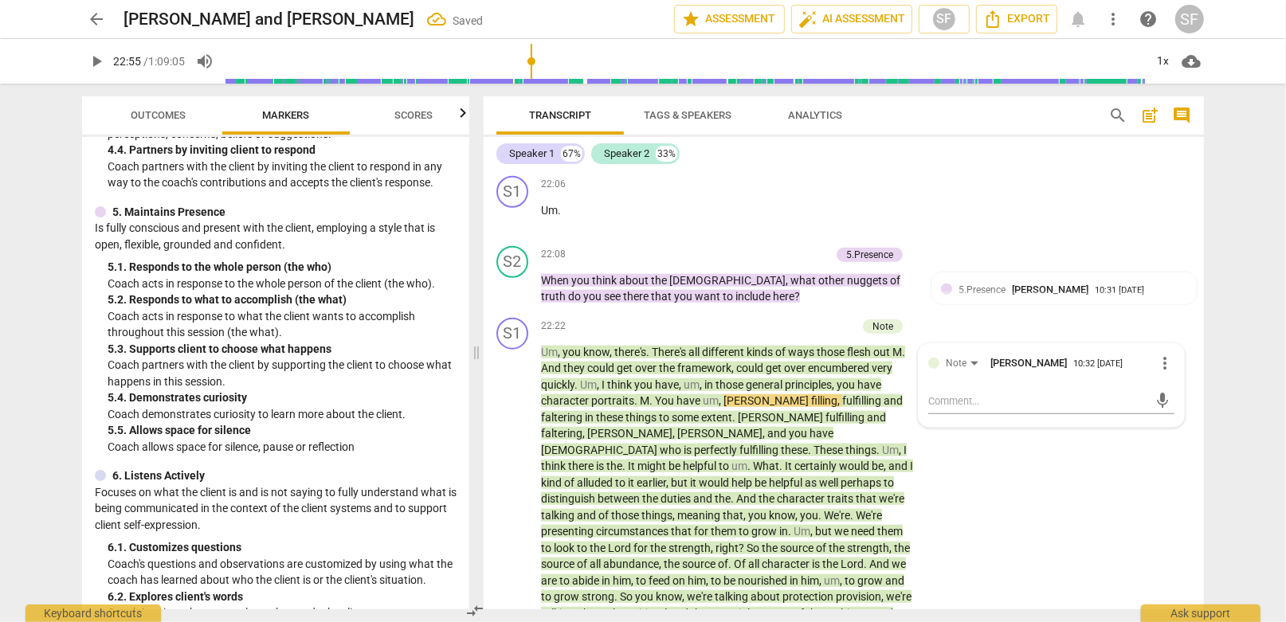
scroll to position [5626, 0]
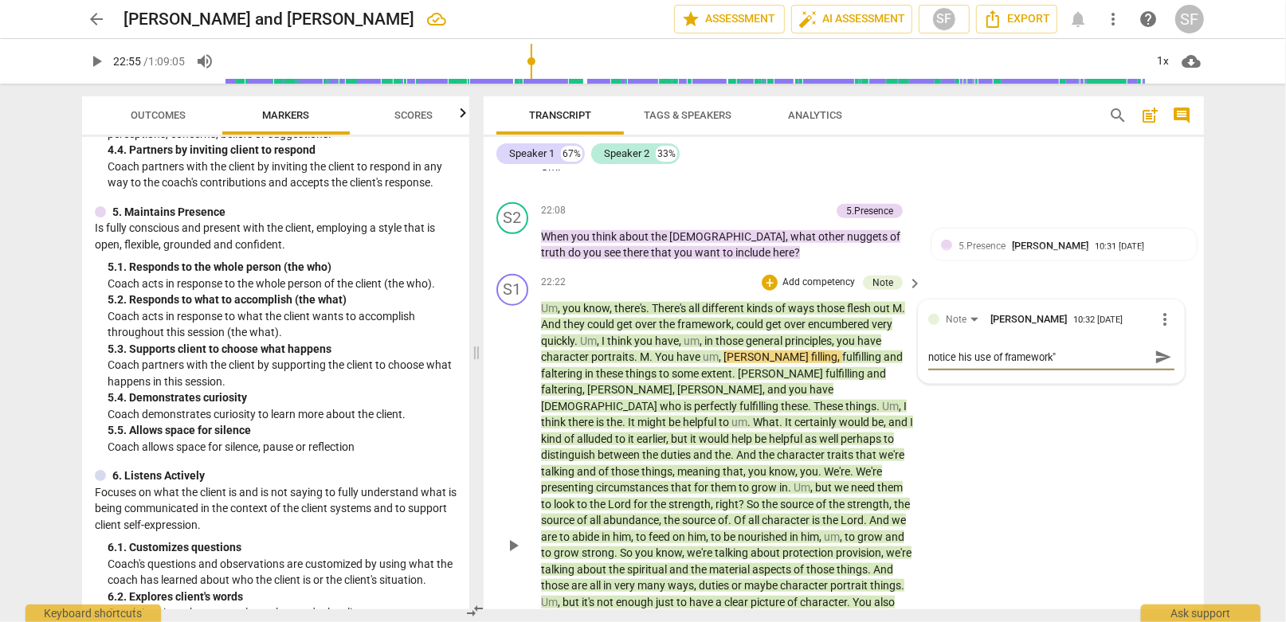
click at [1002, 350] on textarea "notice his use of framework"" at bounding box center [1038, 357] width 221 height 15
click at [1154, 348] on span "send" at bounding box center [1163, 357] width 18 height 18
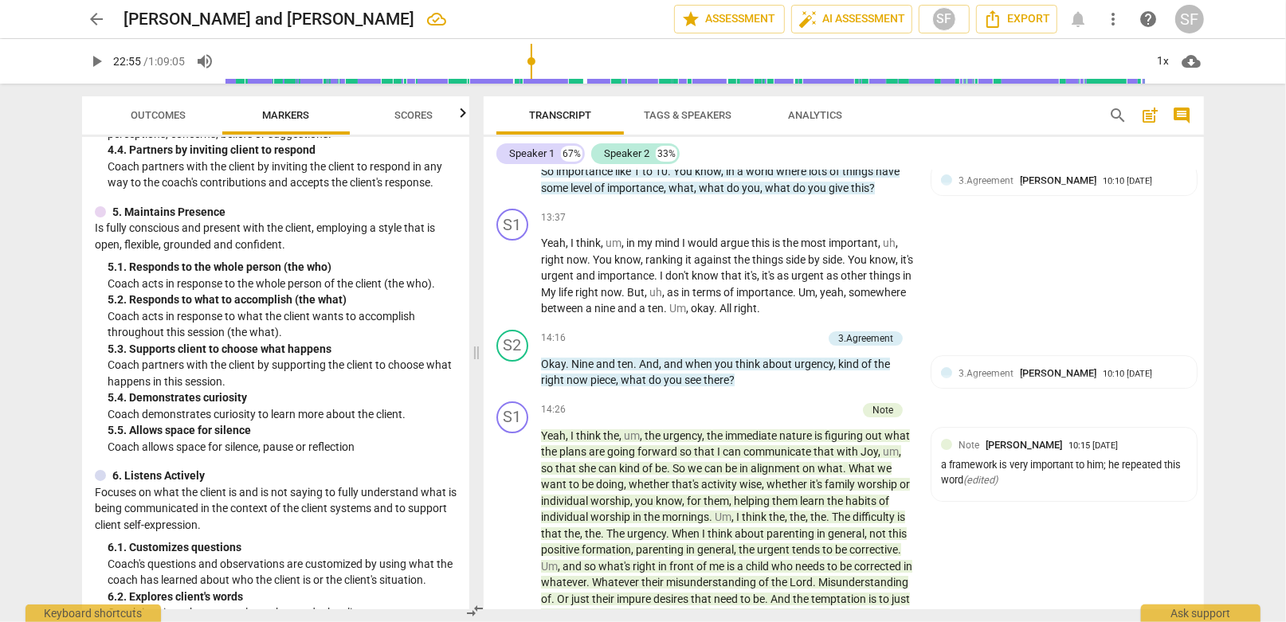
scroll to position [3953, 0]
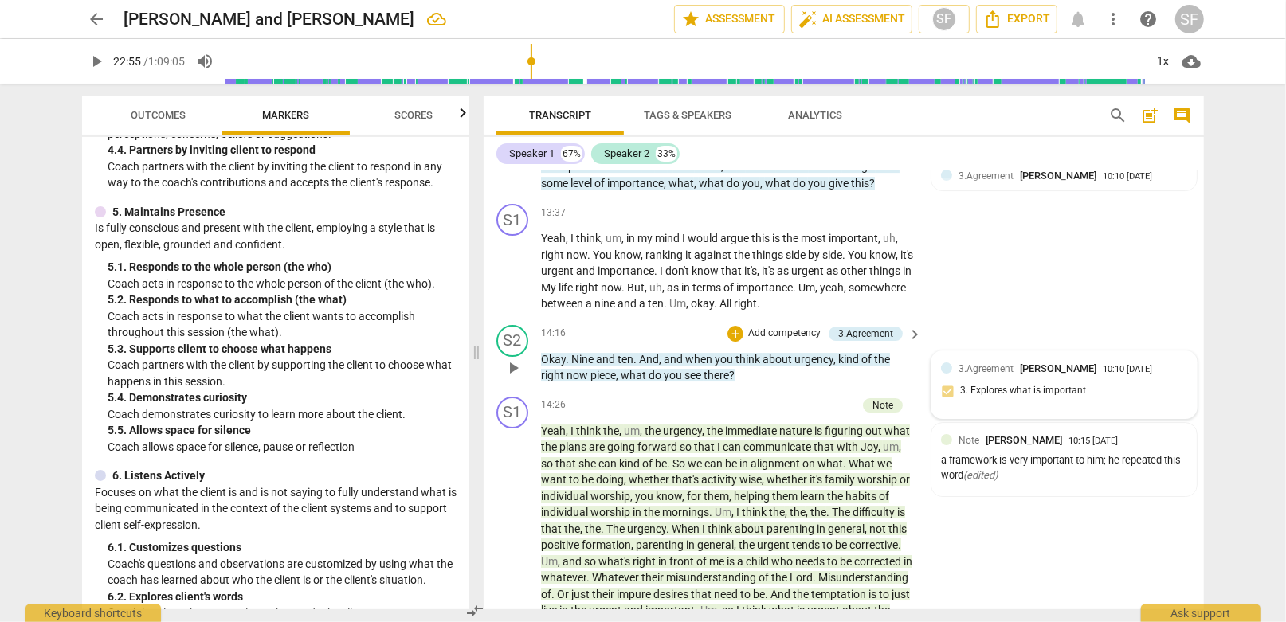
click at [977, 361] on div "3.Agreement Scott Frickenstein" at bounding box center [1030, 368] width 144 height 15
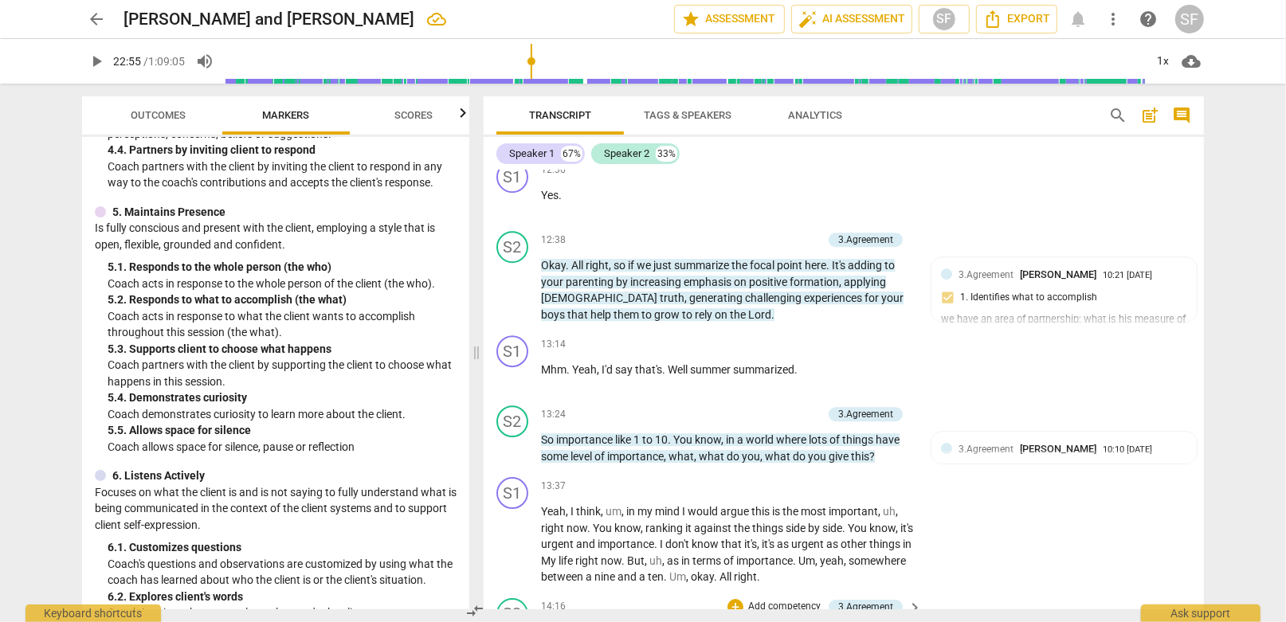
scroll to position [3634, 0]
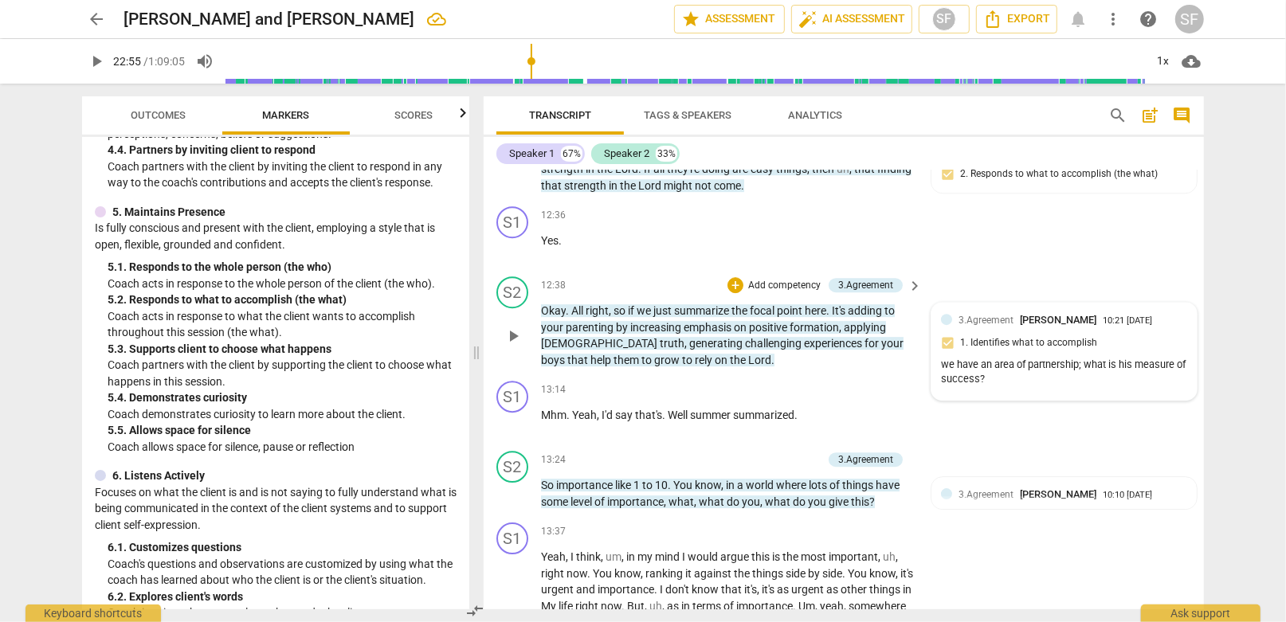
click at [997, 358] on div "we have an area of partnership; what is his measure of success?" at bounding box center [1064, 373] width 246 height 30
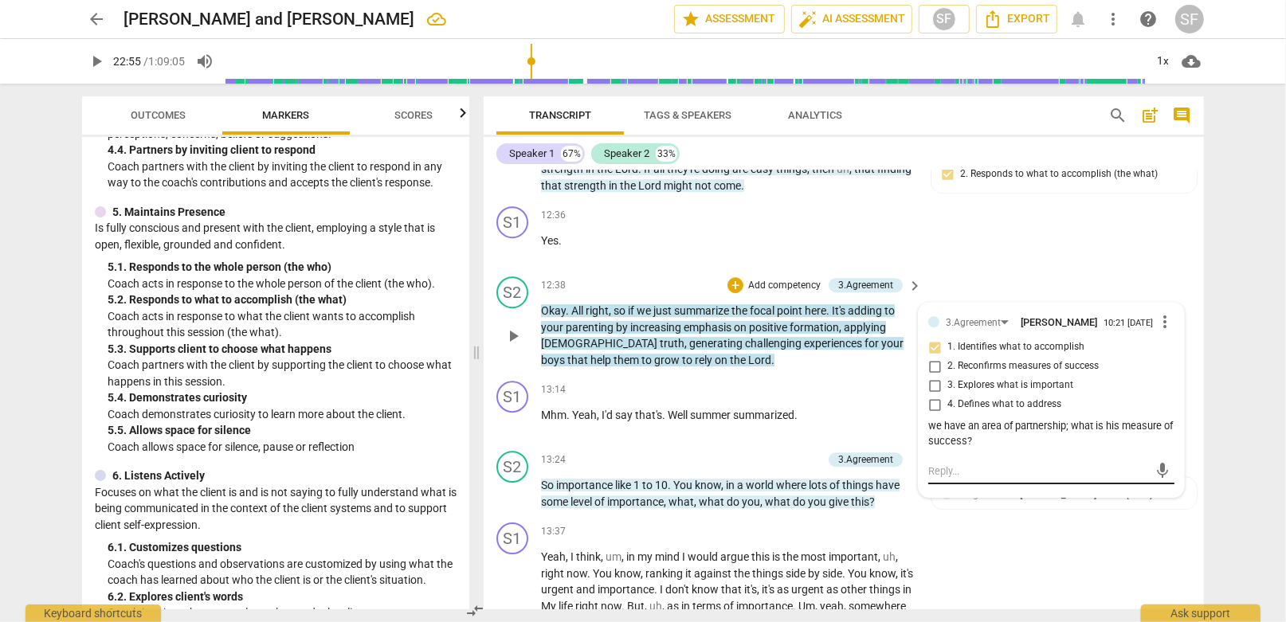
click at [941, 464] on textarea at bounding box center [1038, 471] width 221 height 15
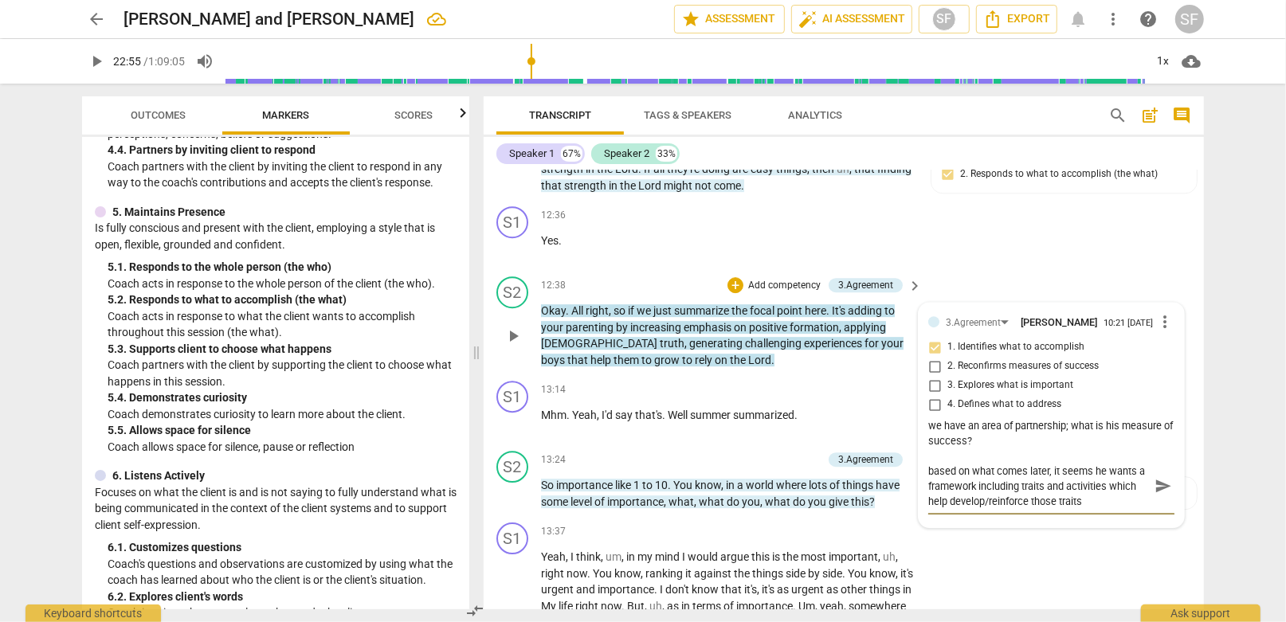
click at [996, 464] on textarea "based on what comes later, it seems he wants a framework including traits and a…" at bounding box center [1038, 486] width 221 height 45
click at [1158, 477] on span "send" at bounding box center [1163, 486] width 18 height 18
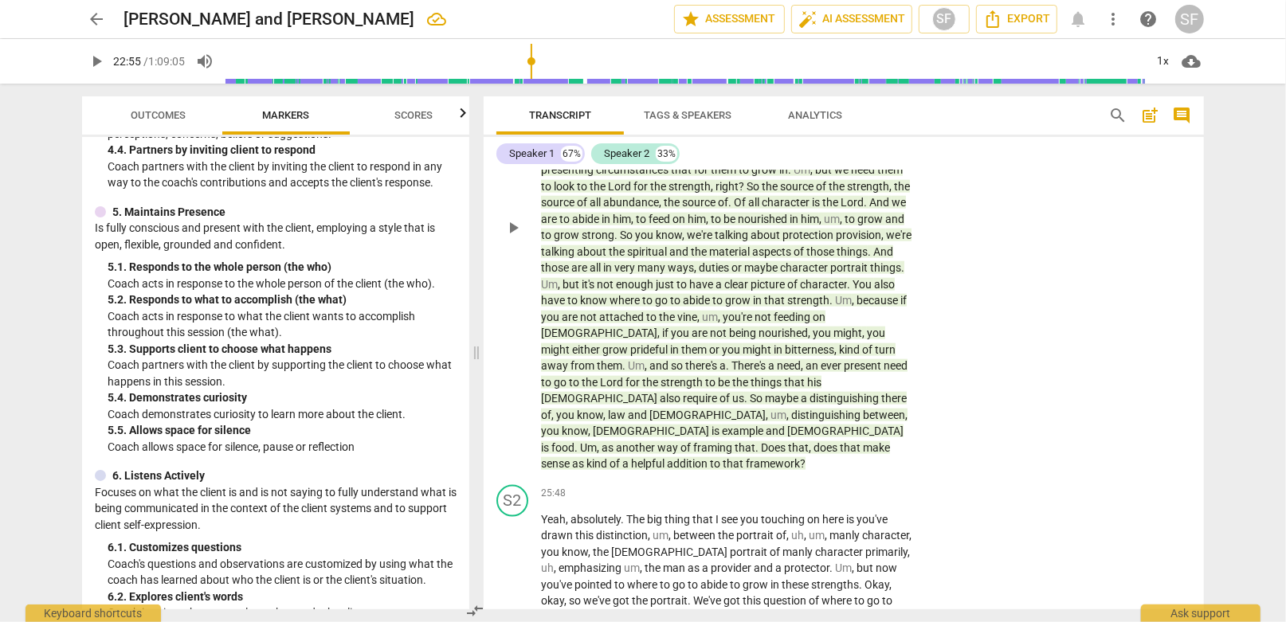
scroll to position [5945, 0]
click at [810, 485] on div "+" at bounding box center [816, 493] width 16 height 16
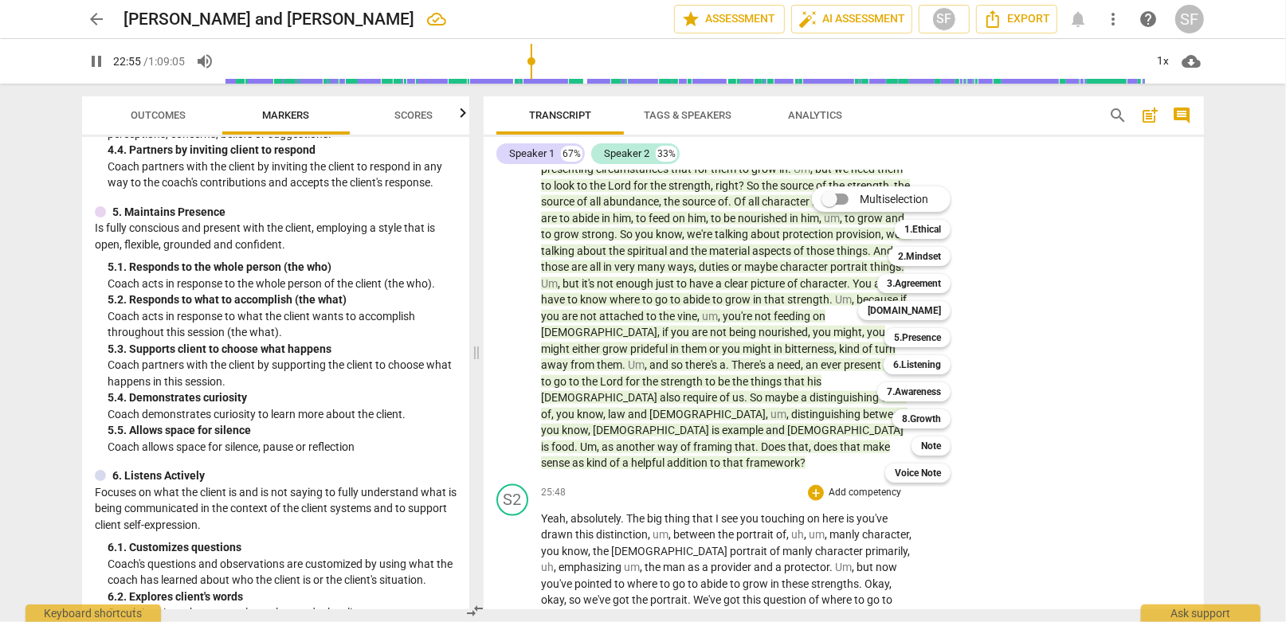
scroll to position [5681, 0]
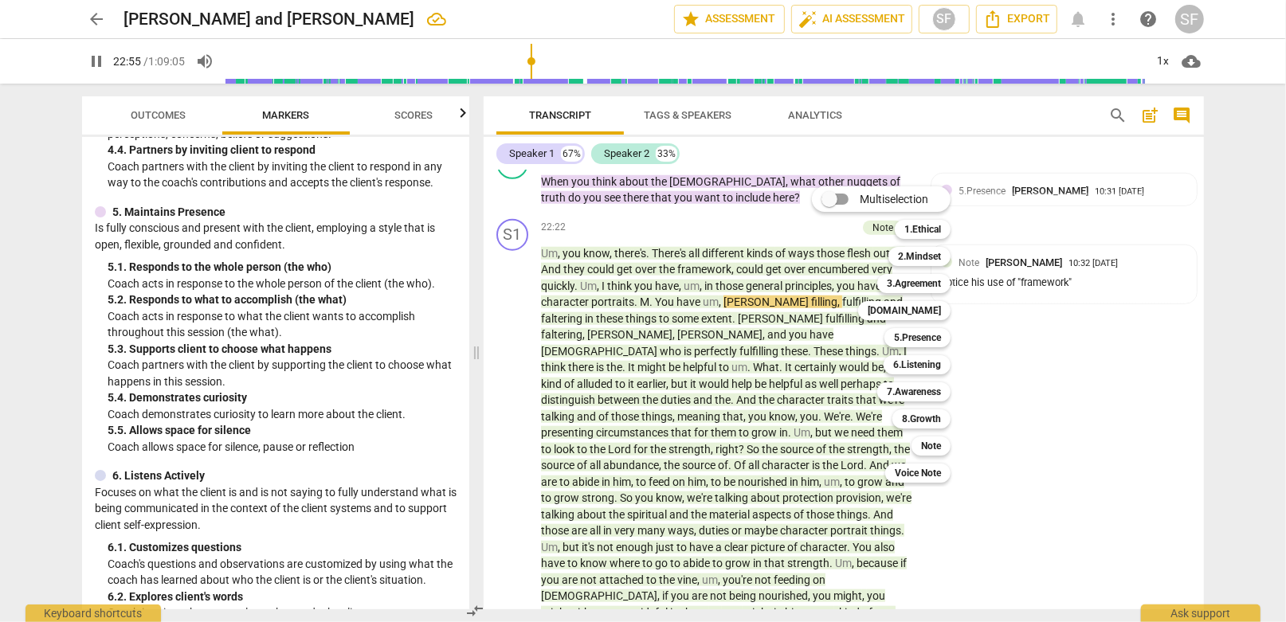
click at [878, 196] on span "Multiselection" at bounding box center [894, 199] width 69 height 17
click at [848, 196] on input "Multiselection" at bounding box center [829, 199] width 38 height 38
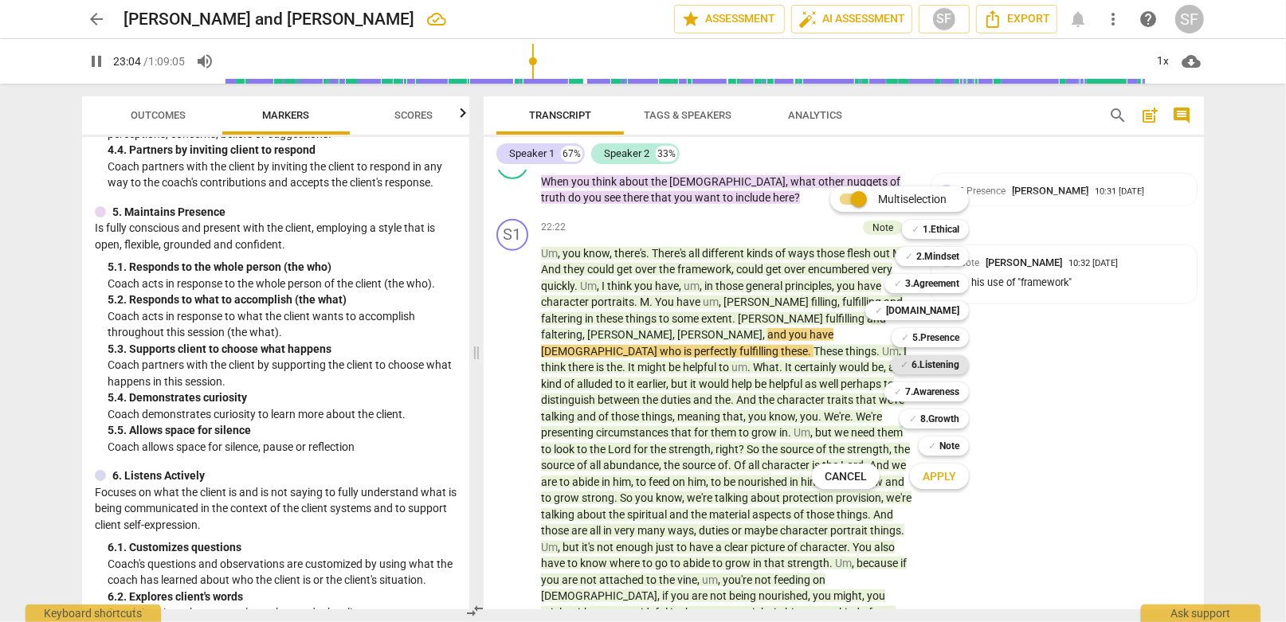
click at [920, 366] on b "6.Listening" at bounding box center [935, 364] width 48 height 19
click at [919, 339] on b "5.Presence" at bounding box center [935, 337] width 47 height 19
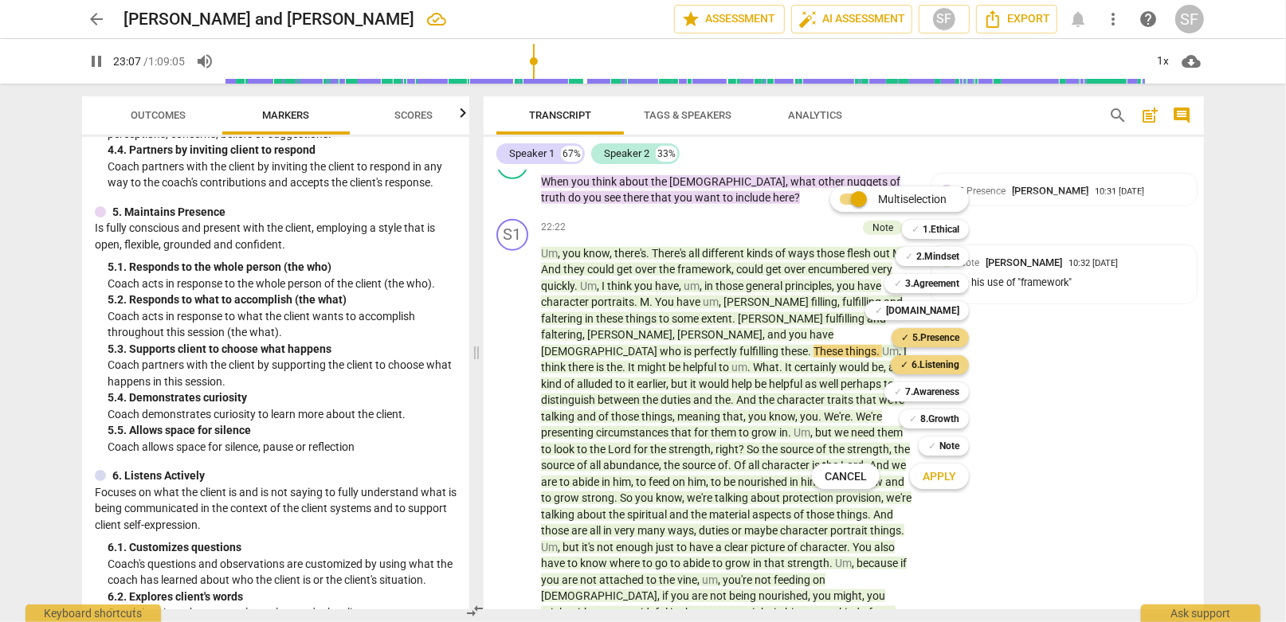
click at [943, 474] on span "Apply" at bounding box center [939, 477] width 33 height 16
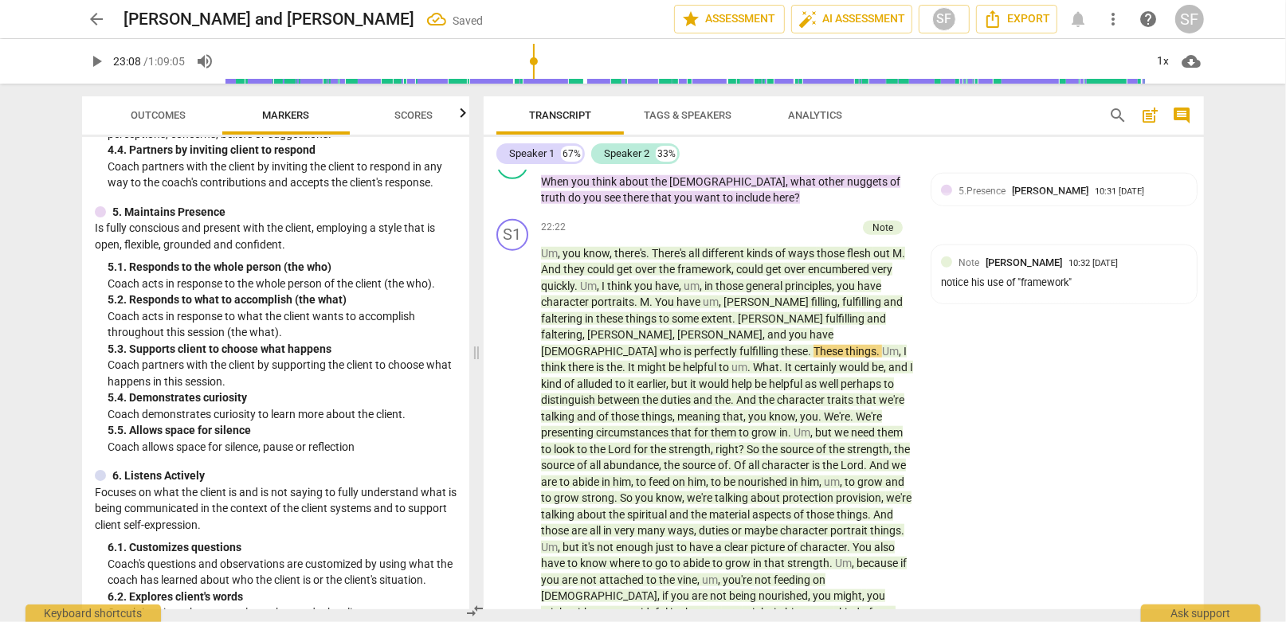
scroll to position [6071, 0]
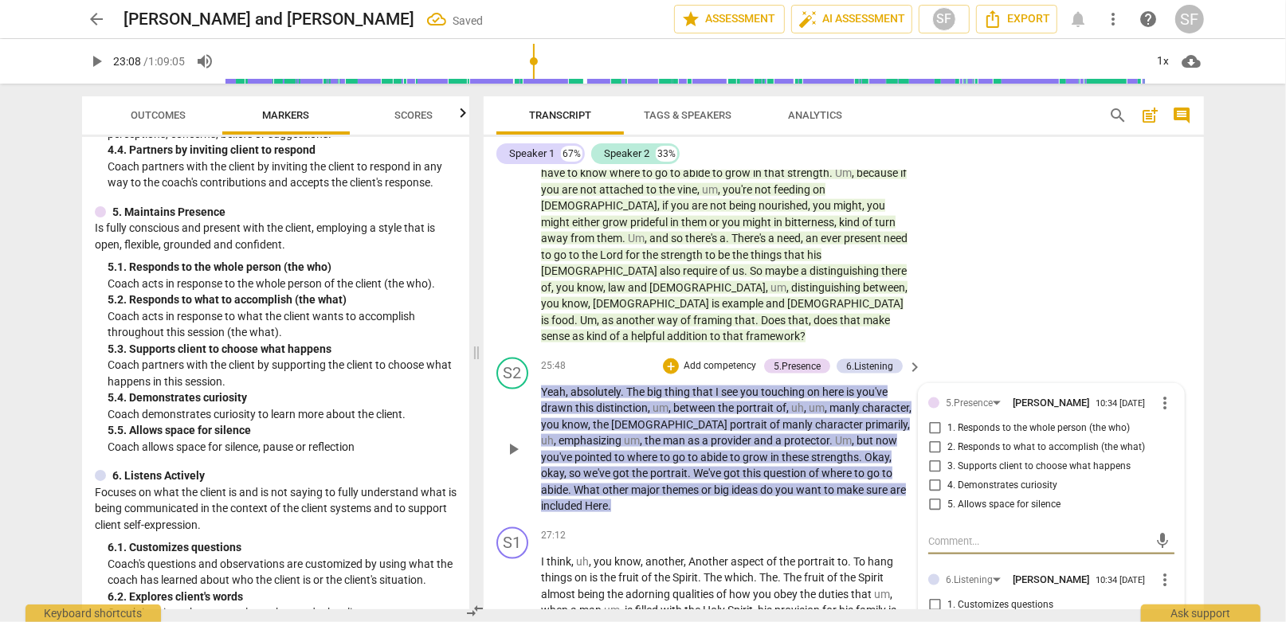
click at [930, 476] on input "4. Demonstrates curiosity" at bounding box center [934, 485] width 25 height 19
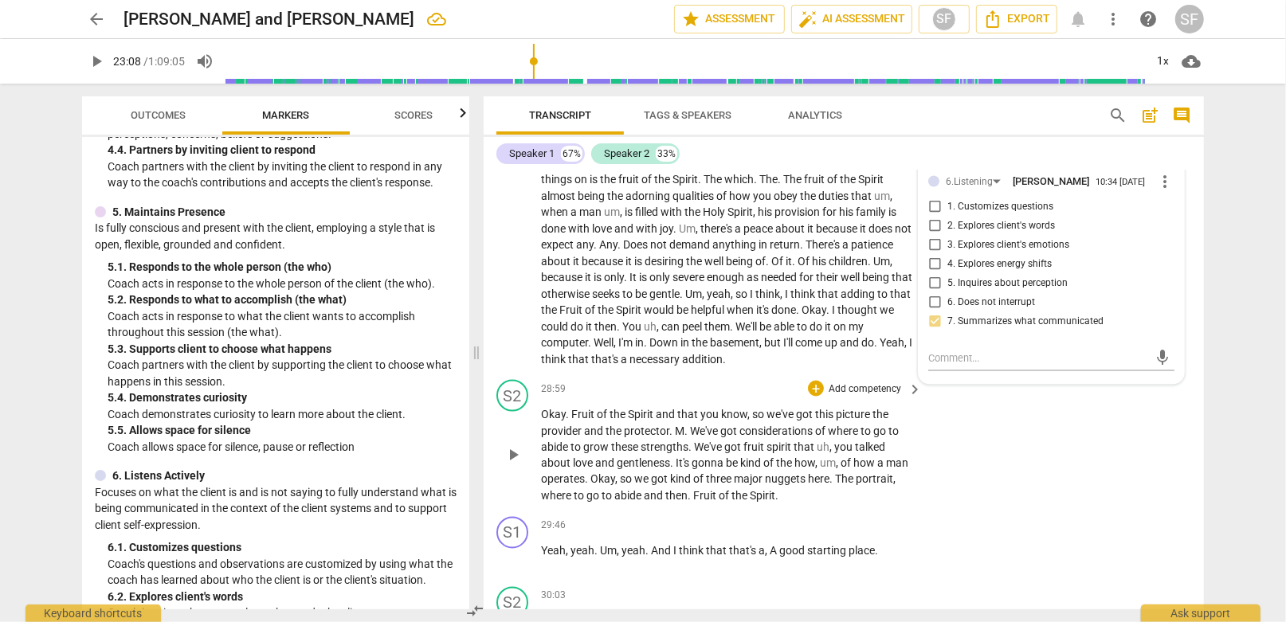
scroll to position [6390, 0]
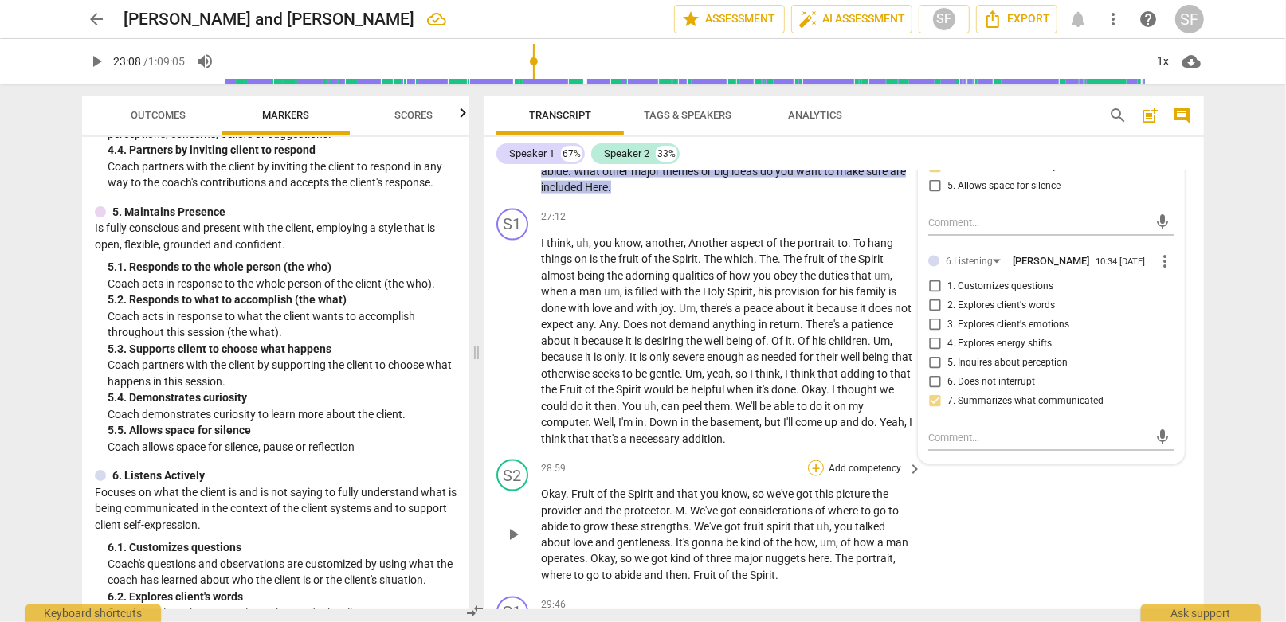
click at [816, 460] on div "+" at bounding box center [816, 468] width 16 height 16
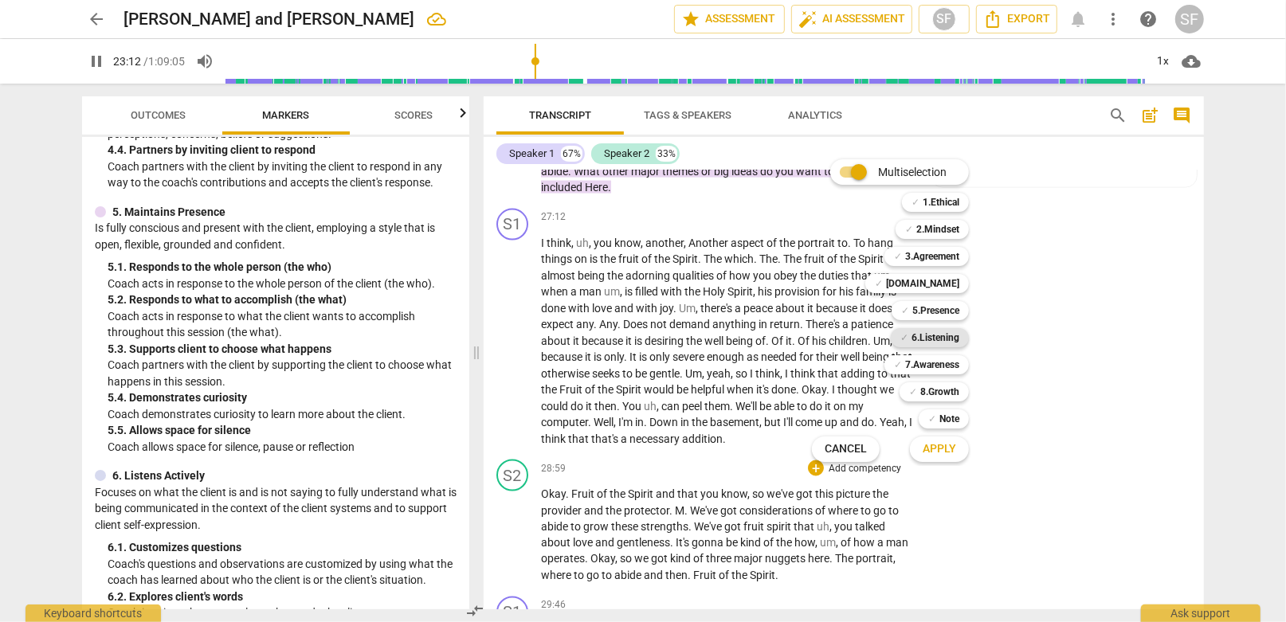
click at [927, 335] on b "6.Listening" at bounding box center [935, 337] width 48 height 19
click at [851, 165] on input "Multiselection" at bounding box center [859, 172] width 38 height 38
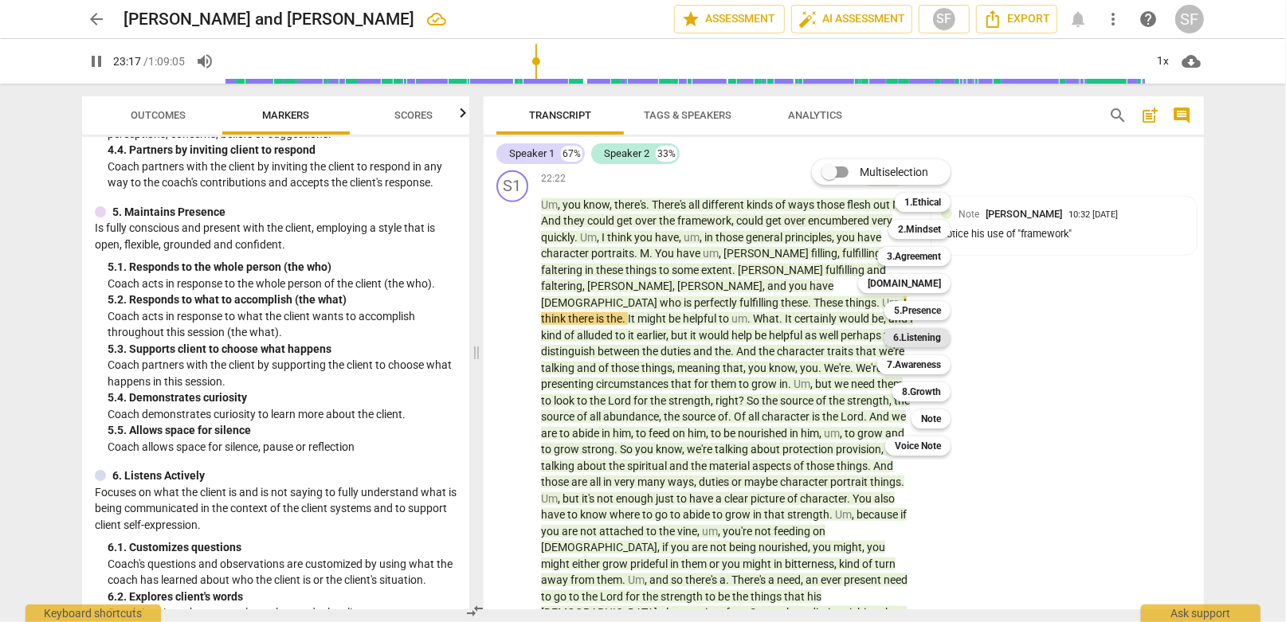
click at [912, 335] on b "6.Listening" at bounding box center [917, 337] width 48 height 19
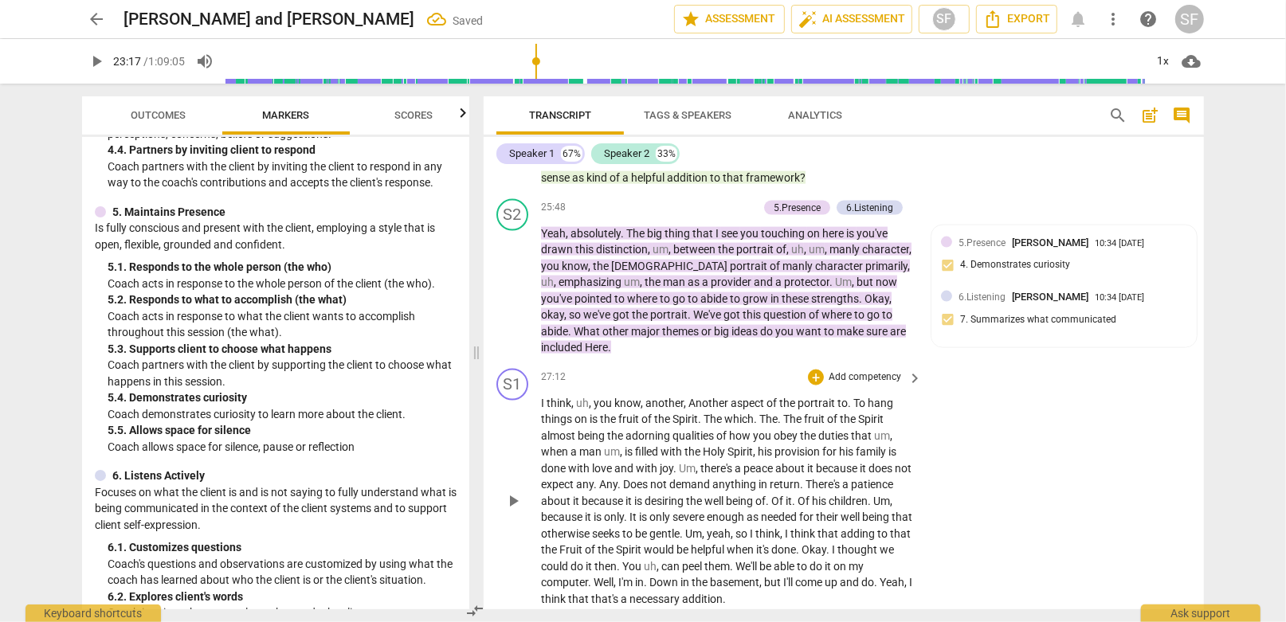
scroll to position [6333, 0]
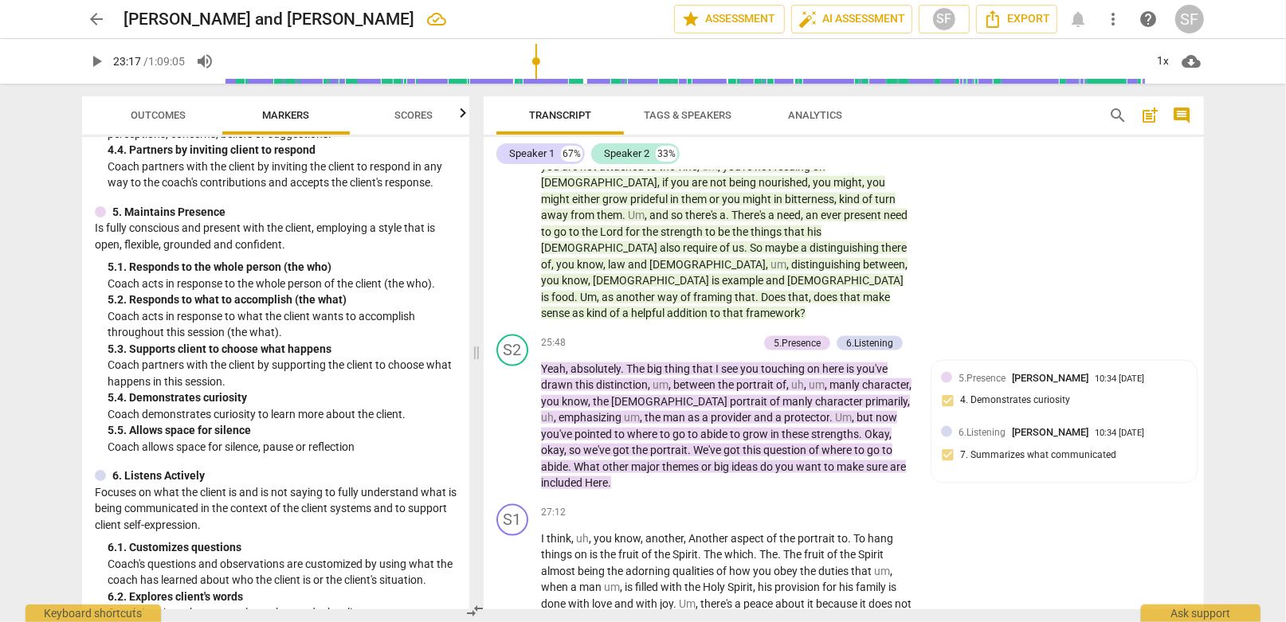
scroll to position [6015, 0]
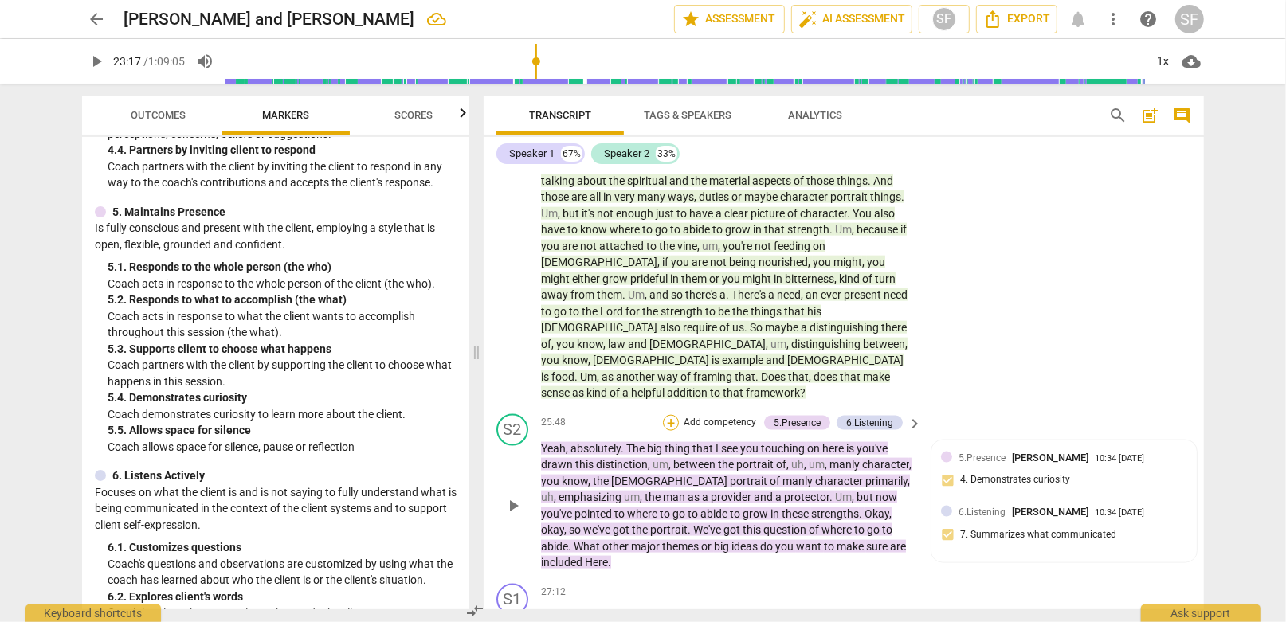
click at [668, 415] on div "+" at bounding box center [671, 423] width 16 height 16
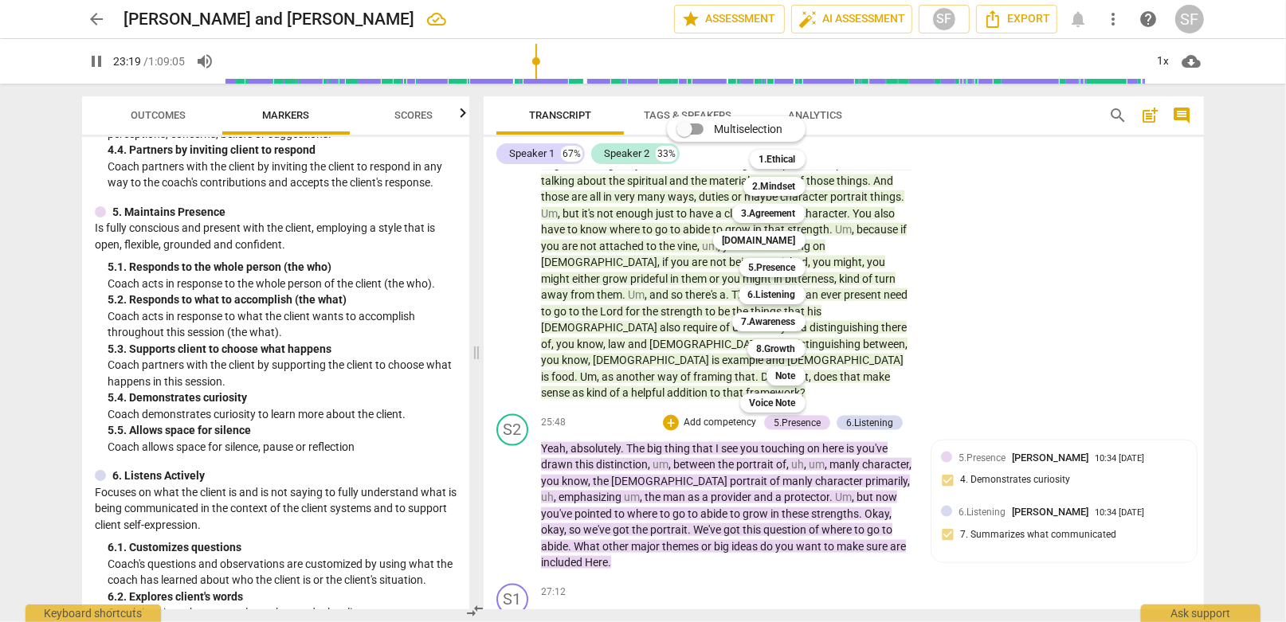
click at [858, 266] on div at bounding box center [643, 311] width 1286 height 622
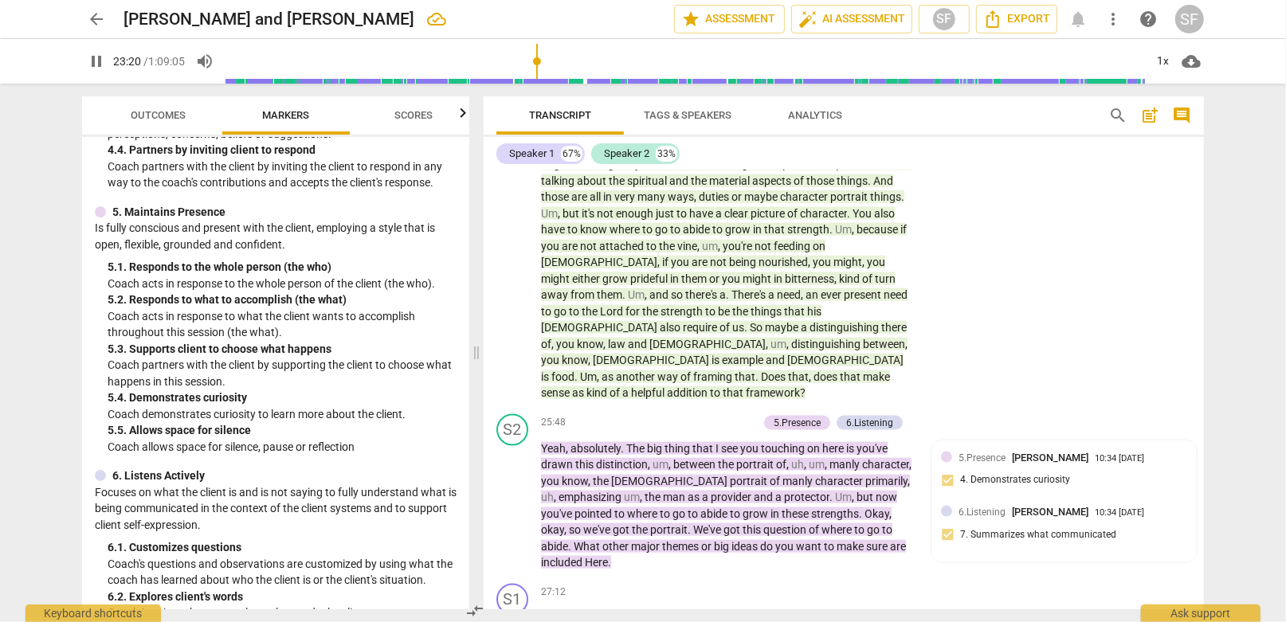
click at [856, 416] on div "6.Listening" at bounding box center [869, 423] width 47 height 14
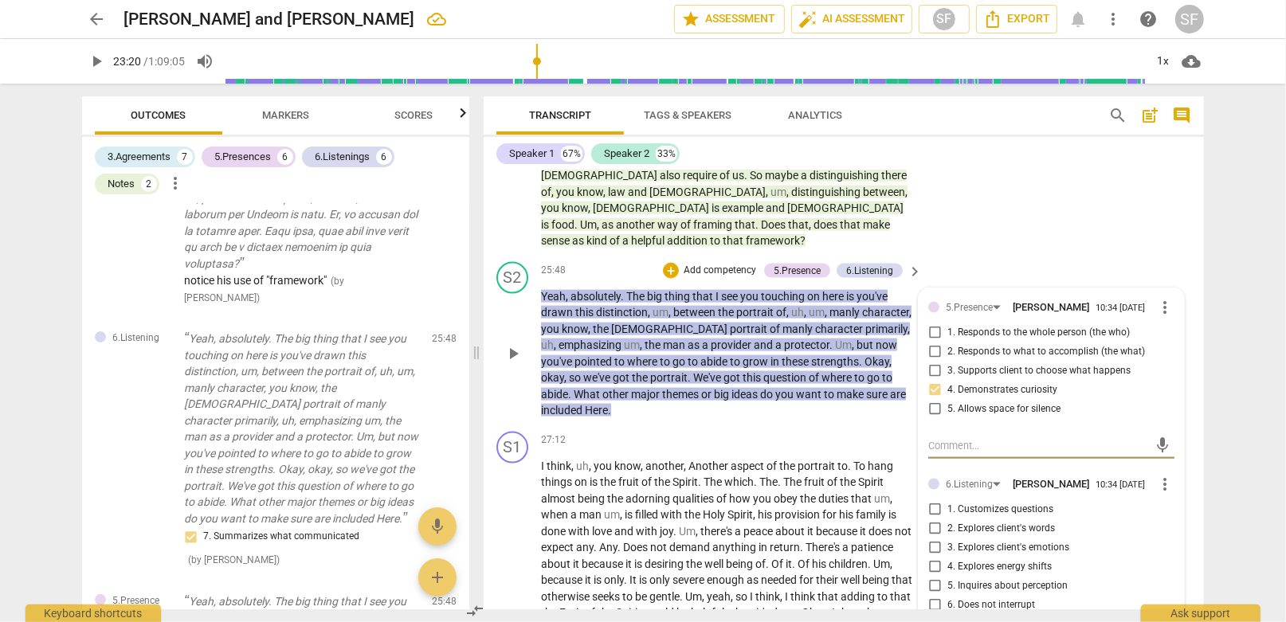
scroll to position [6174, 0]
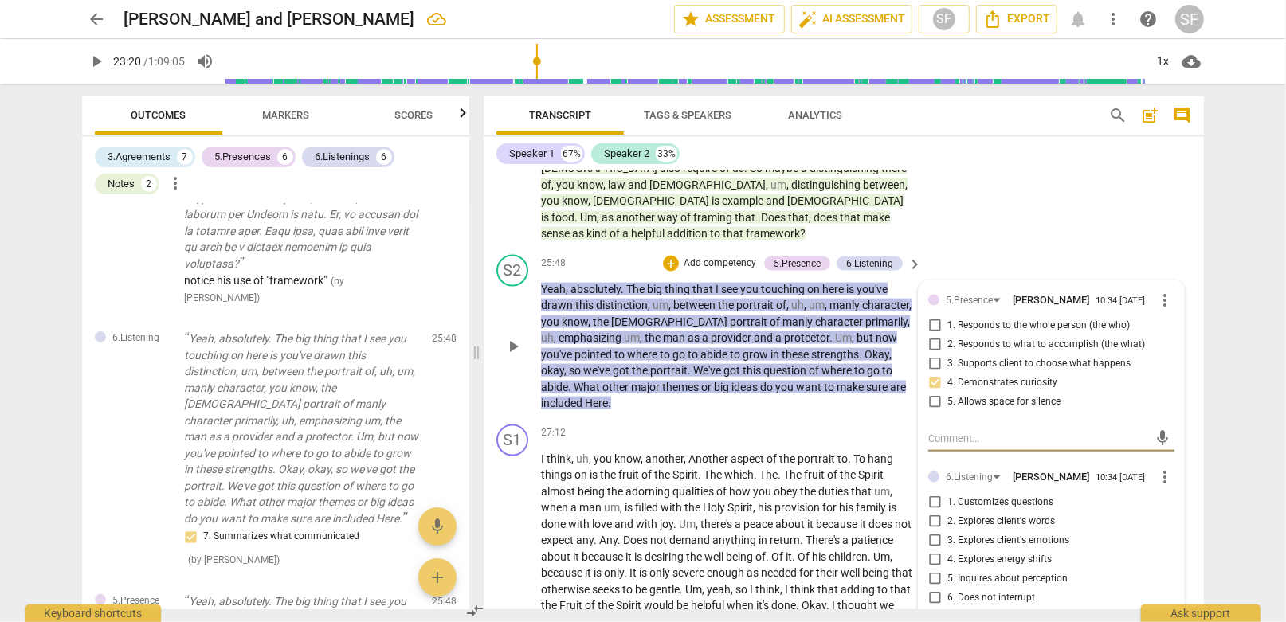
click at [931, 493] on input "1. Customizes questions" at bounding box center [934, 502] width 25 height 19
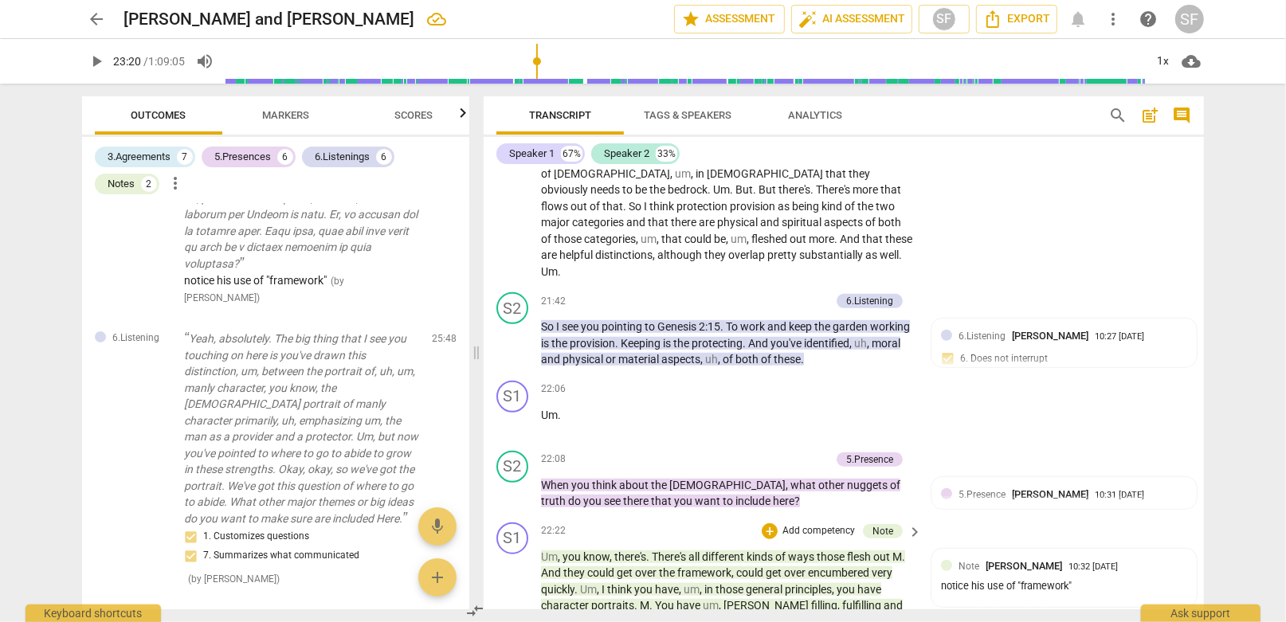
scroll to position [5298, 0]
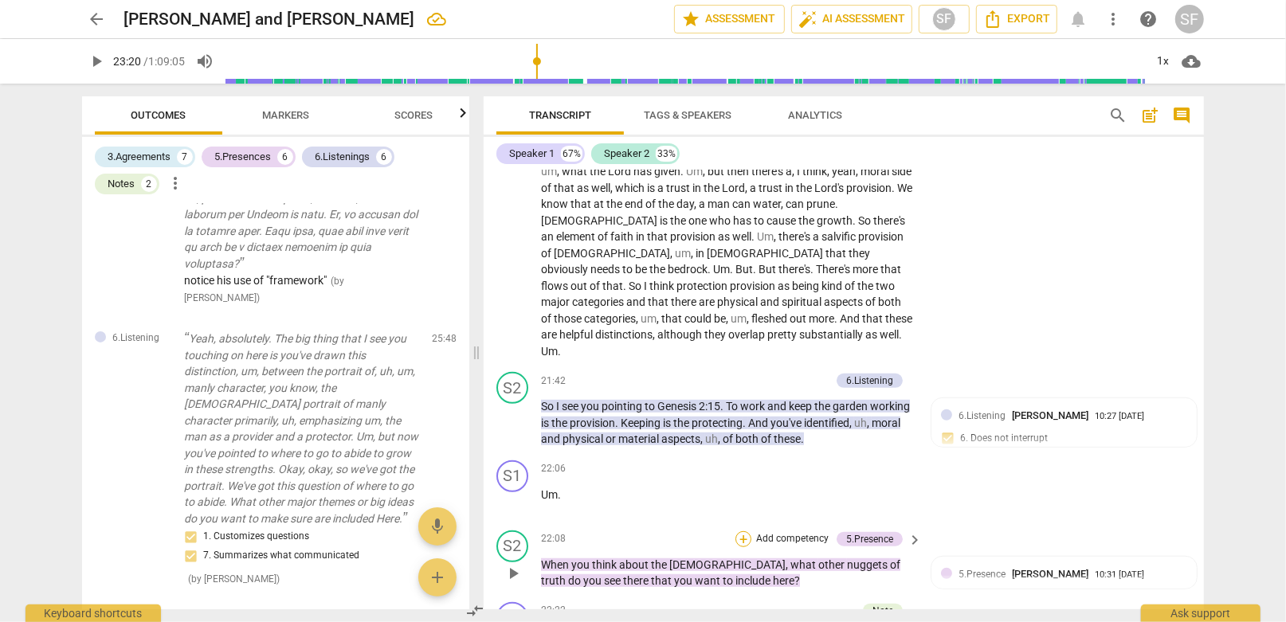
click at [742, 531] on div "+" at bounding box center [743, 539] width 16 height 16
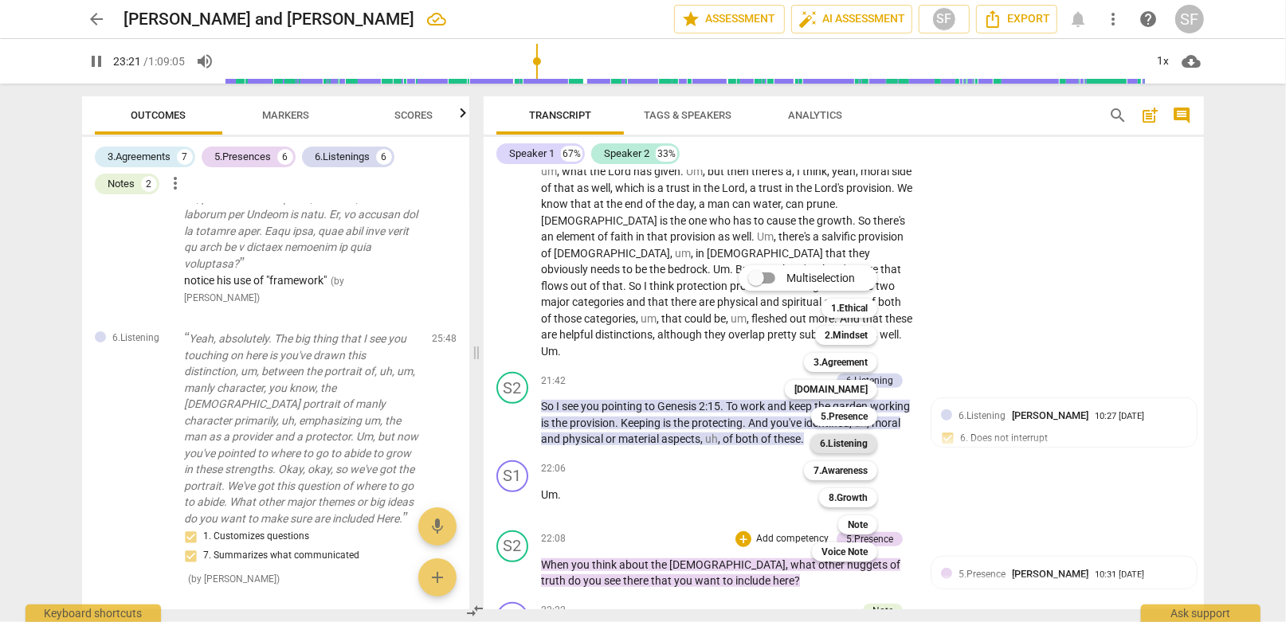
click at [845, 446] on b "6.Listening" at bounding box center [844, 443] width 48 height 19
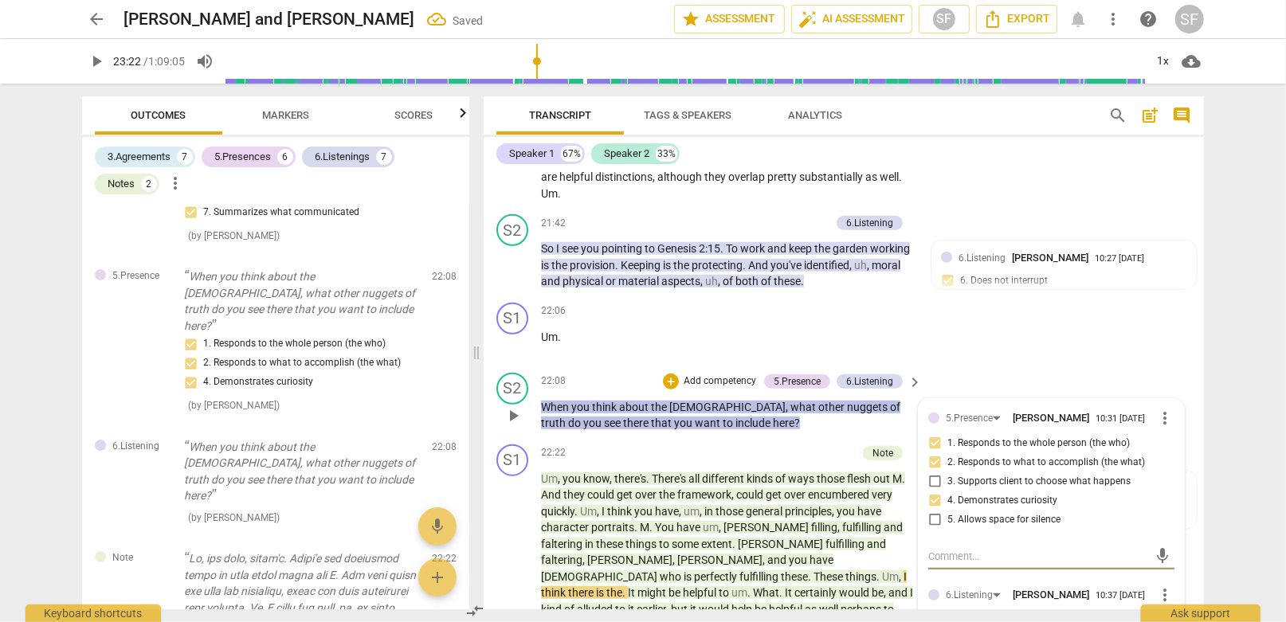
scroll to position [5457, 0]
click at [931, 609] on input "1. Customizes questions" at bounding box center [934, 618] width 25 height 19
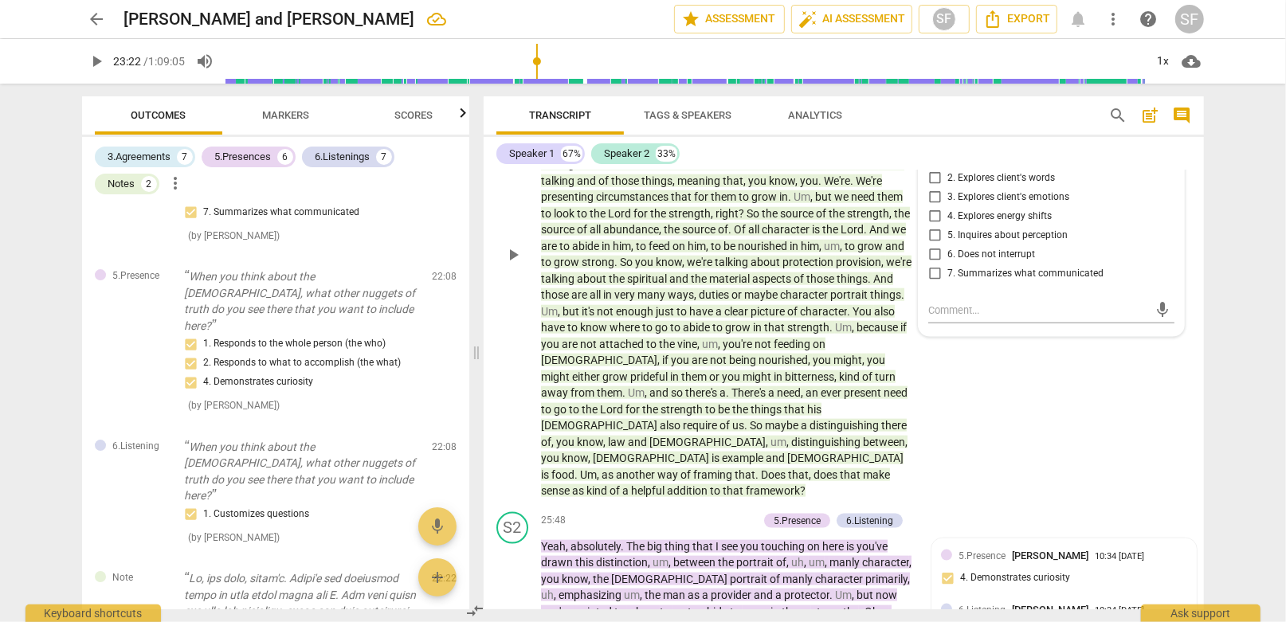
scroll to position [5935, 0]
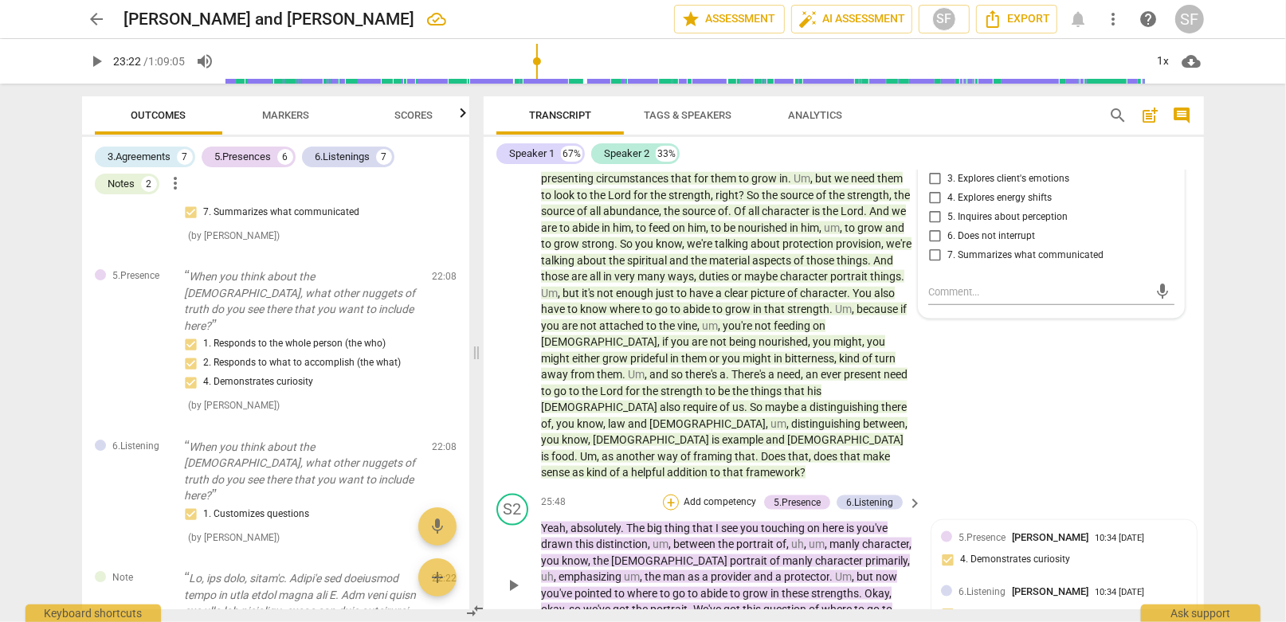
click at [665, 495] on div "+" at bounding box center [671, 503] width 16 height 16
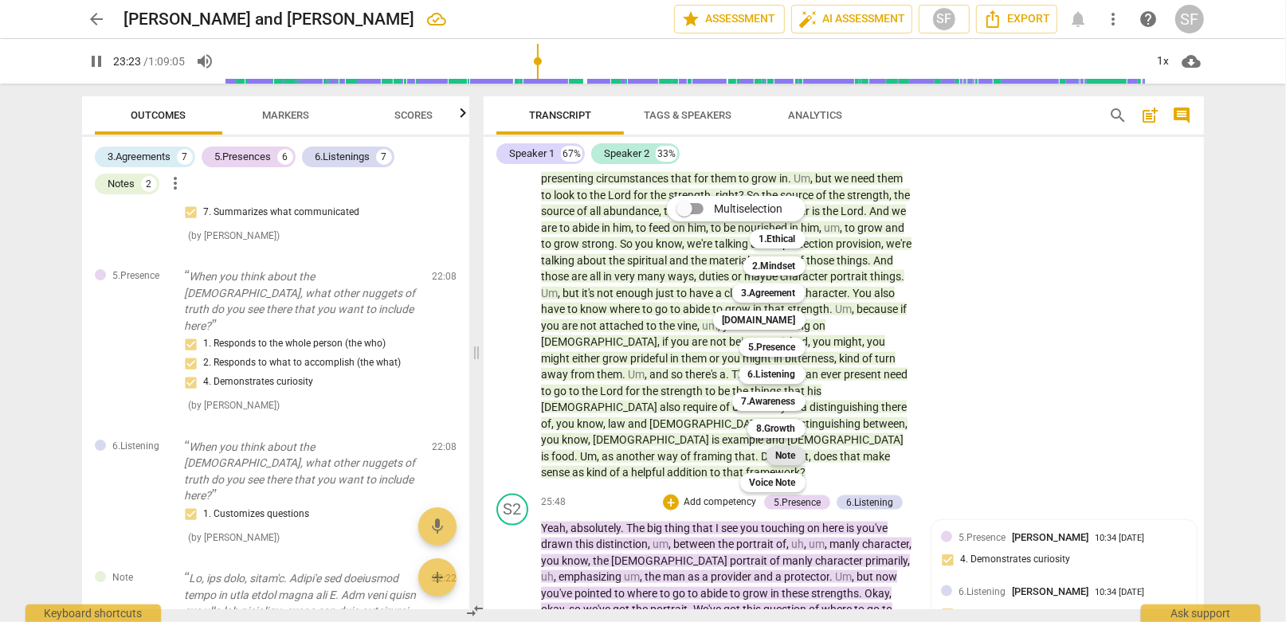
click at [784, 455] on b "Note" at bounding box center [786, 455] width 20 height 19
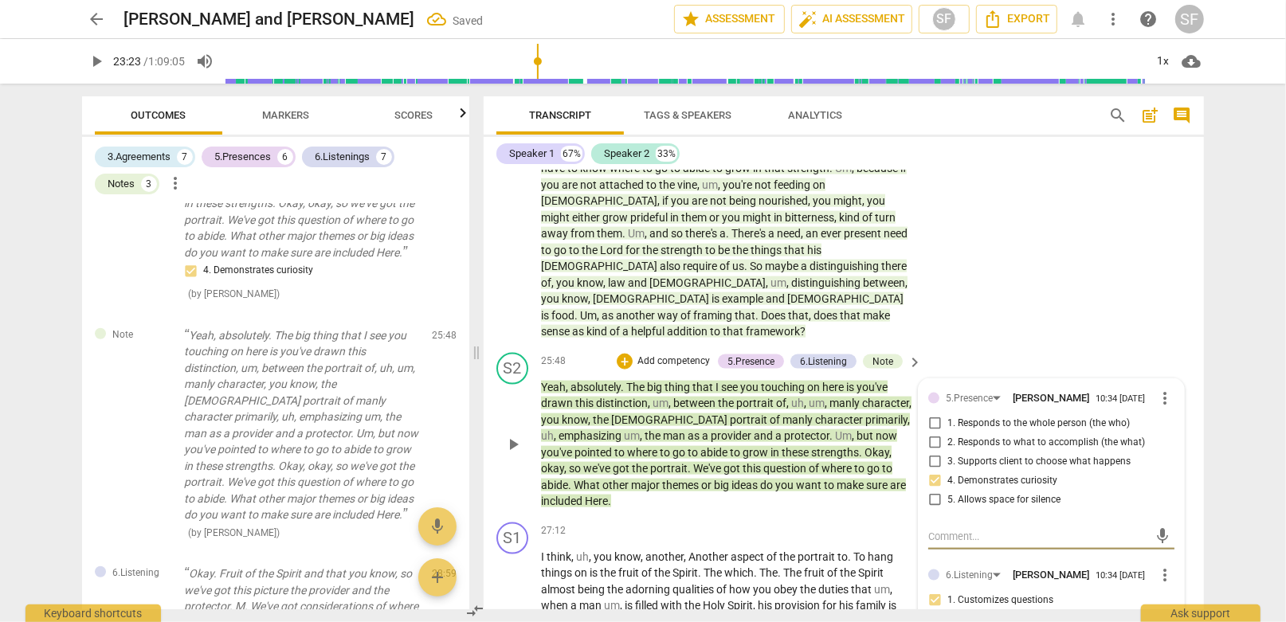
scroll to position [6254, 0]
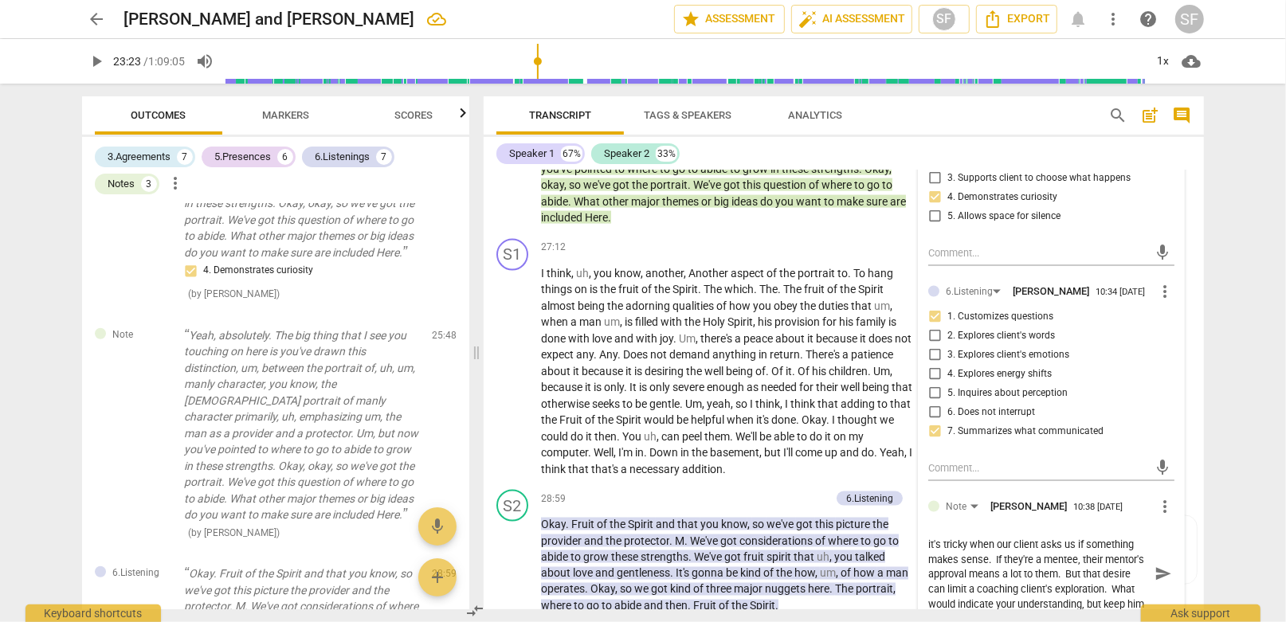
scroll to position [14, 0]
click at [1010, 537] on textarea "it's tricky when our client asks us if something makes sense. If they're a ment…" at bounding box center [1038, 575] width 221 height 76
click at [1020, 537] on textarea "it's tricky when our client asks us if something makes sense. If they're a ment…" at bounding box center [1038, 575] width 221 height 76
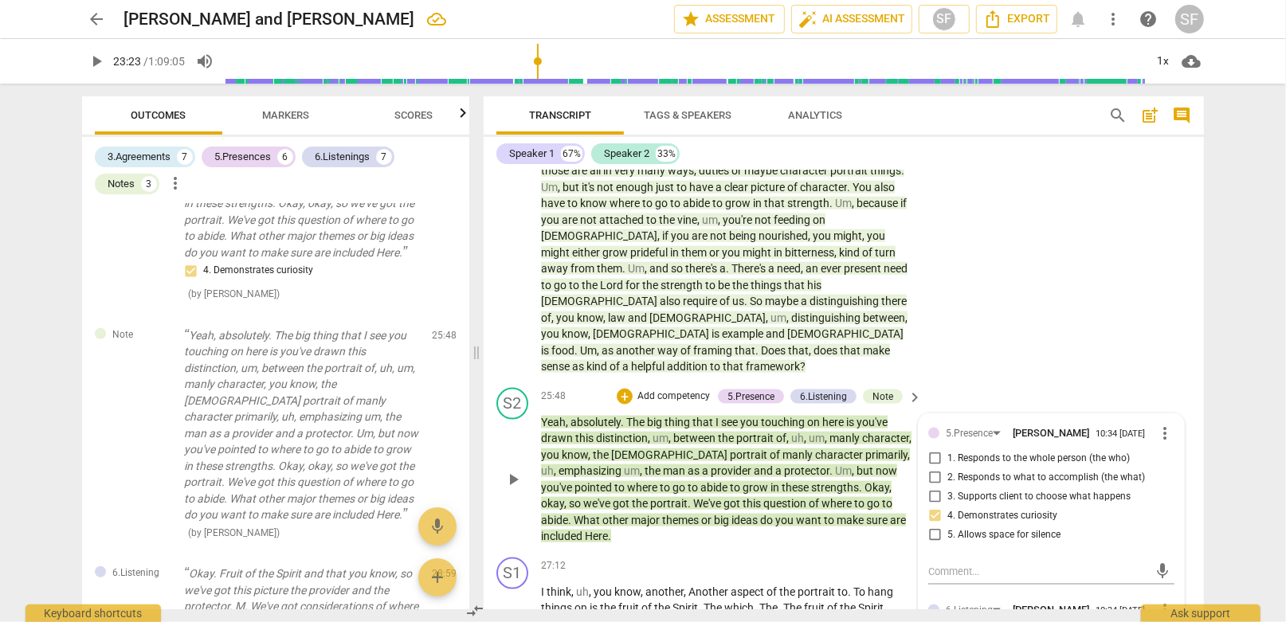
scroll to position [6280, 0]
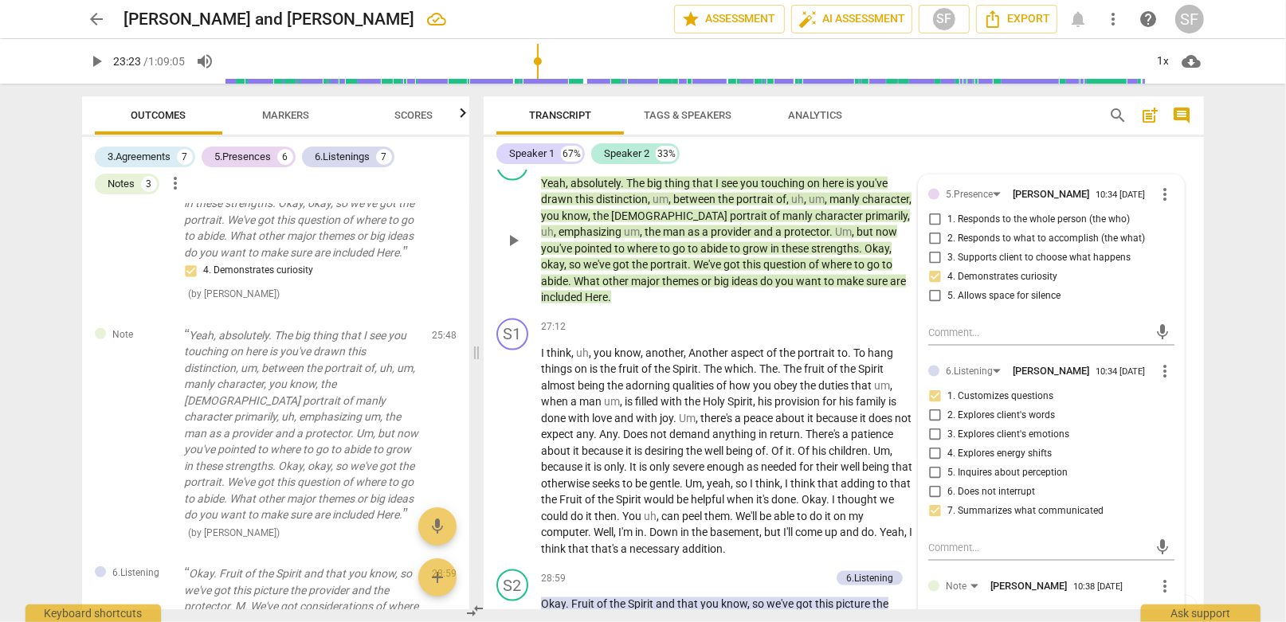
drag, startPoint x: 1061, startPoint y: 554, endPoint x: 1077, endPoint y: 567, distance: 20.9
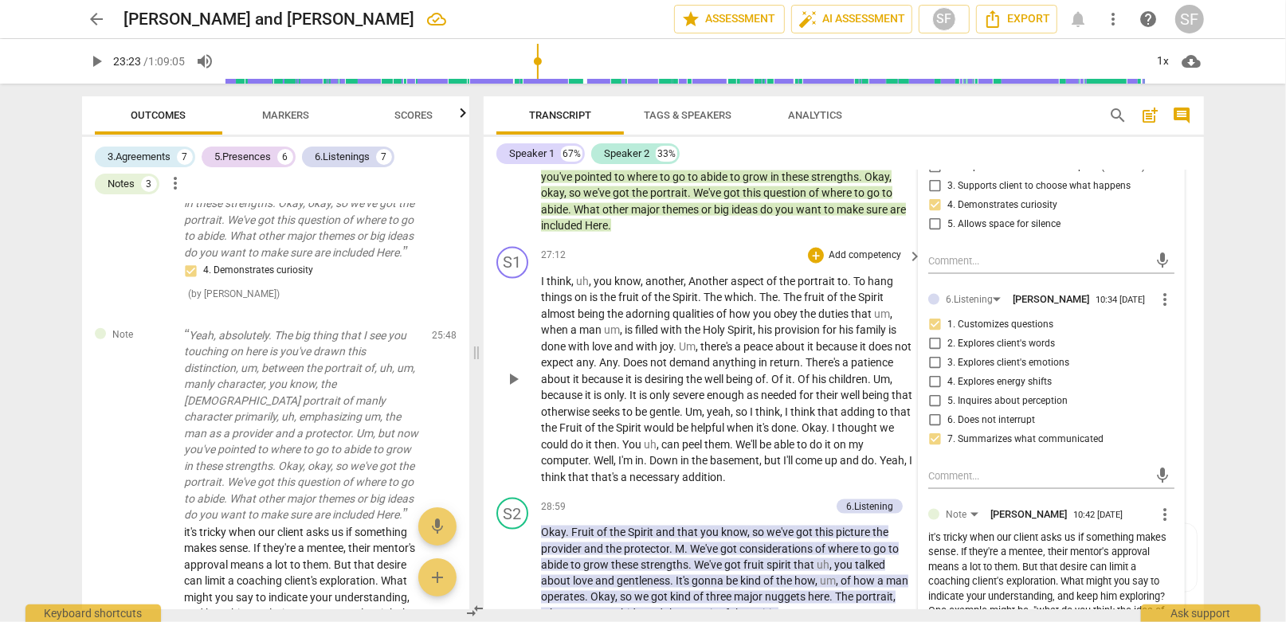
scroll to position [6360, 0]
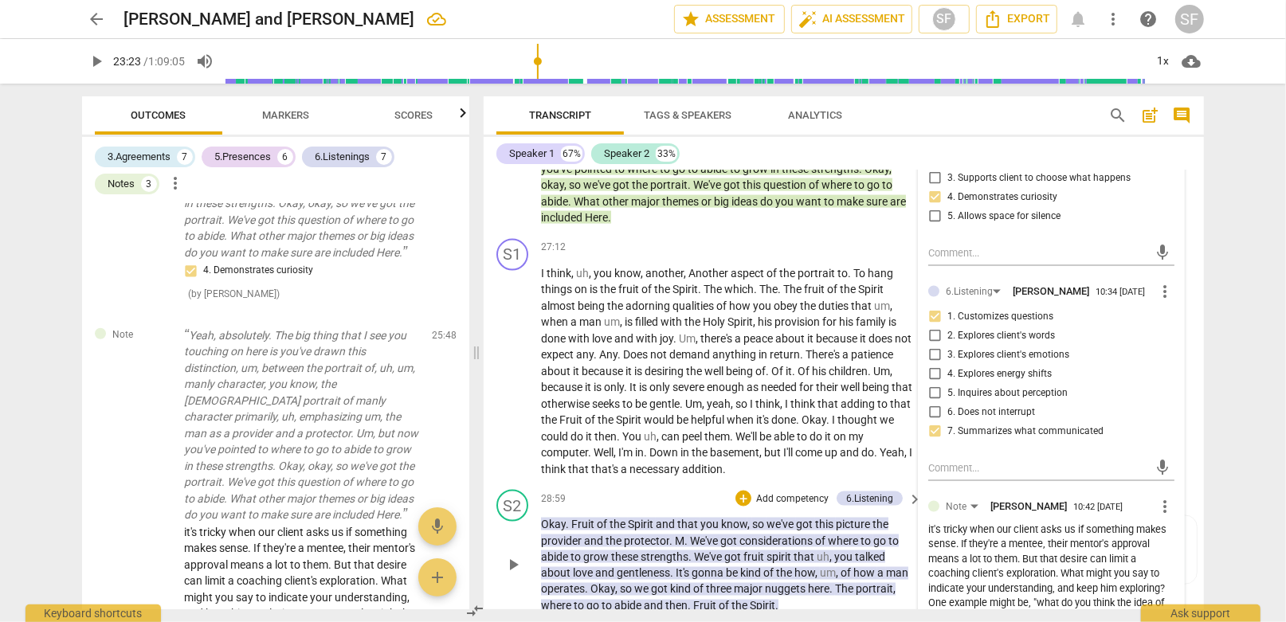
click at [672, 516] on p "Okay . Fruit of the Spirit and that you know , so we've got this picture the pr…" at bounding box center [727, 565] width 373 height 98
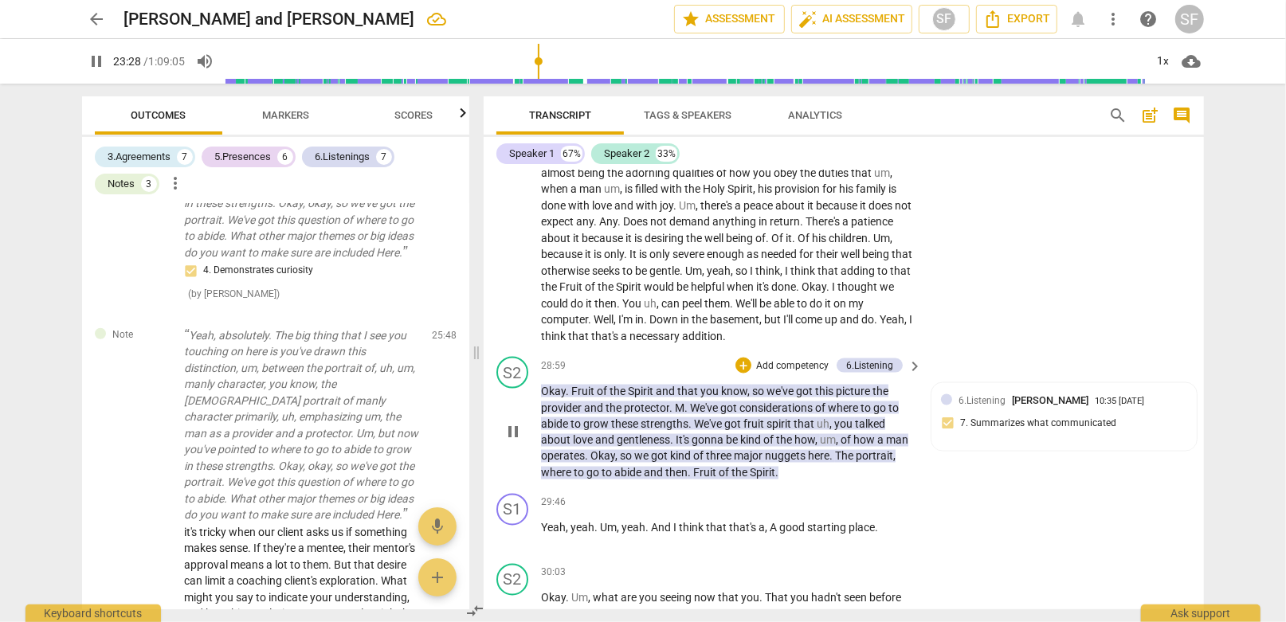
scroll to position [6519, 0]
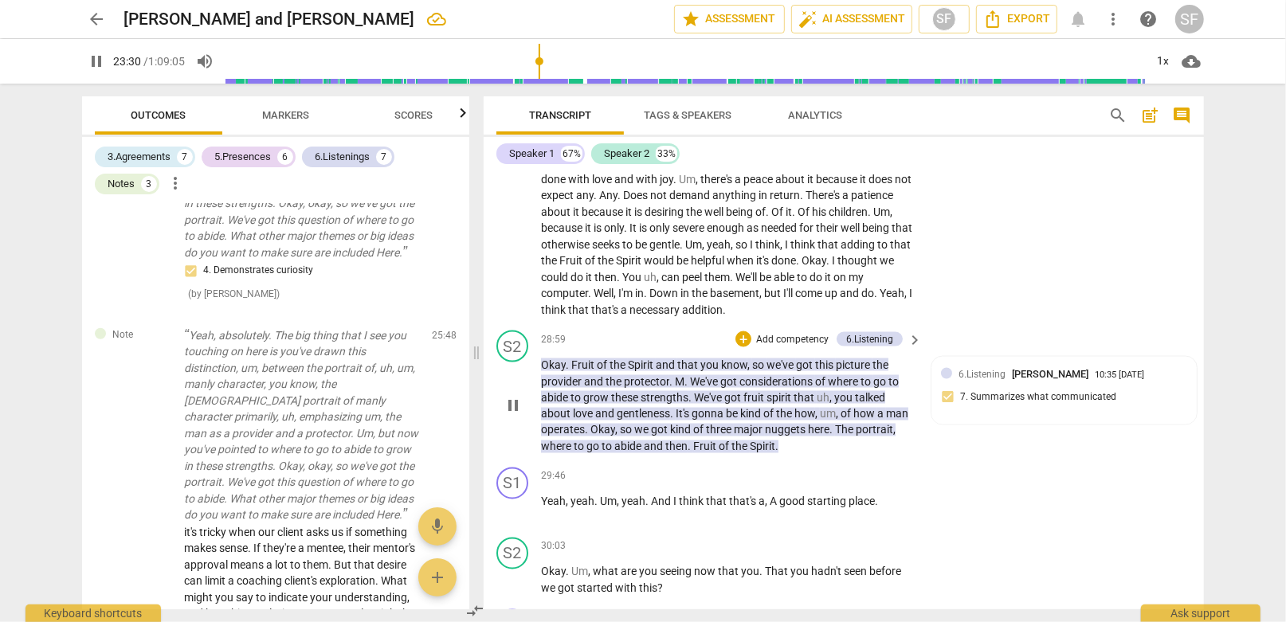
click at [719, 441] on span "Fruit" at bounding box center [705, 447] width 25 height 13
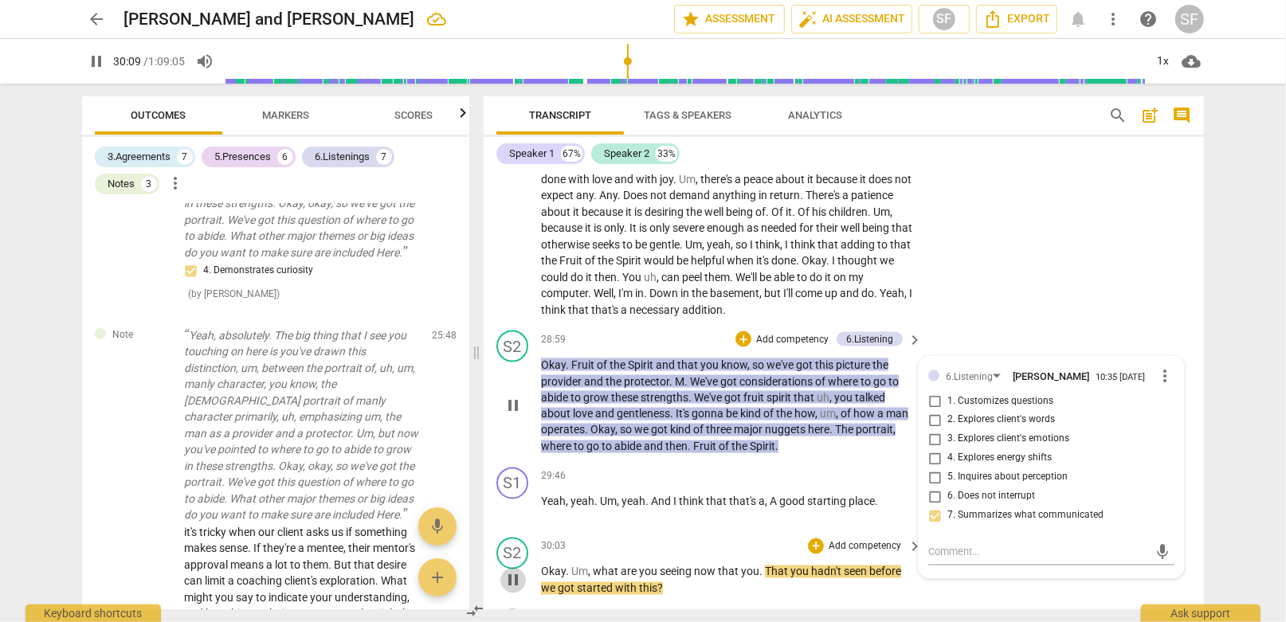
click at [515, 571] on span "pause" at bounding box center [512, 580] width 19 height 19
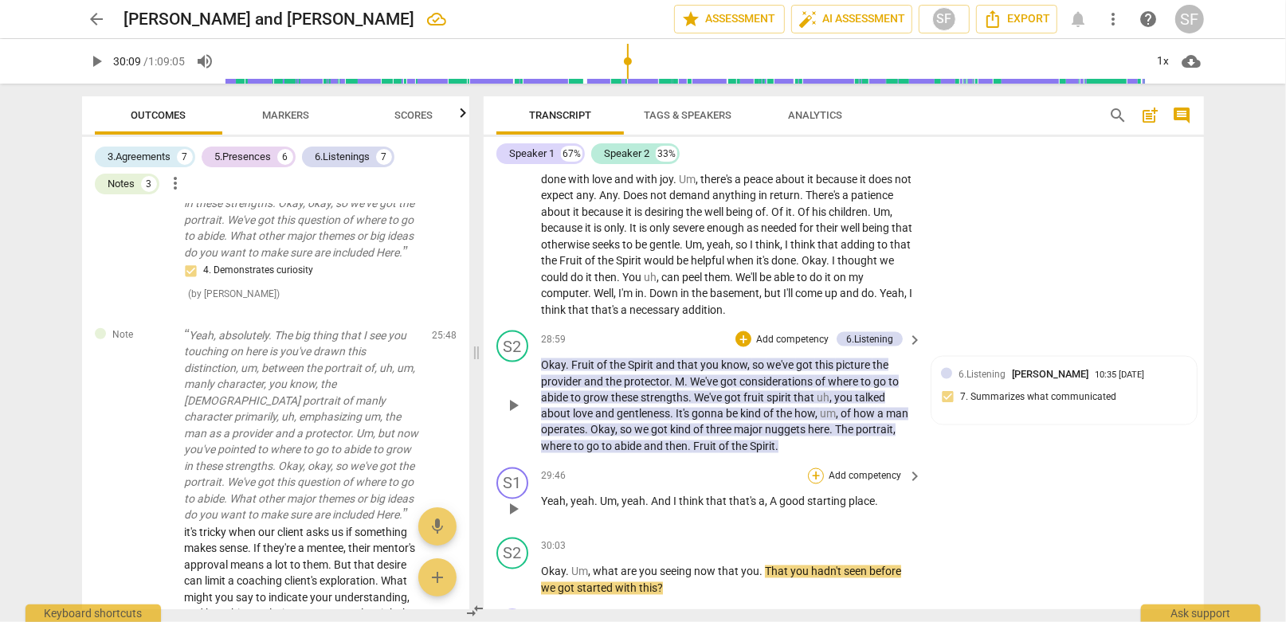
click at [813, 468] on div "+" at bounding box center [816, 476] width 16 height 16
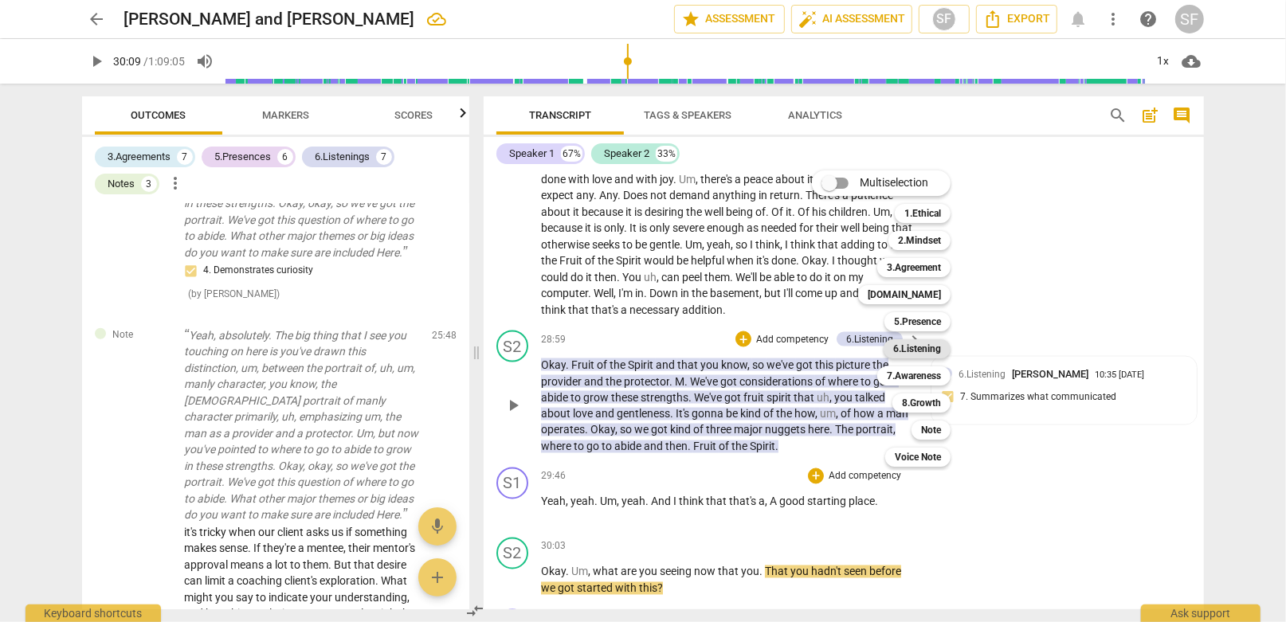
click at [935, 346] on b "6.Listening" at bounding box center [917, 348] width 48 height 19
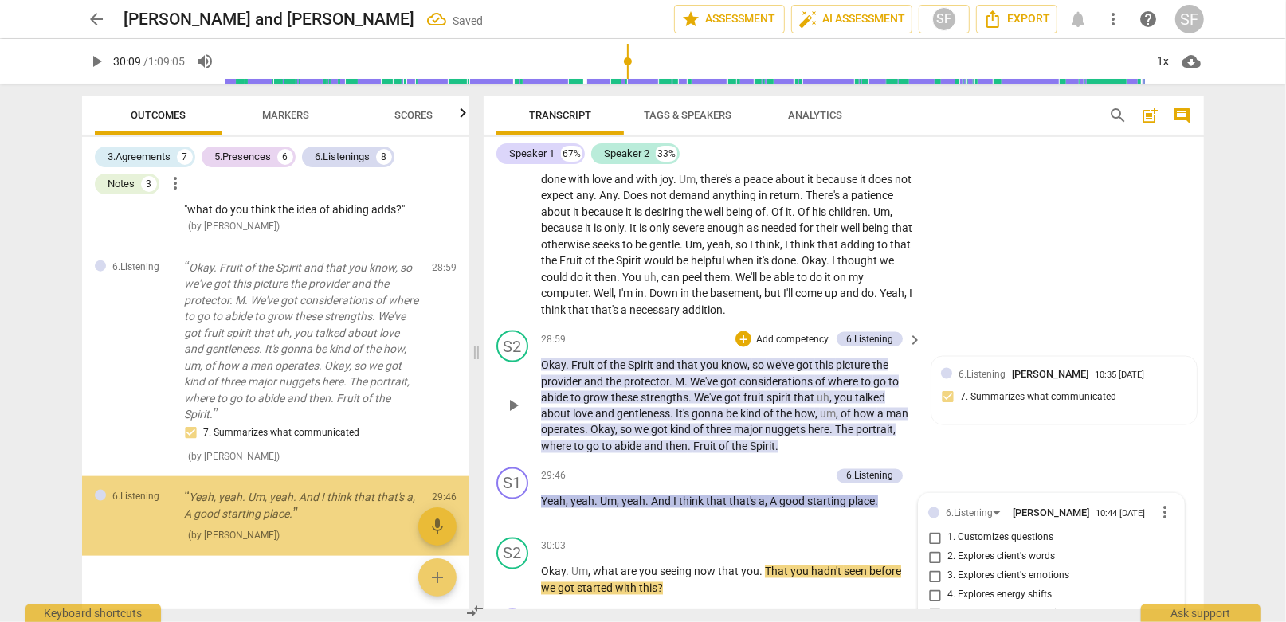
scroll to position [5937, 0]
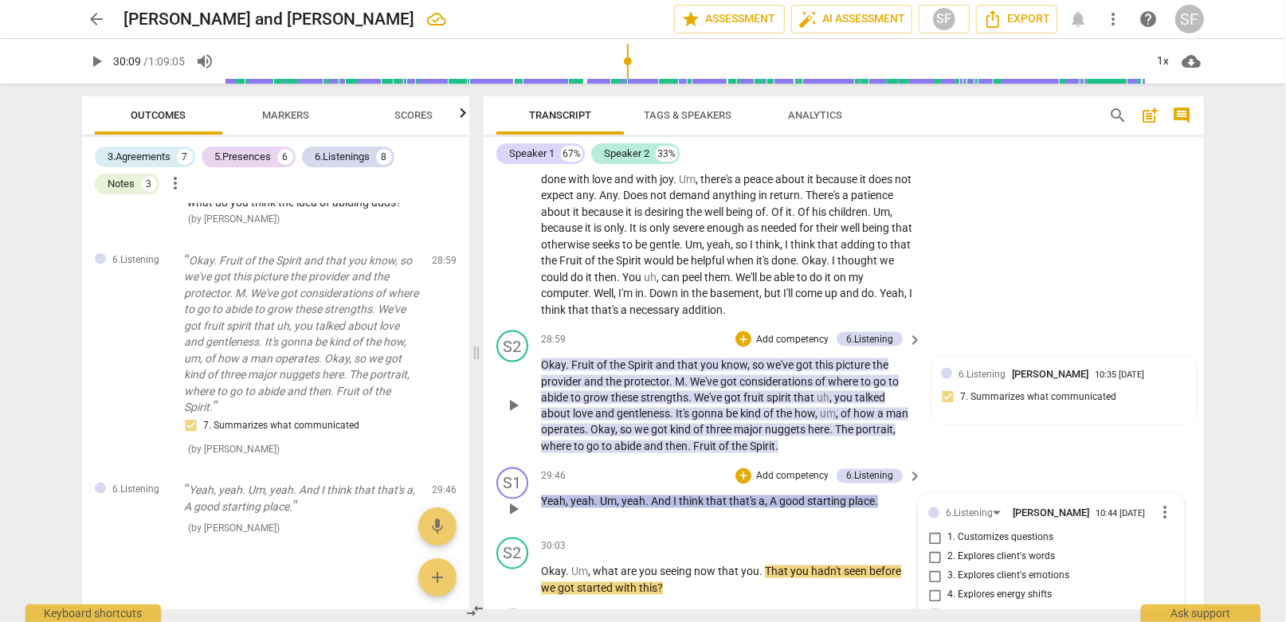
click at [300, 116] on span "Markers" at bounding box center [286, 115] width 47 height 12
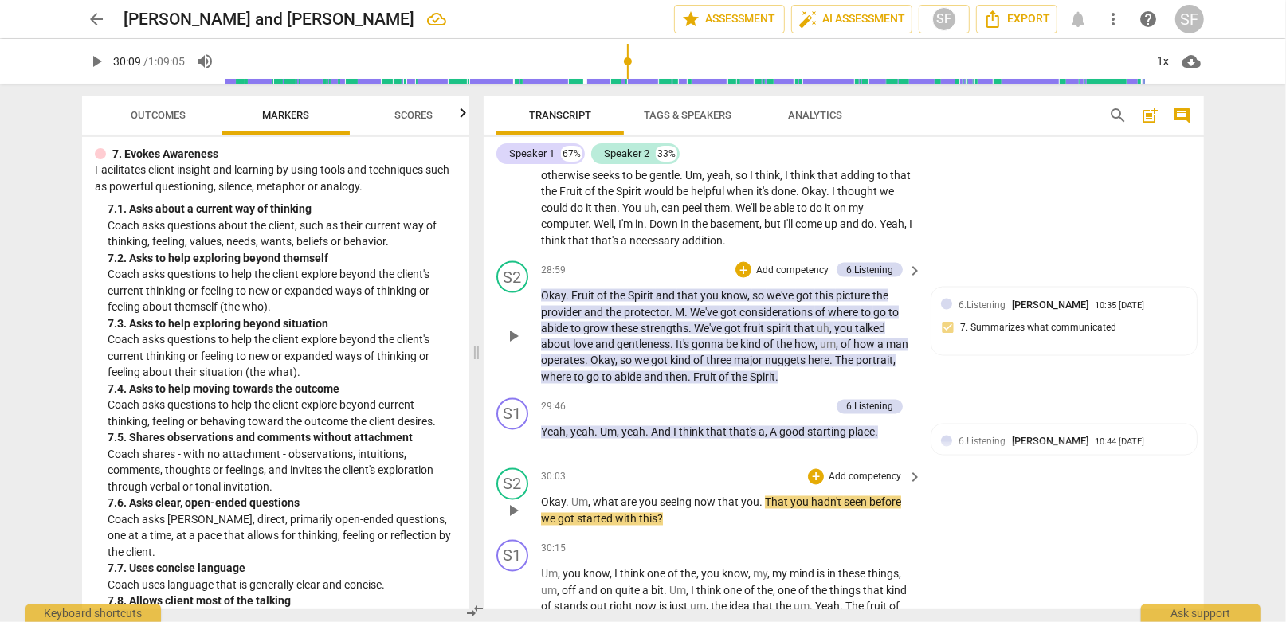
scroll to position [6599, 0]
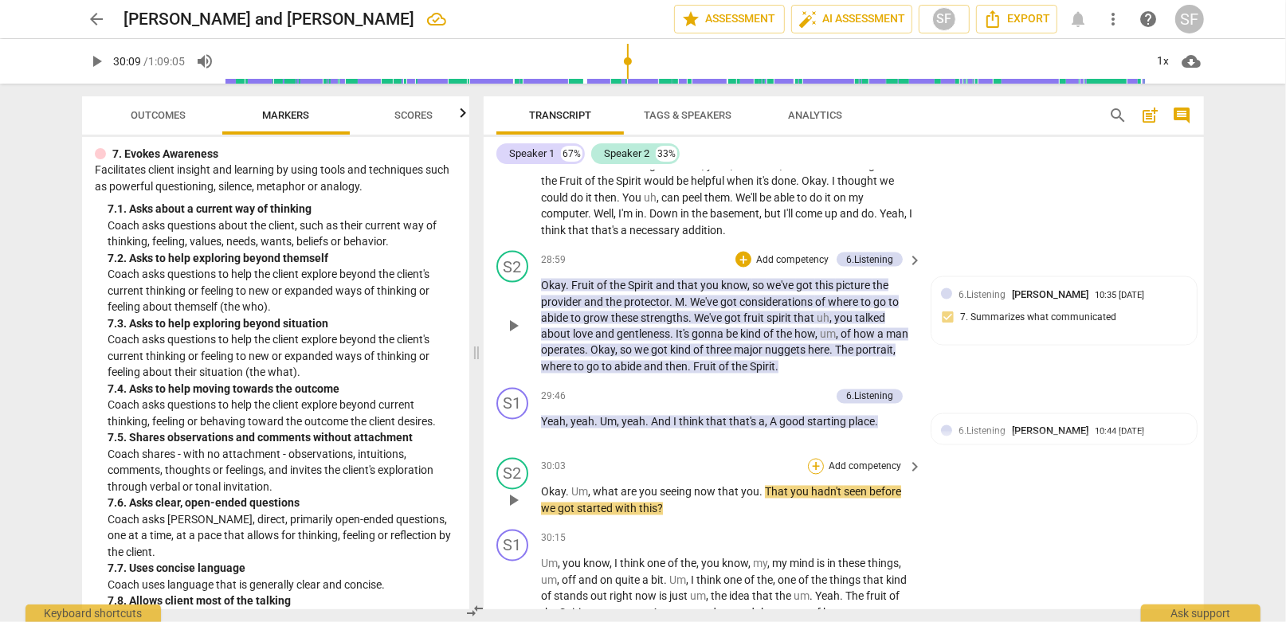
click at [814, 459] on div "+" at bounding box center [816, 467] width 16 height 16
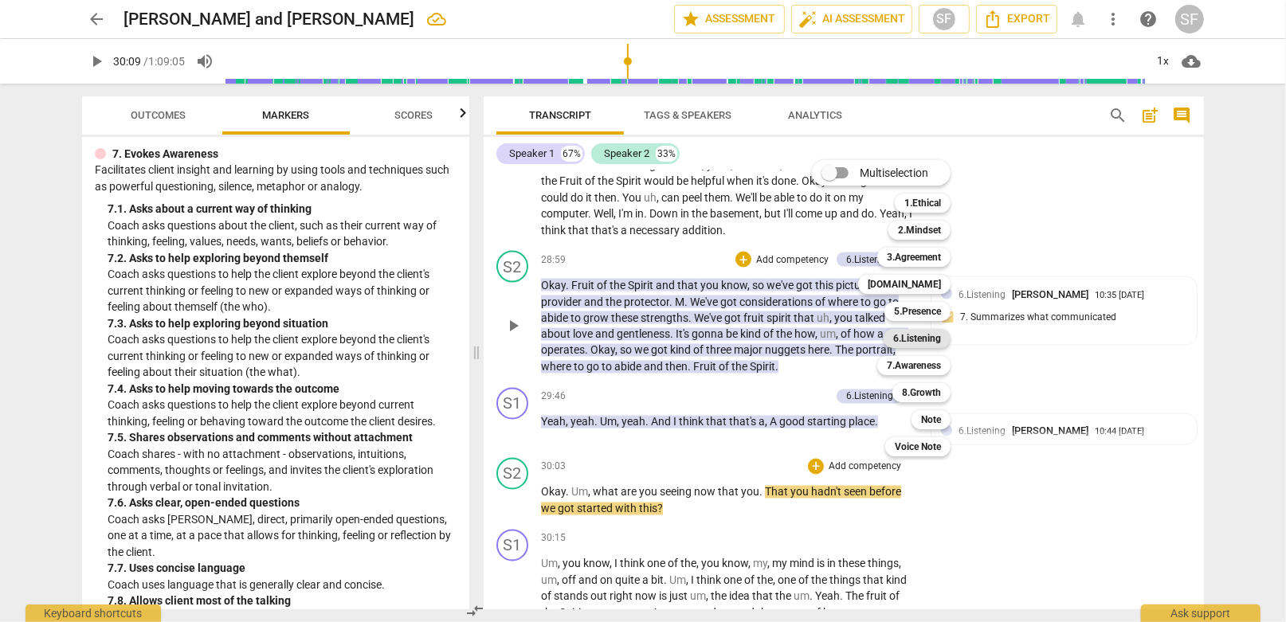
click at [912, 337] on b "6.Listening" at bounding box center [917, 338] width 48 height 19
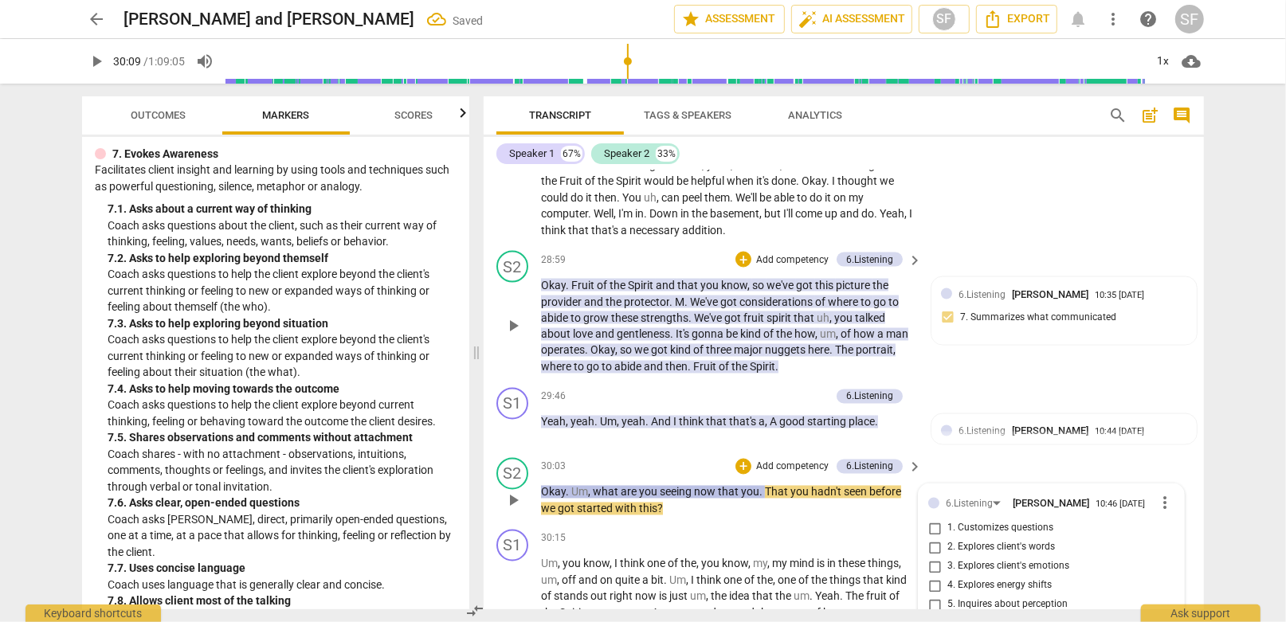
click at [930, 596] on input "5. Inquires about perception" at bounding box center [934, 605] width 25 height 19
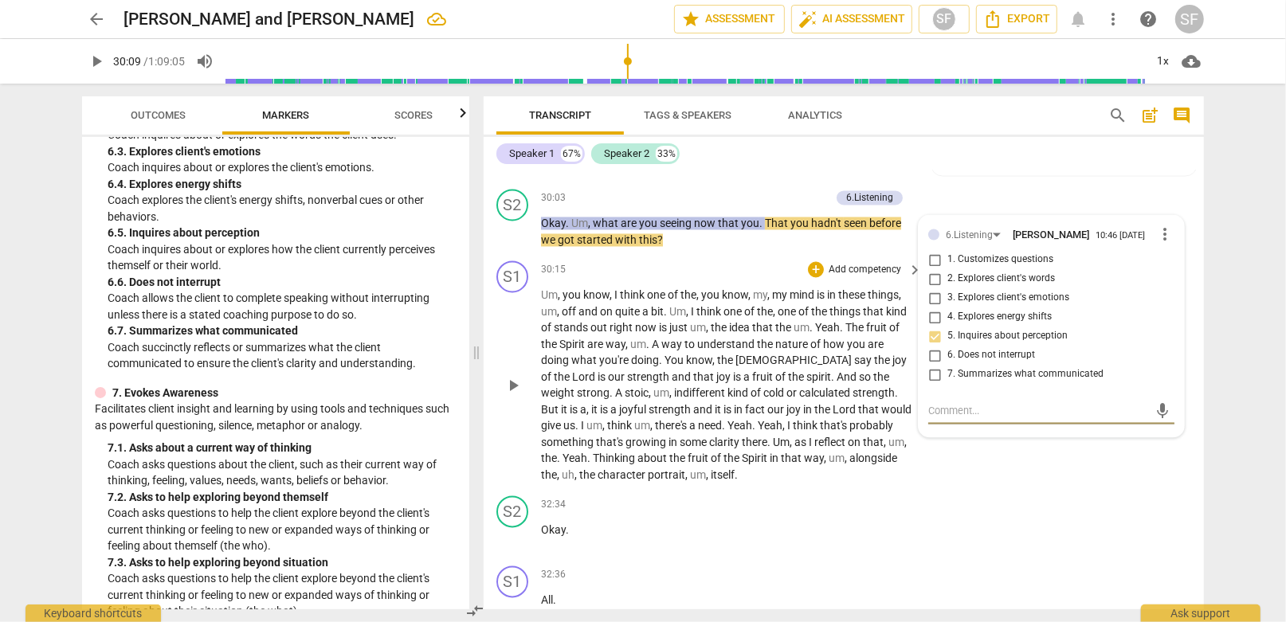
scroll to position [6917, 0]
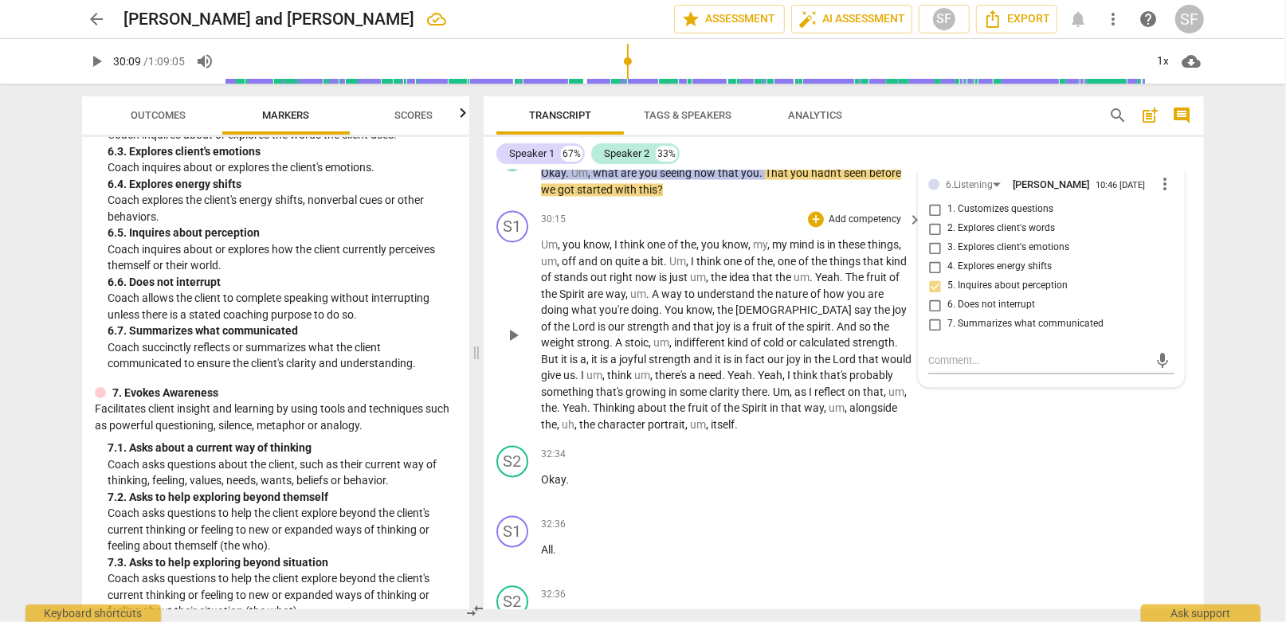
click at [648, 419] on span "portrait" at bounding box center [666, 425] width 37 height 13
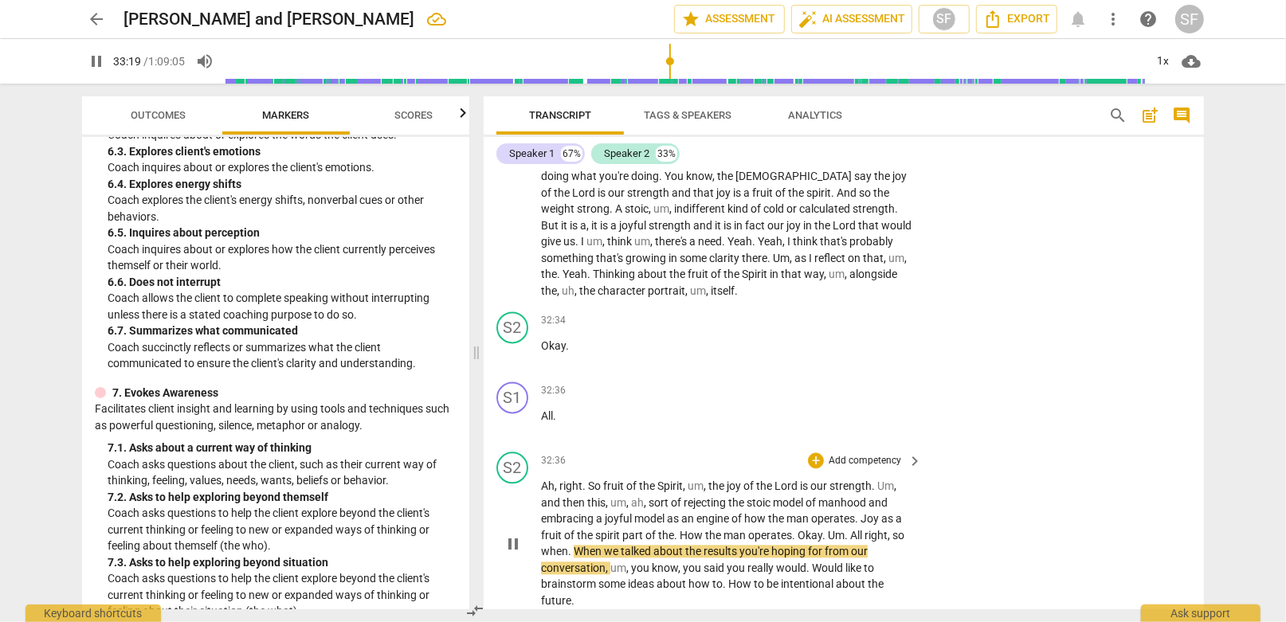
scroll to position [7156, 0]
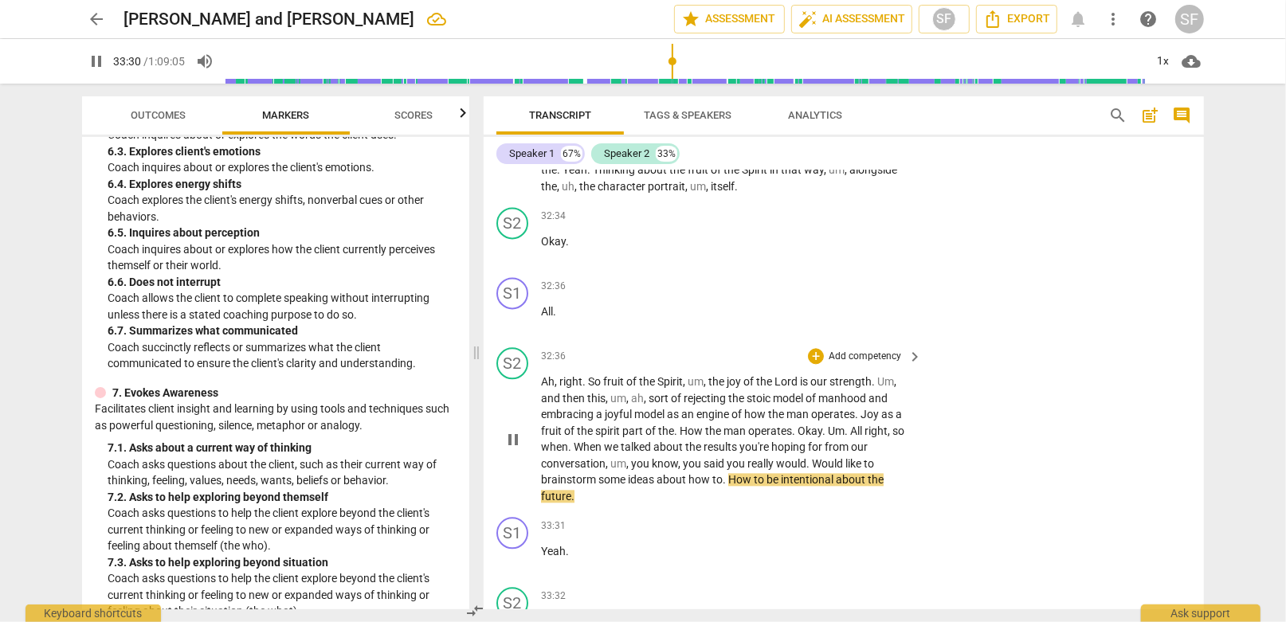
click at [511, 430] on span "pause" at bounding box center [512, 439] width 19 height 19
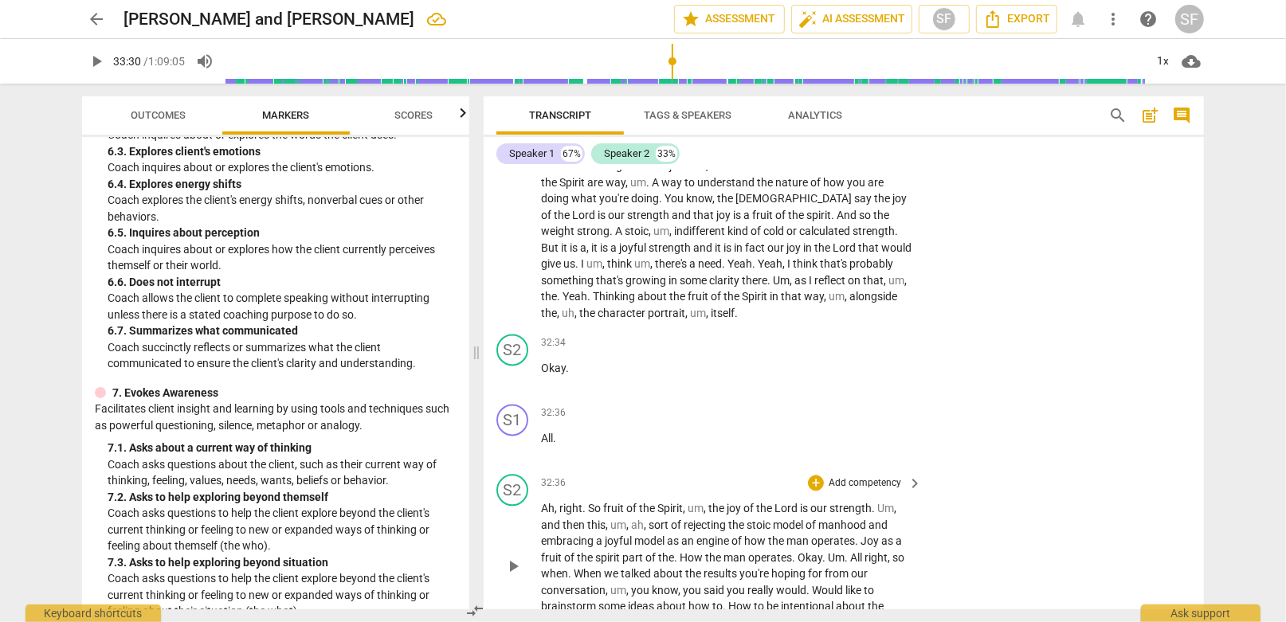
scroll to position [7077, 0]
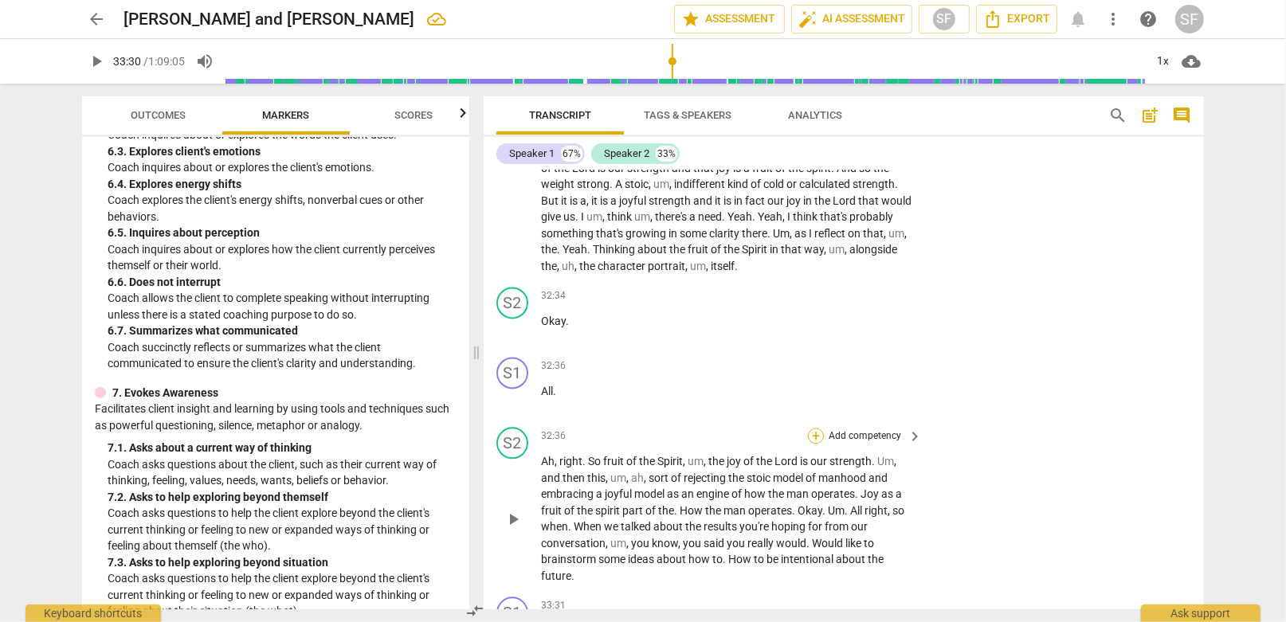
click at [812, 428] on div "+" at bounding box center [816, 436] width 16 height 16
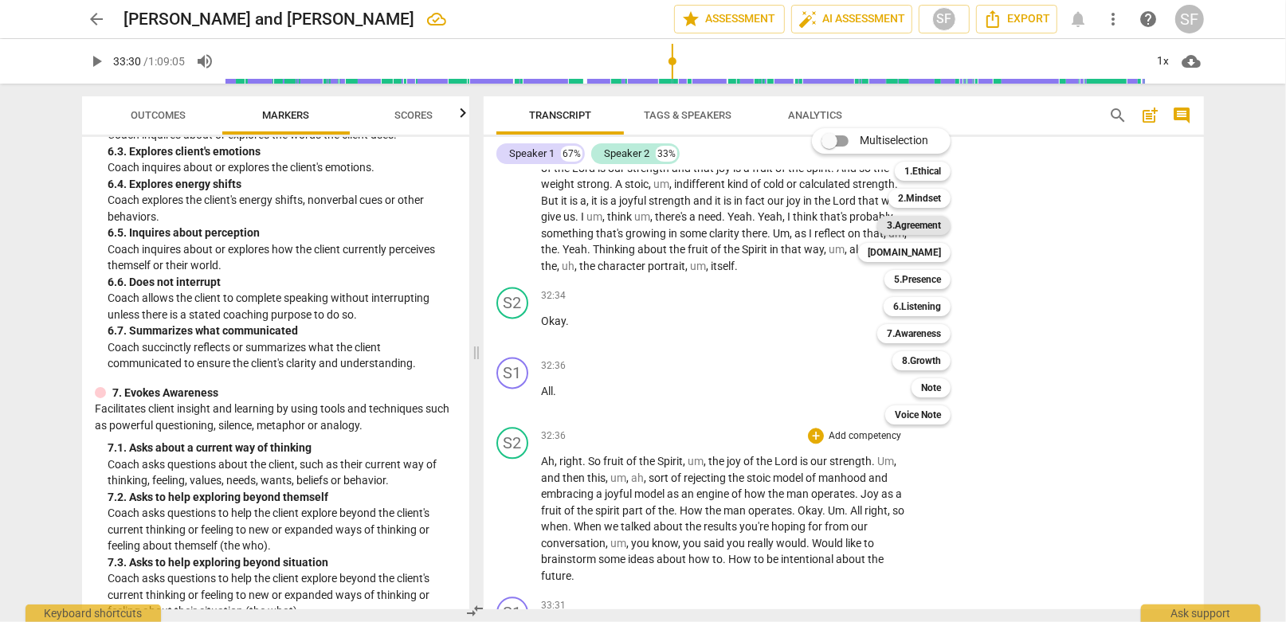
click at [904, 222] on b "3.Agreement" at bounding box center [914, 225] width 54 height 19
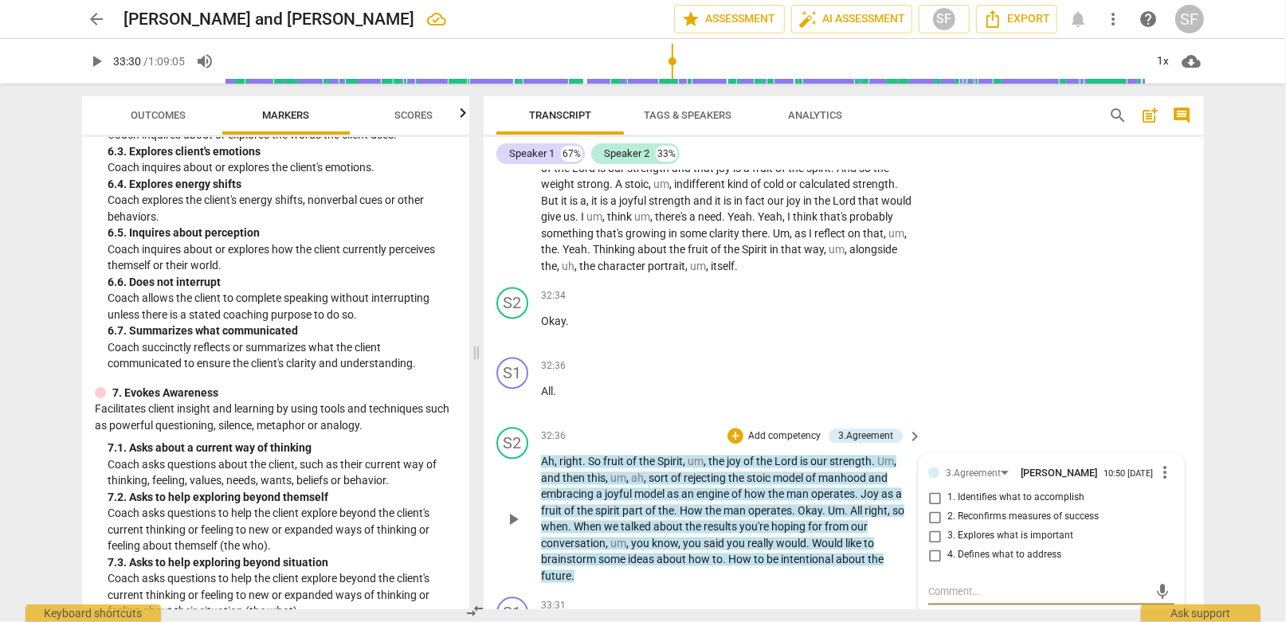
click at [930, 507] on input "2. Reconfirms measures of success" at bounding box center [934, 516] width 25 height 19
click at [939, 584] on textarea at bounding box center [1038, 591] width 221 height 15
click at [931, 507] on input "2. Reconfirms measures of success" at bounding box center [934, 516] width 25 height 19
click at [937, 584] on textarea at bounding box center [1038, 591] width 221 height 15
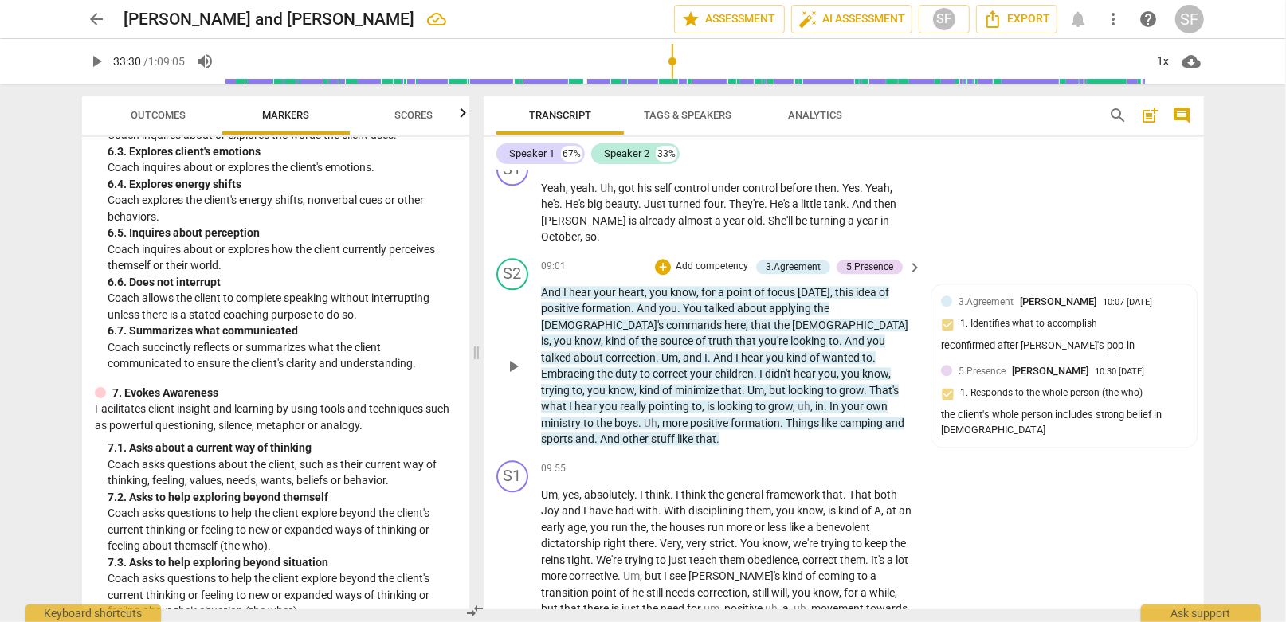
scroll to position [2775, 0]
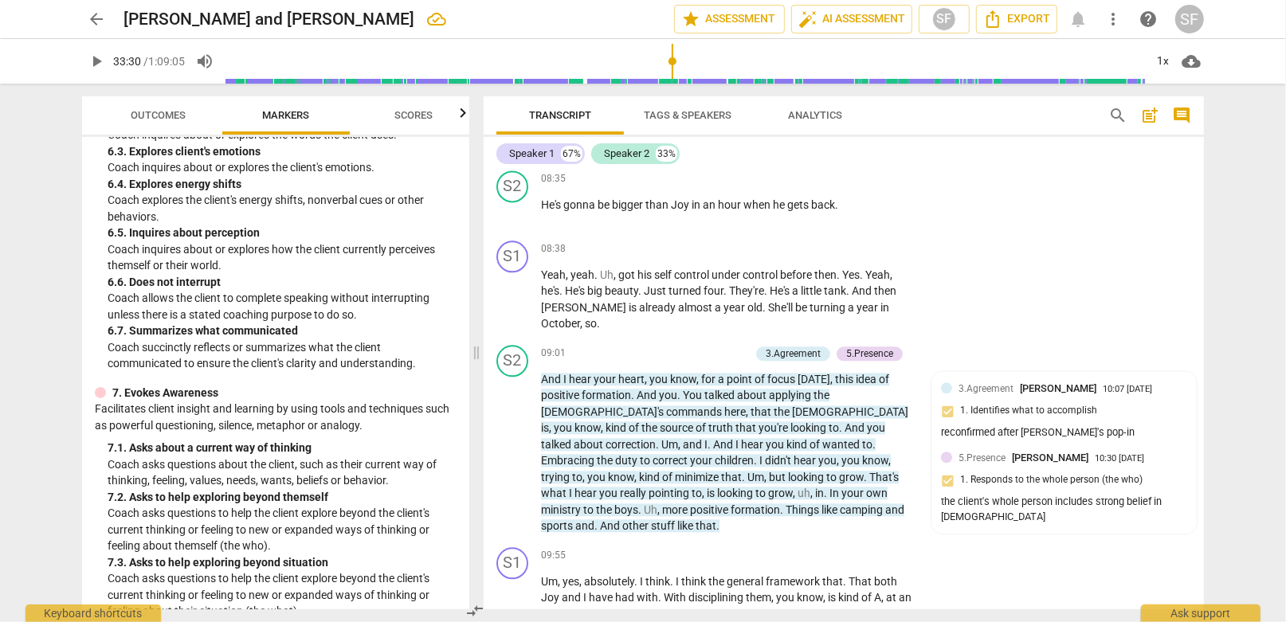
drag, startPoint x: 1197, startPoint y: 250, endPoint x: 1199, endPoint y: 170, distance: 79.7
click at [1194, 151] on div "Speaker 1 67% Speaker 2 33% S1 play_arrow pause 00:00 + Add competency keyboard…" at bounding box center [844, 373] width 720 height 472
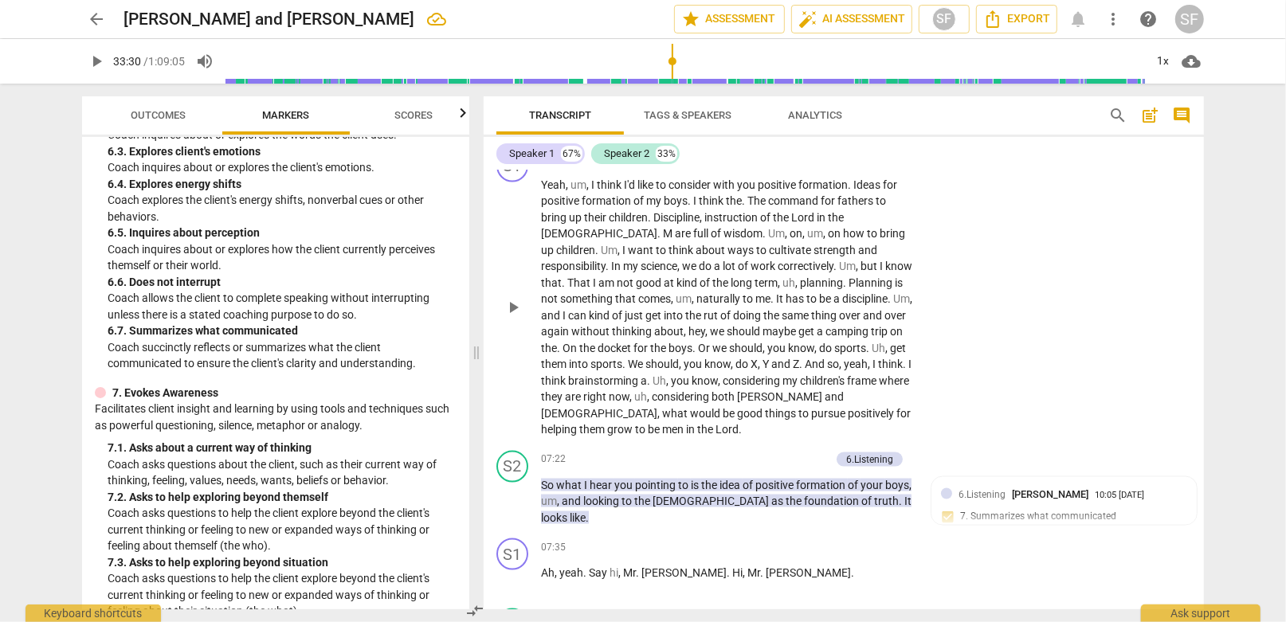
scroll to position [1753, 0]
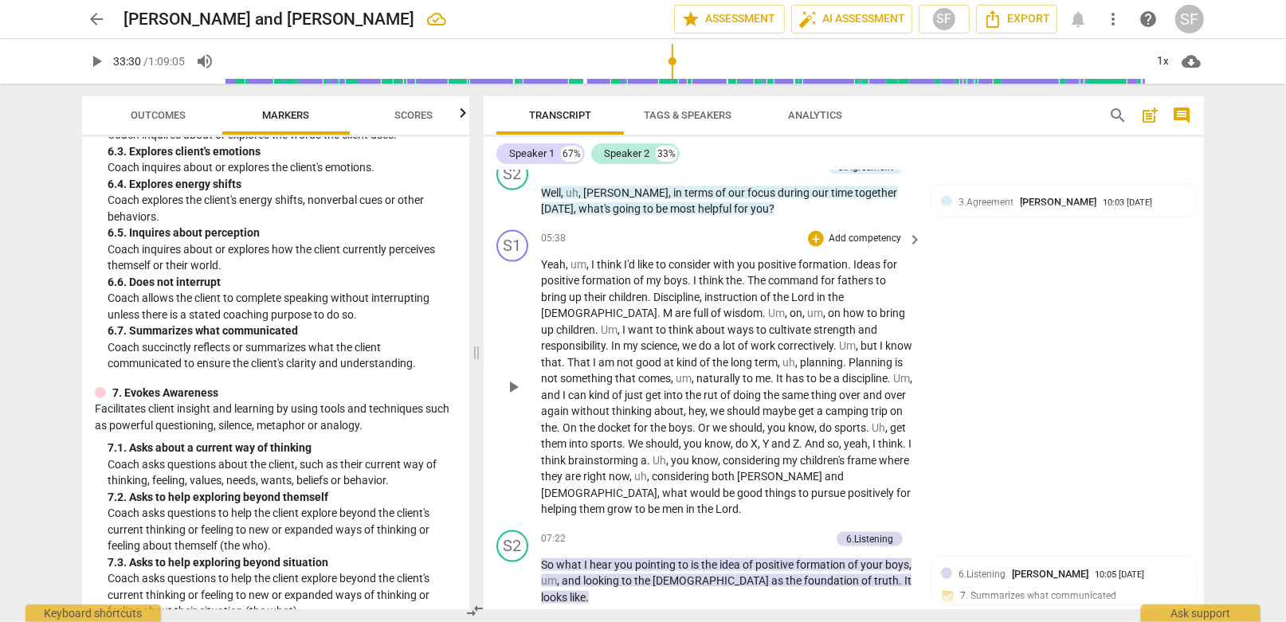
click at [641, 454] on span "brainstorming" at bounding box center [604, 460] width 72 height 13
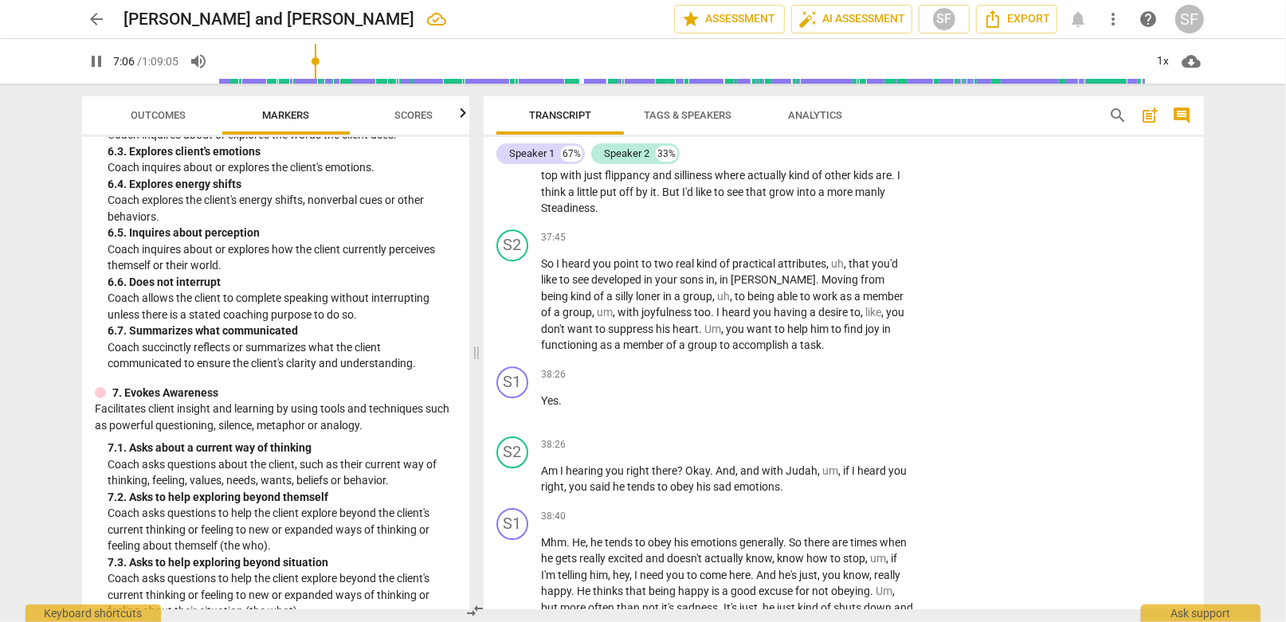
scroll to position [8364, 0]
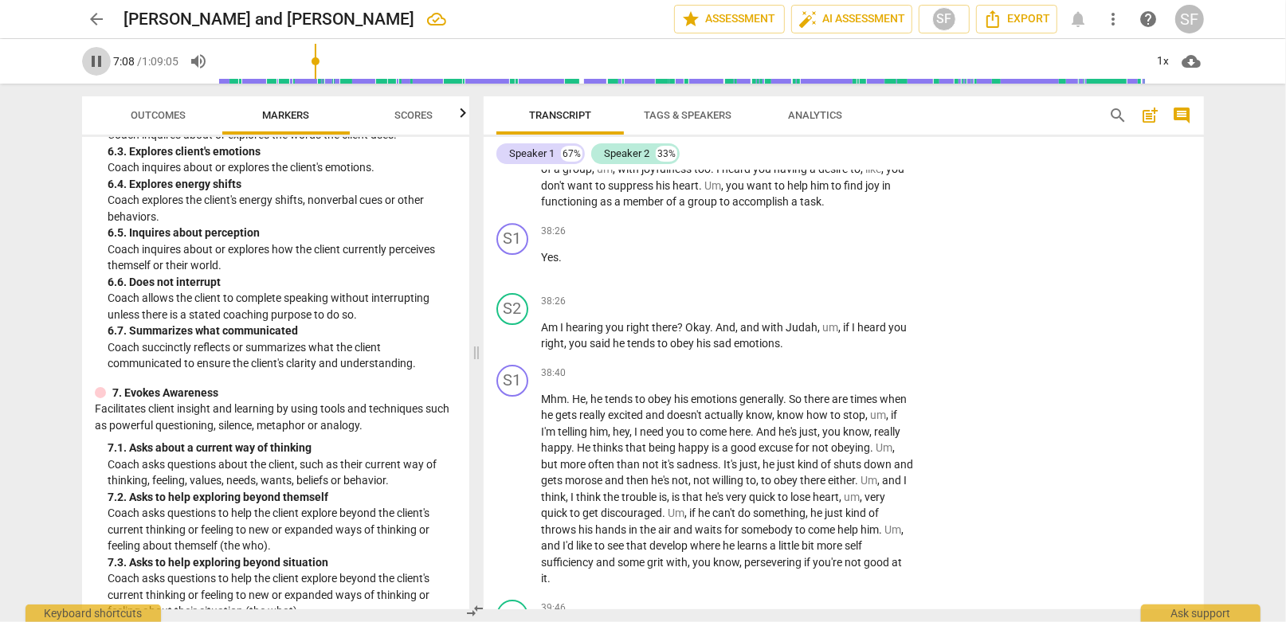
click at [96, 60] on span "pause" at bounding box center [96, 61] width 19 height 19
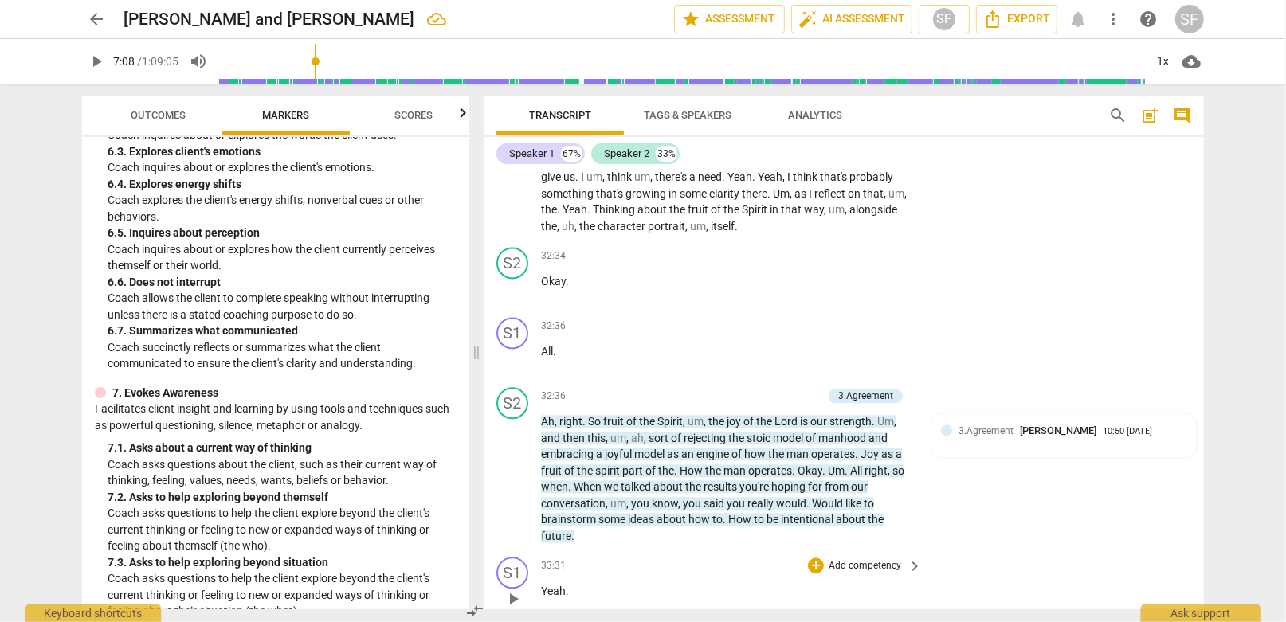
scroll to position [7010, 0]
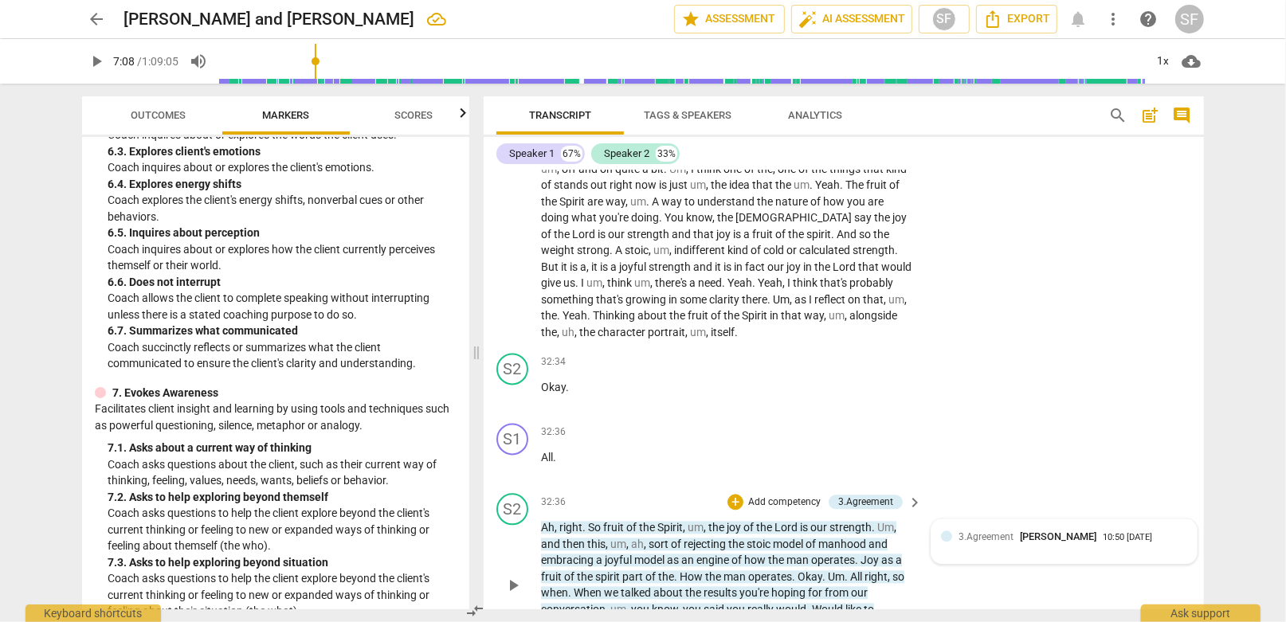
click at [1001, 529] on div "3.Agreement Scott Frickenstein 10:50 09-09-2025" at bounding box center [1064, 541] width 246 height 25
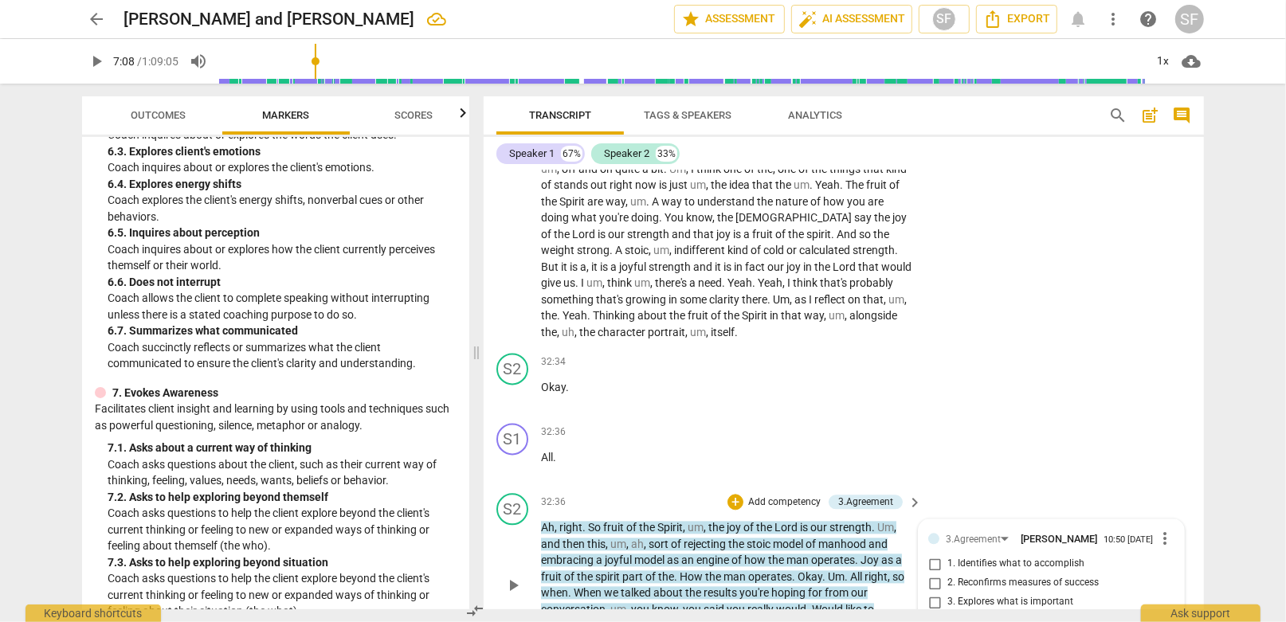
drag, startPoint x: 1060, startPoint y: 503, endPoint x: 923, endPoint y: 511, distance: 137.3
click at [923, 519] on div "3.Agreement Scott Frickenstein 10:50 09-09-2025 more_vert 1. Identifies what to…" at bounding box center [1051, 601] width 265 height 164
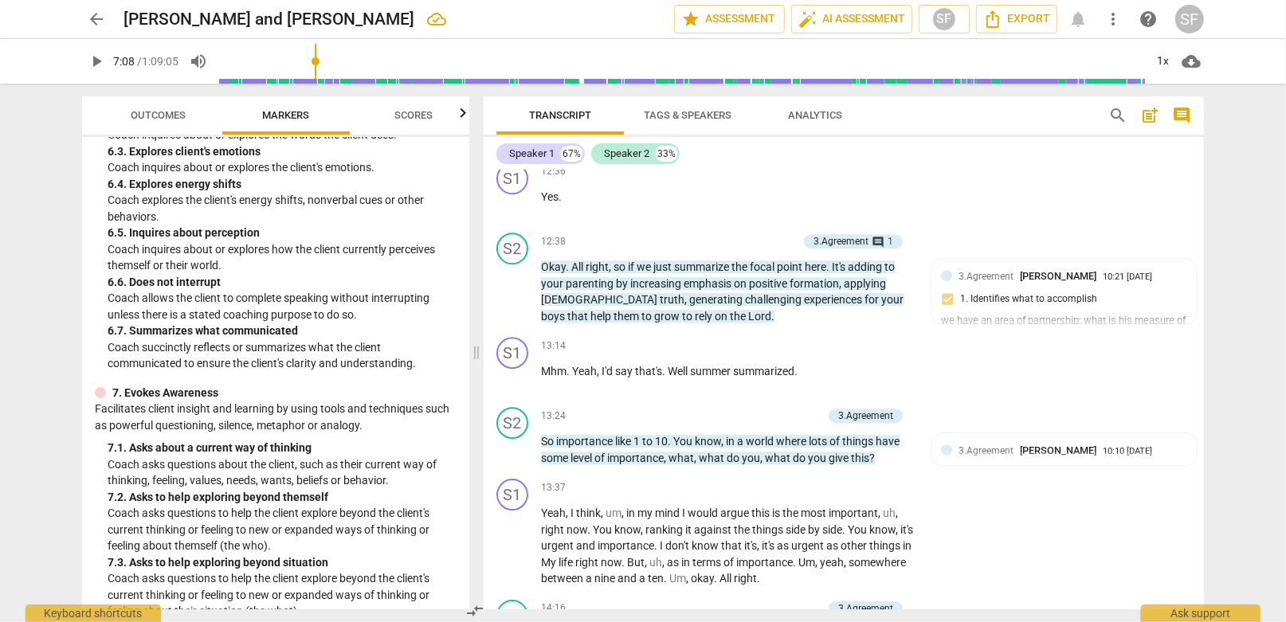
scroll to position [3665, 0]
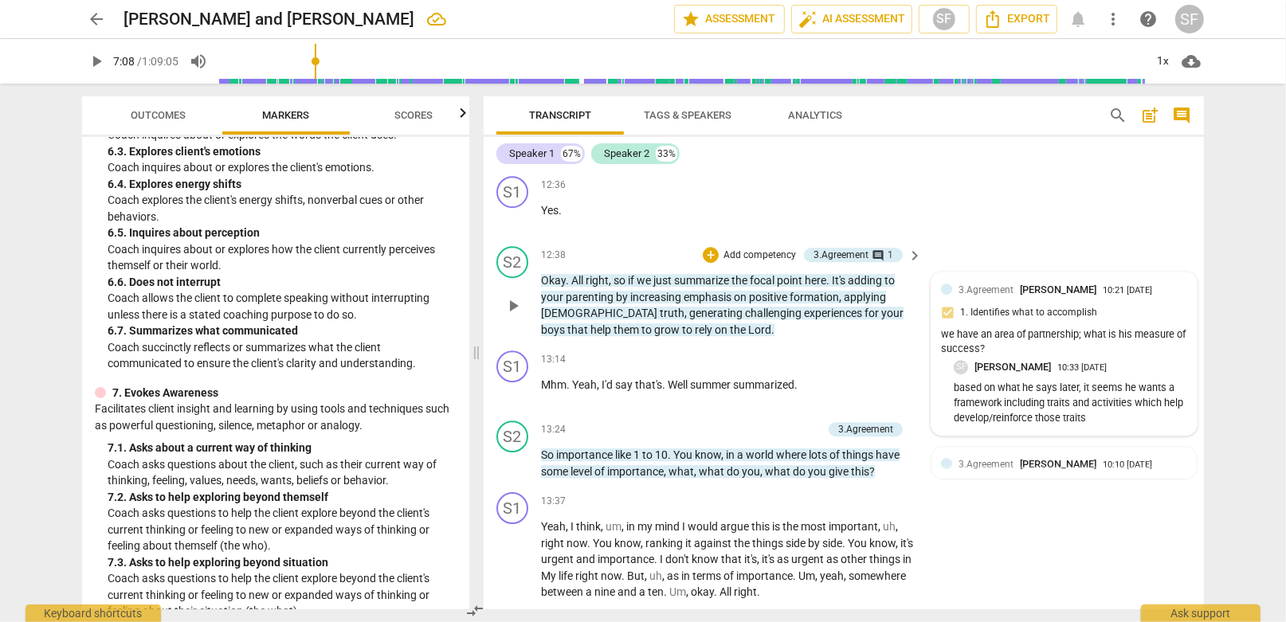
click at [989, 284] on span "3.Agreement" at bounding box center [985, 289] width 55 height 11
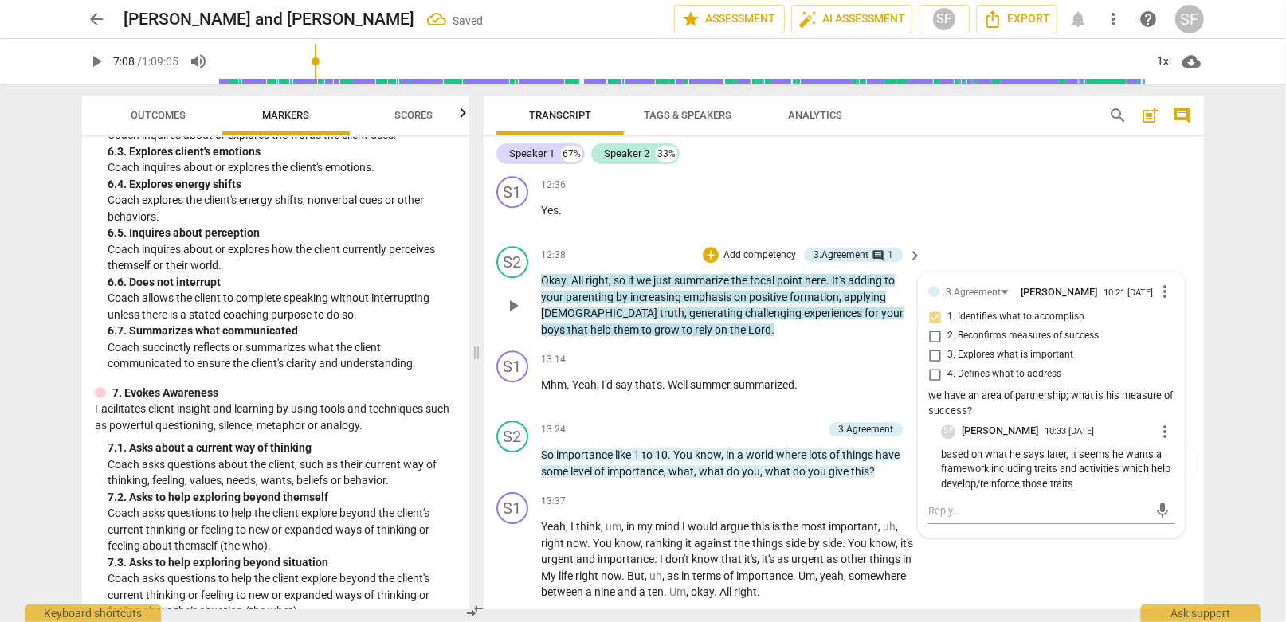
click at [1158, 282] on span "more_vert" at bounding box center [1164, 291] width 19 height 19
click at [1167, 206] on li "Edit" at bounding box center [1177, 204] width 55 height 30
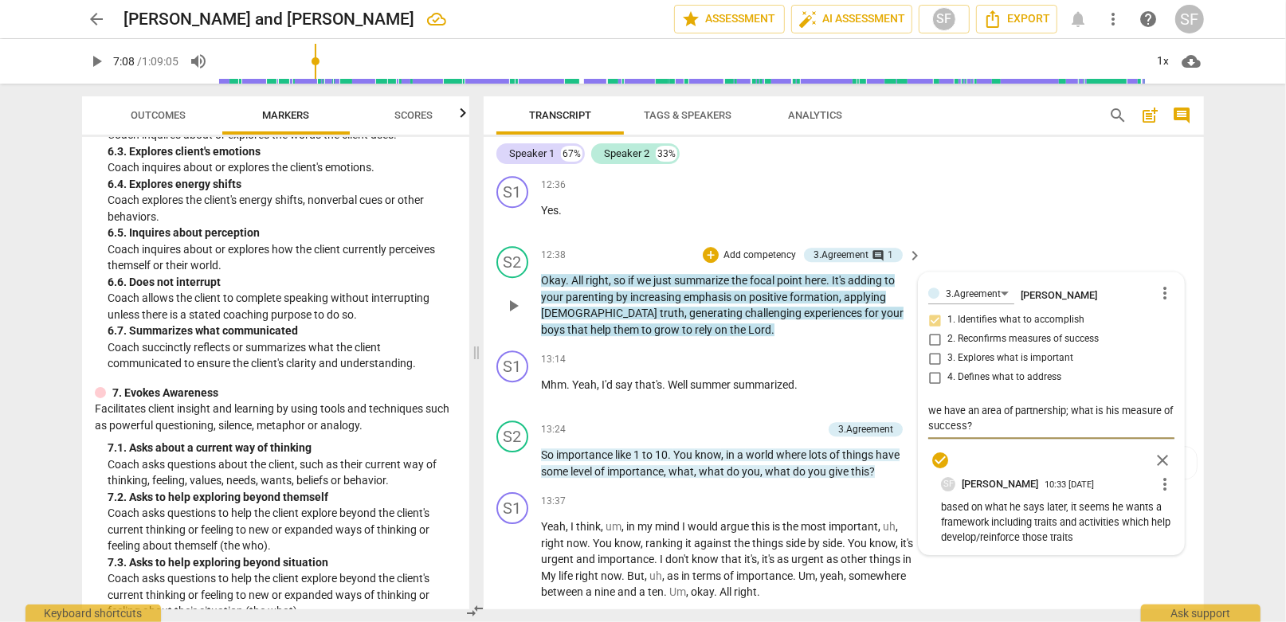
click at [1159, 475] on span "more_vert" at bounding box center [1164, 484] width 19 height 19
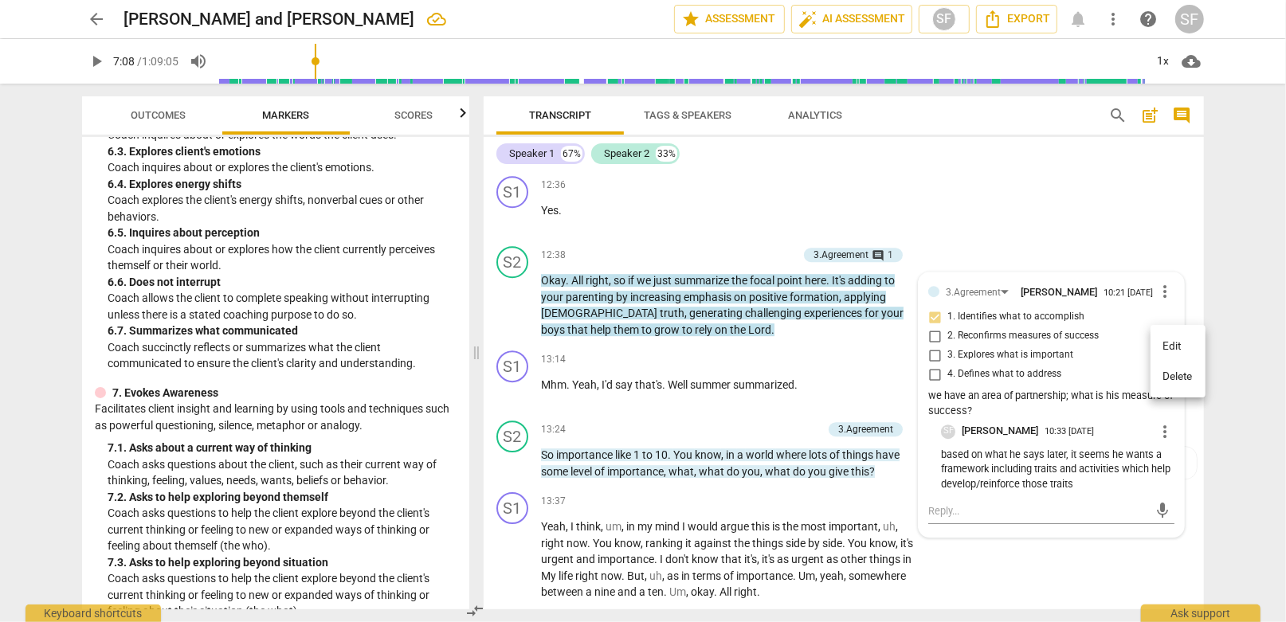
click at [1169, 332] on li "Edit" at bounding box center [1177, 346] width 55 height 30
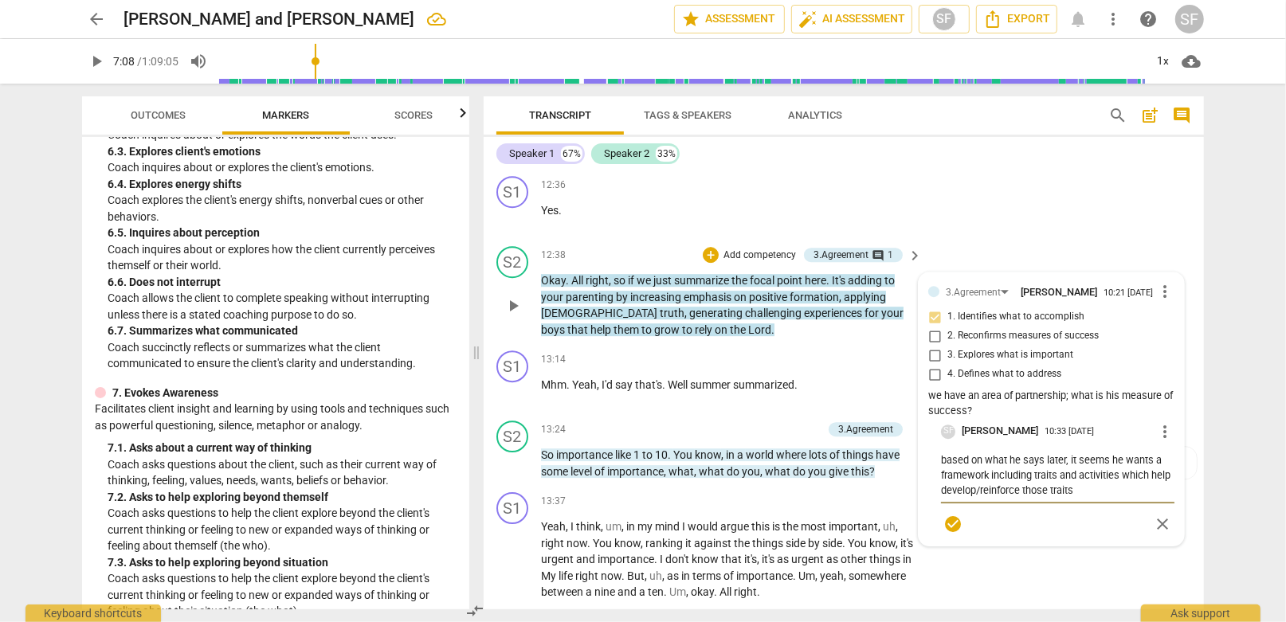
click at [1096, 452] on textarea "based on what he says later, it seems he wants a framework including traits and…" at bounding box center [1057, 474] width 233 height 45
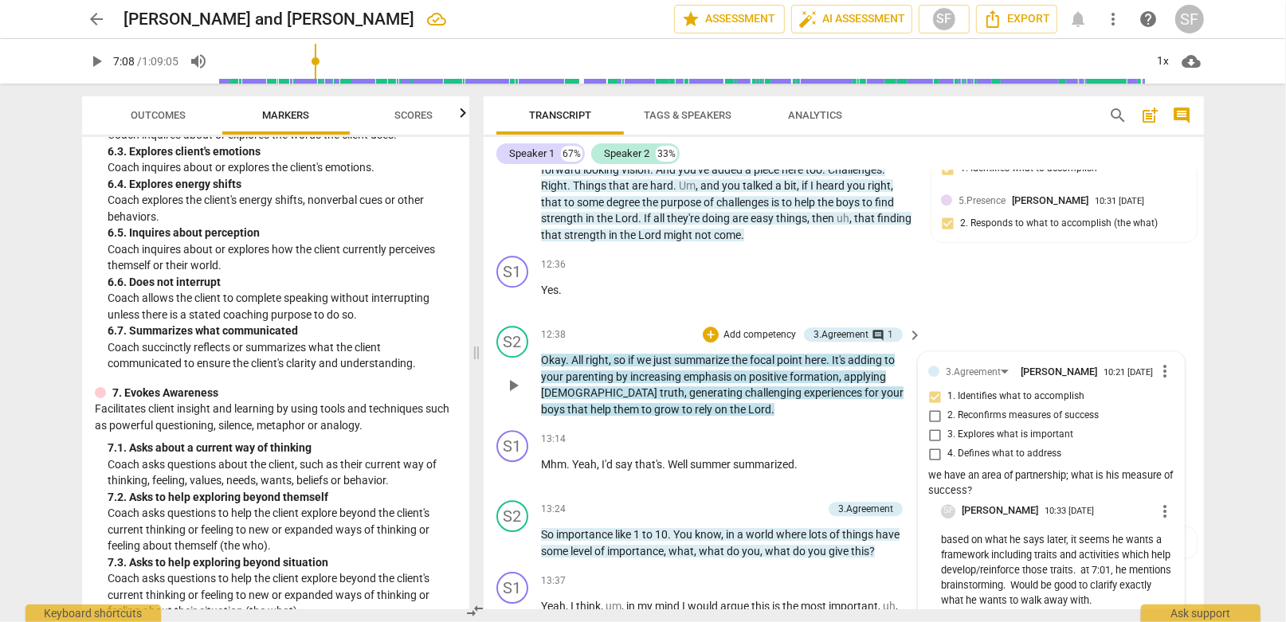
scroll to position [3585, 0]
click at [868, 424] on div "S1 play_arrow pause 13:14 + Add competency keyboard_arrow_right Mhm . Yeah , I'…" at bounding box center [844, 459] width 720 height 70
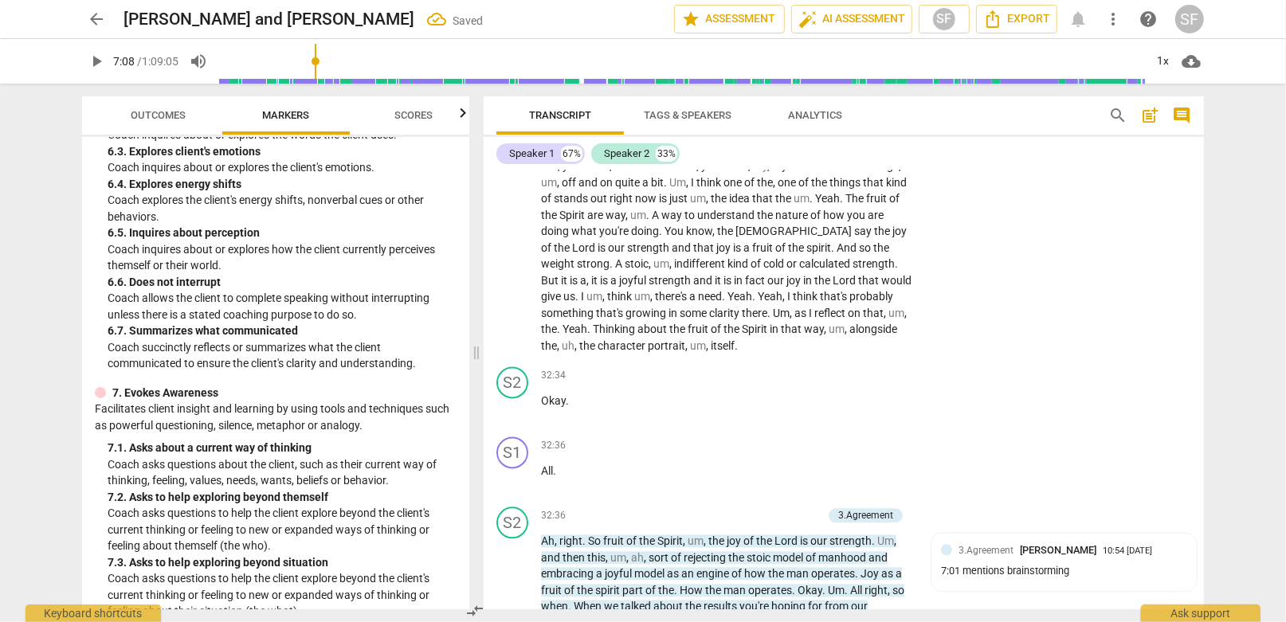
scroll to position [7170, 0]
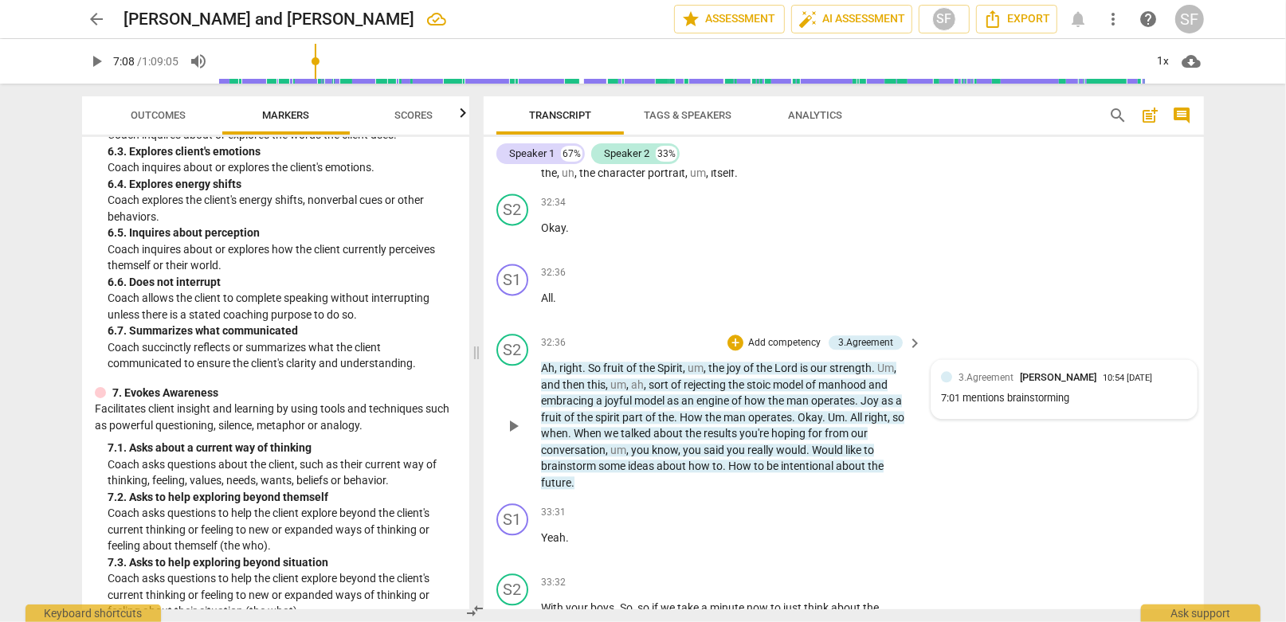
click at [1068, 391] on div "7:01 mentions brainstorming" at bounding box center [1064, 398] width 246 height 15
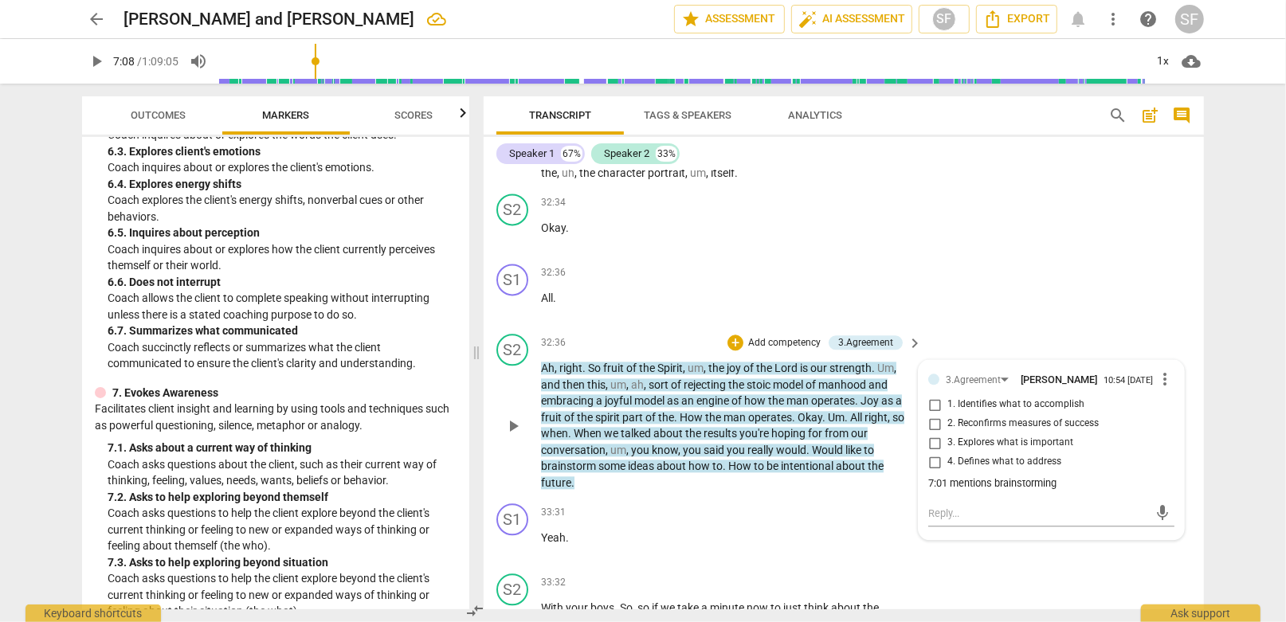
click at [933, 414] on input "2. Reconfirms measures of success" at bounding box center [934, 423] width 25 height 19
click at [954, 506] on textarea at bounding box center [1038, 513] width 221 height 15
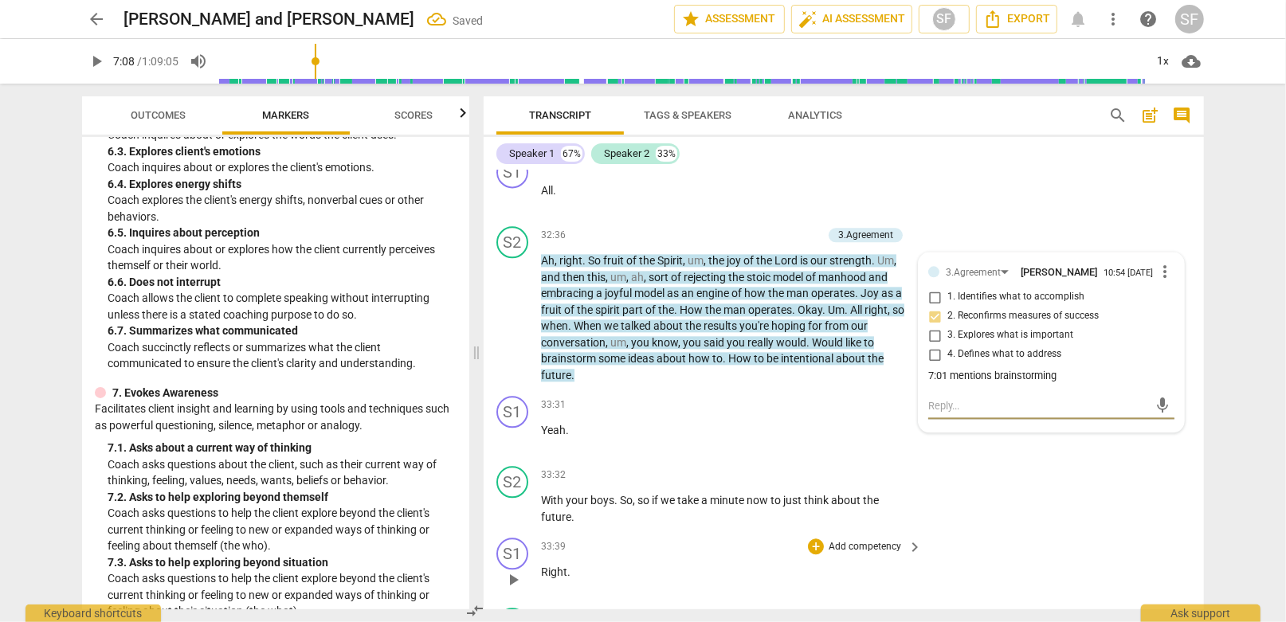
scroll to position [7249, 0]
